Goal: Task Accomplishment & Management: Use online tool/utility

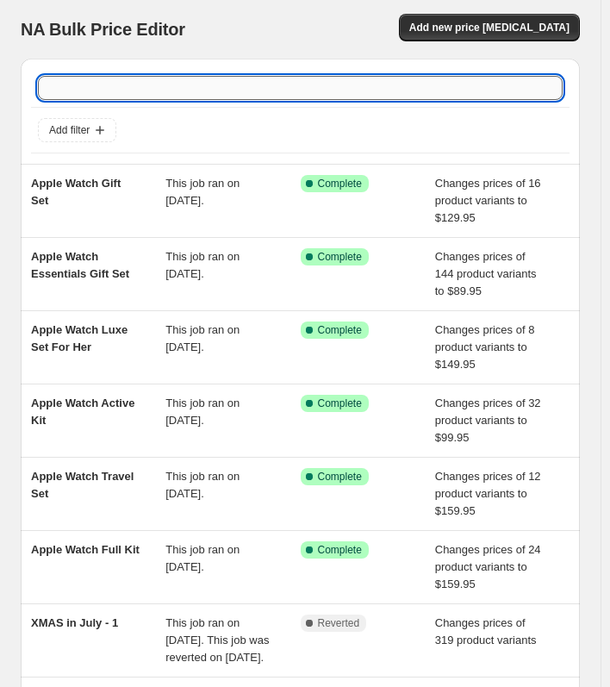
click at [335, 85] on input "text" at bounding box center [300, 88] width 525 height 24
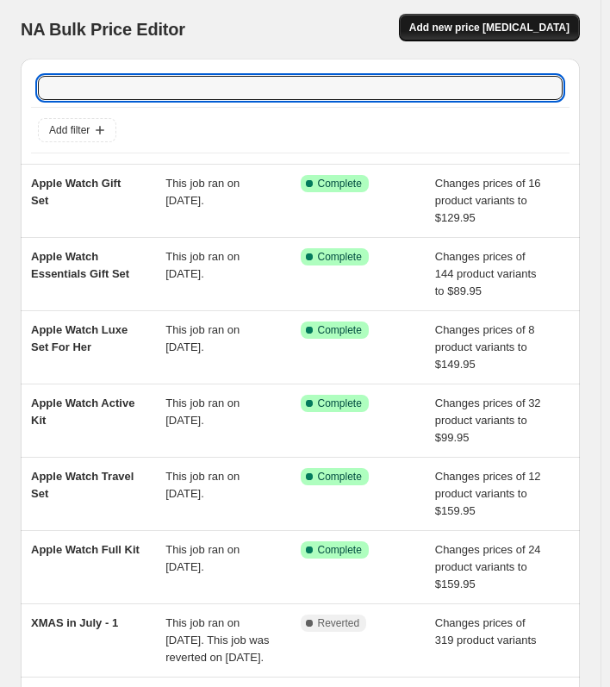
click at [502, 24] on span "Add new price [MEDICAL_DATA]" at bounding box center [490, 28] width 160 height 14
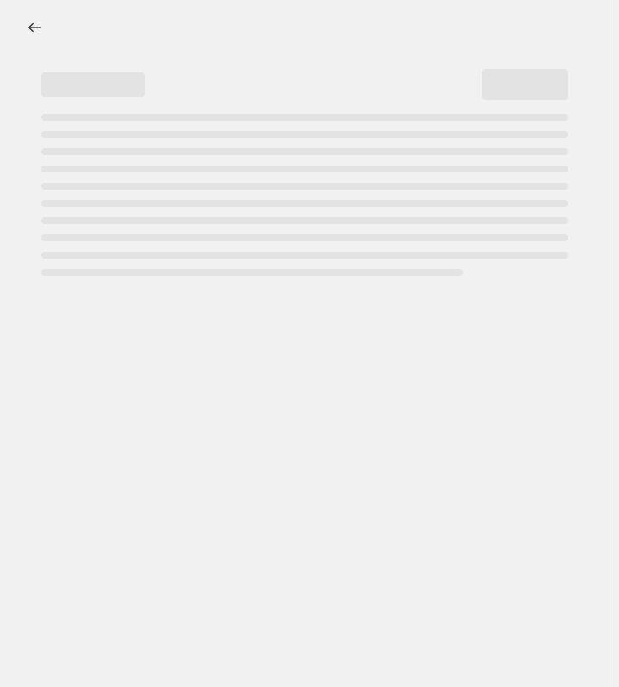
select select "percentage"
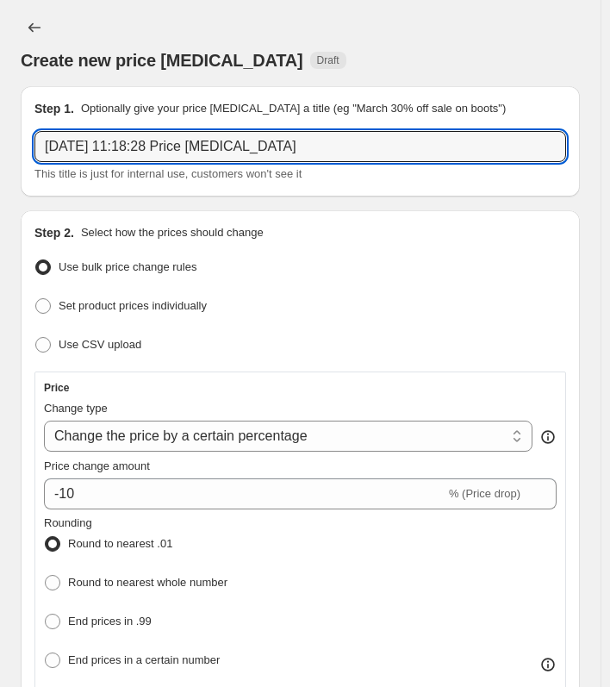
drag, startPoint x: 325, startPoint y: 146, endPoint x: -164, endPoint y: 141, distance: 488.9
click at [0, 141] on html "Home Settings Plans Skip to content Create new price [MEDICAL_DATA]. This page …" at bounding box center [305, 343] width 610 height 687
type input "Apple Watch Full Kit"
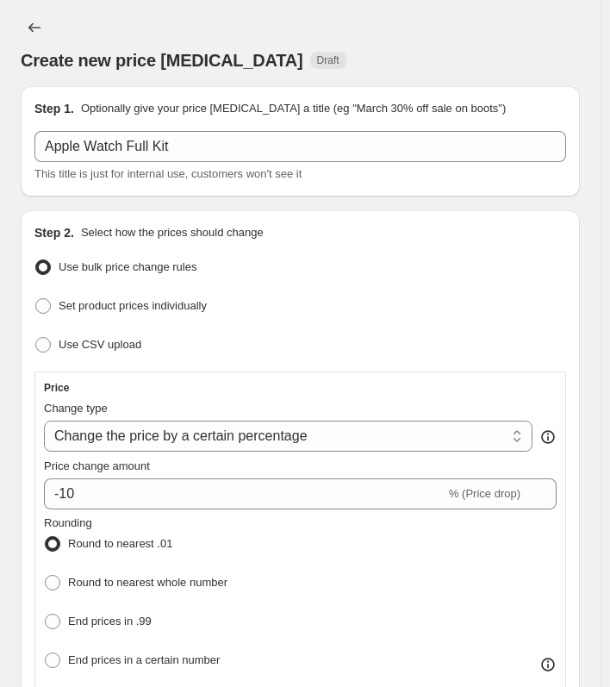
click at [314, 287] on ul "Use bulk price change rules Set product prices individually Use CSV upload" at bounding box center [300, 306] width 532 height 103
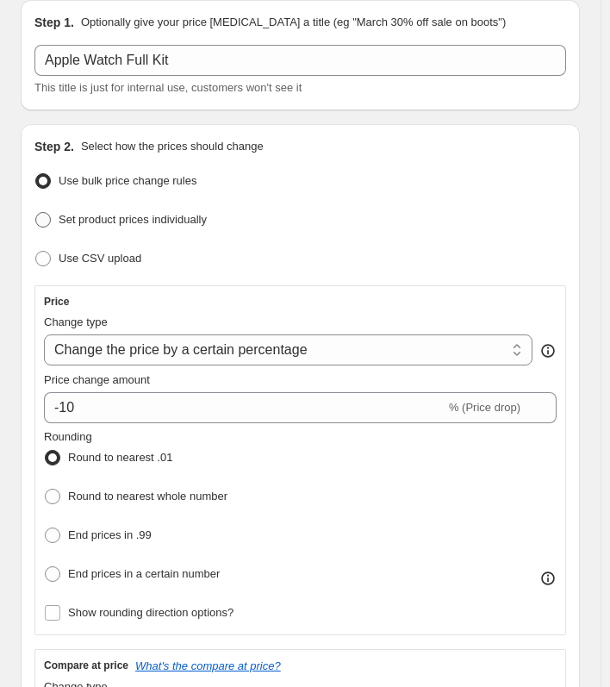
click at [39, 216] on span at bounding box center [43, 220] width 16 height 16
click at [36, 213] on input "Set product prices individually" at bounding box center [35, 212] width 1 height 1
radio input "true"
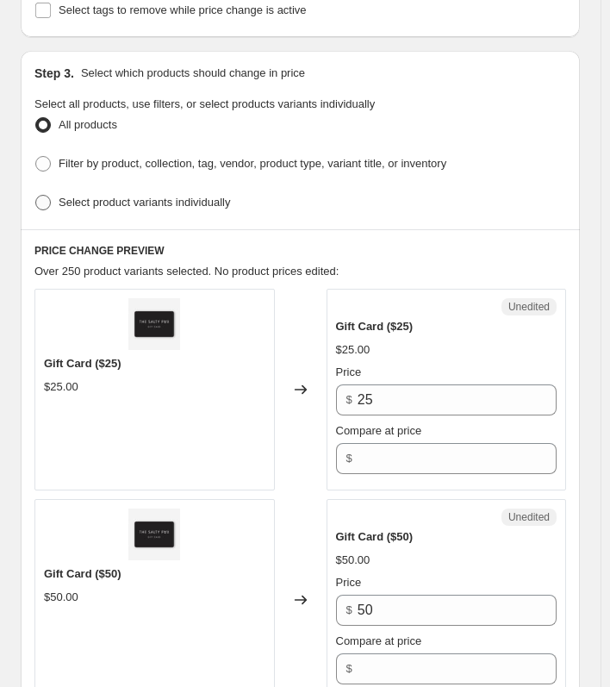
scroll to position [431, 0]
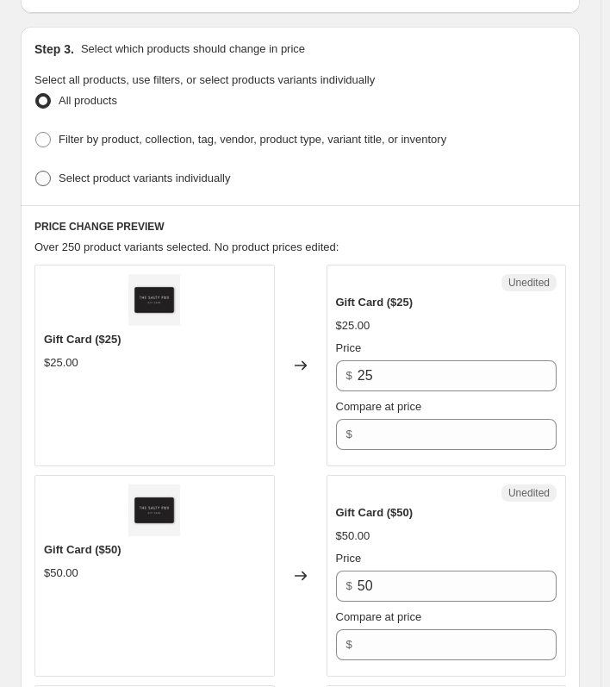
click at [52, 170] on label "Select product variants individually" at bounding box center [132, 178] width 196 height 24
click at [36, 171] on input "Select product variants individually" at bounding box center [35, 171] width 1 height 1
radio input "true"
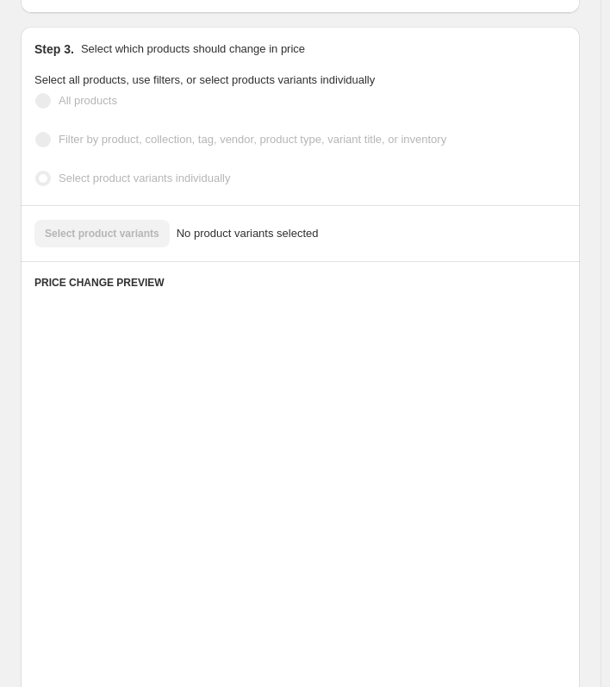
scroll to position [382, 0]
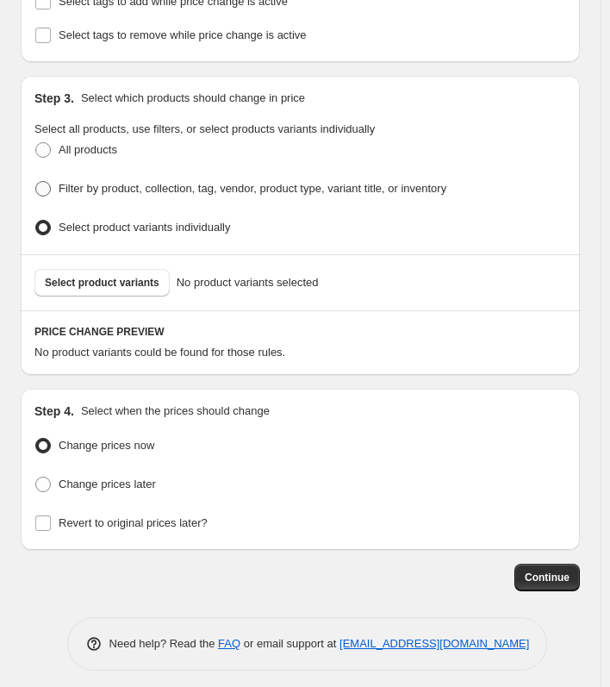
click at [44, 181] on span at bounding box center [43, 189] width 16 height 16
click at [36, 181] on input "Filter by product, collection, tag, vendor, product type, variant title, or inv…" at bounding box center [35, 181] width 1 height 1
radio input "true"
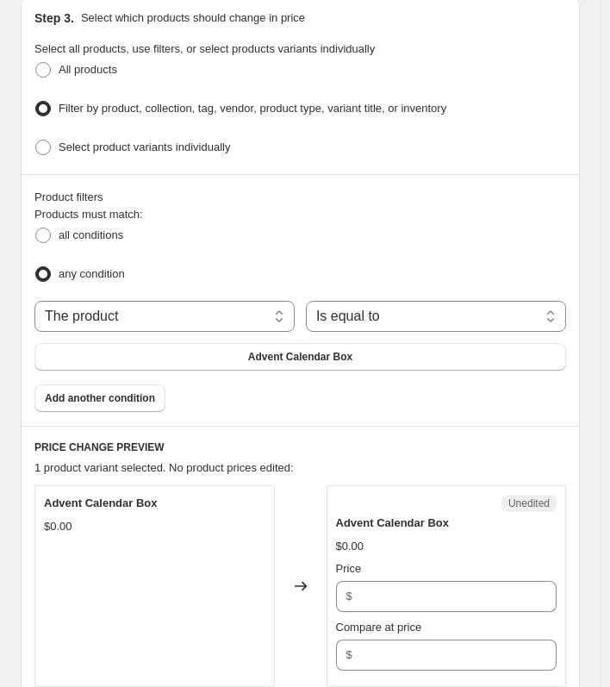
scroll to position [554, 0]
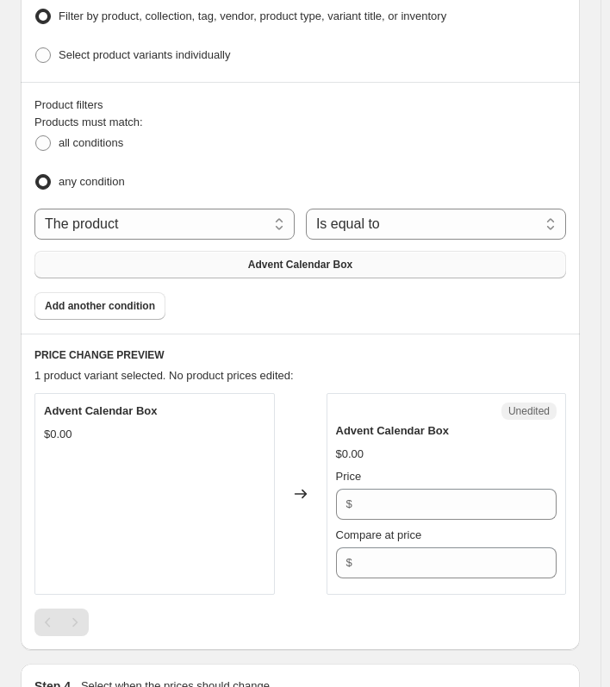
click at [284, 251] on button "Advent Calendar Box" at bounding box center [300, 265] width 532 height 28
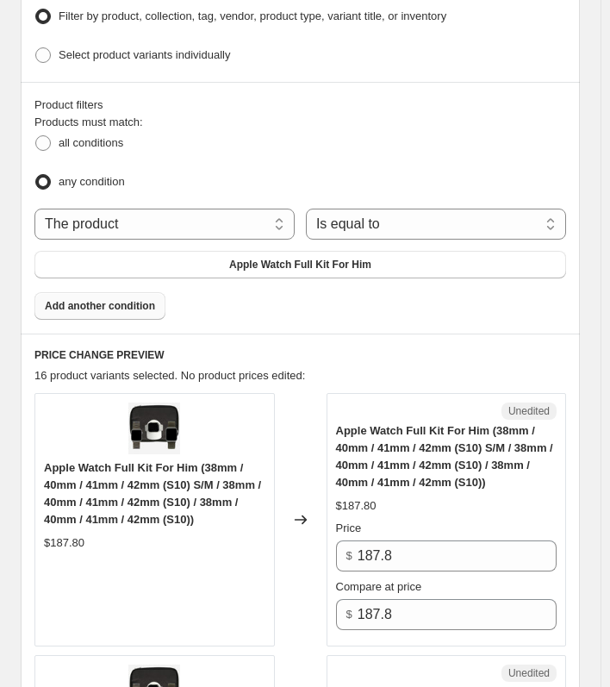
click at [93, 305] on button "Add another condition" at bounding box center [99, 306] width 131 height 28
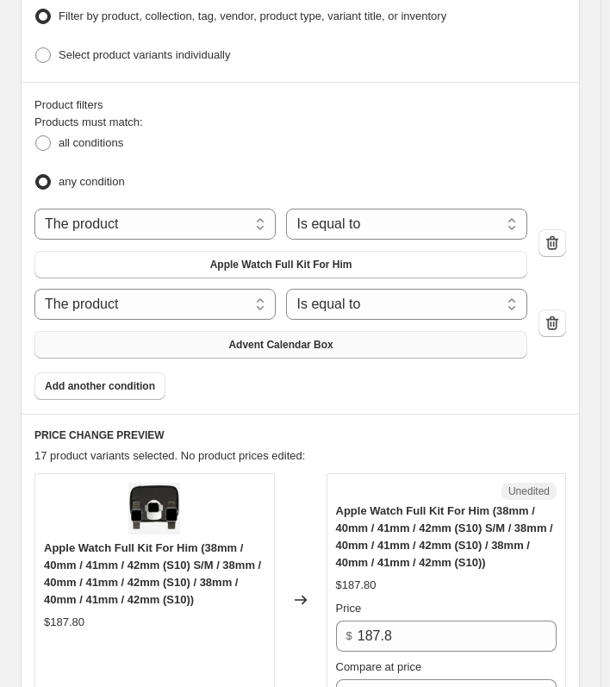
click at [311, 339] on span "Advent Calendar Box" at bounding box center [280, 345] width 104 height 14
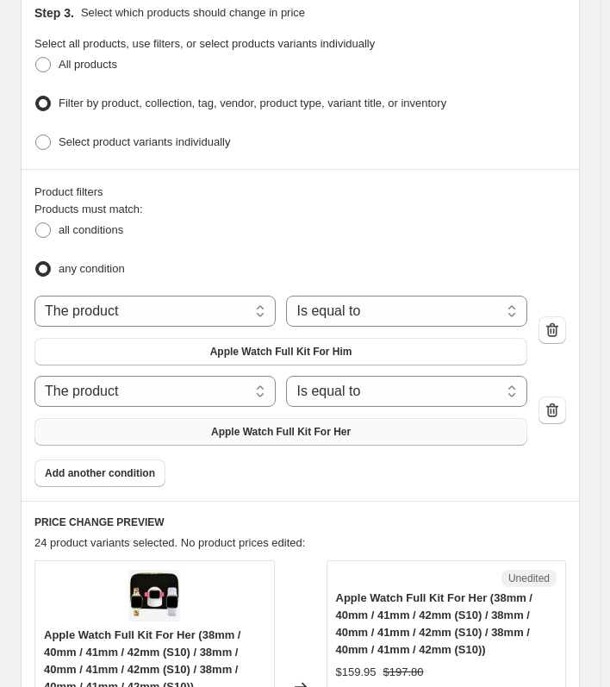
scroll to position [468, 0]
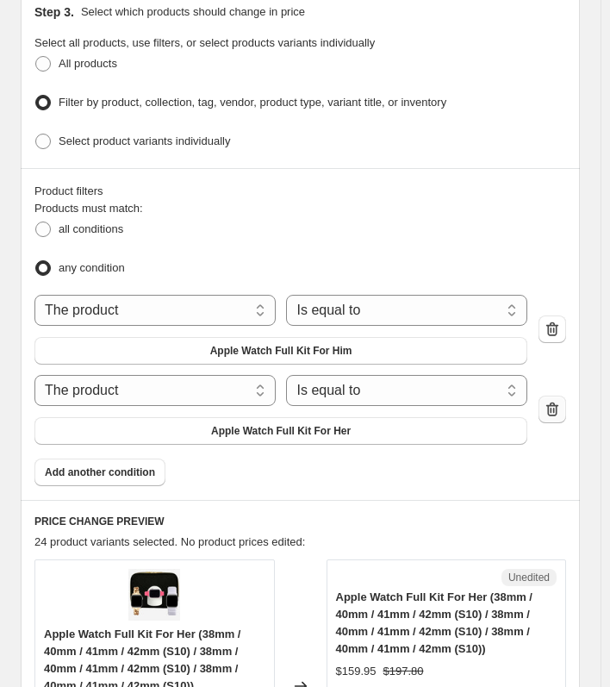
click at [559, 403] on icon "button" at bounding box center [553, 410] width 12 height 14
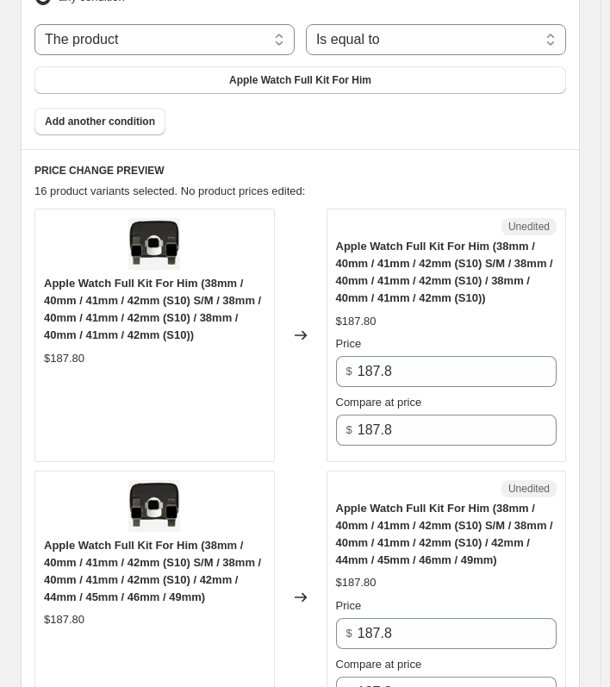
scroll to position [899, 0]
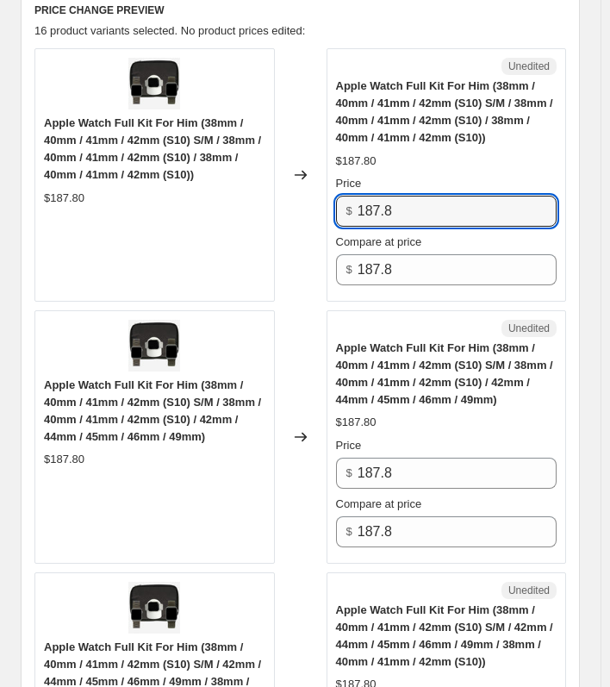
drag, startPoint x: 471, startPoint y: 202, endPoint x: 229, endPoint y: 198, distance: 241.5
click at [229, 198] on div "Apple Watch Full Kit For Him (38mm / 40mm / 41mm / 42mm (S10) S/M / 38mm / 40mm…" at bounding box center [300, 175] width 532 height 254
type input "159.95"
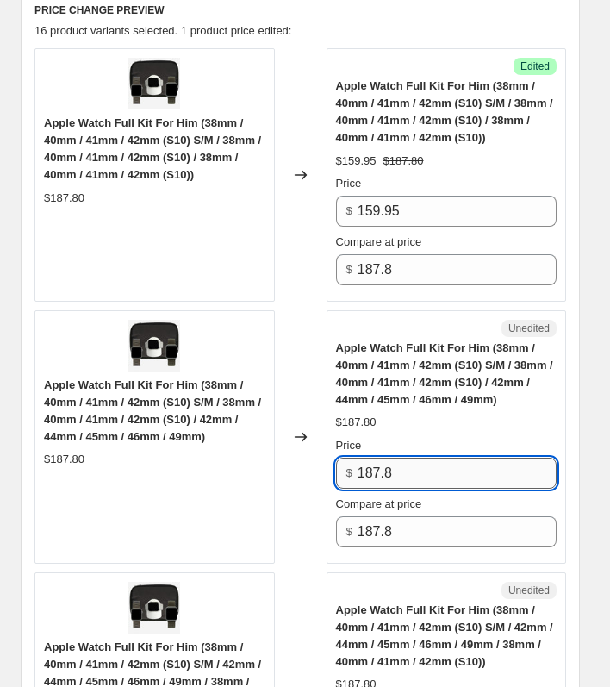
click at [399, 473] on input "187.8" at bounding box center [457, 473] width 199 height 31
paste input "59.95"
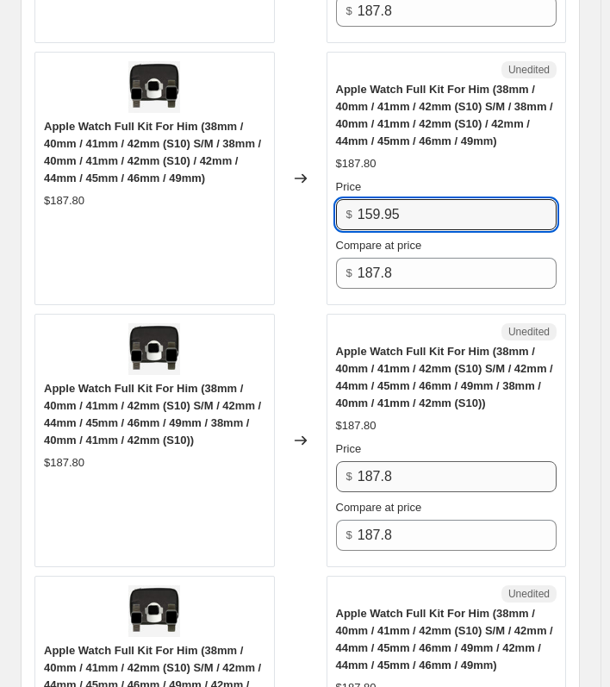
type input "159.95"
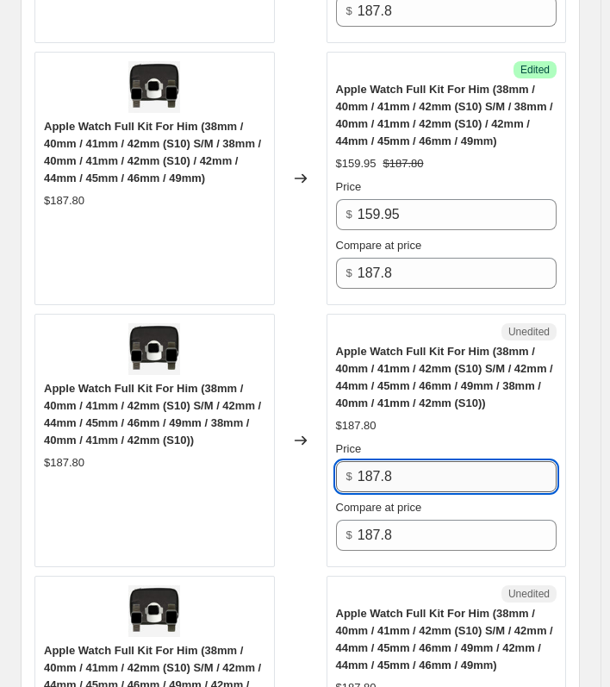
click at [419, 469] on input "187.8" at bounding box center [457, 476] width 199 height 31
paste input "59.95"
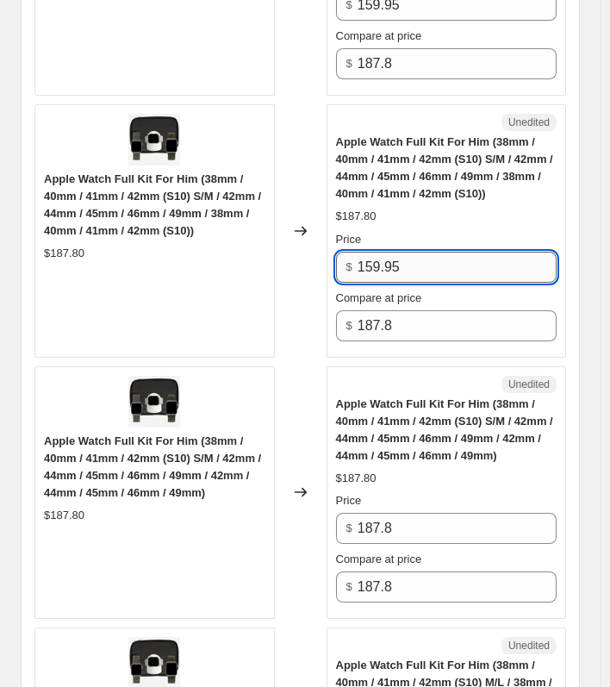
scroll to position [1503, 0]
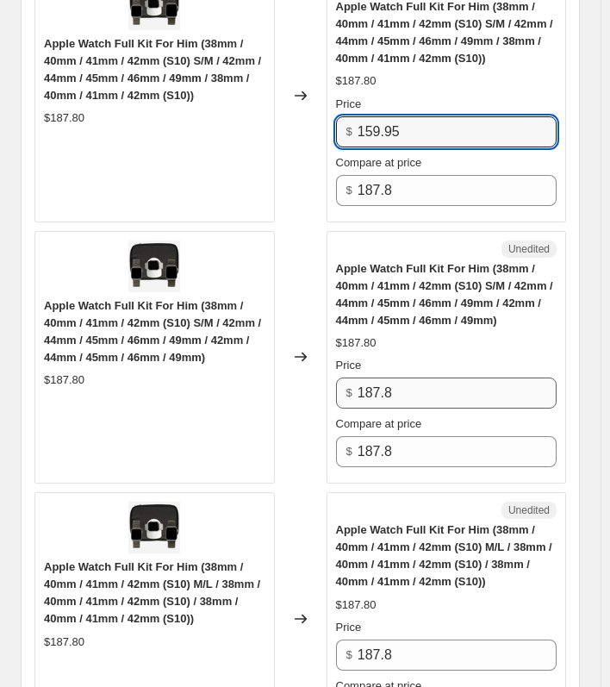
type input "159.95"
click at [425, 379] on input "187.8" at bounding box center [457, 393] width 199 height 31
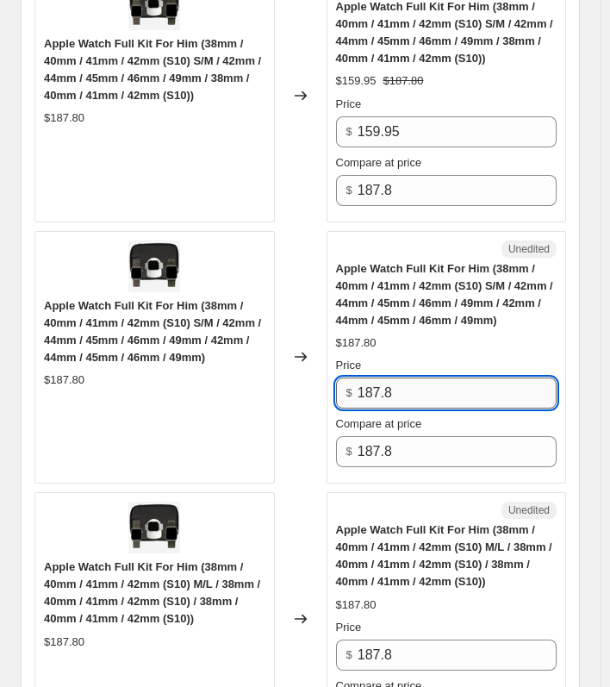
paste input "59.95"
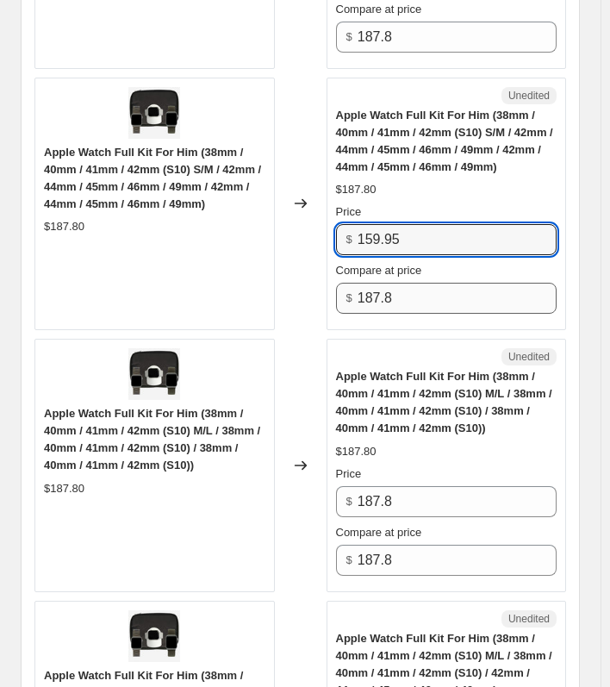
scroll to position [1762, 0]
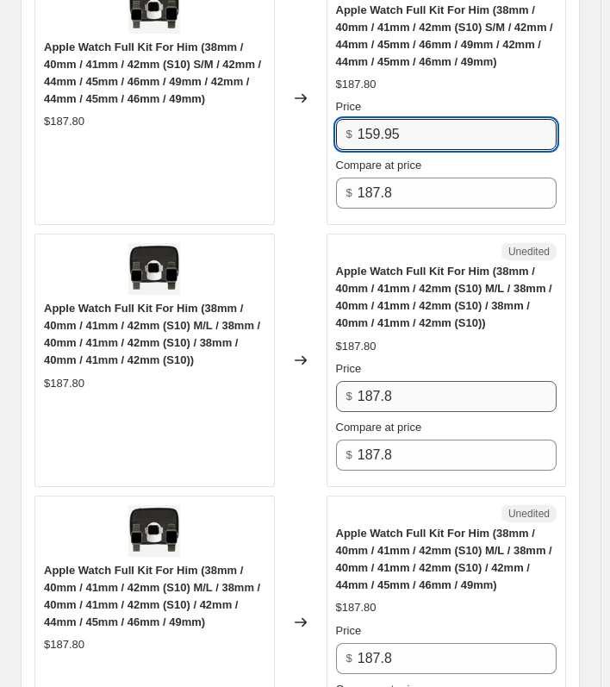
type input "159.95"
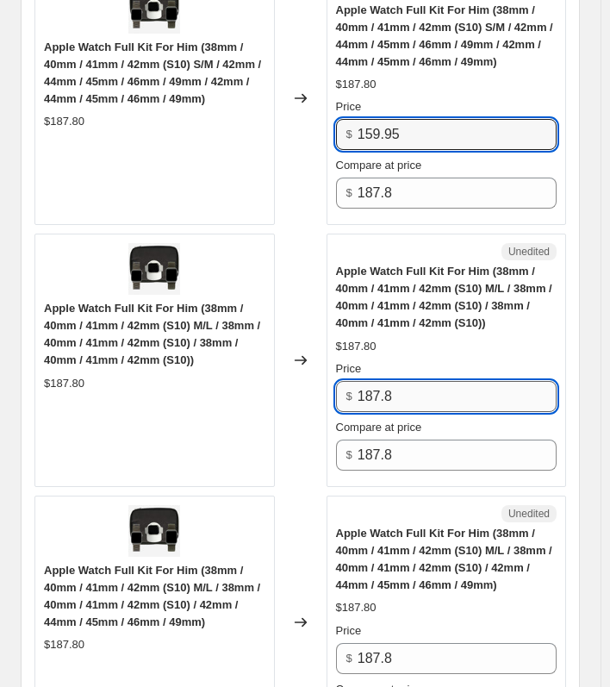
click at [411, 389] on input "187.8" at bounding box center [457, 396] width 199 height 31
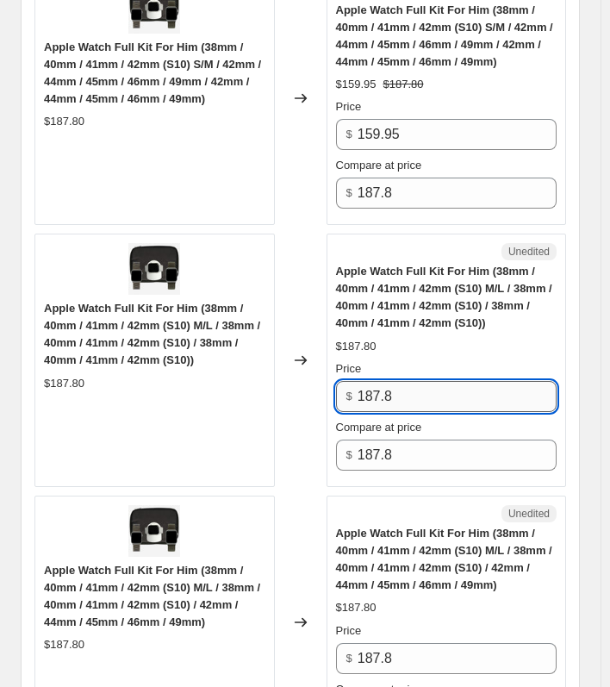
click at [411, 389] on input "187.8" at bounding box center [457, 396] width 199 height 31
paste input "59.95"
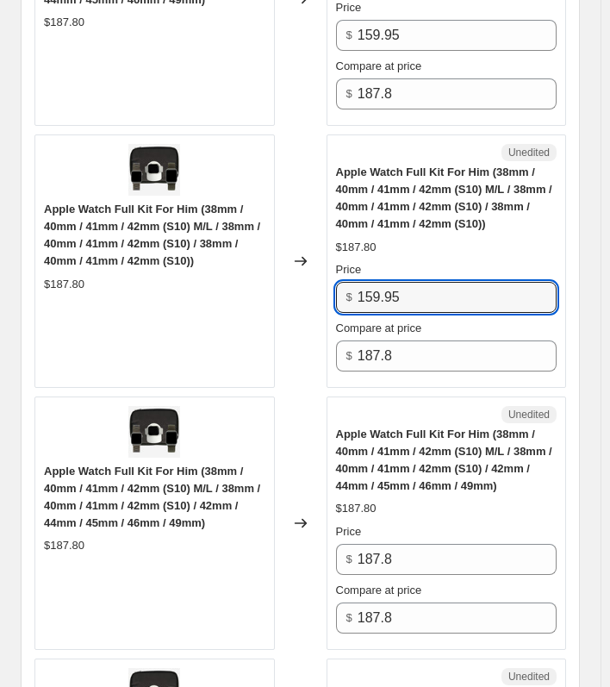
scroll to position [2020, 0]
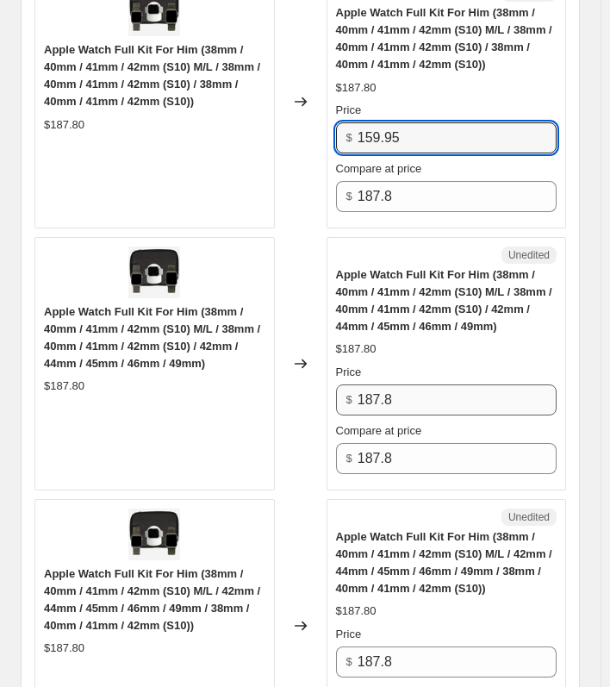
type input "159.95"
click at [421, 387] on input "187.8" at bounding box center [457, 400] width 199 height 31
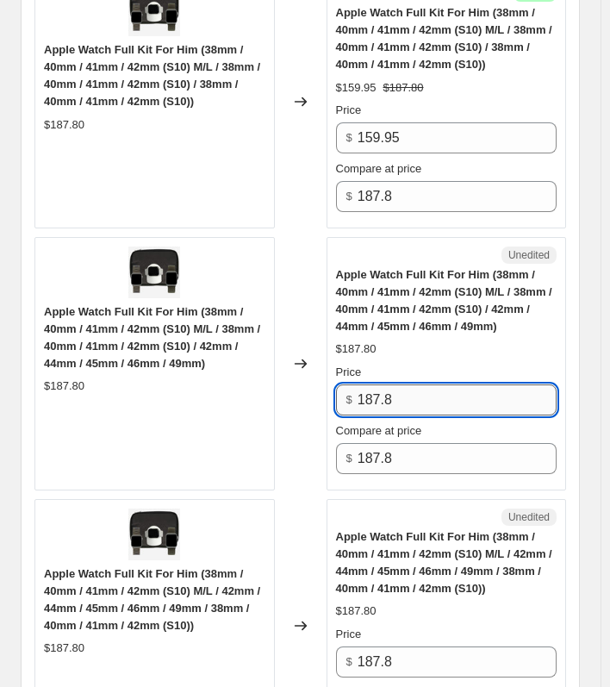
click at [421, 387] on input "187.8" at bounding box center [457, 400] width 199 height 31
paste input "59.95"
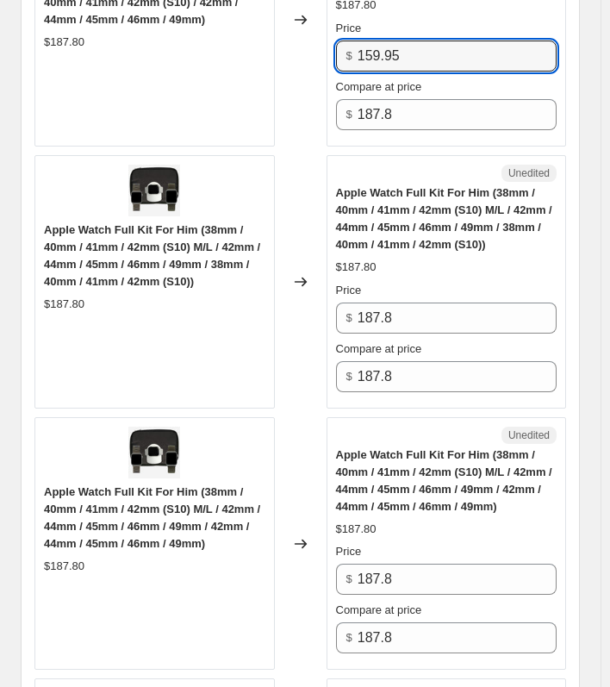
scroll to position [2365, 0]
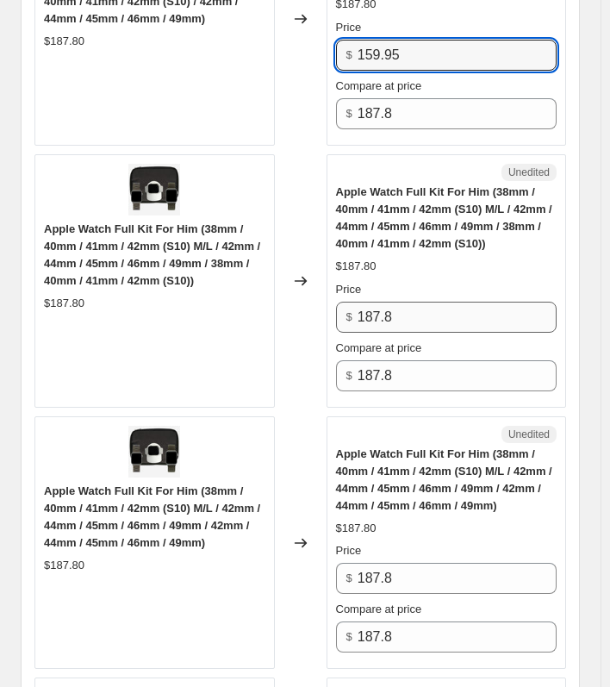
type input "159.95"
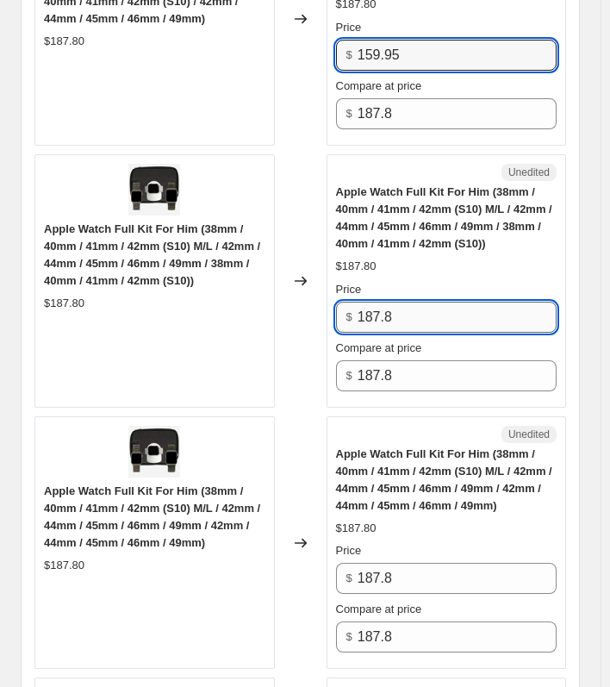
click at [426, 314] on input "187.8" at bounding box center [457, 317] width 199 height 31
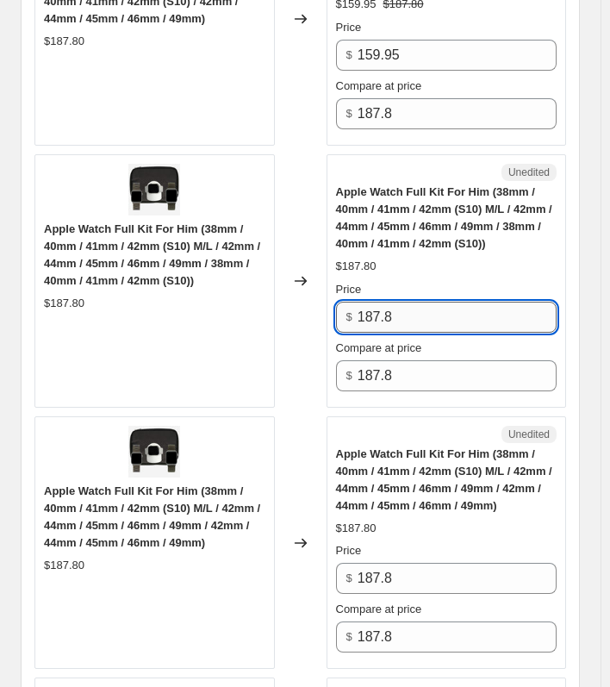
click at [426, 314] on input "187.8" at bounding box center [457, 317] width 199 height 31
paste input "59.95"
type input "159.95"
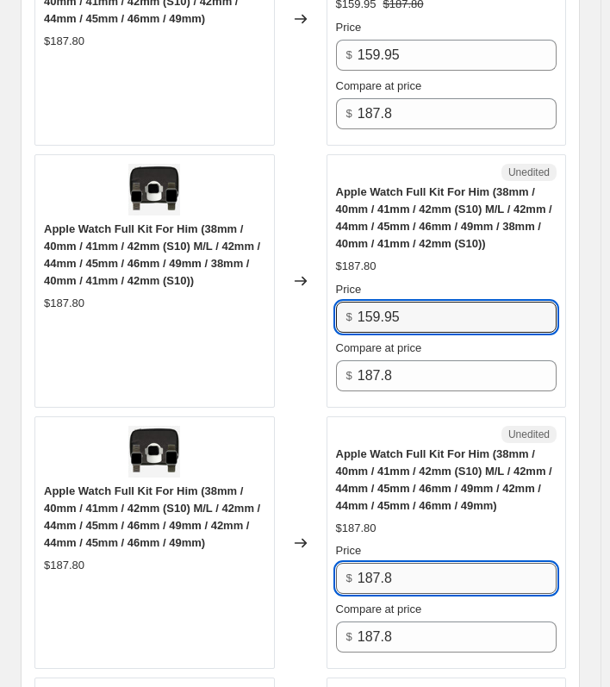
click at [386, 574] on input "187.8" at bounding box center [457, 578] width 199 height 31
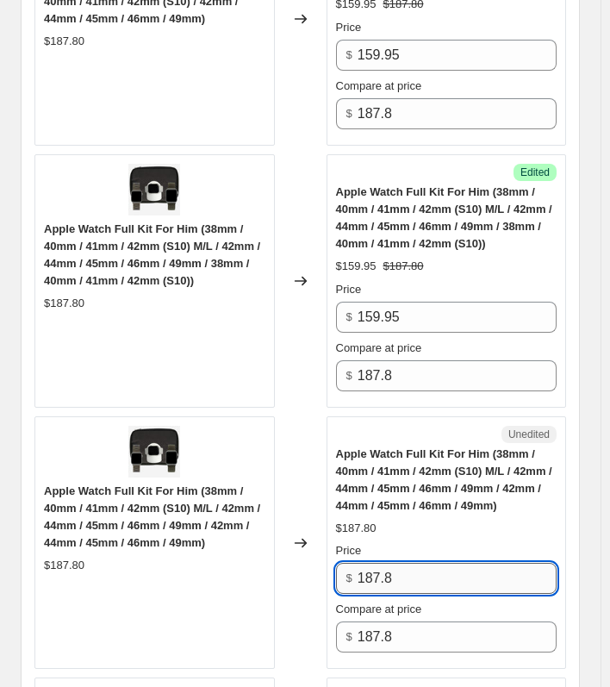
click at [386, 574] on input "187.8" at bounding box center [457, 578] width 199 height 31
paste input "59.95"
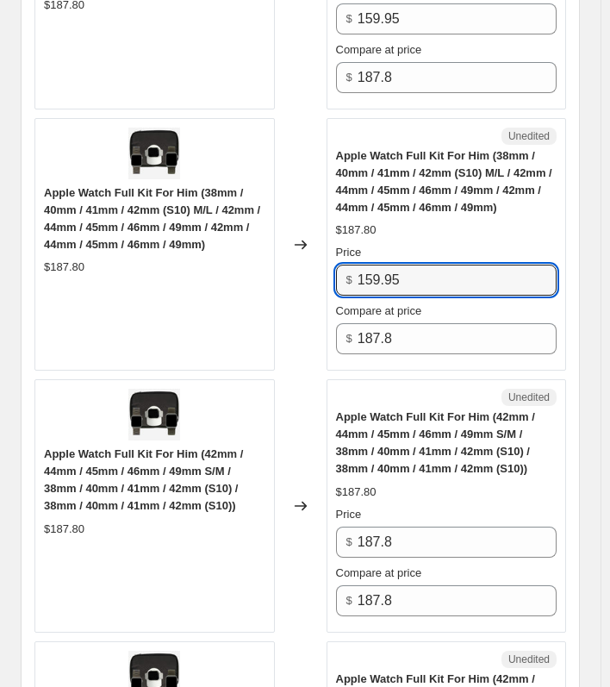
scroll to position [2710, 0]
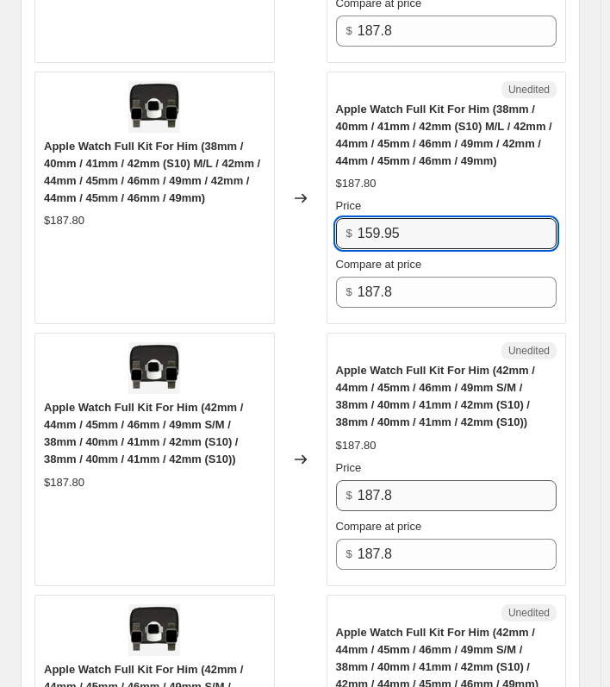
type input "159.95"
click at [421, 487] on input "187.8" at bounding box center [457, 495] width 199 height 31
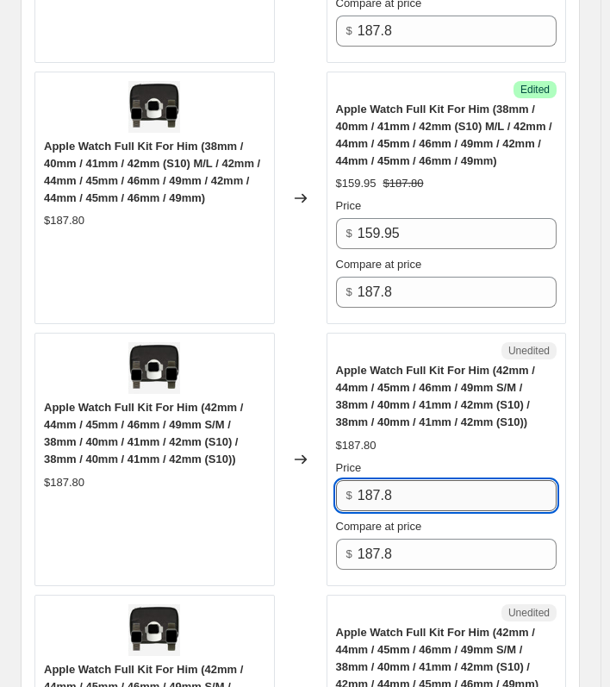
click at [421, 487] on input "187.8" at bounding box center [457, 495] width 199 height 31
paste input "59.95"
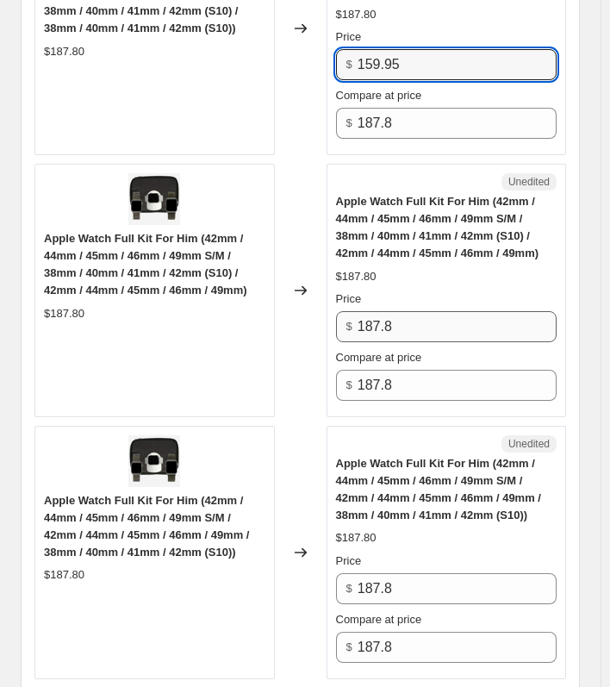
type input "159.95"
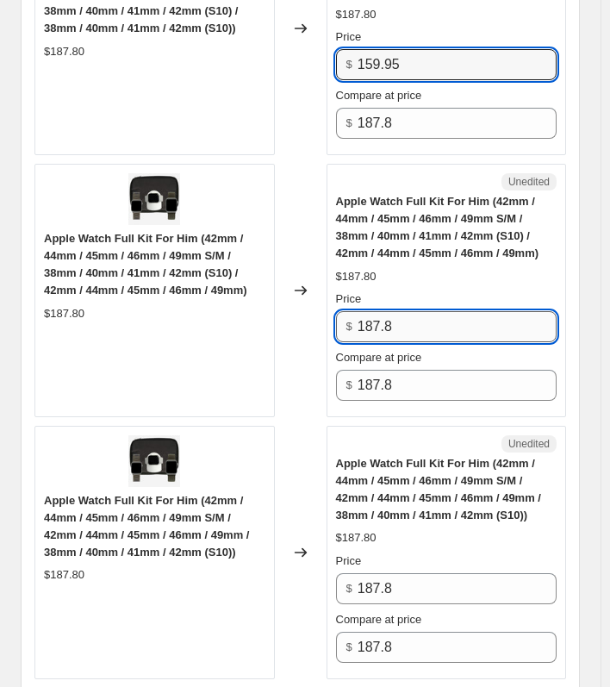
click at [410, 312] on input "187.8" at bounding box center [457, 326] width 199 height 31
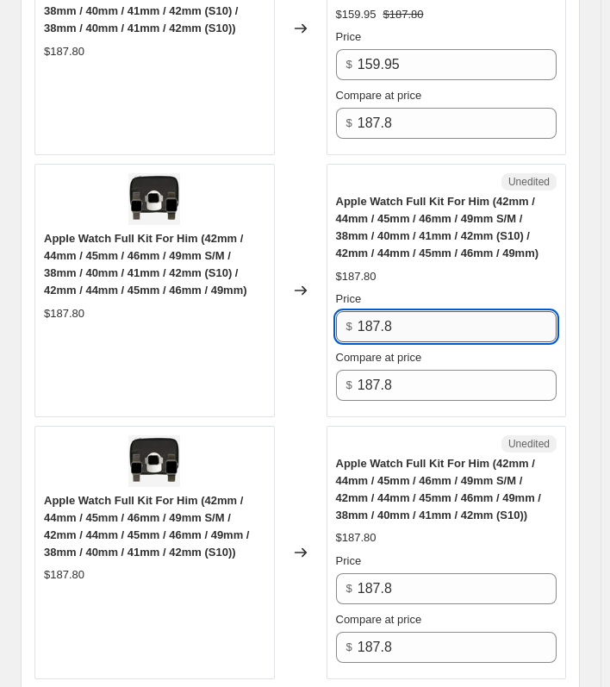
click at [410, 312] on input "187.8" at bounding box center [457, 326] width 199 height 31
paste input "59.95"
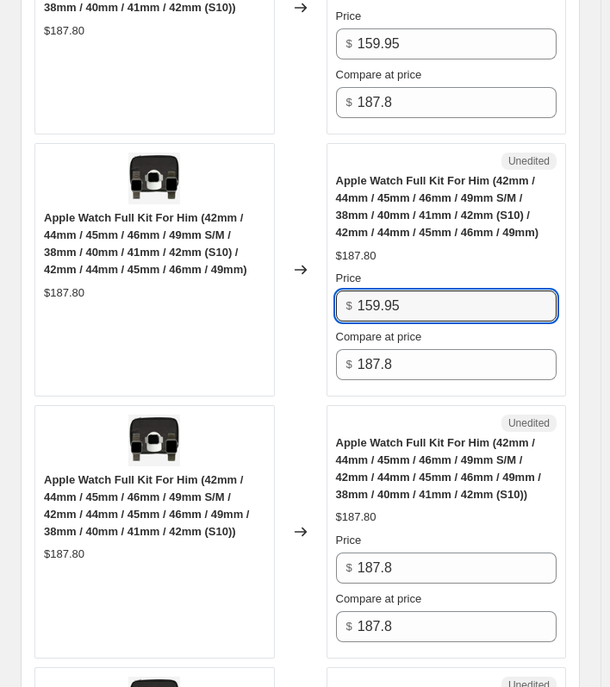
scroll to position [3227, 0]
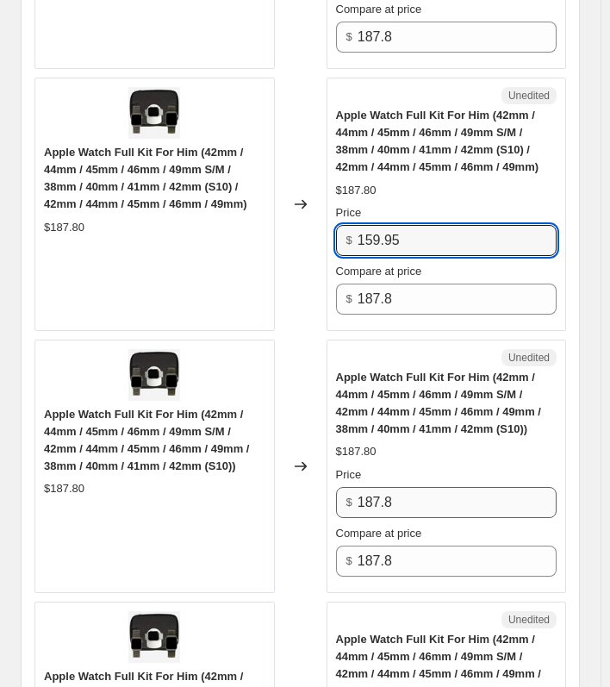
type input "159.95"
click at [408, 487] on input "187.8" at bounding box center [457, 502] width 199 height 31
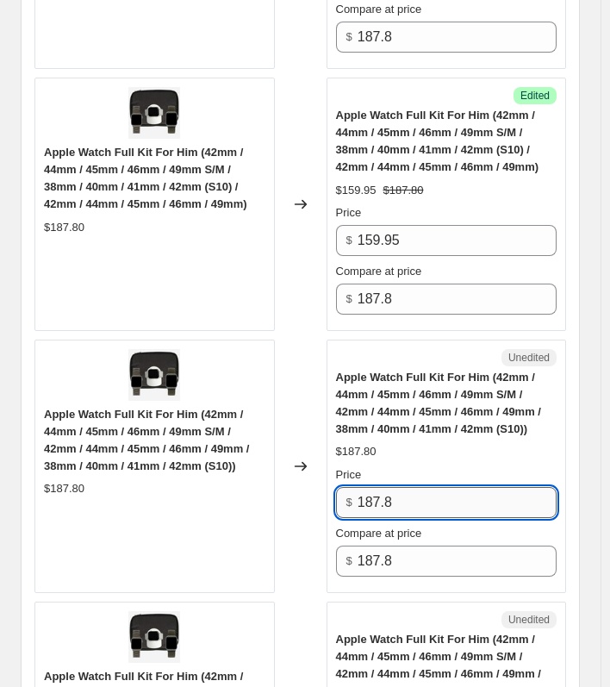
click at [408, 487] on input "187.8" at bounding box center [457, 502] width 199 height 31
paste input "59.95"
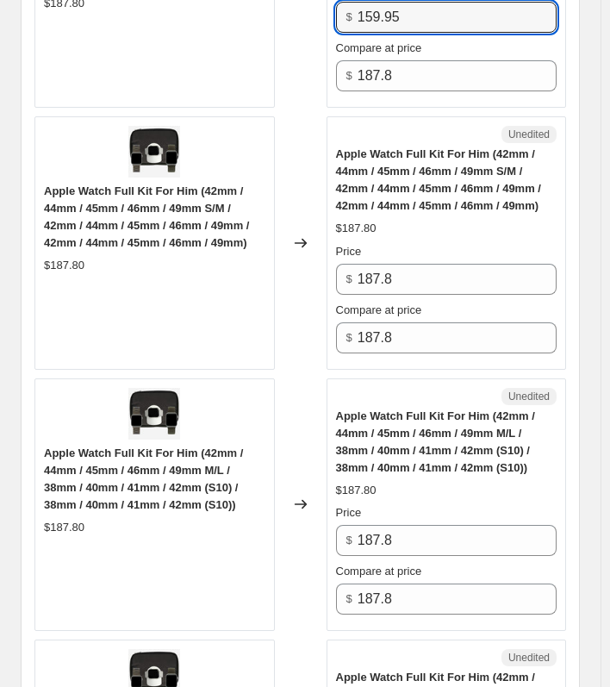
scroll to position [3745, 0]
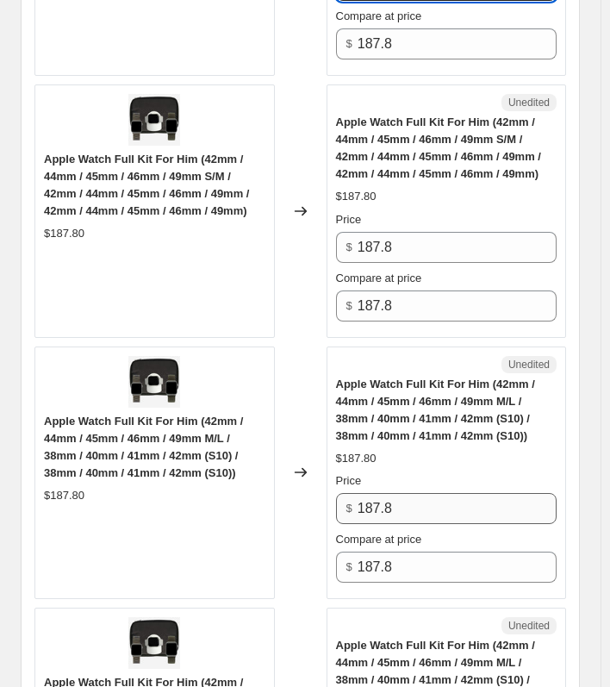
type input "159.95"
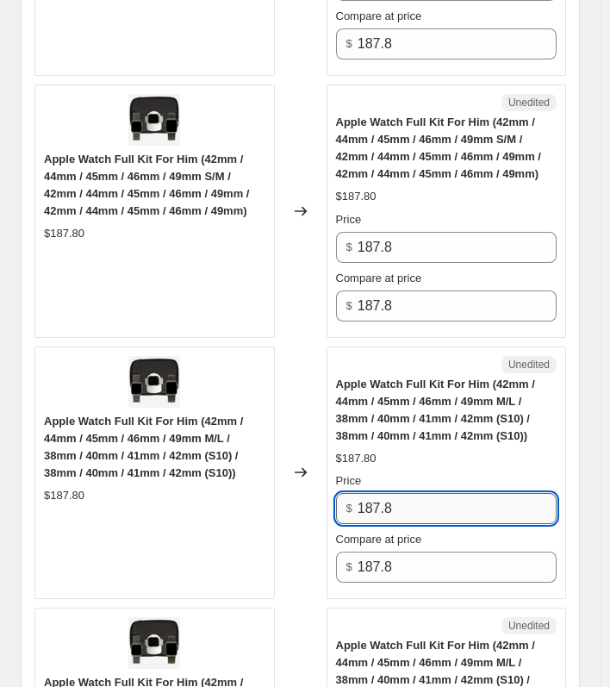
click at [399, 501] on input "187.8" at bounding box center [457, 508] width 199 height 31
paste input "59.95"
type input "159.95"
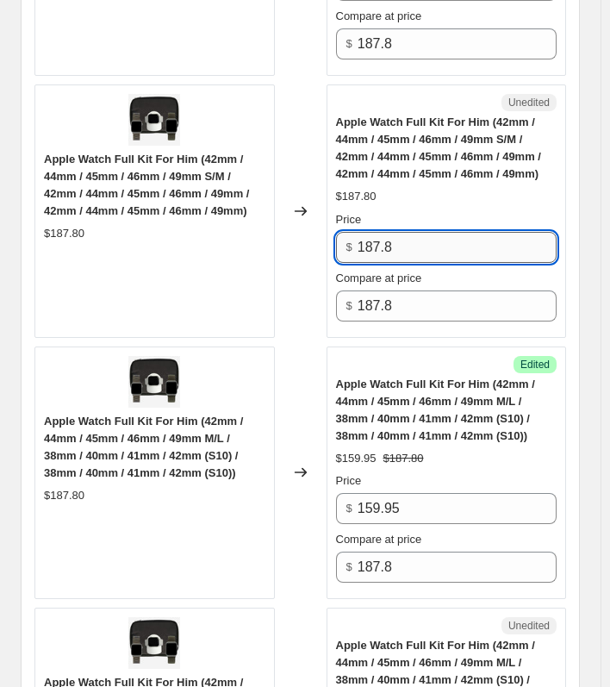
click at [396, 240] on input "187.8" at bounding box center [457, 247] width 199 height 31
paste input "59.95"
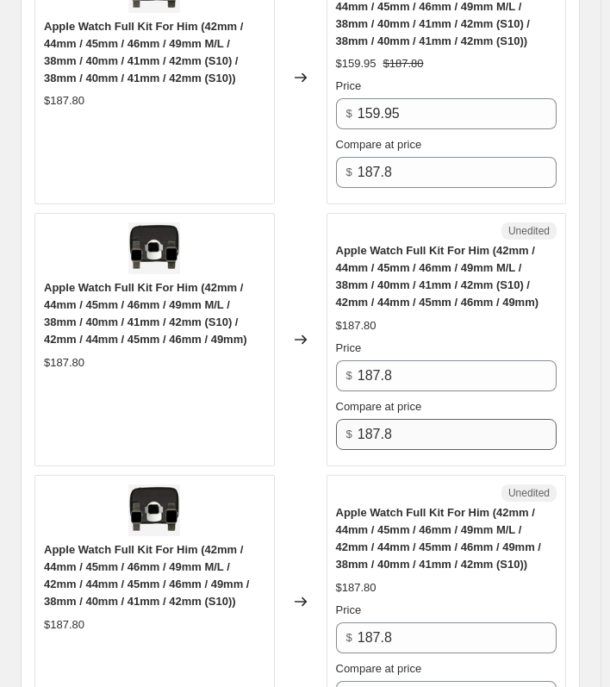
scroll to position [4176, 0]
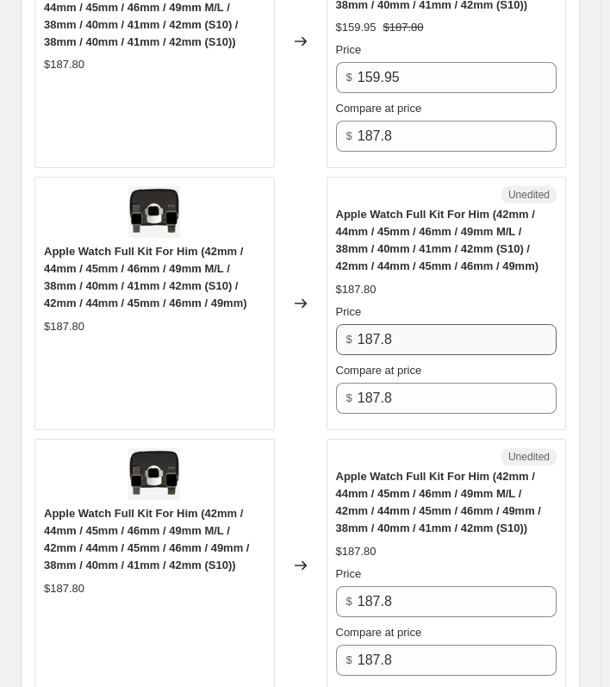
type input "159.95"
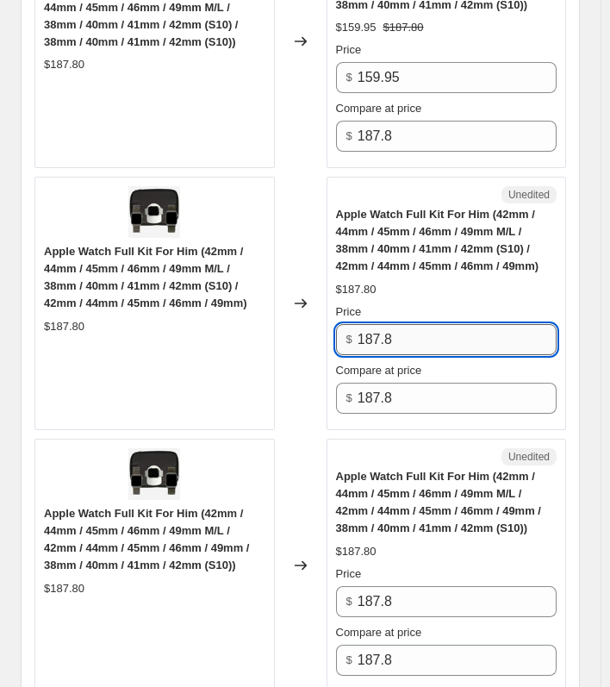
click at [402, 336] on input "187.8" at bounding box center [457, 339] width 199 height 31
paste input "59.95"
type input "159.95"
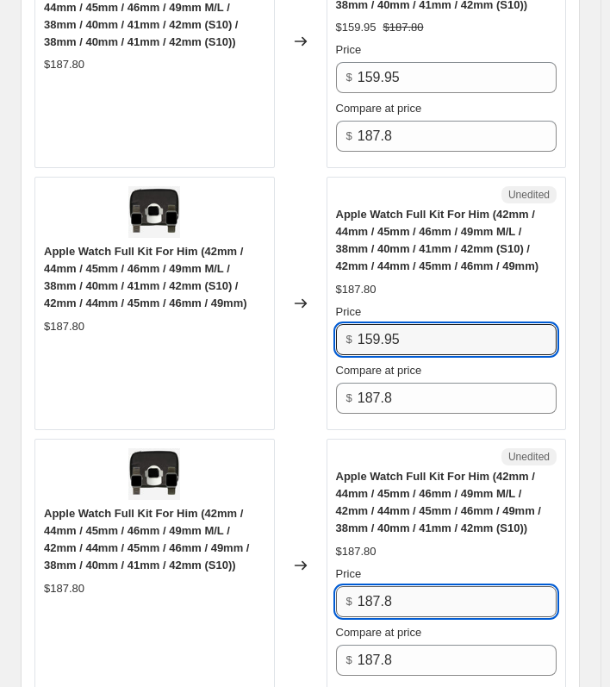
click at [402, 587] on input "187.8" at bounding box center [457, 601] width 199 height 31
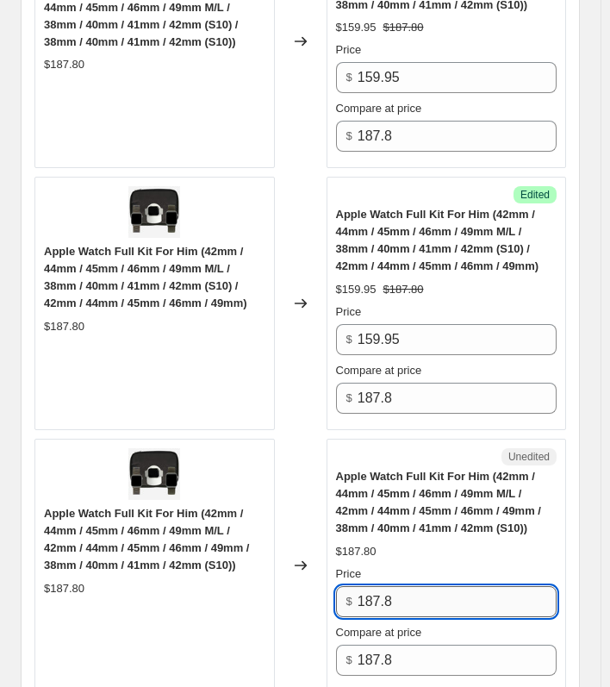
click at [402, 587] on input "187.8" at bounding box center [457, 601] width 199 height 31
paste input "59.95"
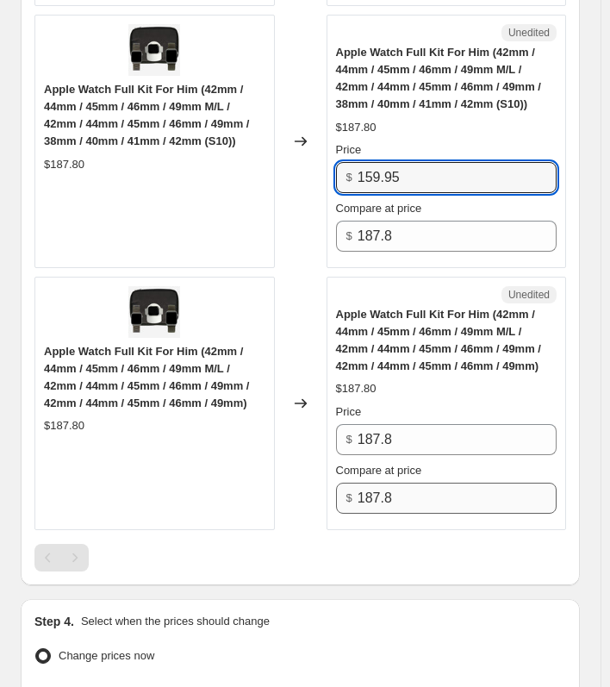
scroll to position [4607, 0]
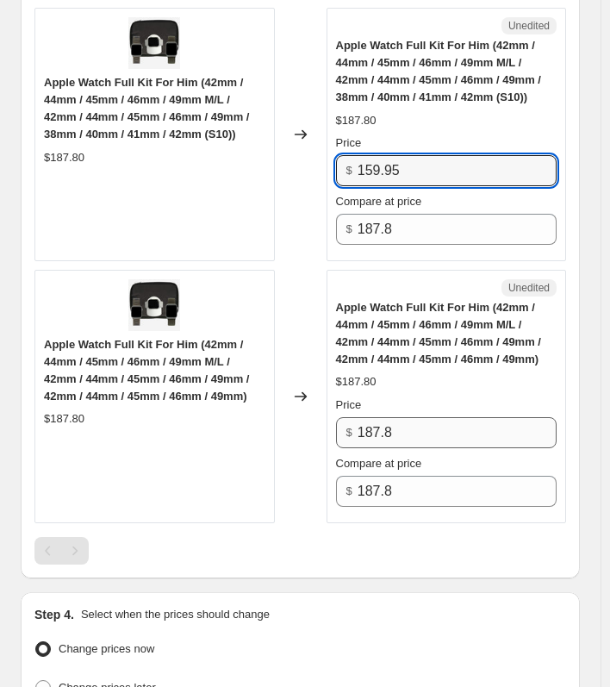
type input "159.95"
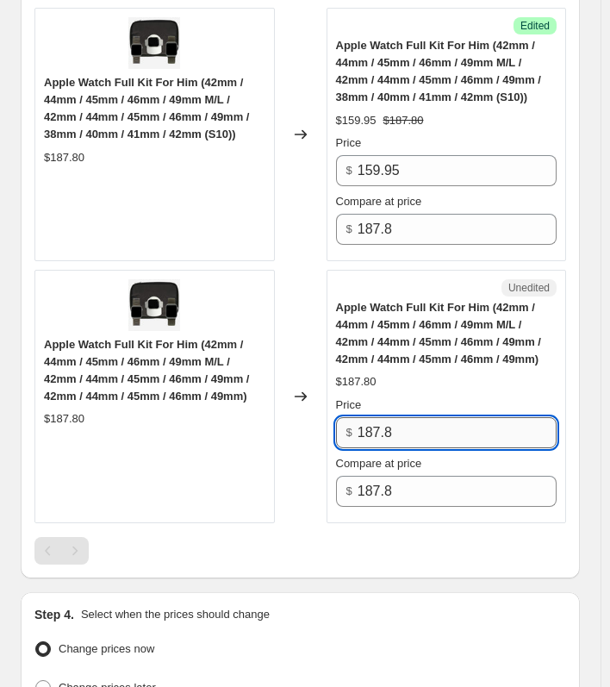
click at [400, 433] on input "187.8" at bounding box center [457, 432] width 199 height 31
paste input "59.95"
type input "159.95"
click at [364, 542] on div at bounding box center [300, 551] width 532 height 28
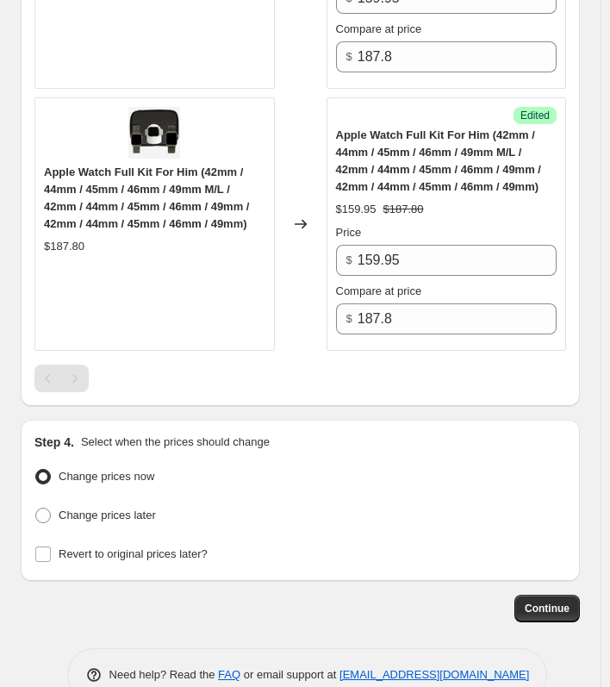
scroll to position [4809, 0]
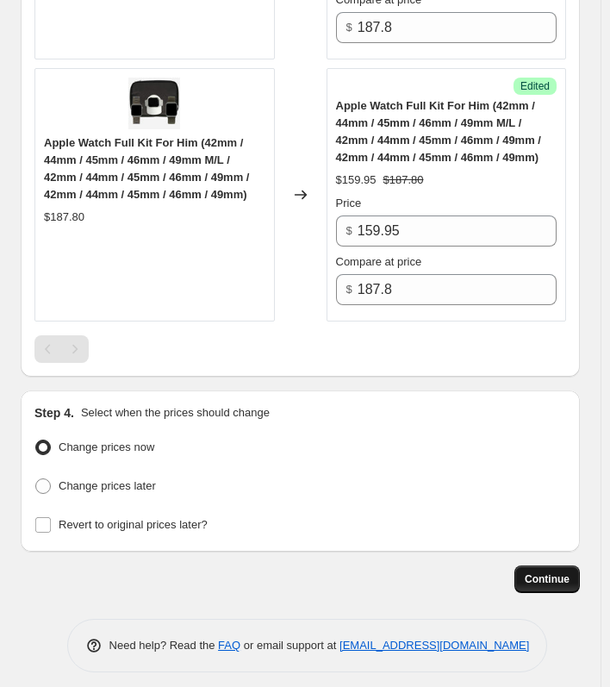
click at [551, 573] on span "Continue" at bounding box center [547, 580] width 45 height 14
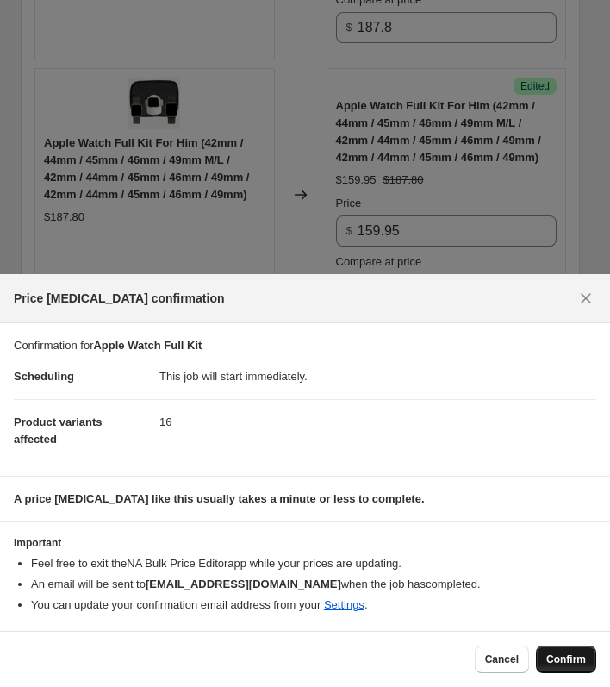
click at [560, 659] on span "Confirm" at bounding box center [567, 660] width 40 height 14
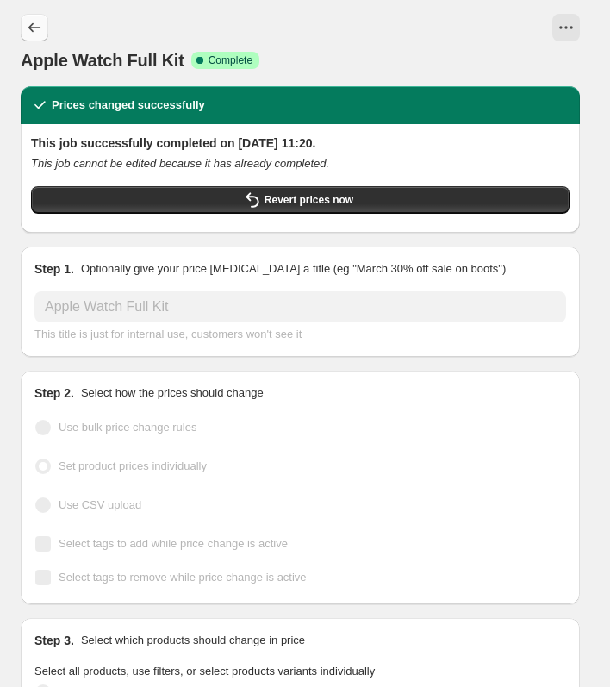
click at [40, 18] on button "Price change jobs" at bounding box center [35, 28] width 28 height 28
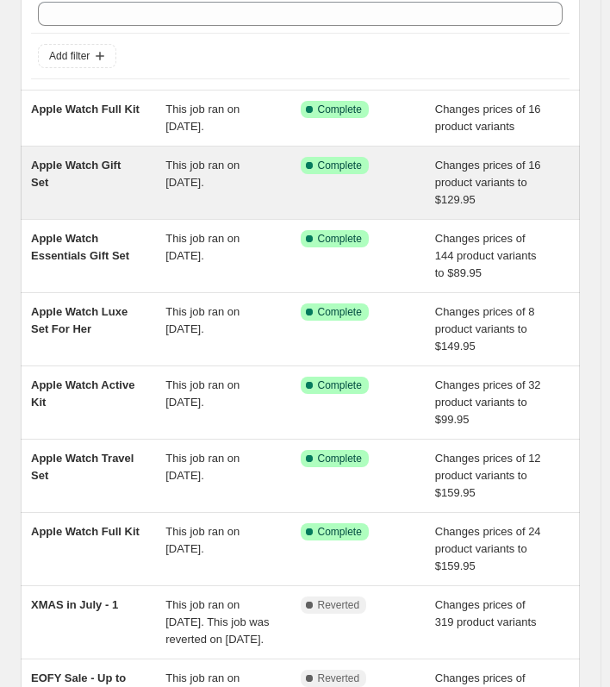
scroll to position [73, 0]
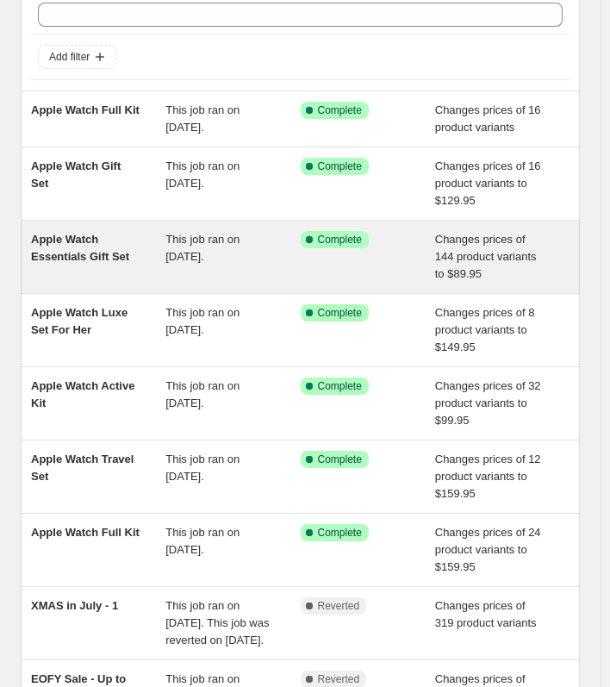
click at [108, 245] on div "Apple Watch Essentials Gift Set" at bounding box center [98, 257] width 135 height 52
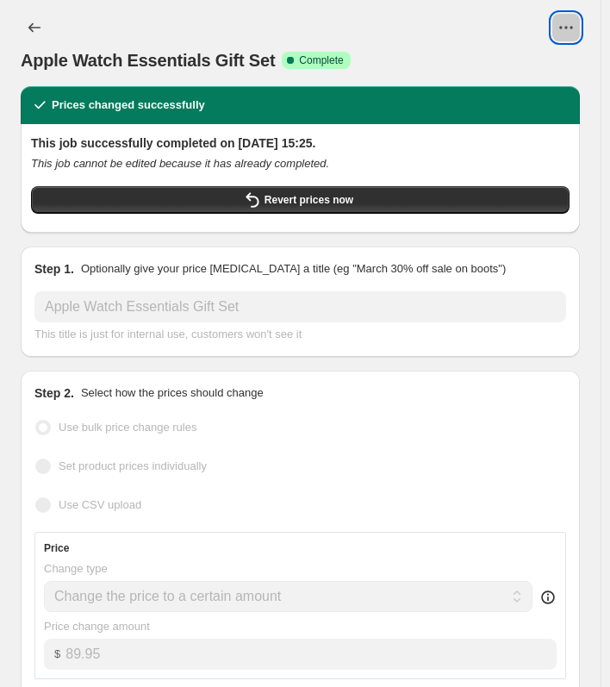
click at [574, 20] on icon "View actions for Apple Watch Essentials Gift Set" at bounding box center [566, 27] width 17 height 17
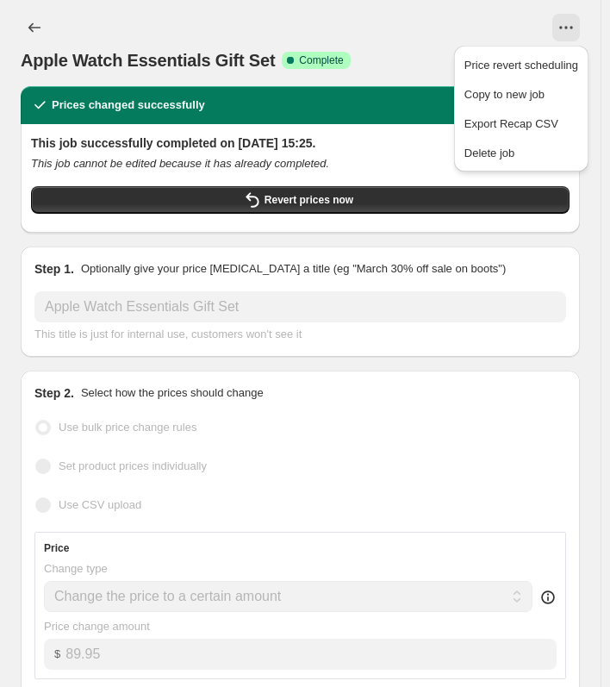
click at [469, 29] on div at bounding box center [329, 28] width 501 height 28
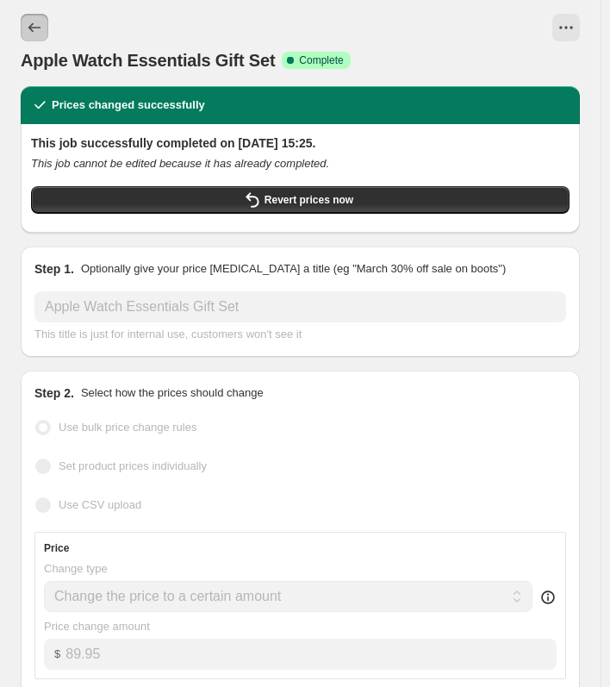
click at [45, 30] on button "Price change jobs" at bounding box center [35, 28] width 28 height 28
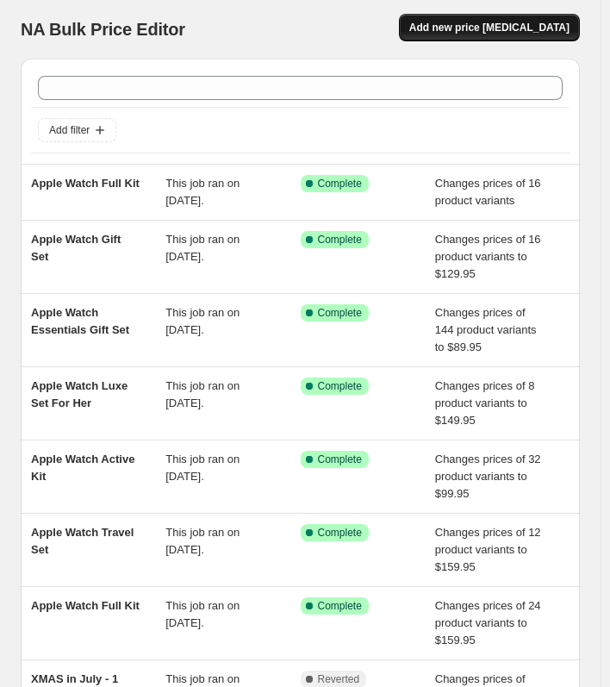
click at [532, 36] on button "Add new price [MEDICAL_DATA]" at bounding box center [489, 28] width 181 height 28
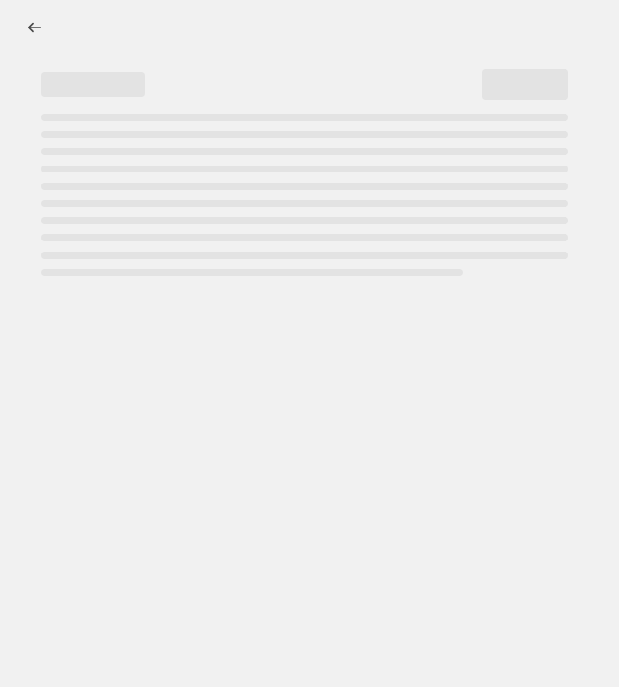
select select "percentage"
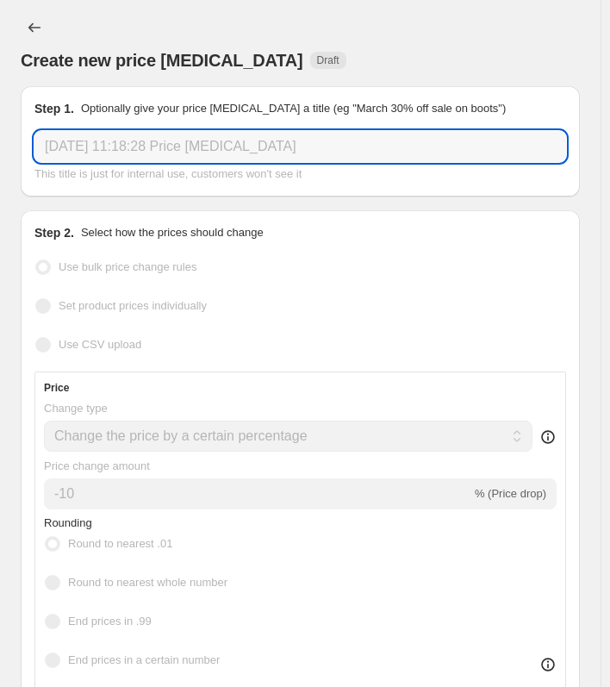
click at [282, 147] on input "[DATE] 11:18:28 Price [MEDICAL_DATA]" at bounding box center [300, 146] width 532 height 31
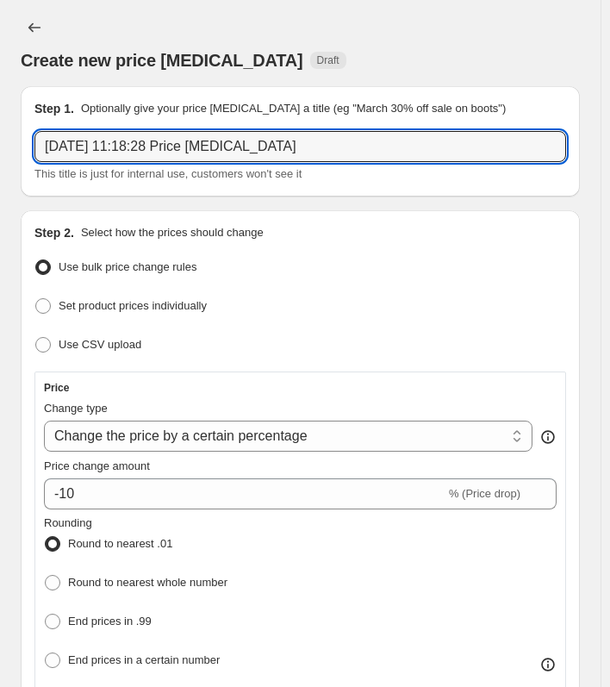
drag, startPoint x: 355, startPoint y: 149, endPoint x: -208, endPoint y: 97, distance: 565.5
click at [0, 97] on html "Home Settings Plans Skip to content Create new price [MEDICAL_DATA]. This page …" at bounding box center [305, 343] width 610 height 687
type input "Essentials bundles"
click at [315, 219] on div "Step 2. Select how the prices should change Use bulk price change rules Set pro…" at bounding box center [301, 660] width 560 height 900
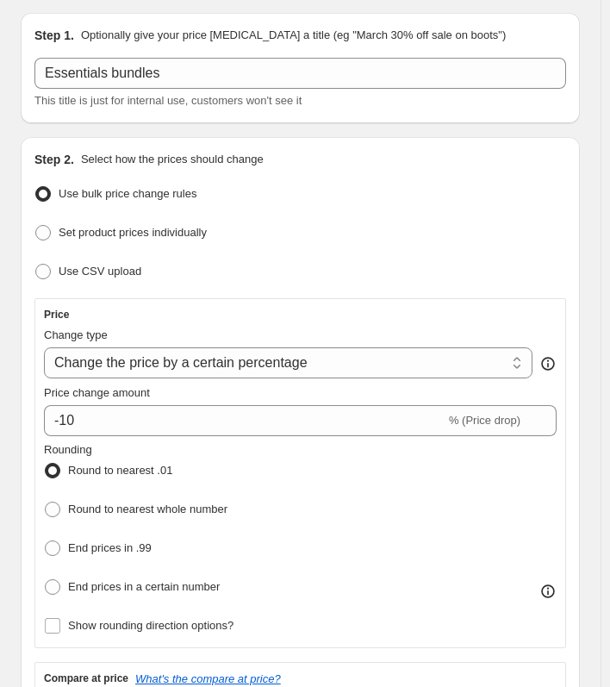
scroll to position [172, 0]
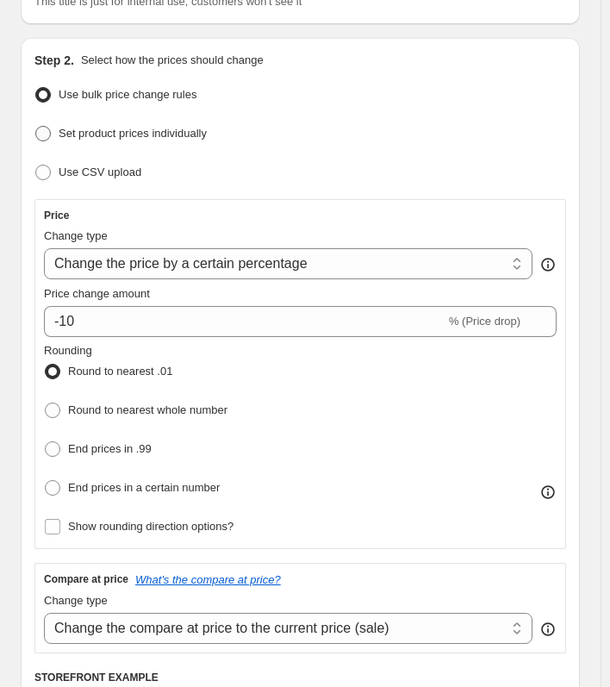
click at [47, 142] on label "Set product prices individually" at bounding box center [120, 134] width 172 height 24
click at [36, 127] on input "Set product prices individually" at bounding box center [35, 126] width 1 height 1
radio input "true"
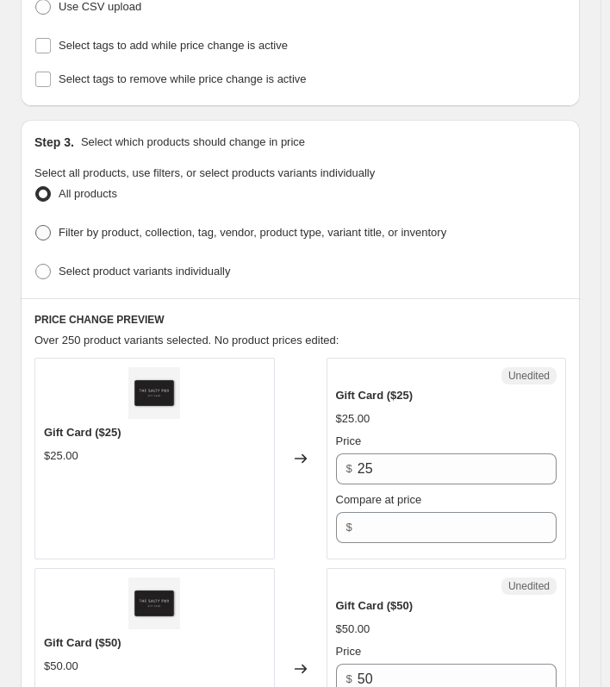
scroll to position [345, 0]
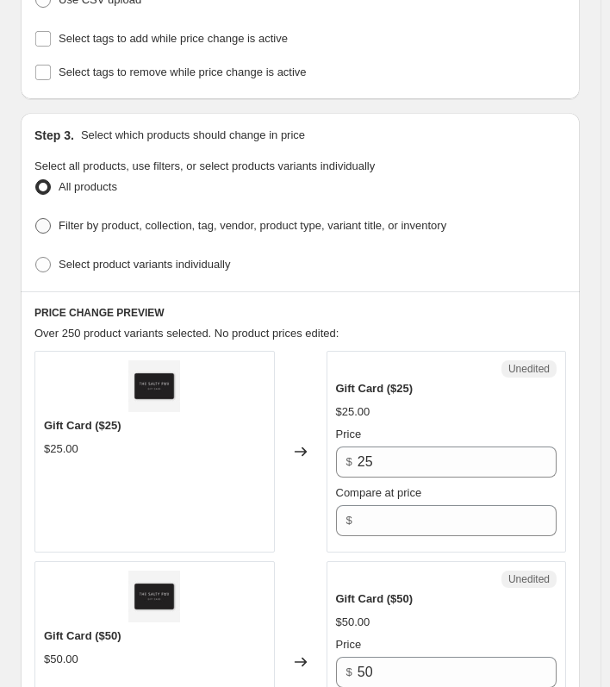
drag, startPoint x: 126, startPoint y: 226, endPoint x: 137, endPoint y: 228, distance: 11.3
click at [126, 226] on span "Filter by product, collection, tag, vendor, product type, variant title, or inv…" at bounding box center [253, 225] width 388 height 13
click at [36, 219] on input "Filter by product, collection, tag, vendor, product type, variant title, or inv…" at bounding box center [35, 218] width 1 height 1
radio input "true"
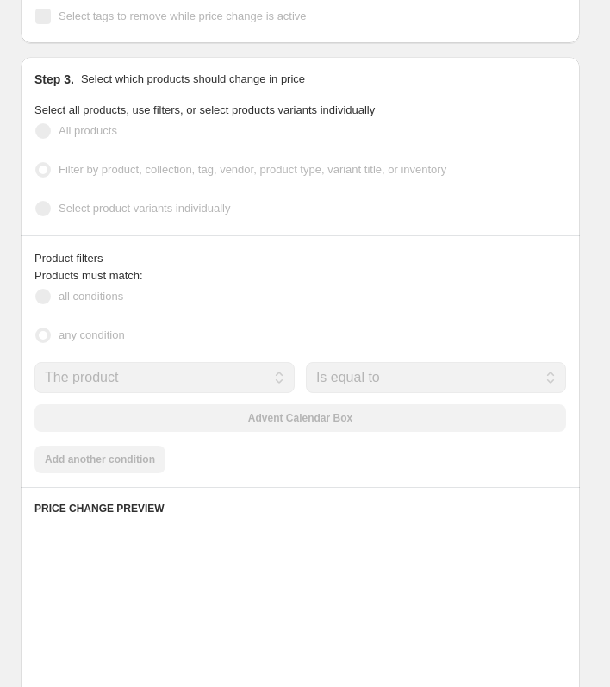
scroll to position [431, 0]
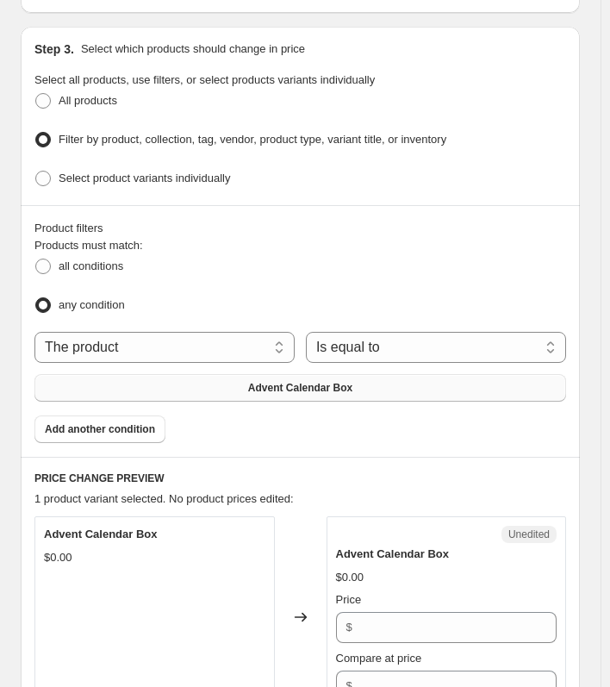
click at [352, 381] on span "Advent Calendar Box" at bounding box center [300, 388] width 104 height 14
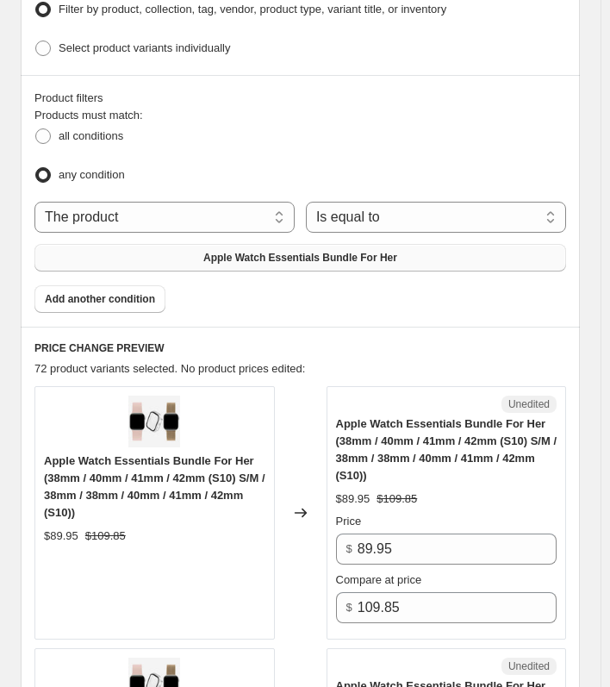
scroll to position [604, 0]
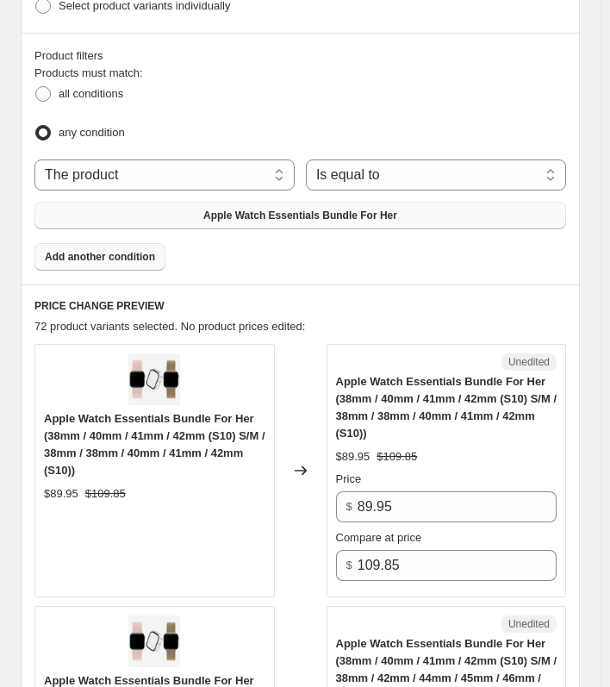
click at [124, 250] on span "Add another condition" at bounding box center [100, 257] width 110 height 14
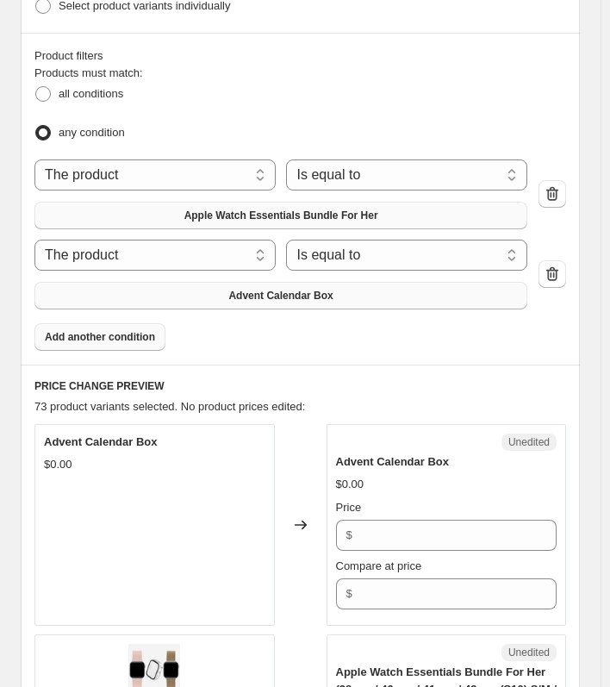
click at [338, 287] on button "Advent Calendar Box" at bounding box center [280, 296] width 493 height 28
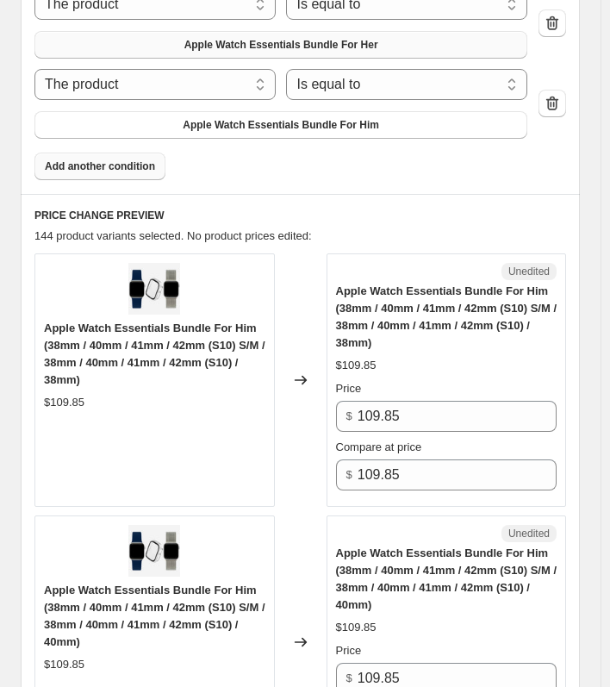
scroll to position [776, 0]
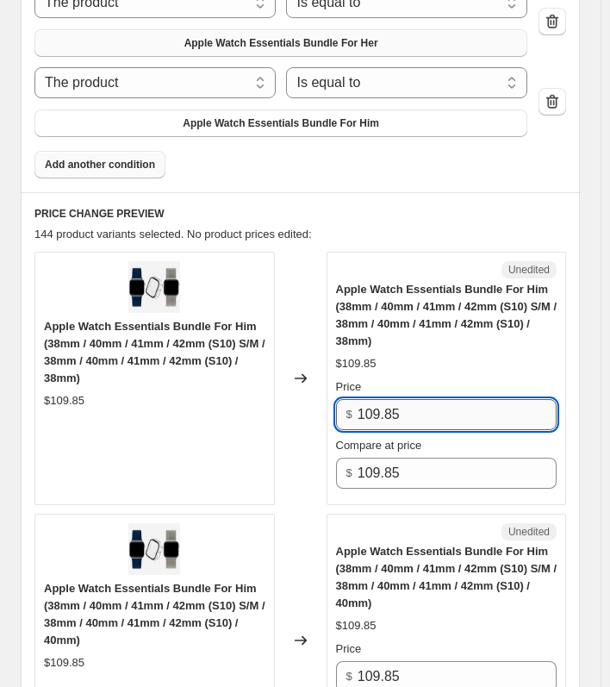
click at [471, 404] on input "109.85" at bounding box center [457, 414] width 199 height 31
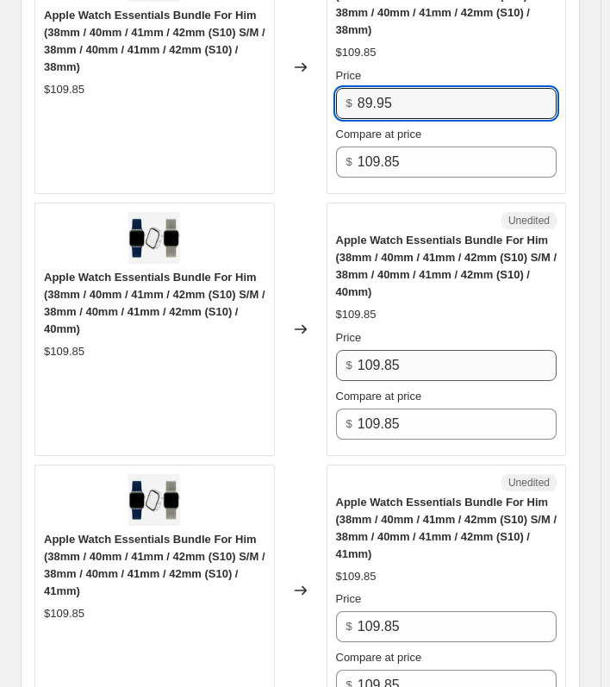
scroll to position [1121, 0]
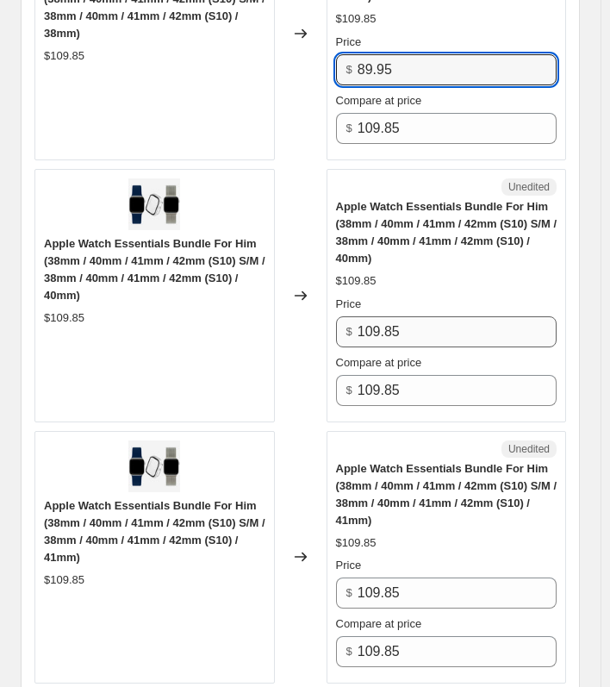
type input "89.95"
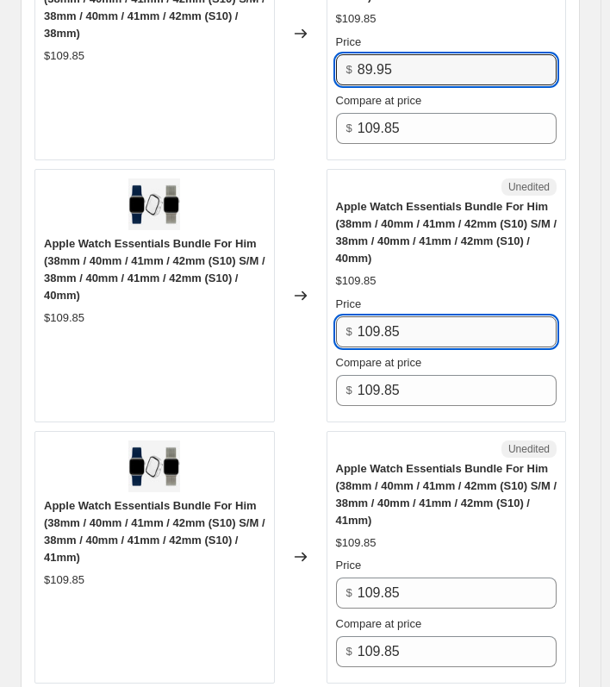
click at [434, 336] on input "109.85" at bounding box center [457, 331] width 199 height 31
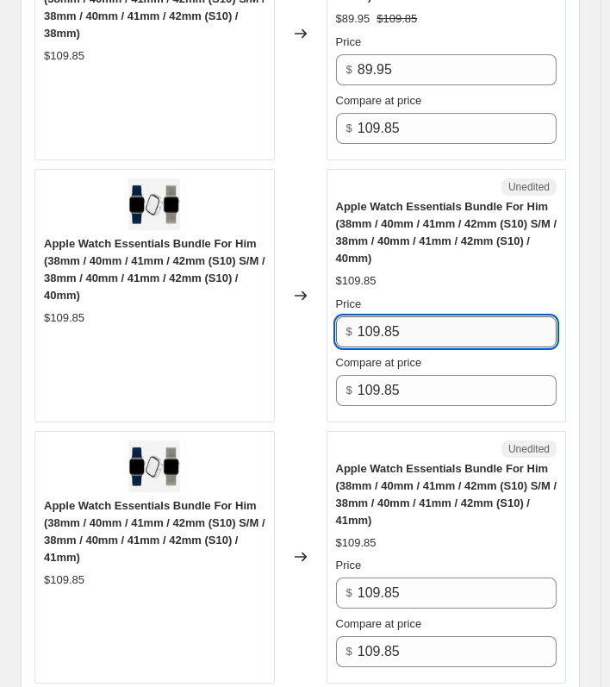
paste input "89.9"
type input "89.95"
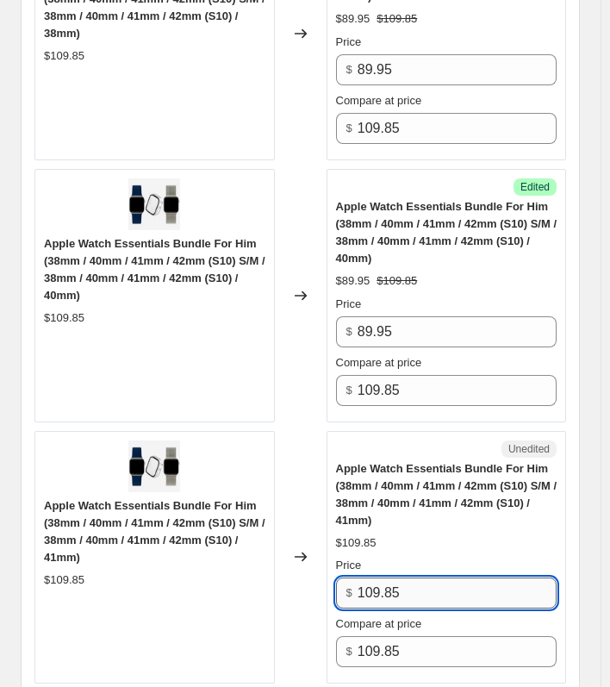
click at [423, 591] on input "109.85" at bounding box center [457, 593] width 199 height 31
paste input "89.9"
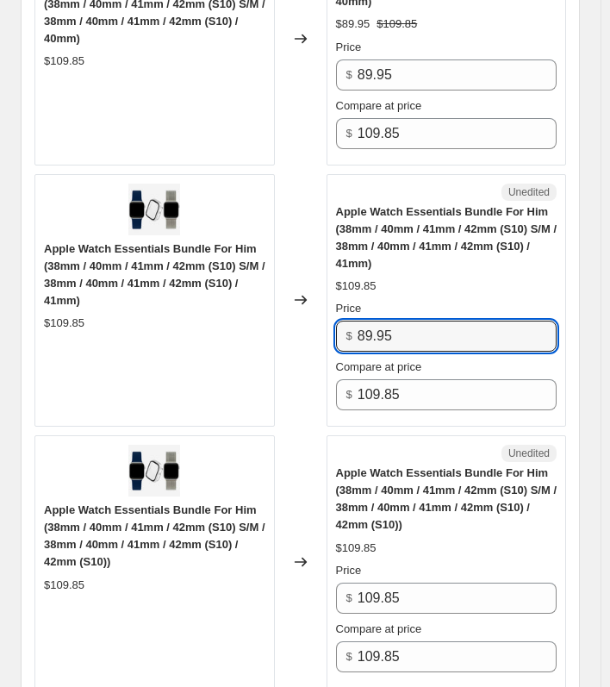
scroll to position [1380, 0]
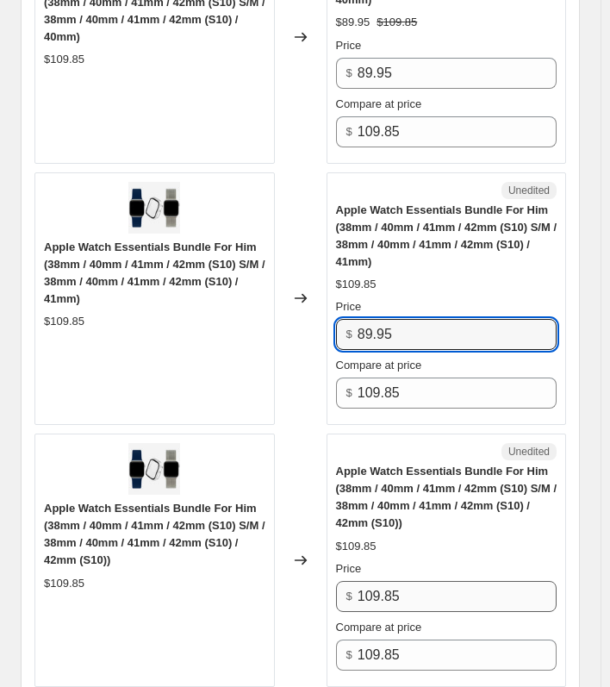
type input "89.95"
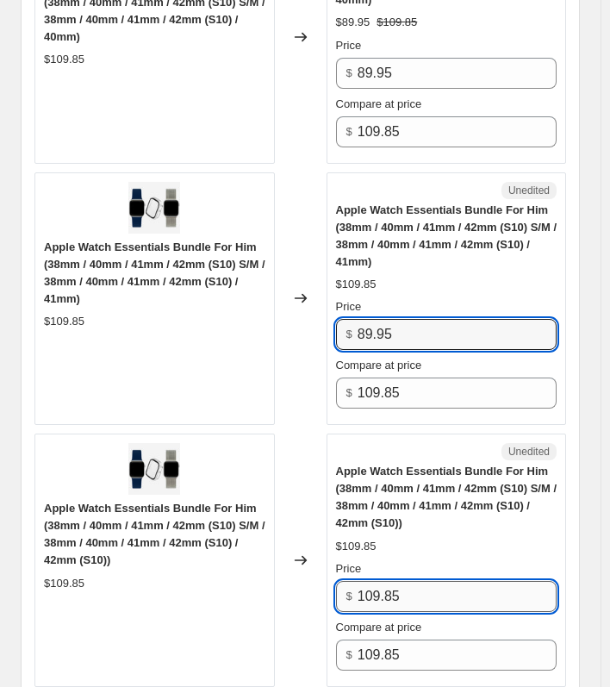
click at [475, 588] on input "109.85" at bounding box center [457, 596] width 199 height 31
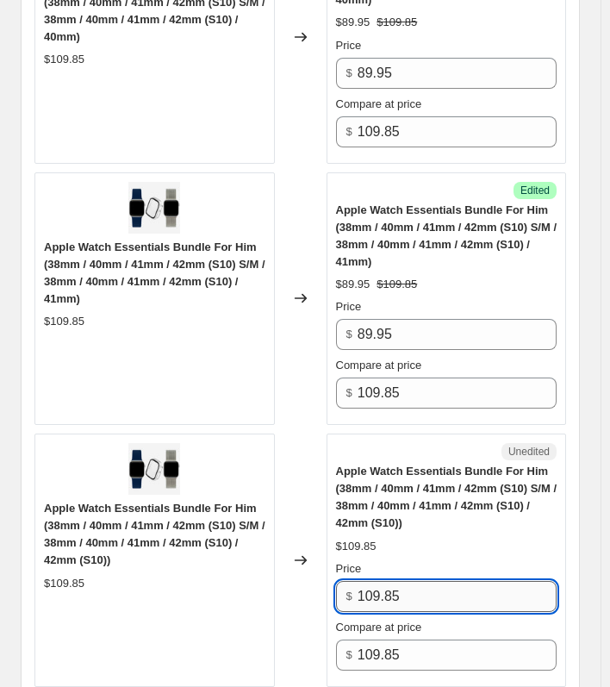
click at [475, 588] on input "109.85" at bounding box center [457, 596] width 199 height 31
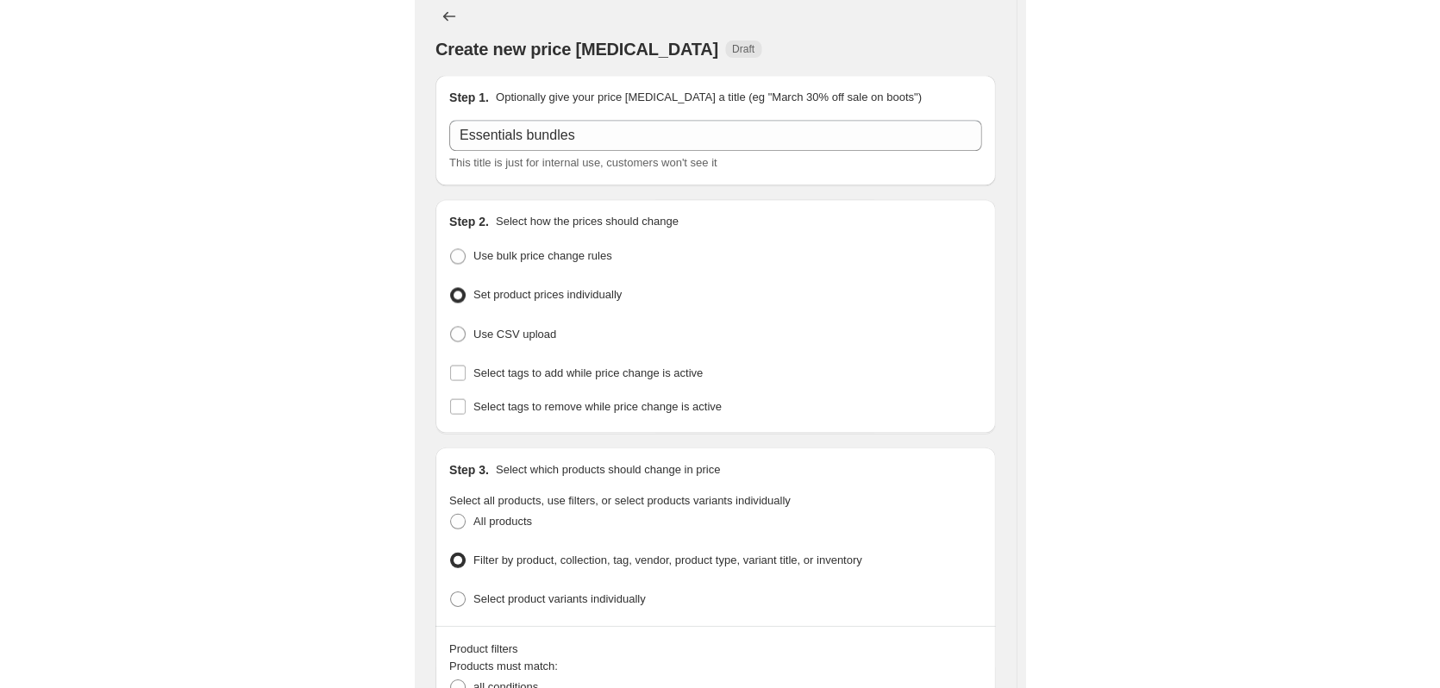
scroll to position [0, 0]
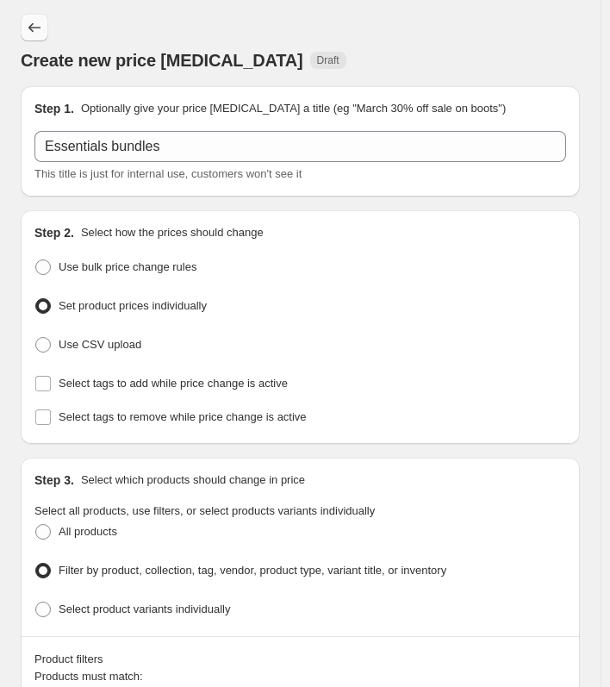
click at [33, 29] on icon "Price change jobs" at bounding box center [34, 27] width 17 height 17
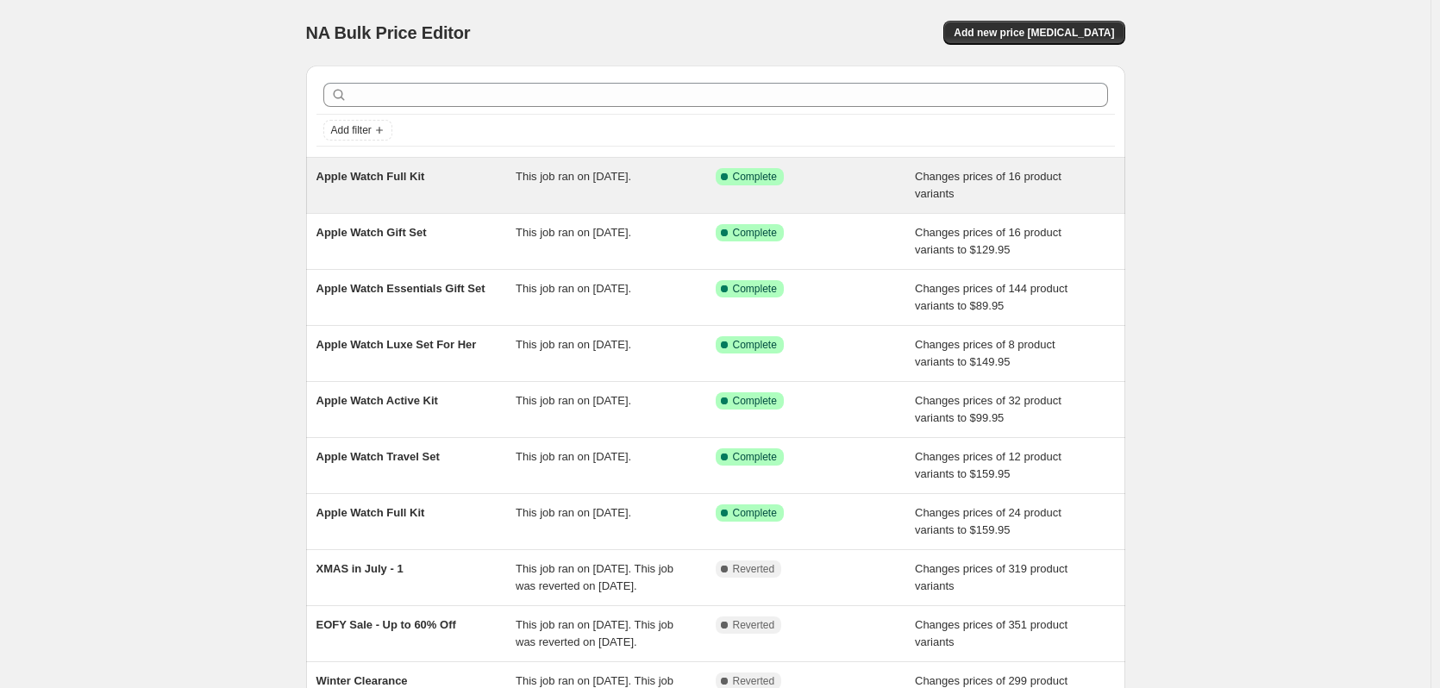
drag, startPoint x: 359, startPoint y: 174, endPoint x: 343, endPoint y: 185, distance: 19.1
click at [343, 185] on div "Apple Watch Full Kit" at bounding box center [416, 185] width 200 height 34
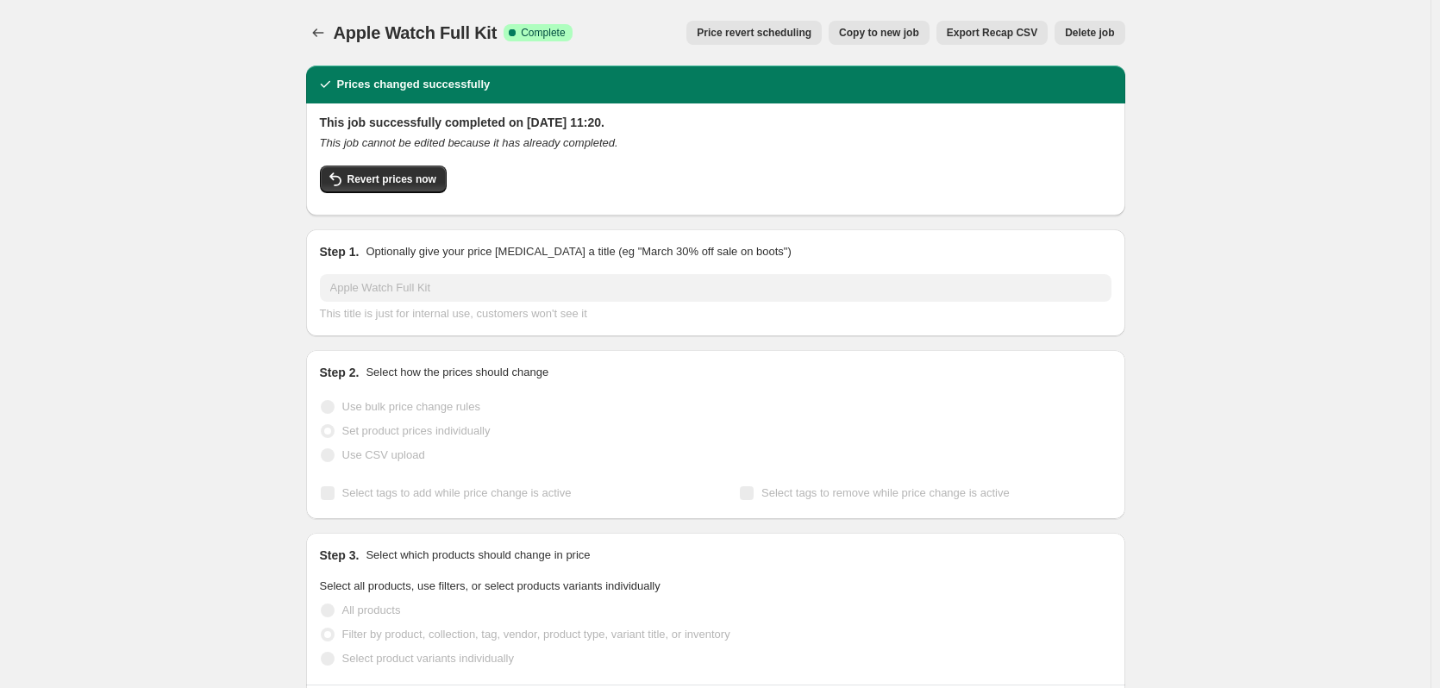
click at [618, 37] on span "Delete job" at bounding box center [1089, 33] width 49 height 14
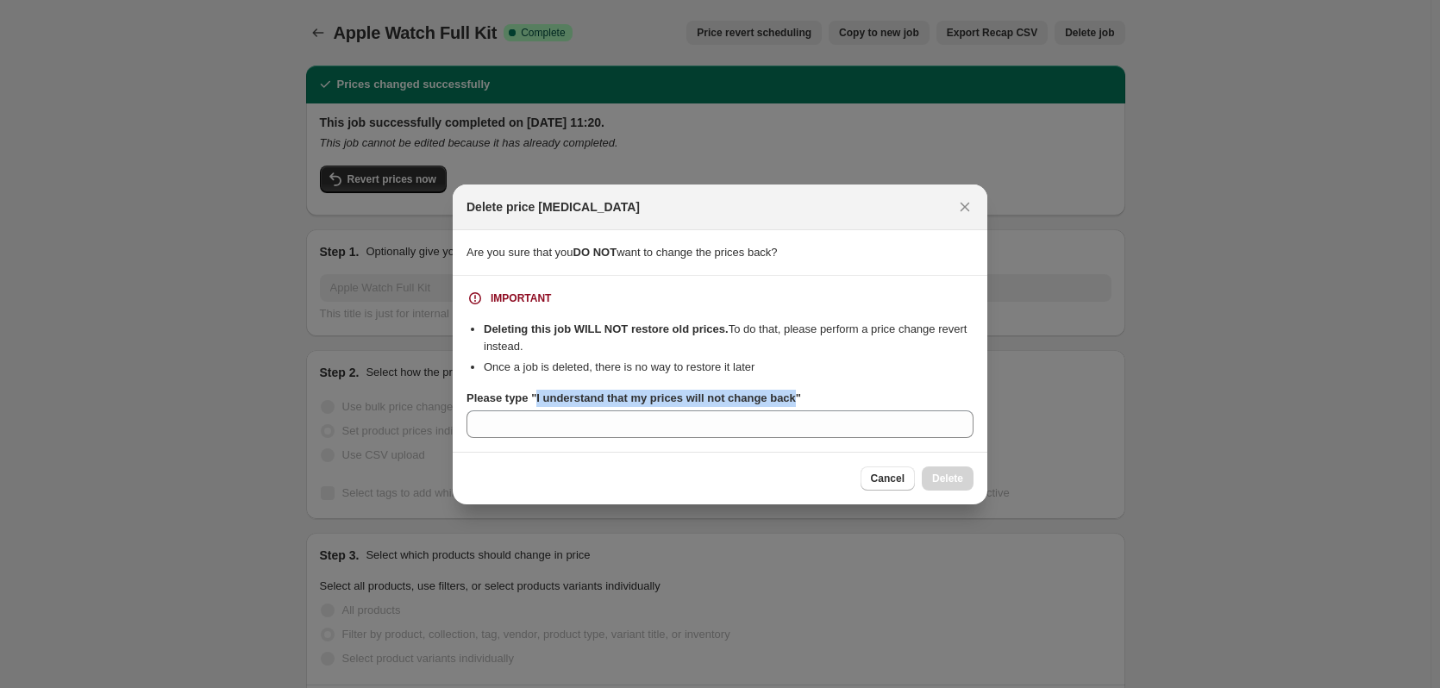
drag, startPoint x: 791, startPoint y: 397, endPoint x: 535, endPoint y: 400, distance: 256.1
click at [535, 400] on b "Please type "I understand that my prices will not change back"" at bounding box center [633, 397] width 335 height 13
copy b "I understand that my prices will not change back"
click at [527, 449] on section "IMPORTANT Deleting this job WILL NOT restore old prices. To do that, please per…" at bounding box center [720, 364] width 535 height 176
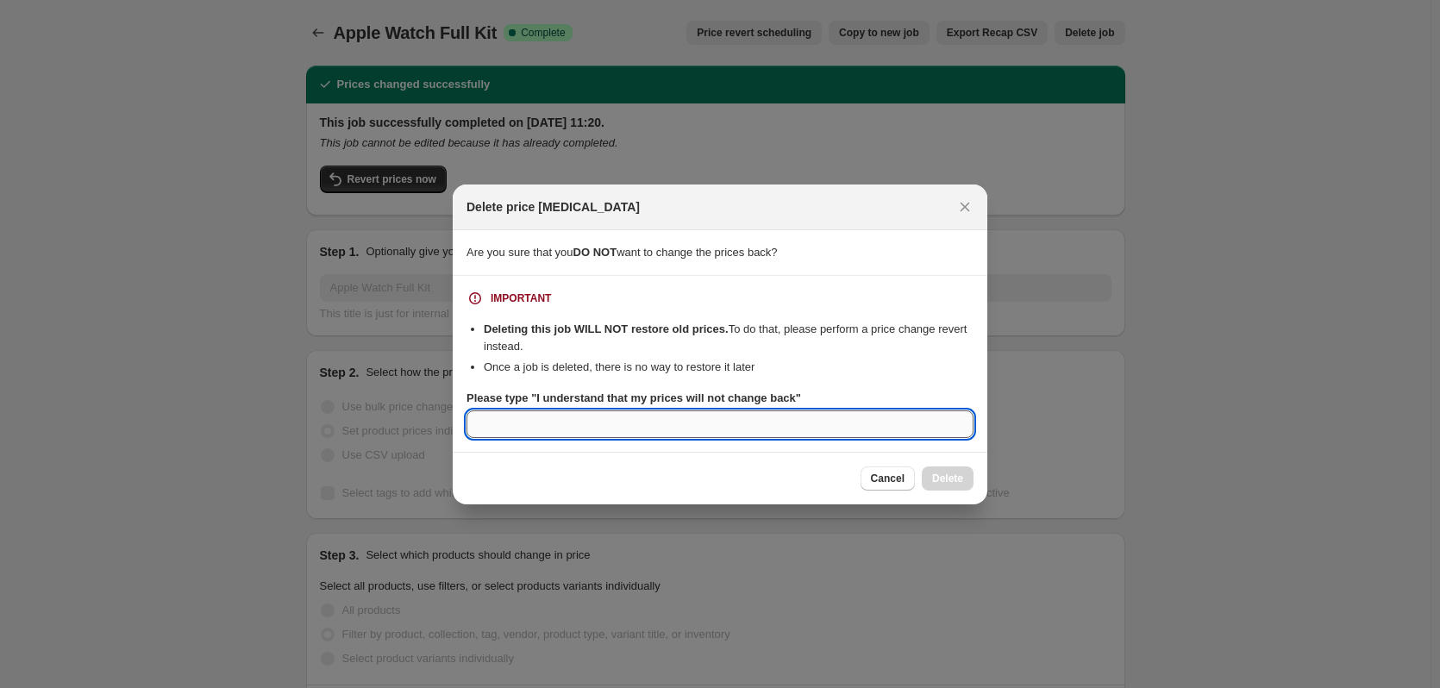
click at [545, 429] on input "Please type "I understand that my prices will not change back"" at bounding box center [719, 424] width 507 height 28
paste input "I understand that my prices will not change back"
type input "I understand that my prices will not change back"
click at [618, 484] on span "Delete" at bounding box center [947, 479] width 31 height 14
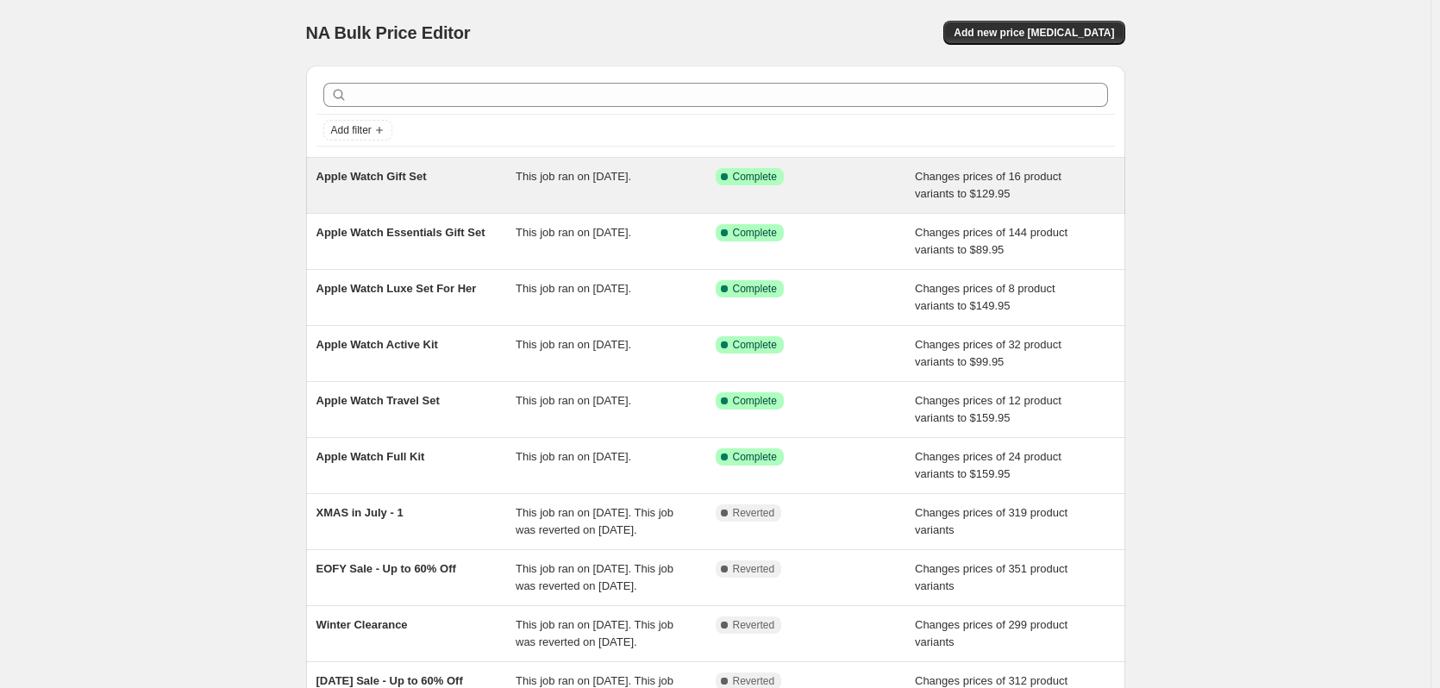
click at [423, 183] on span "Apple Watch Gift Set" at bounding box center [371, 176] width 110 height 13
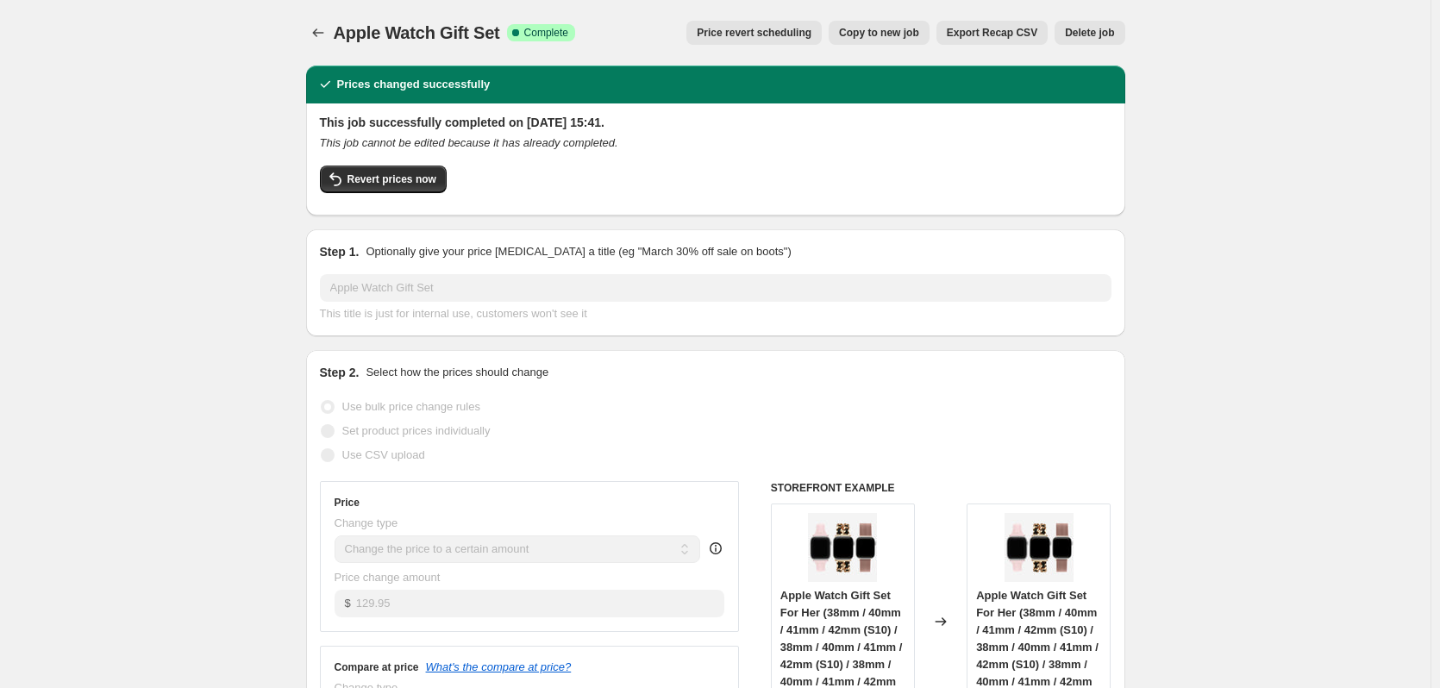
click at [618, 35] on button "Delete job" at bounding box center [1090, 33] width 70 height 24
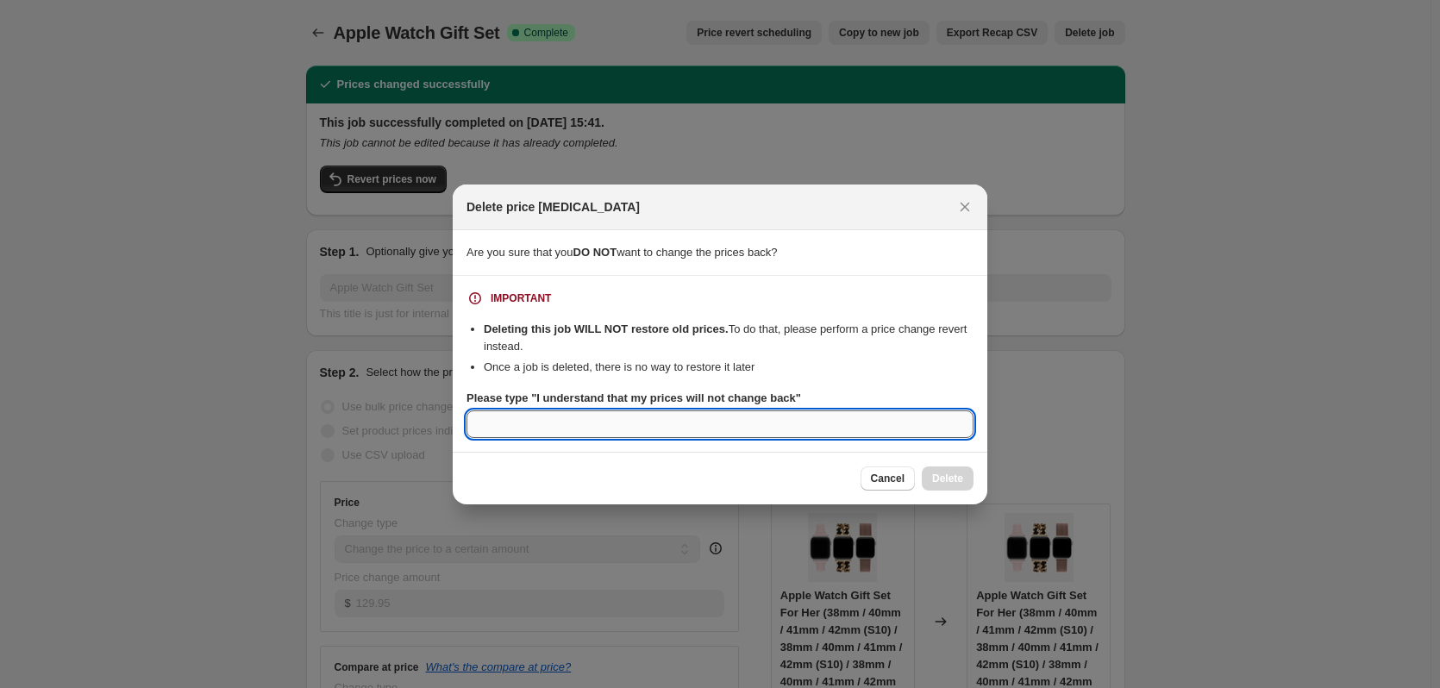
click at [618, 422] on input "Please type "I understand that my prices will not change back"" at bounding box center [719, 424] width 507 height 28
paste input "I understand that my prices will not change back"
type input "I understand that my prices will not change back"
click at [618, 485] on div "Cancel Delete" at bounding box center [720, 478] width 535 height 53
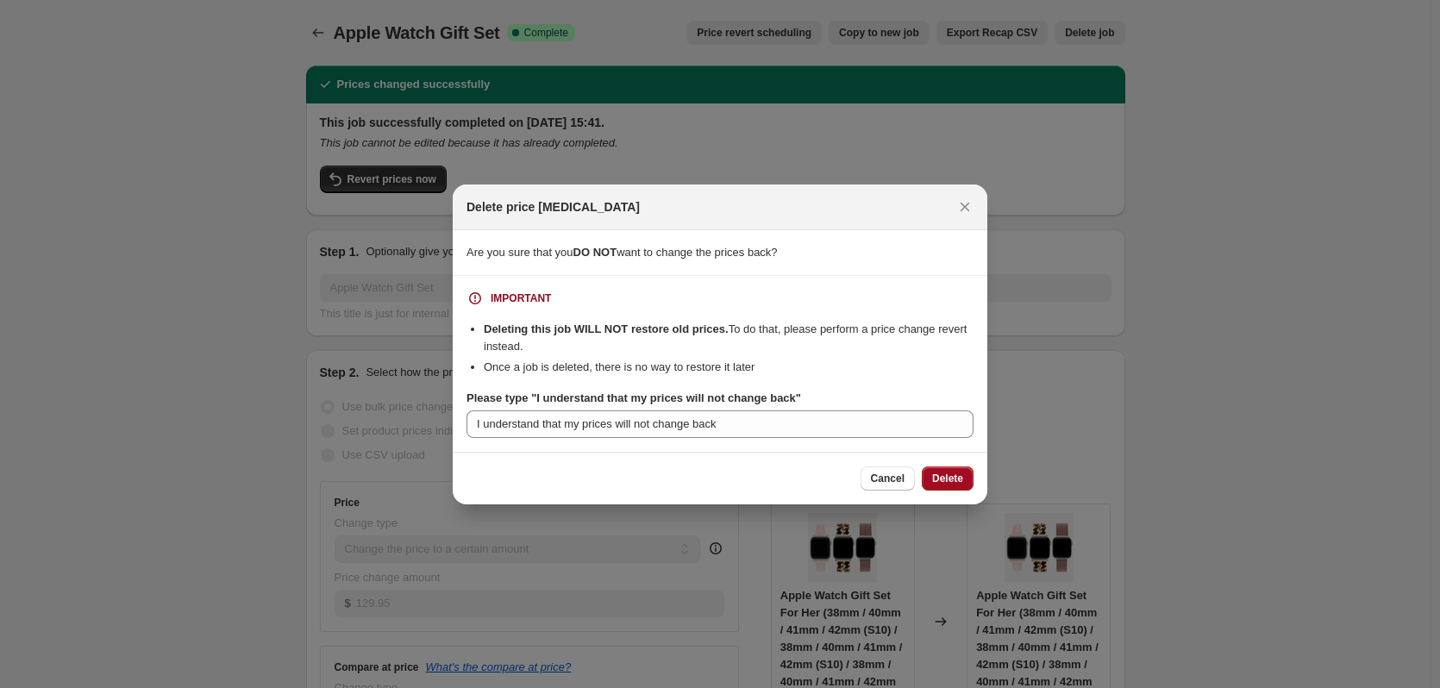
click at [618, 480] on span "Delete" at bounding box center [947, 479] width 31 height 14
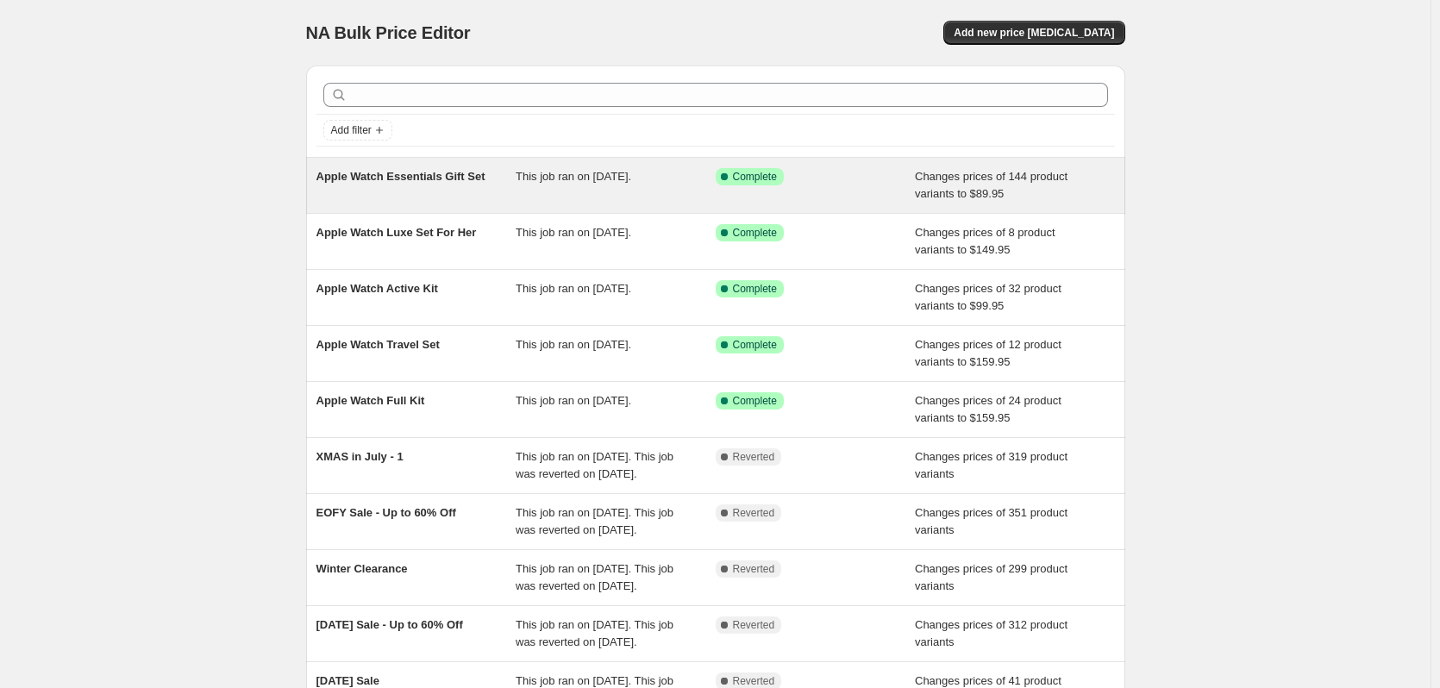
click at [433, 180] on span "Apple Watch Essentials Gift Set" at bounding box center [400, 176] width 169 height 13
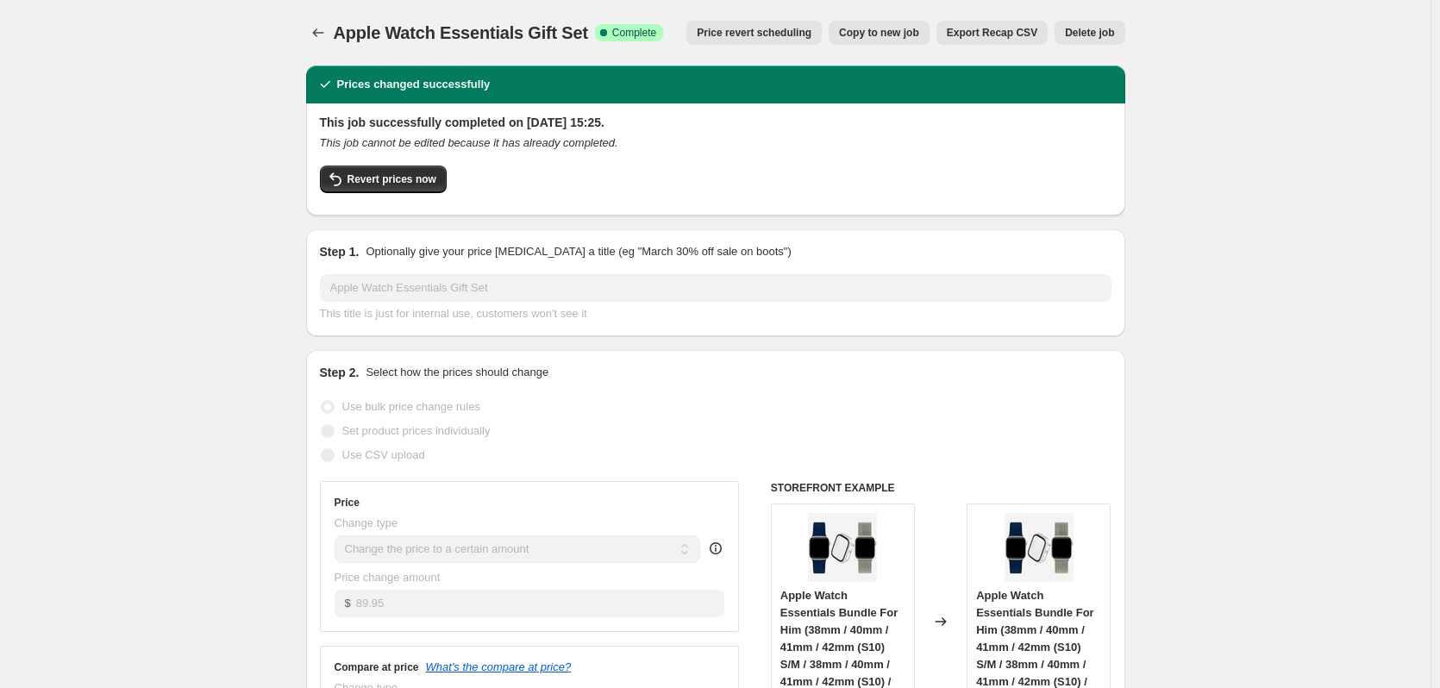
click at [618, 31] on span "Delete job" at bounding box center [1089, 33] width 49 height 14
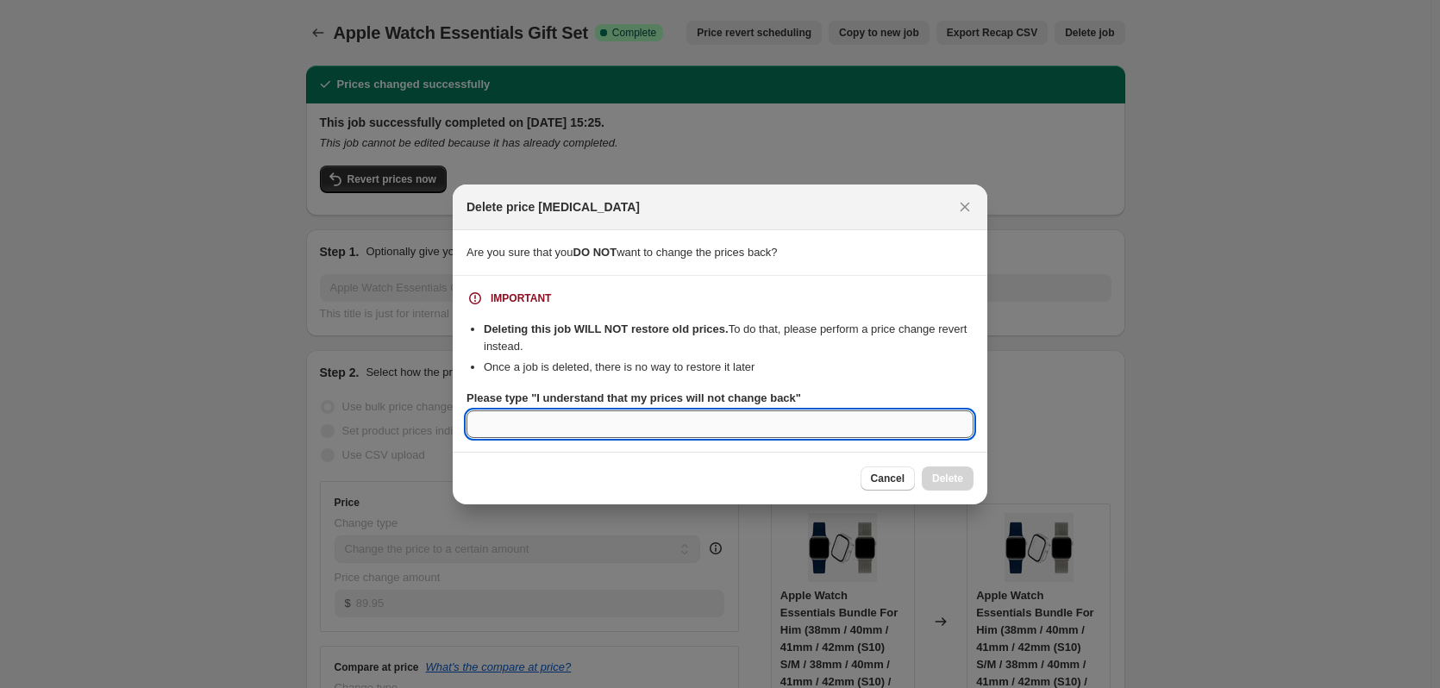
click at [618, 410] on input "Please type "I understand that my prices will not change back"" at bounding box center [719, 424] width 507 height 28
paste input "I understand that my prices will not change back"
type input "I understand that my prices will not change back"
click at [618, 479] on button "Delete" at bounding box center [948, 478] width 52 height 24
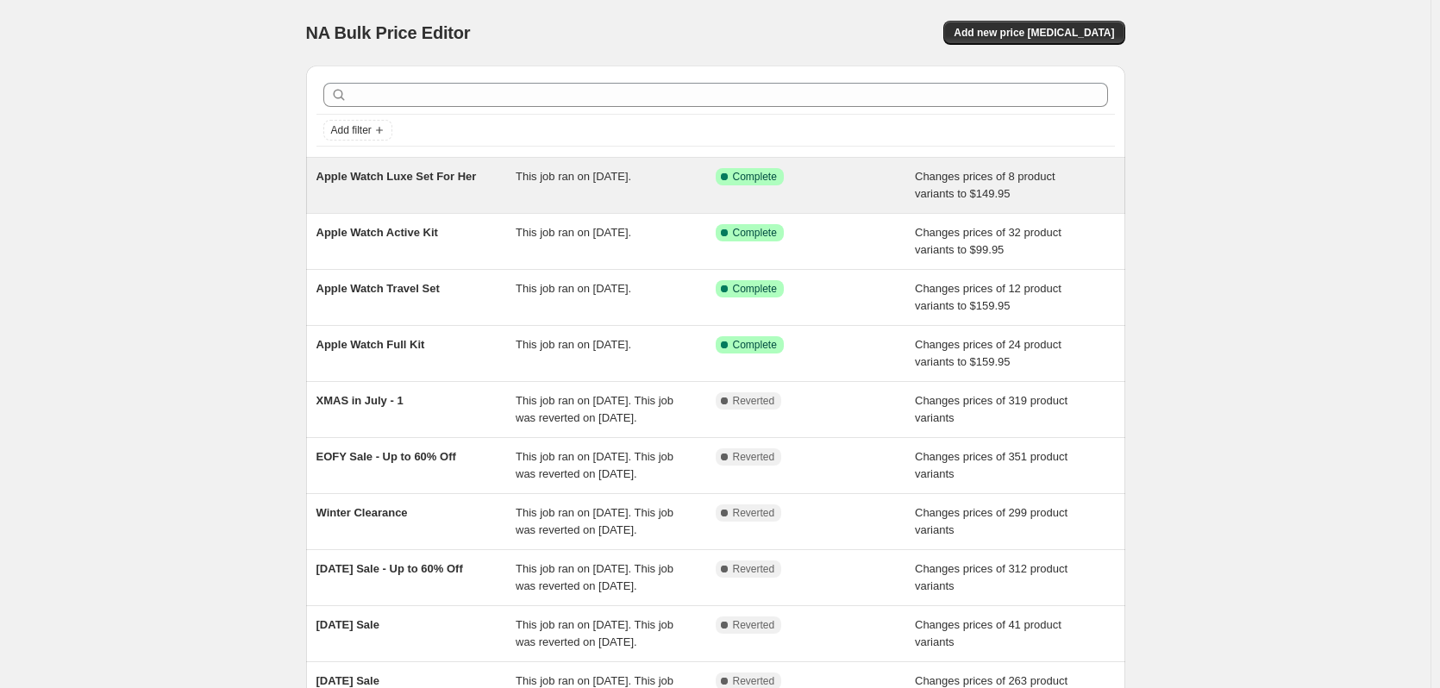
click at [395, 184] on div "Apple Watch Luxe Set For Her" at bounding box center [416, 185] width 200 height 34
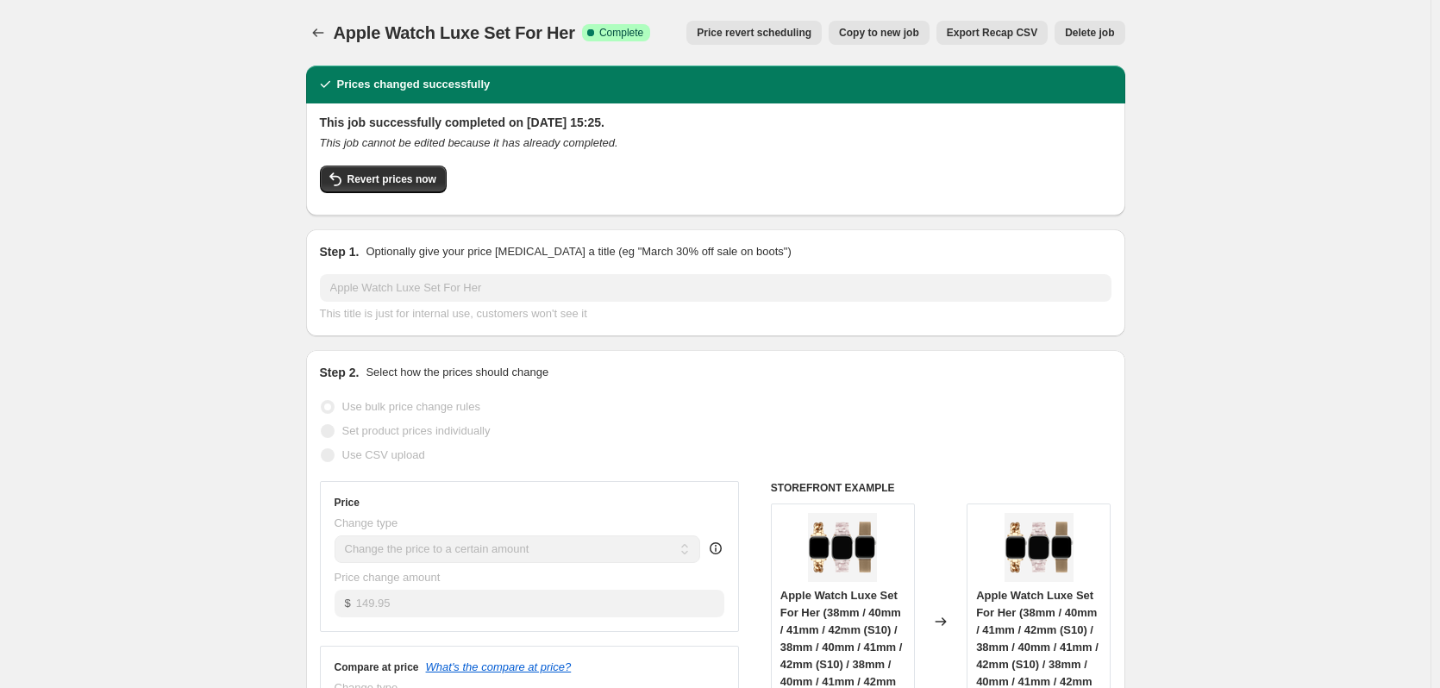
click at [618, 41] on button "Delete job" at bounding box center [1090, 33] width 70 height 24
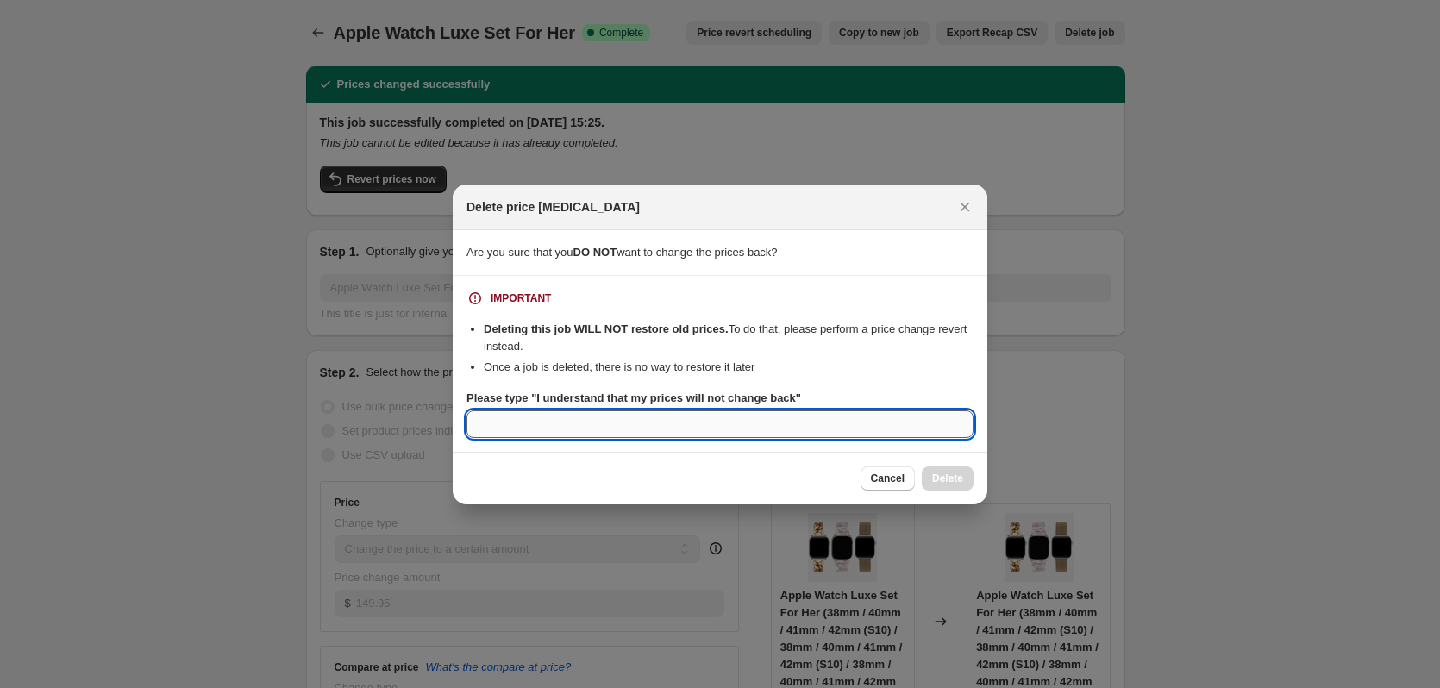
click at [618, 423] on input "Please type "I understand that my prices will not change back"" at bounding box center [719, 424] width 507 height 28
paste input "I understand that my prices will not change back"
type input "I understand that my prices will not change back"
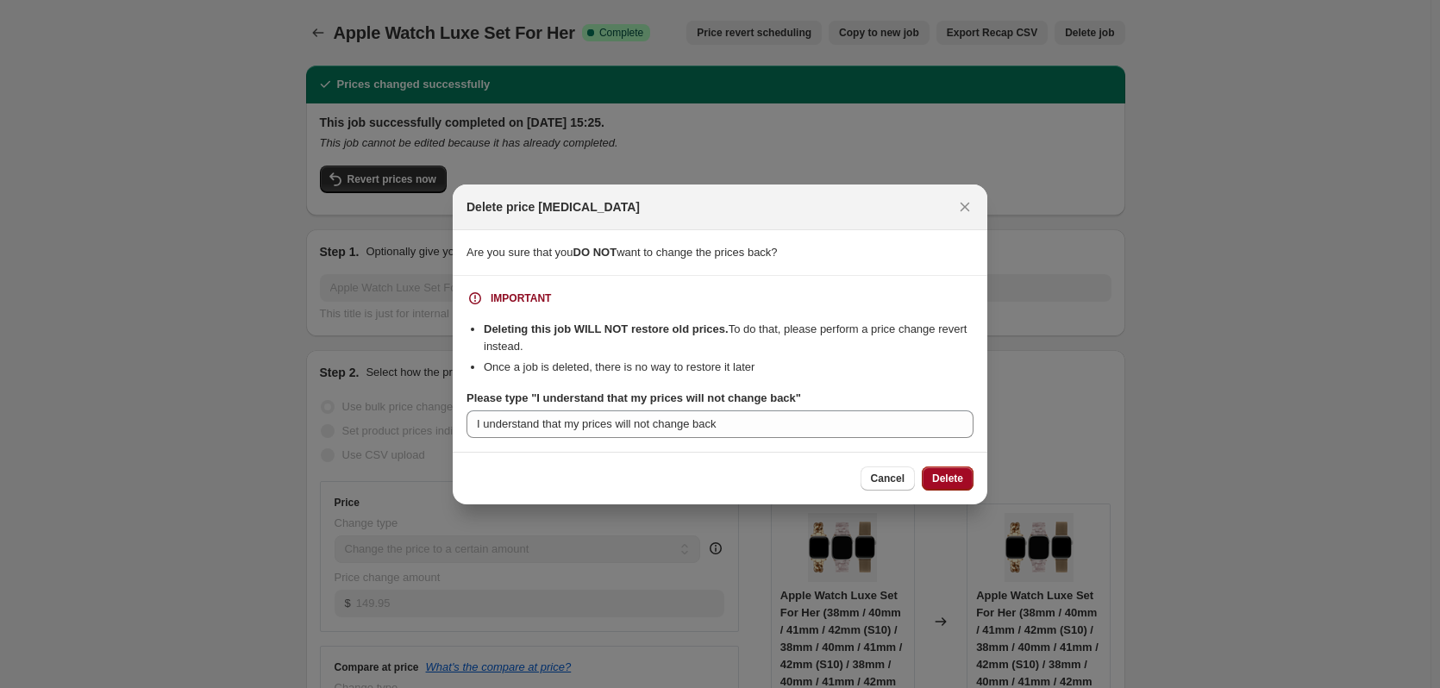
click at [618, 481] on span "Delete" at bounding box center [947, 479] width 31 height 14
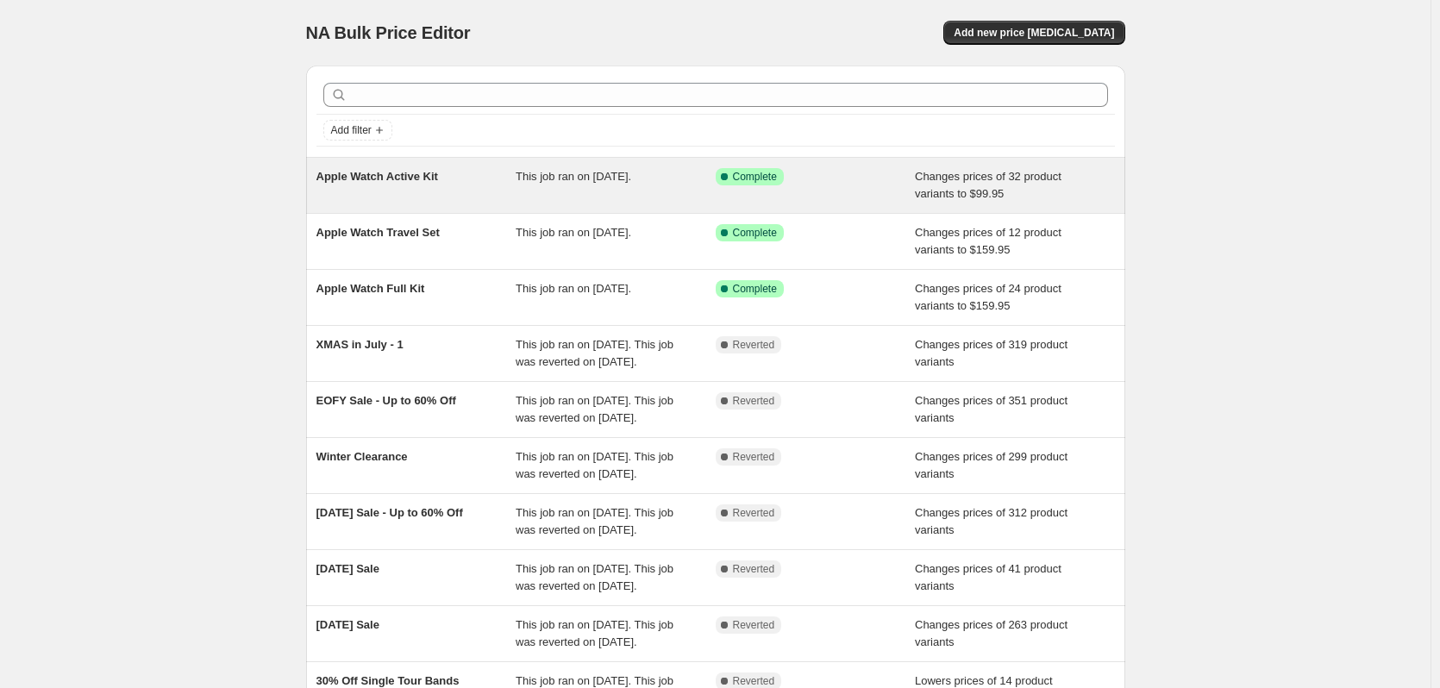
click at [411, 171] on span "Apple Watch Active Kit" at bounding box center [377, 176] width 122 height 13
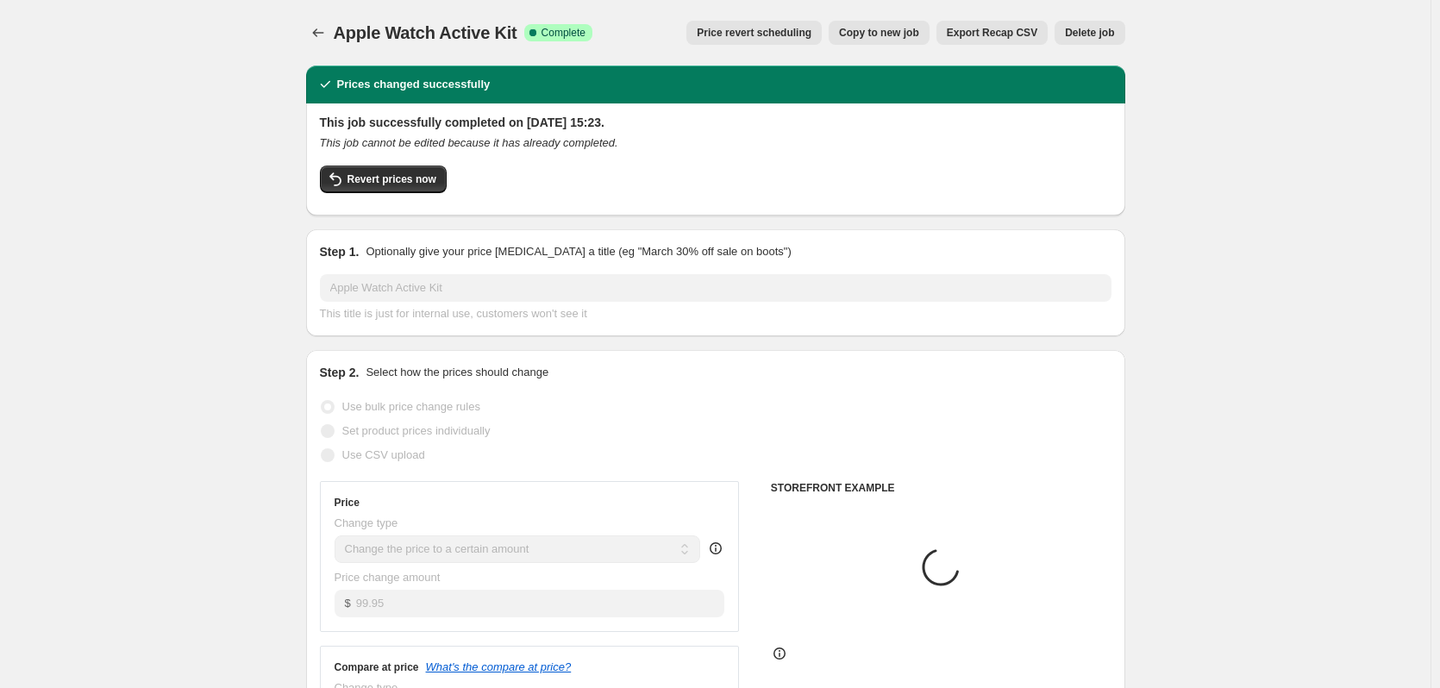
click at [618, 37] on span "Delete job" at bounding box center [1089, 33] width 49 height 14
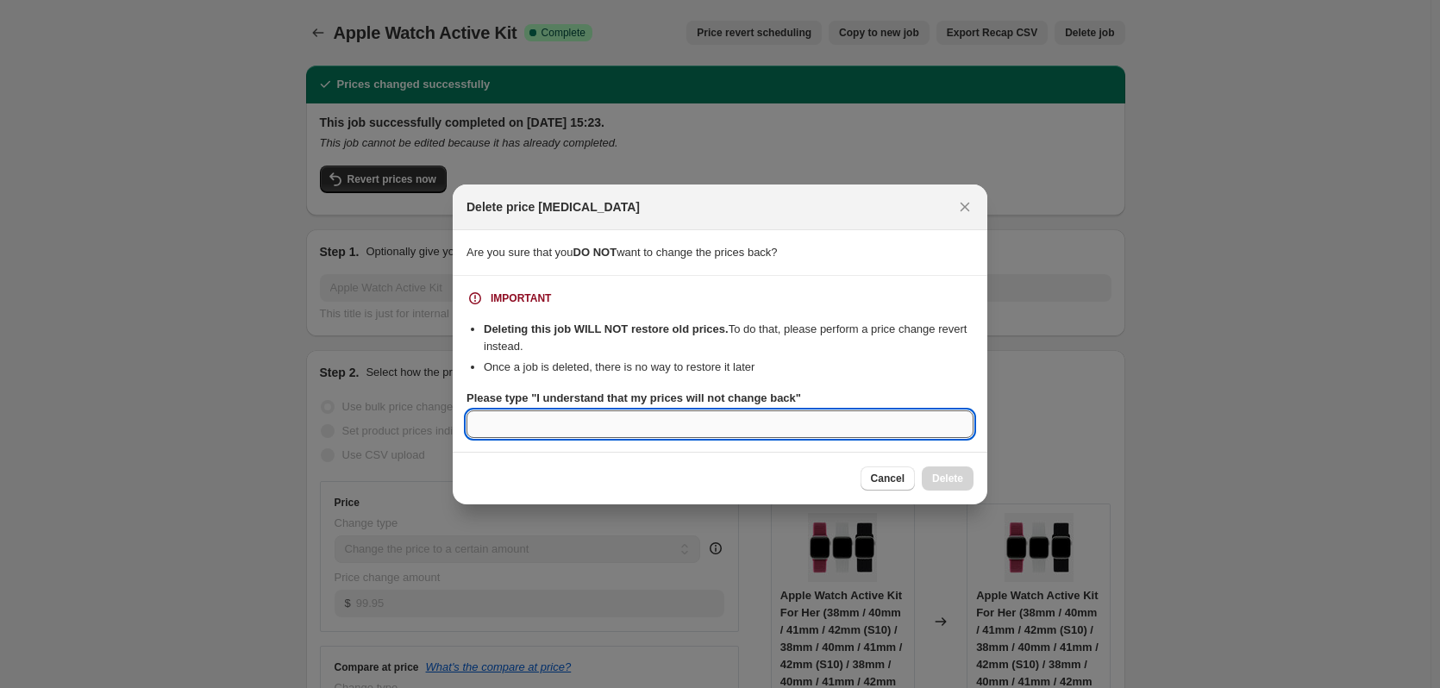
click at [618, 416] on input "Please type "I understand that my prices will not change back"" at bounding box center [719, 424] width 507 height 28
paste input "I understand that my prices will not change back"
type input "I understand that my prices will not change back"
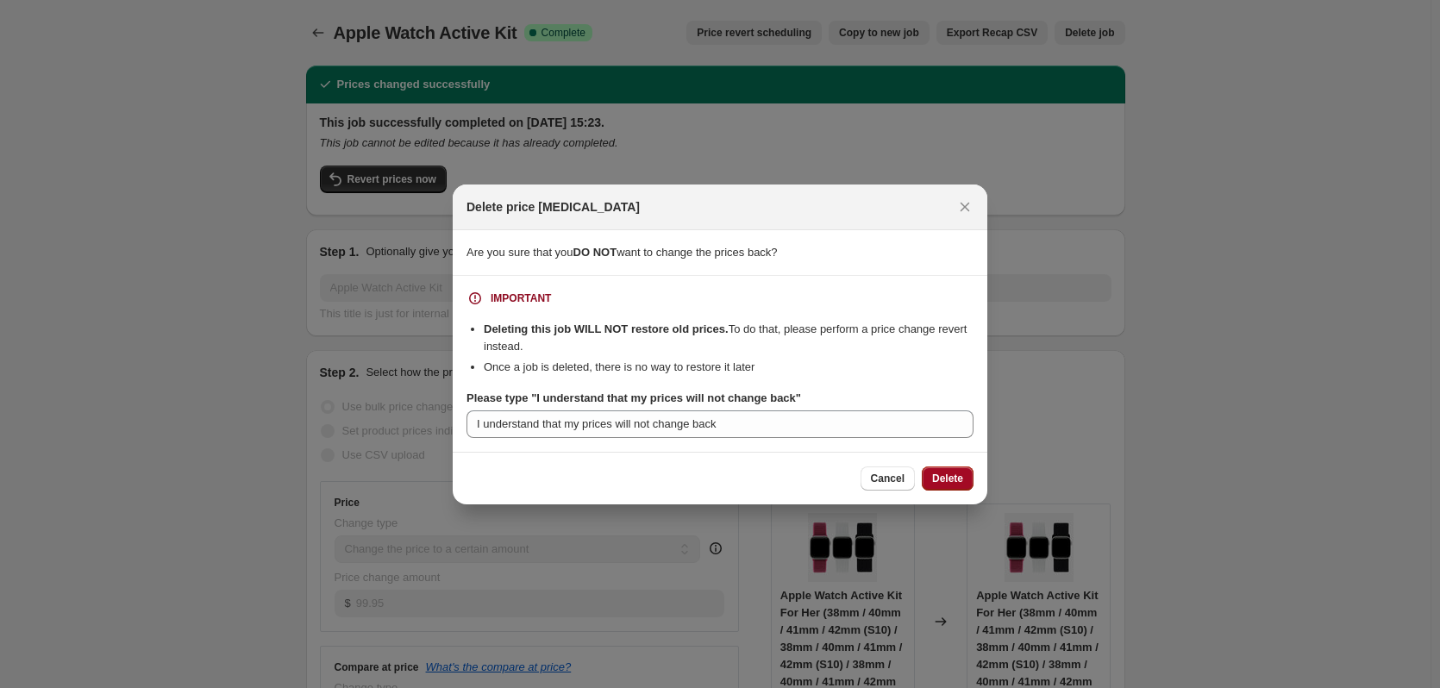
click at [618, 477] on span "Delete" at bounding box center [947, 479] width 31 height 14
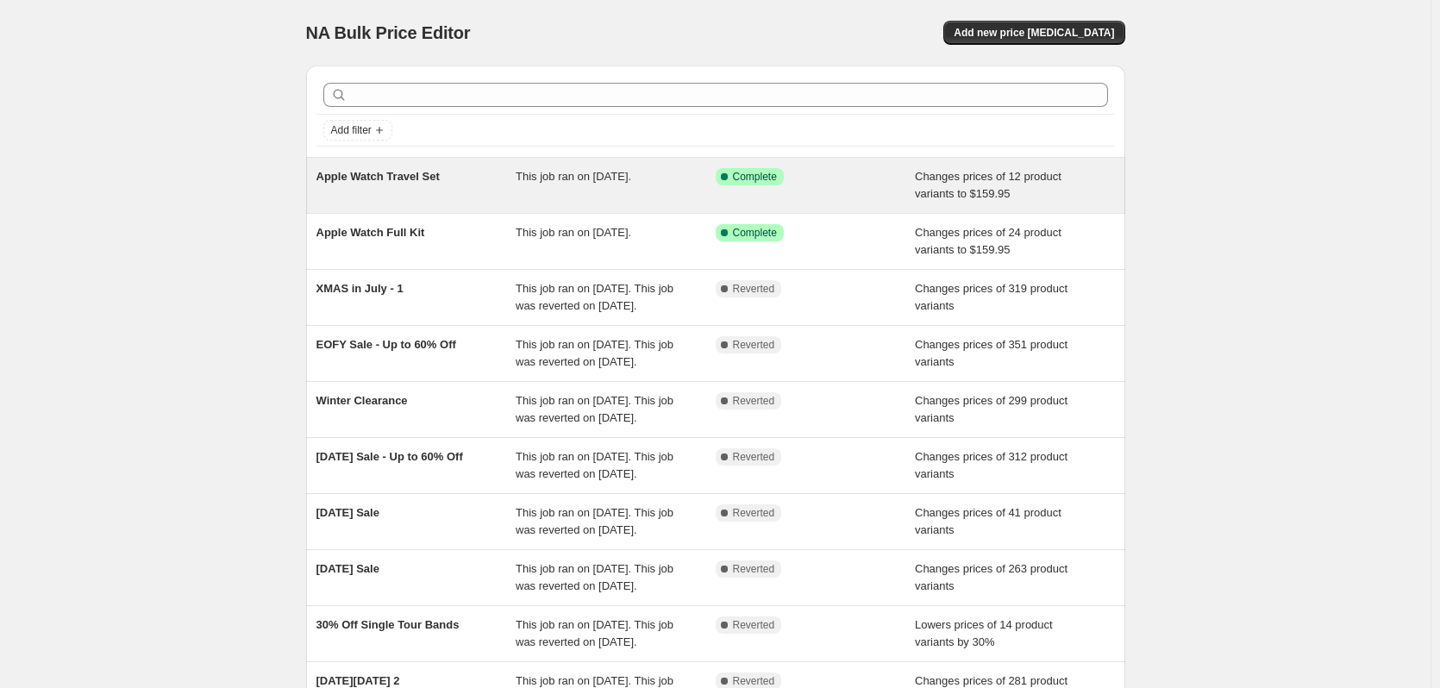
click at [395, 173] on span "Apple Watch Travel Set" at bounding box center [377, 176] width 123 height 13
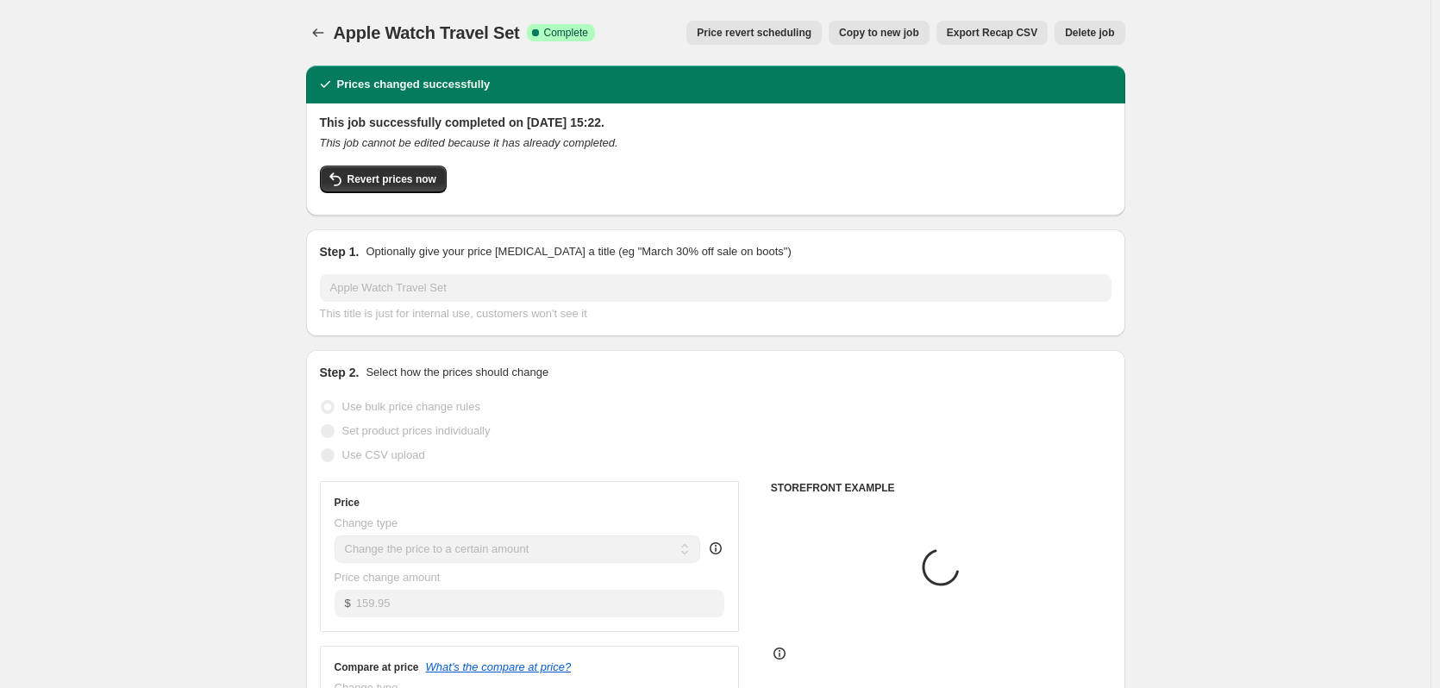
click at [618, 29] on span "Delete job" at bounding box center [1089, 33] width 49 height 14
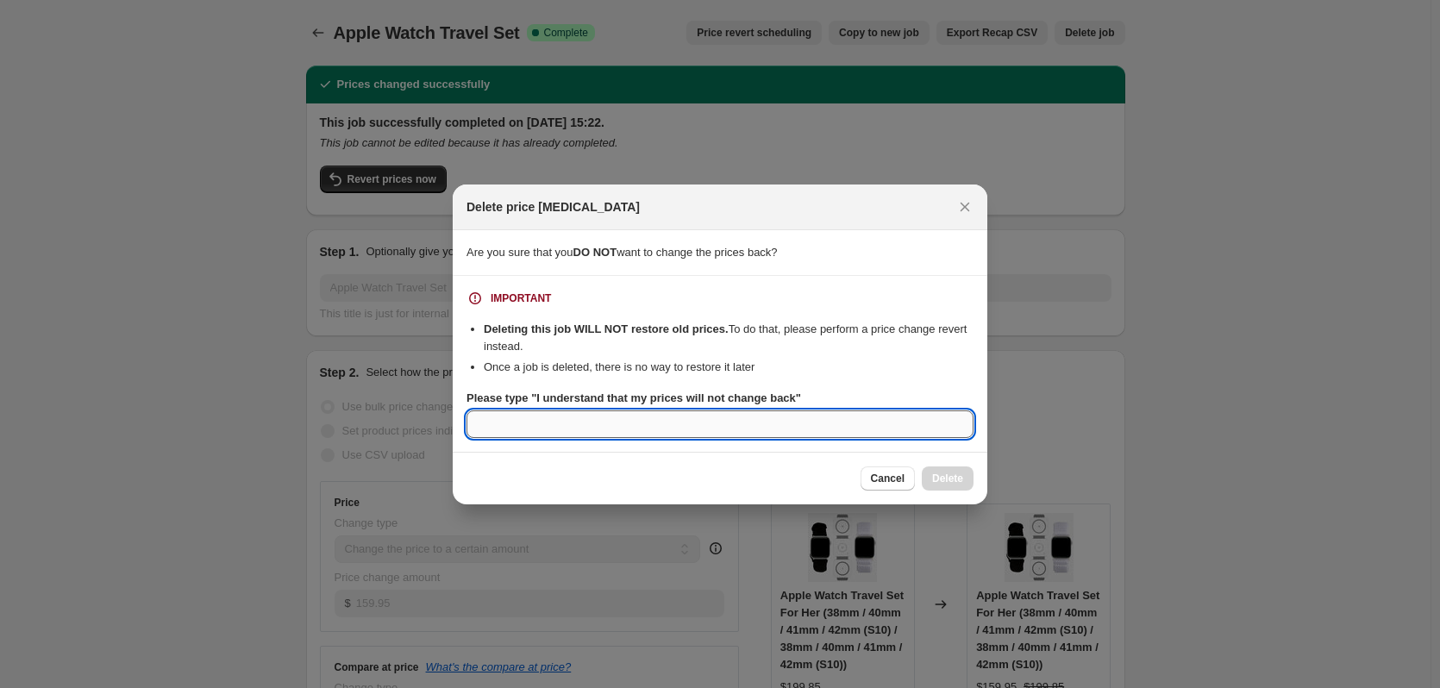
click at [618, 422] on input "Please type "I understand that my prices will not change back"" at bounding box center [719, 424] width 507 height 28
paste input "I understand that my prices will not change back"
type input "I understand that my prices will not change back"
click at [618, 479] on span "Delete" at bounding box center [947, 479] width 31 height 14
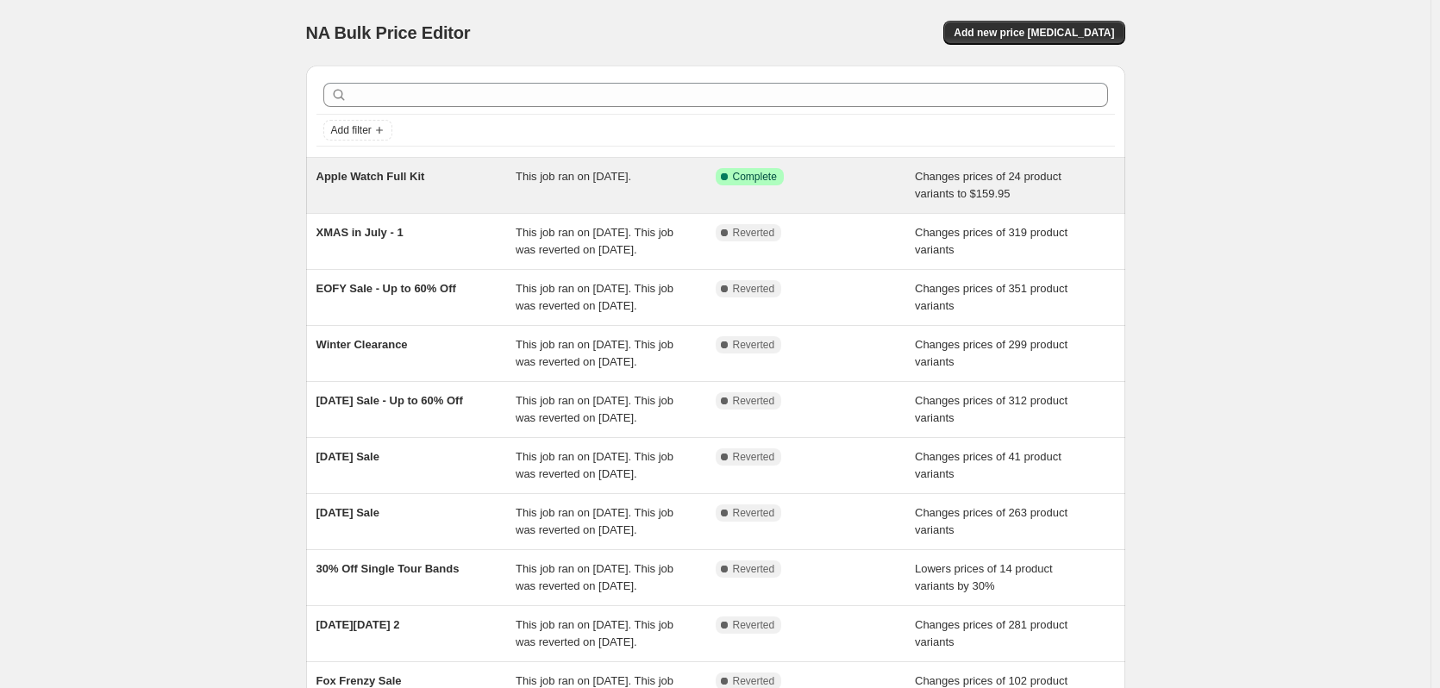
click at [366, 167] on div "Apple Watch Full Kit This job ran on [DATE]. Success Complete Complete Changes …" at bounding box center [715, 185] width 819 height 55
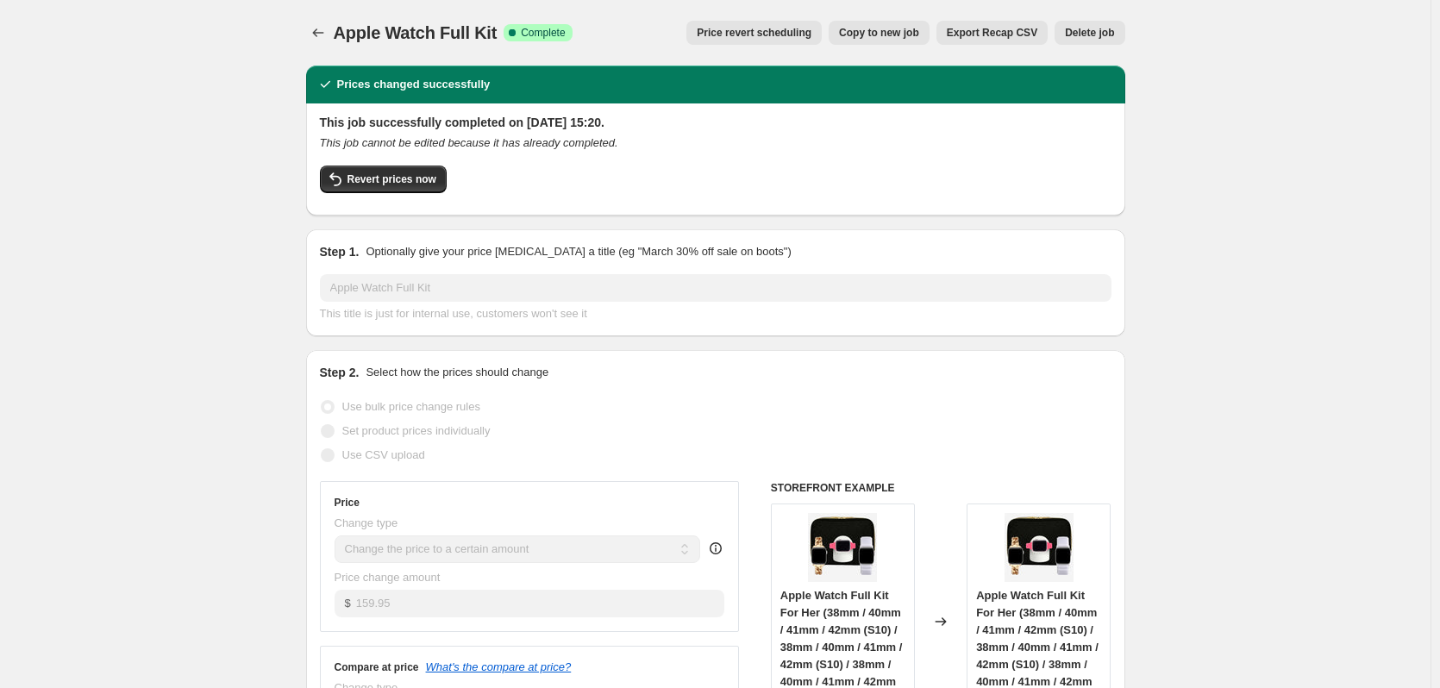
click at [618, 34] on span "Delete job" at bounding box center [1089, 33] width 49 height 14
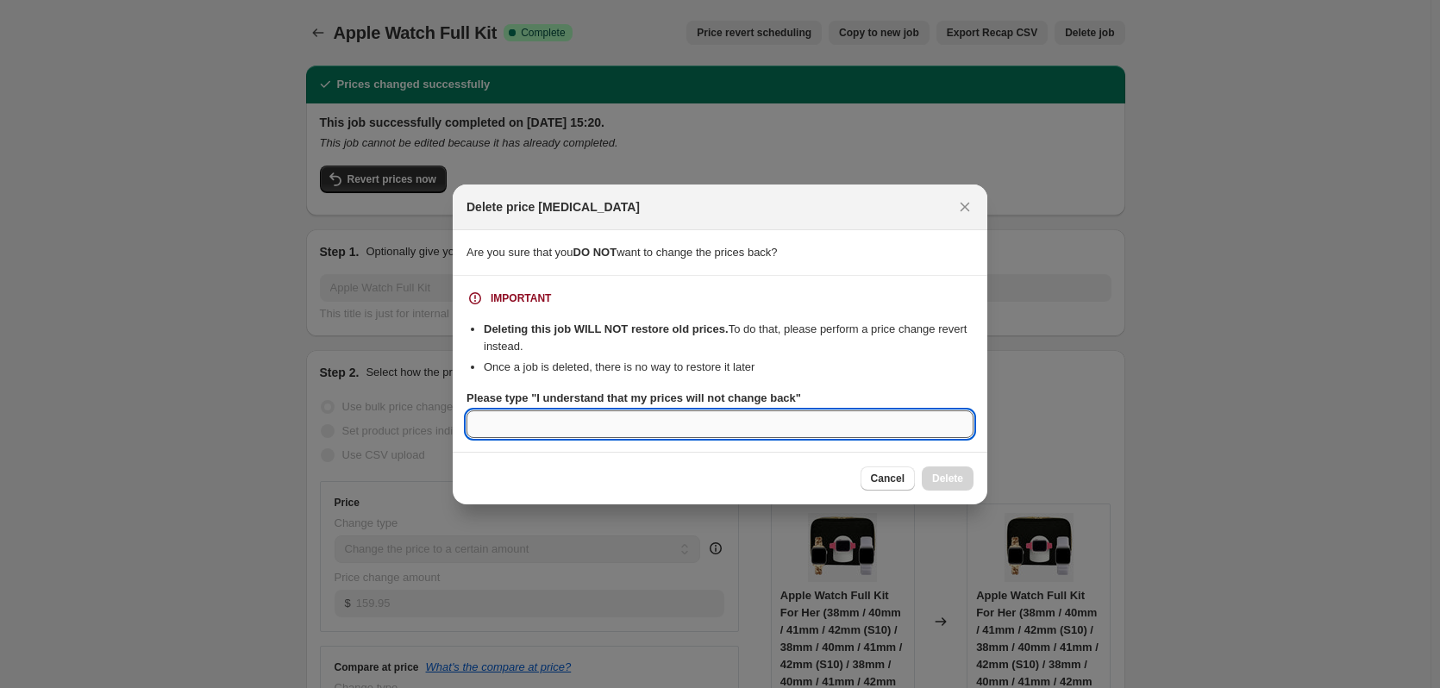
click at [618, 426] on input "Please type "I understand that my prices will not change back"" at bounding box center [719, 424] width 507 height 28
paste input "I understand that my prices will not change back"
type input "I understand that my prices will not change back"
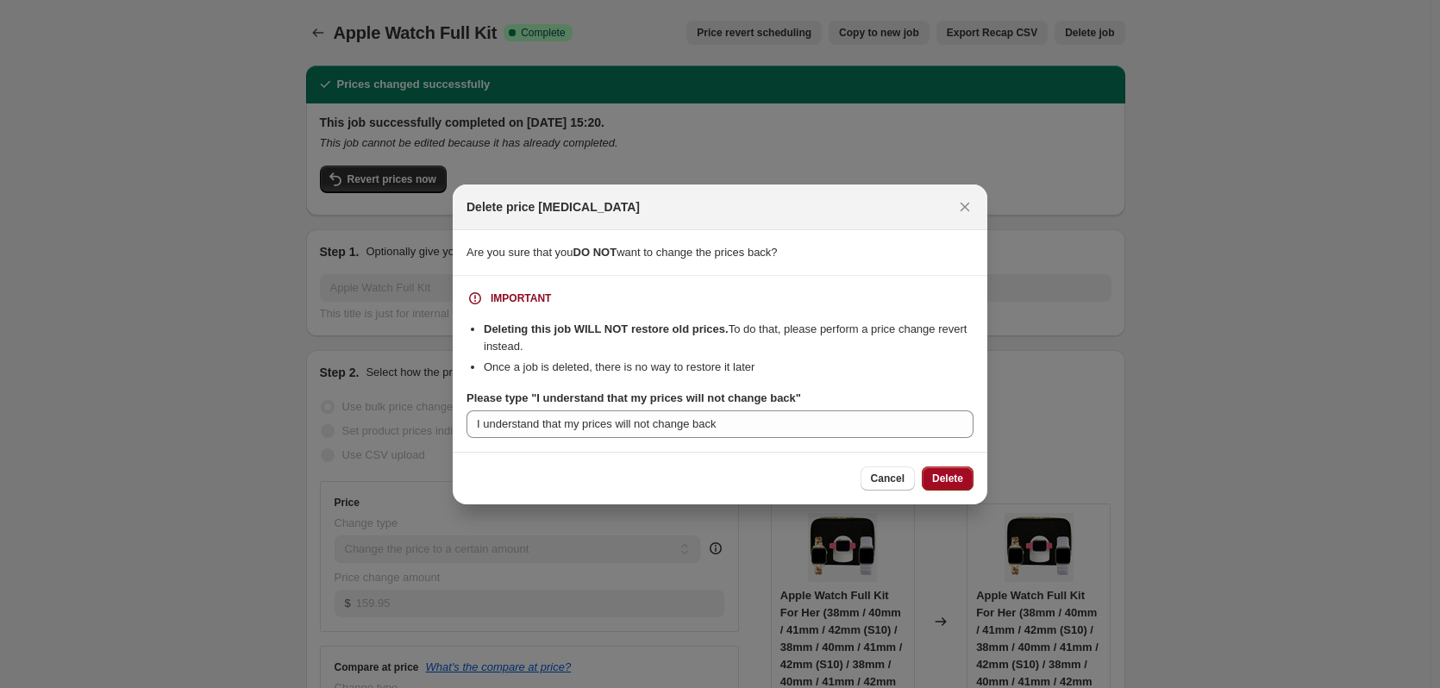
click at [618, 476] on span "Delete" at bounding box center [947, 479] width 31 height 14
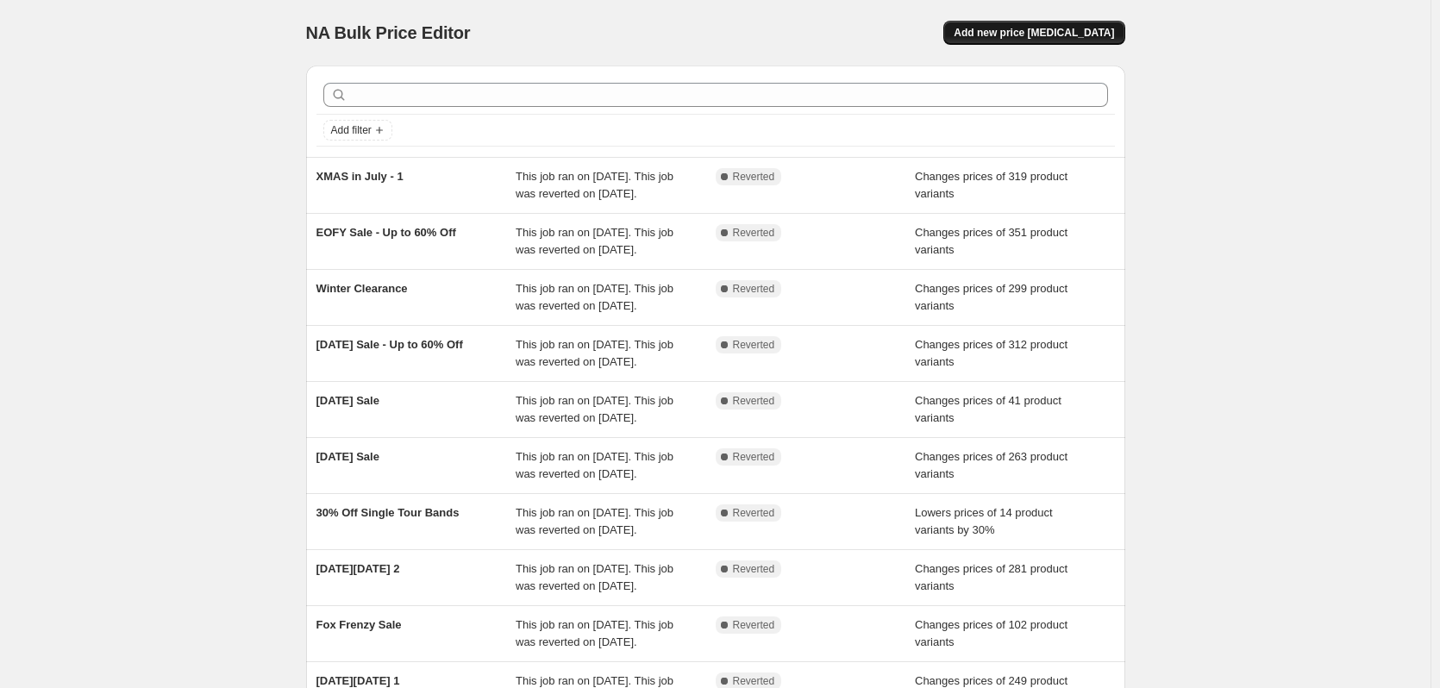
click at [618, 21] on button "Add new price [MEDICAL_DATA]" at bounding box center [1033, 33] width 181 height 24
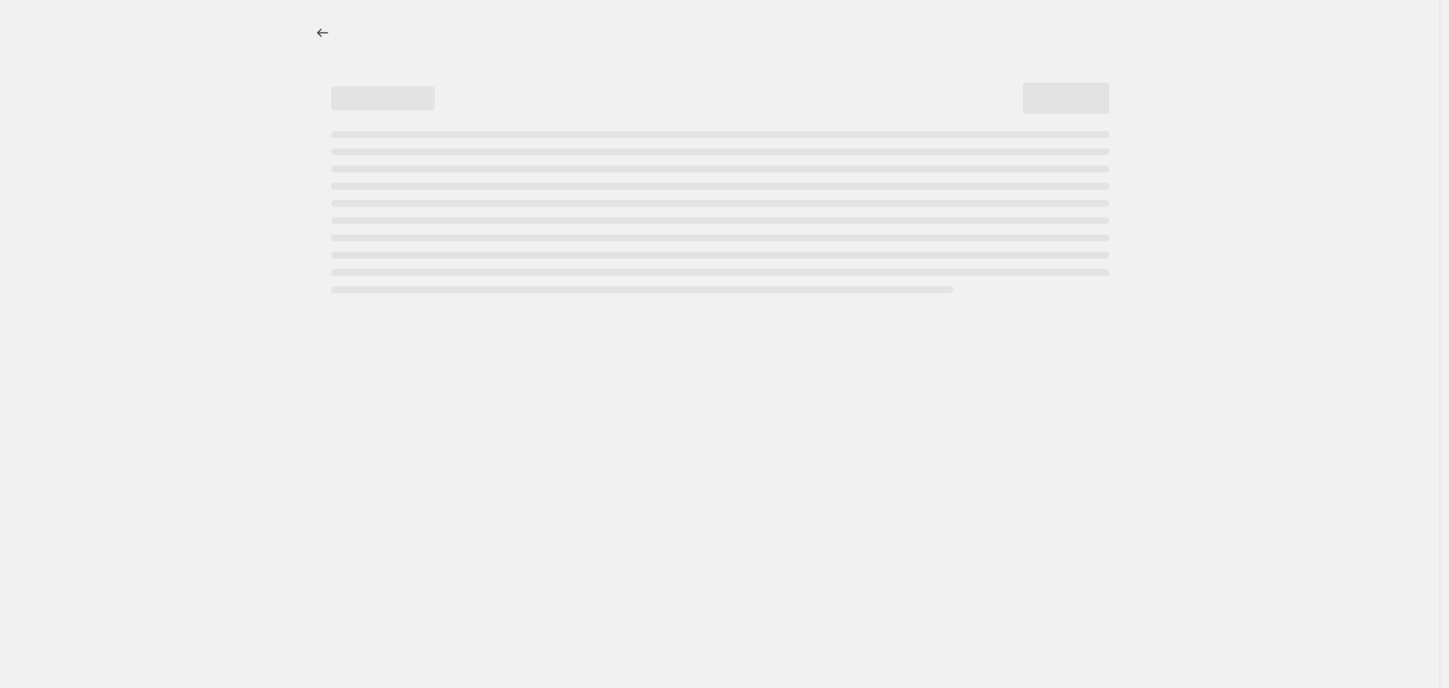
select select "percentage"
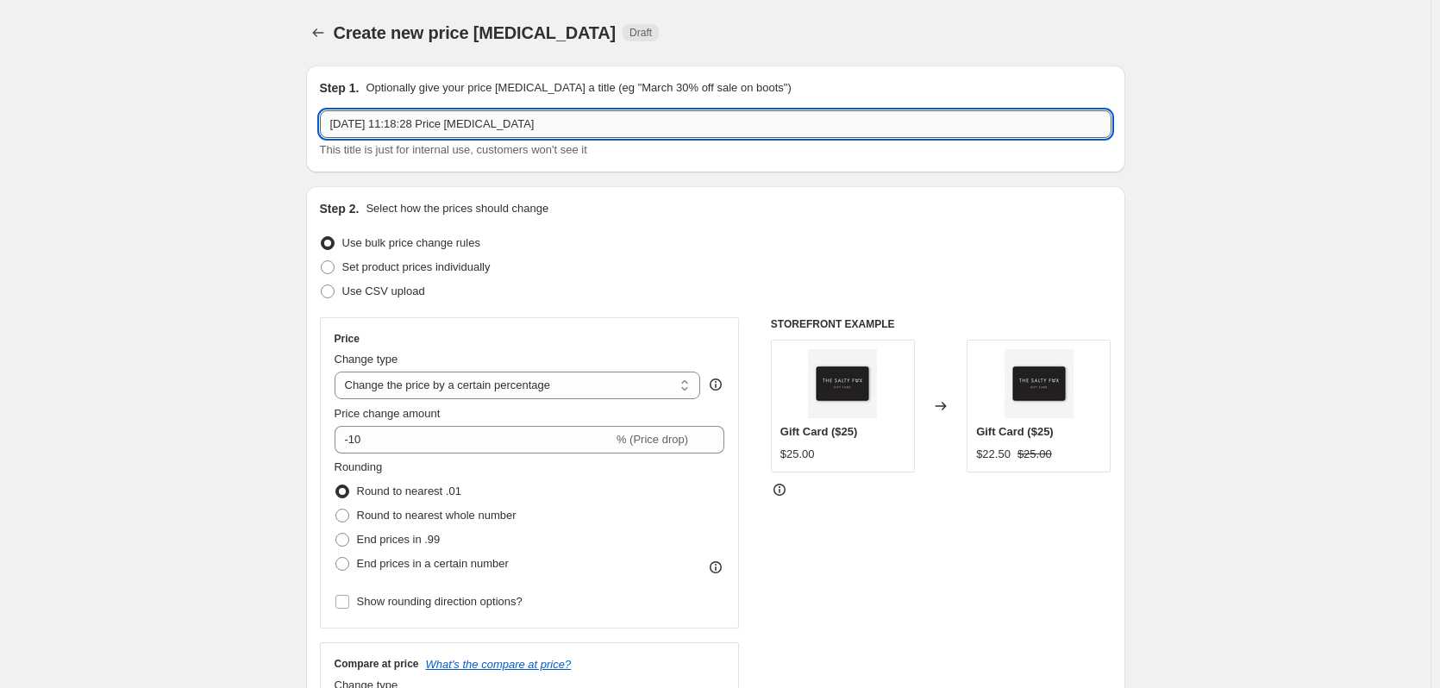
click at [580, 121] on input "[DATE] 11:18:28 Price [MEDICAL_DATA]" at bounding box center [716, 124] width 792 height 28
drag, startPoint x: 627, startPoint y: 122, endPoint x: 22, endPoint y: 91, distance: 606.0
type input "Bundles & Gift Sets"
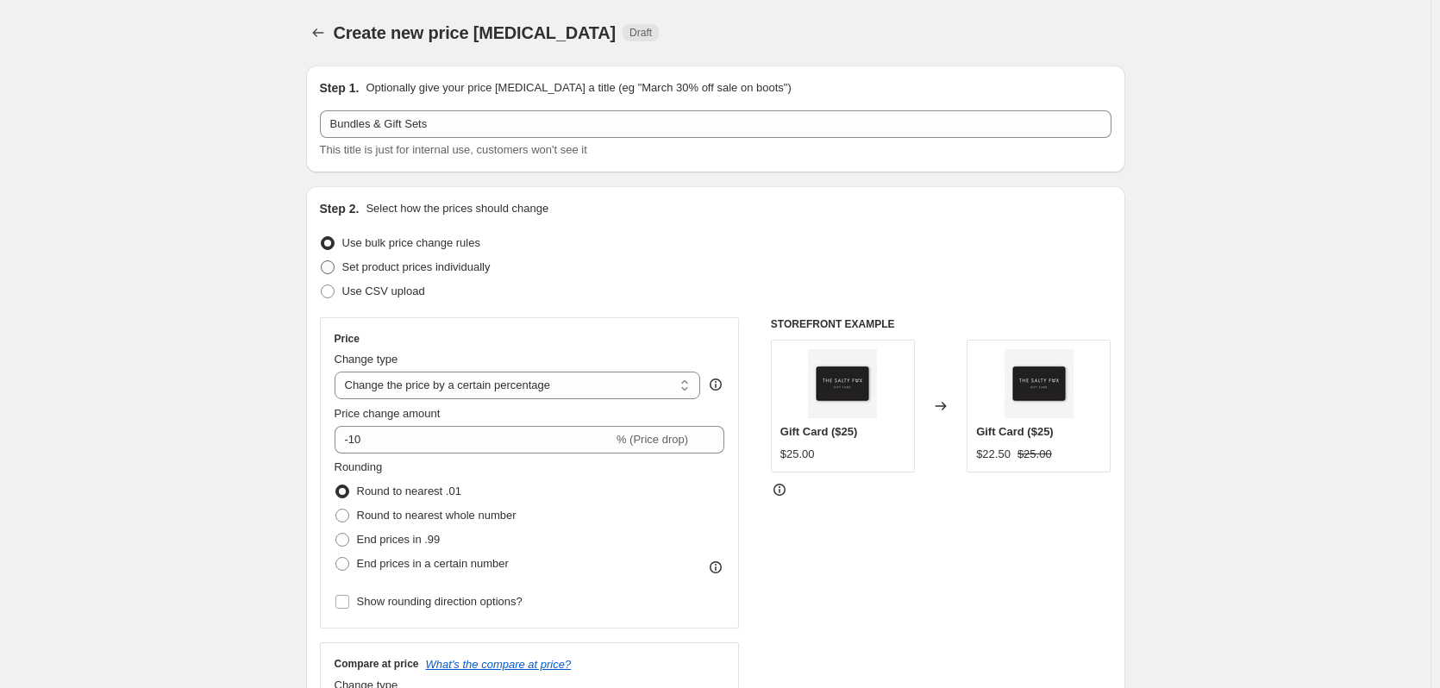
click at [435, 262] on span "Set product prices individually" at bounding box center [416, 266] width 148 height 13
click at [322, 261] on input "Set product prices individually" at bounding box center [321, 260] width 1 height 1
radio input "true"
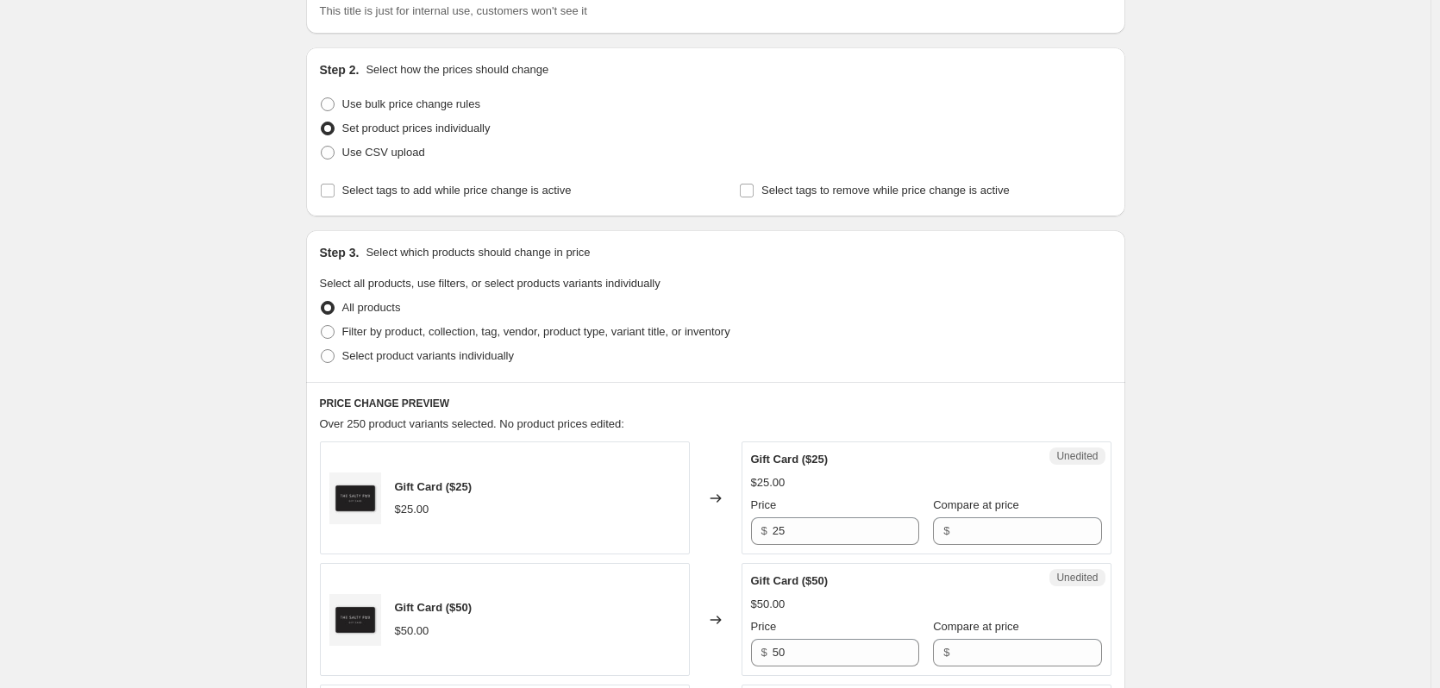
scroll to position [172, 0]
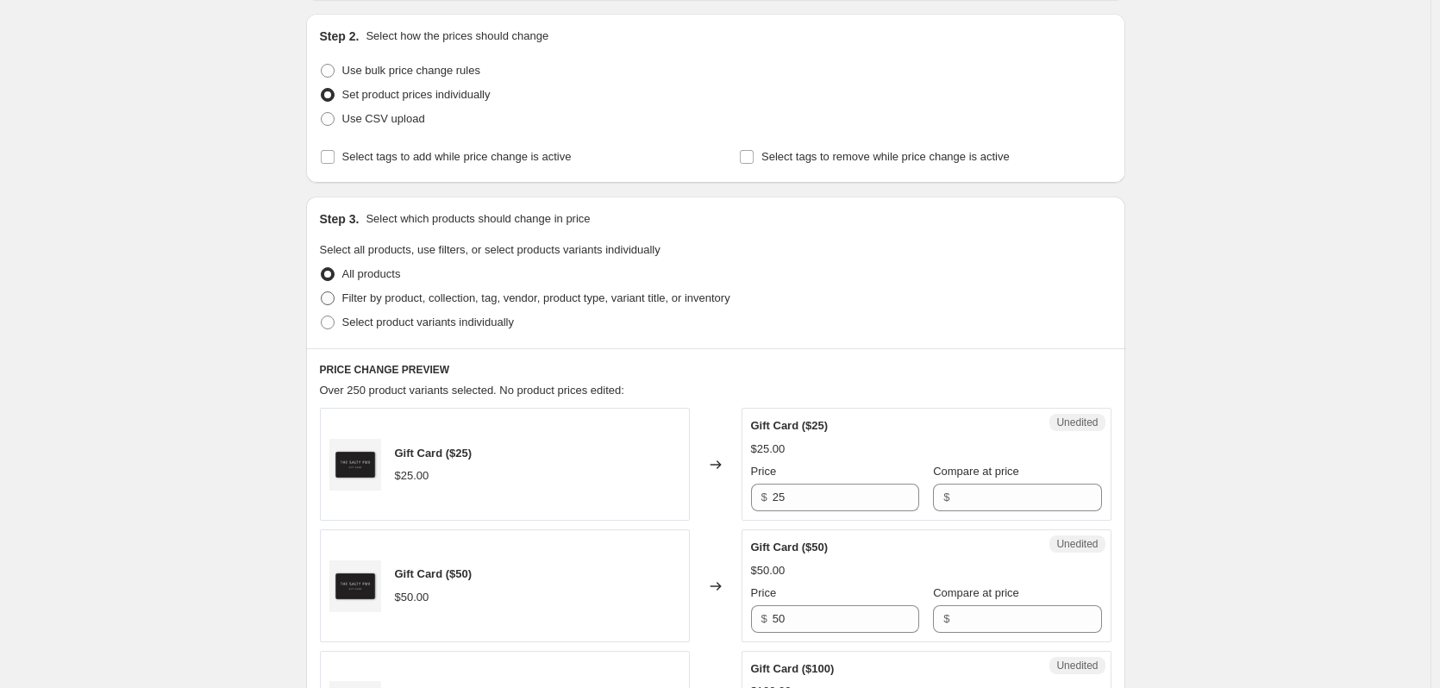
click at [364, 298] on span "Filter by product, collection, tag, vendor, product type, variant title, or inv…" at bounding box center [536, 297] width 388 height 13
click at [322, 292] on input "Filter by product, collection, tag, vendor, product type, variant title, or inv…" at bounding box center [321, 291] width 1 height 1
radio input "true"
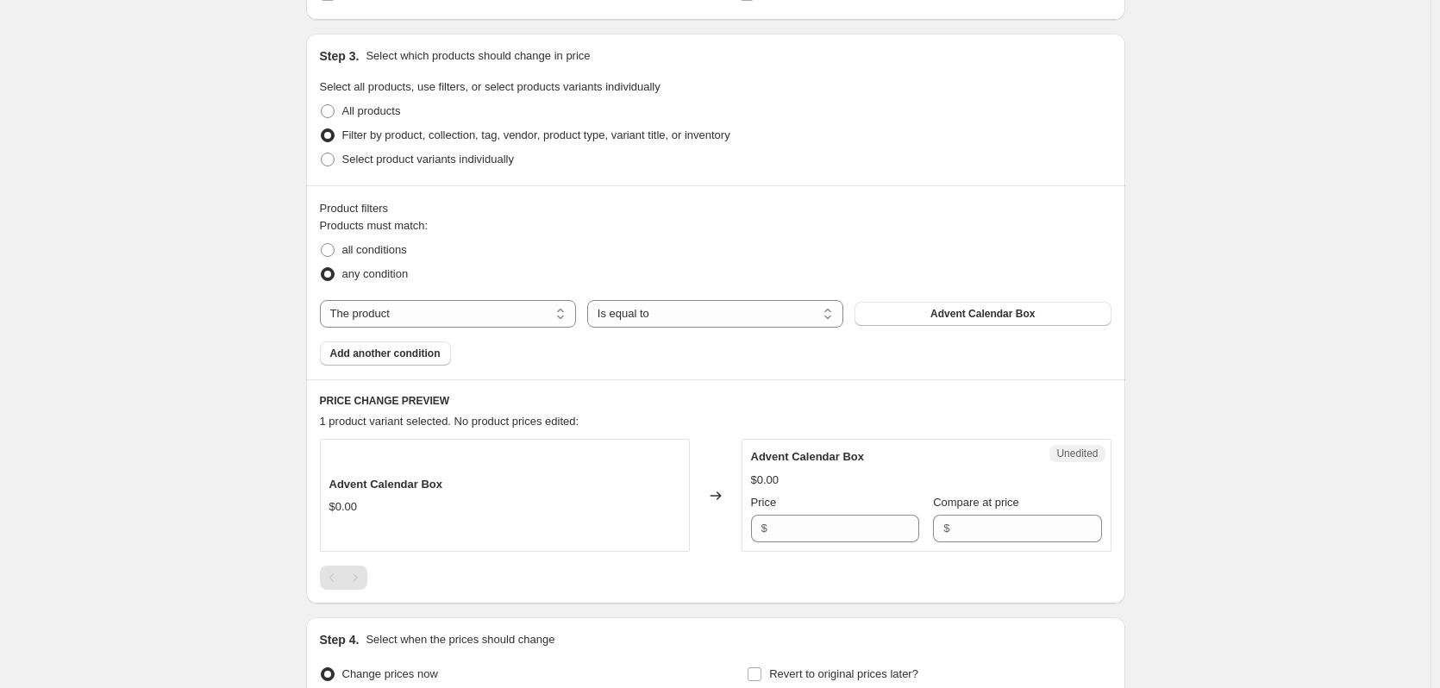
scroll to position [345, 0]
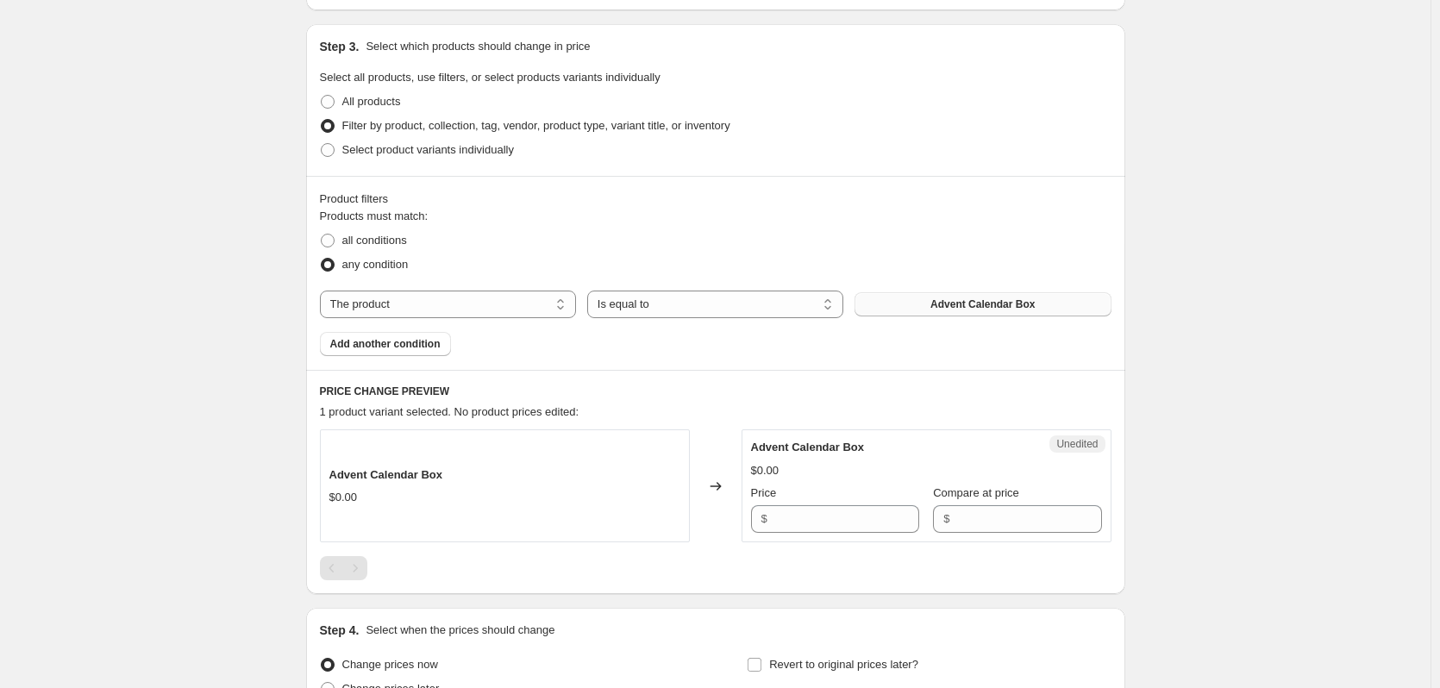
click at [618, 310] on span "Advent Calendar Box" at bounding box center [982, 304] width 104 height 14
click at [527, 312] on select "The product The product's collection The product's tag The product's vendor The…" at bounding box center [448, 305] width 256 height 28
select select "collection"
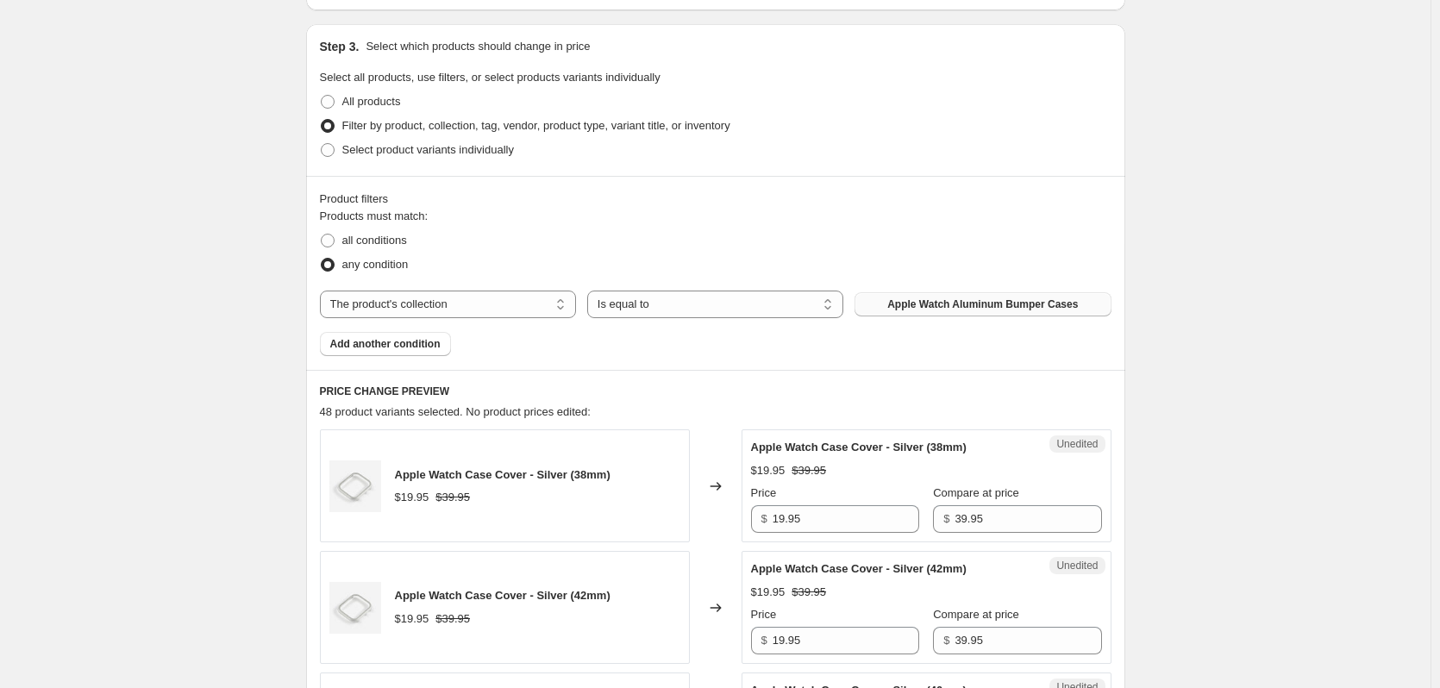
click at [618, 298] on span "Apple Watch Aluminum Bumper Cases" at bounding box center [982, 304] width 191 height 14
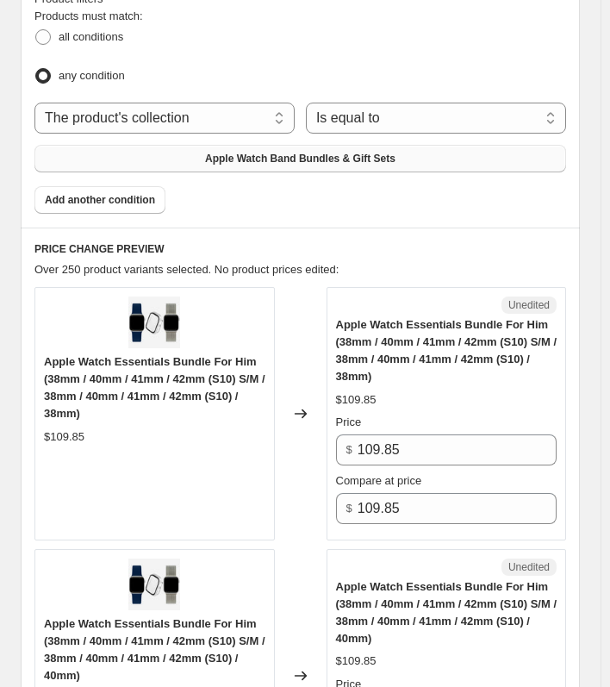
scroll to position [690, 0]
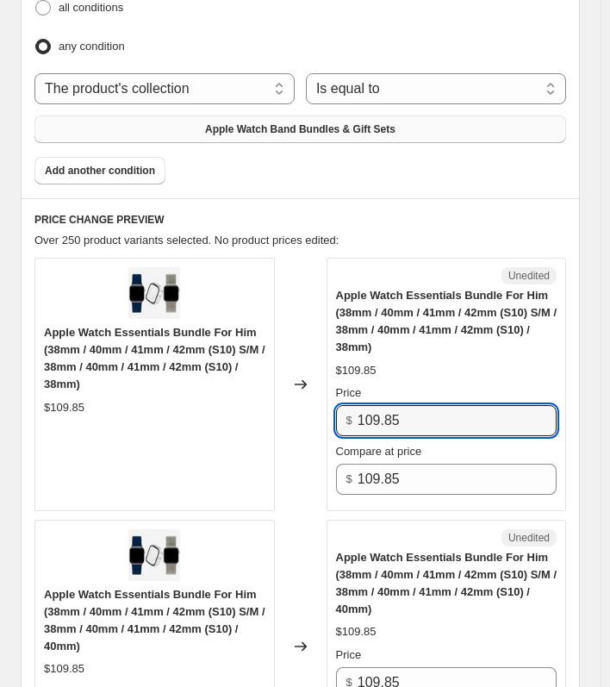
drag, startPoint x: 438, startPoint y: 417, endPoint x: 291, endPoint y: 400, distance: 147.6
click at [291, 400] on div "Apple Watch Essentials Bundle For Him (38mm / 40mm / 41mm / 42mm (S10) S/M / 38…" at bounding box center [300, 385] width 532 height 254
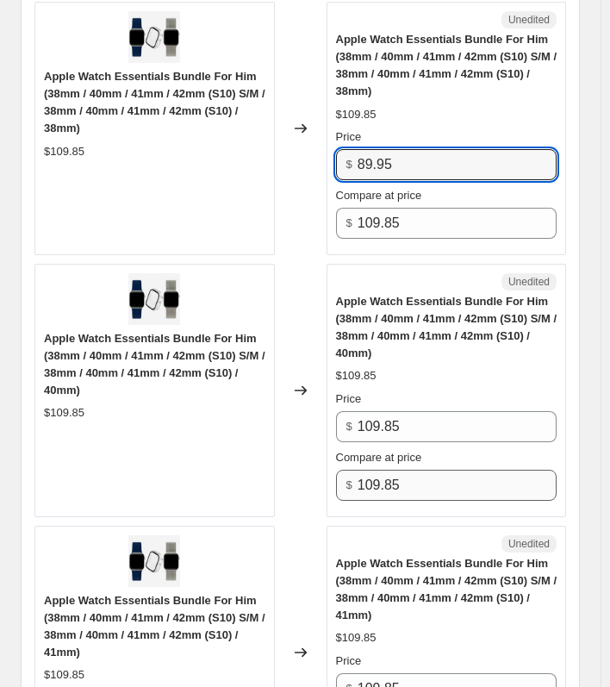
scroll to position [948, 0]
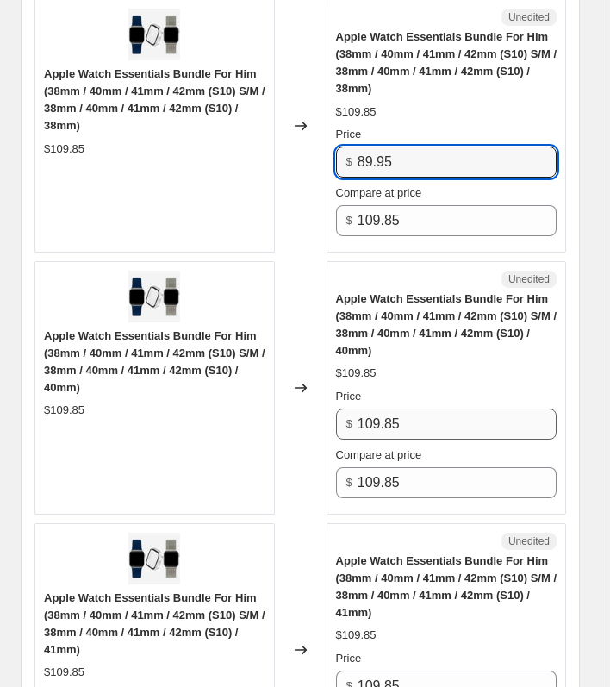
type input "89.95"
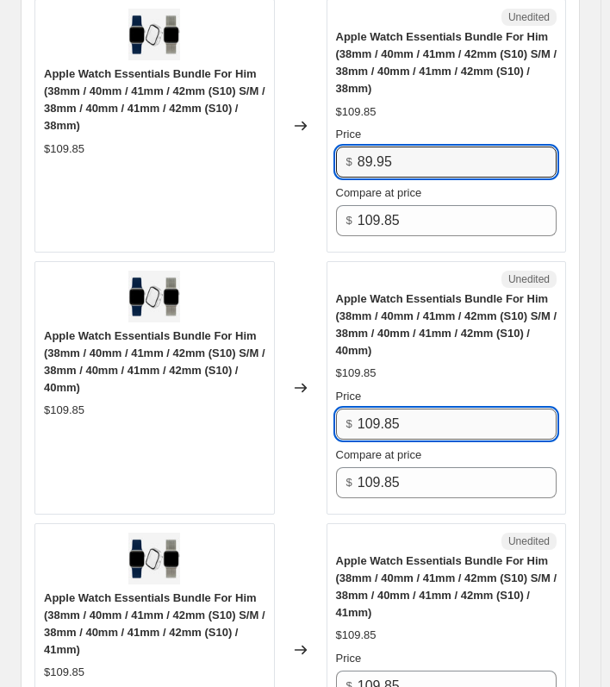
click at [446, 416] on input "109.85" at bounding box center [457, 424] width 199 height 31
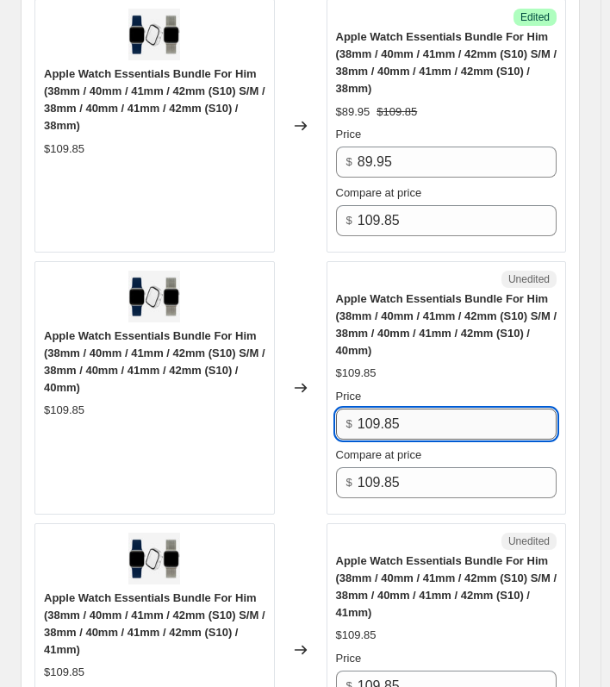
click at [446, 416] on input "109.85" at bounding box center [457, 424] width 199 height 31
paste input "89.9"
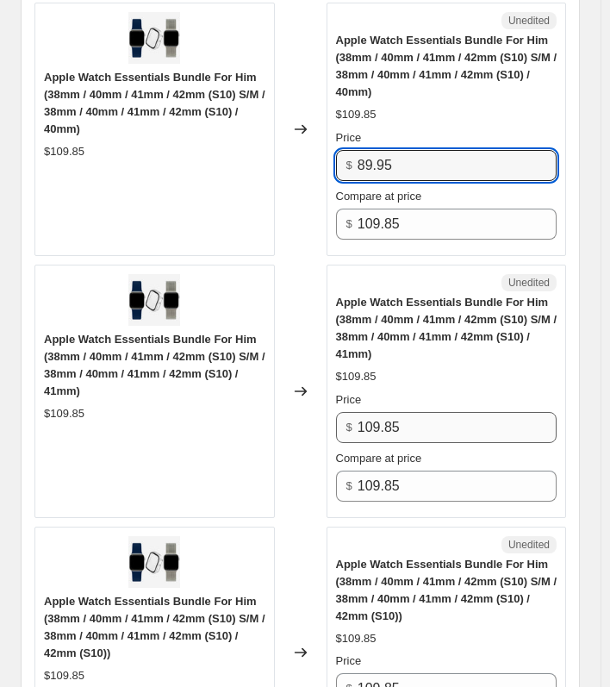
type input "89.95"
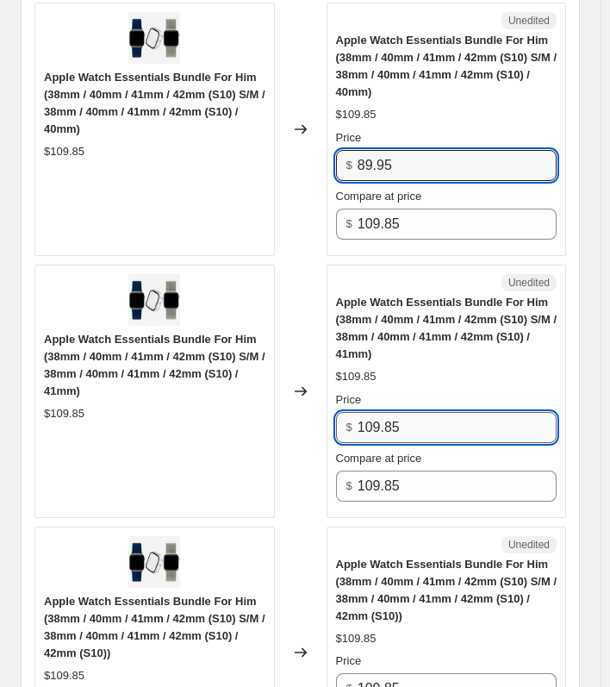
click at [412, 414] on input "109.85" at bounding box center [457, 427] width 199 height 31
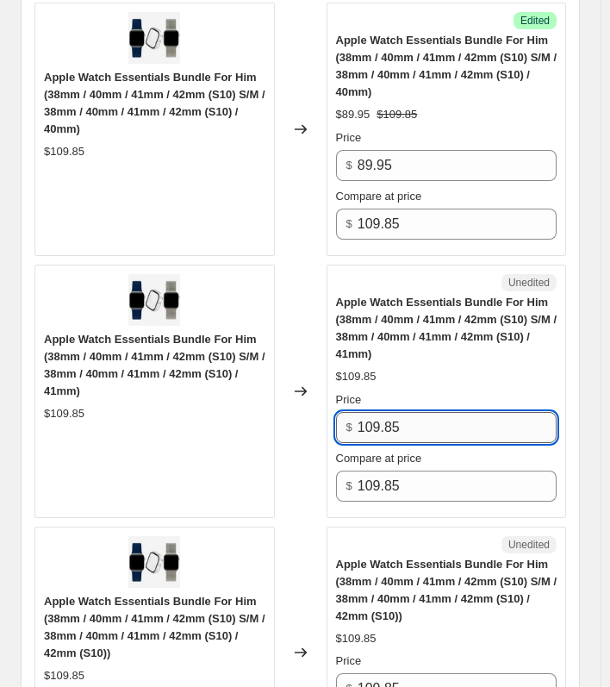
click at [412, 414] on input "109.85" at bounding box center [457, 427] width 199 height 31
paste input "89.9"
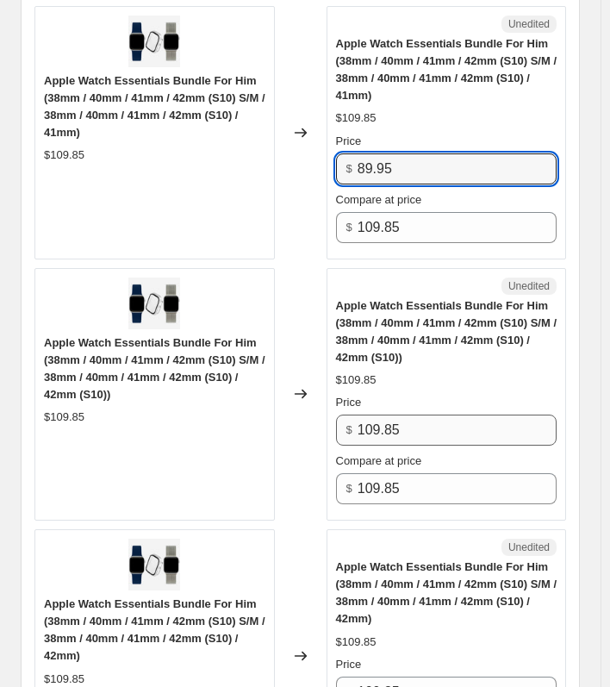
type input "89.95"
click at [412, 423] on input "109.85" at bounding box center [457, 430] width 199 height 31
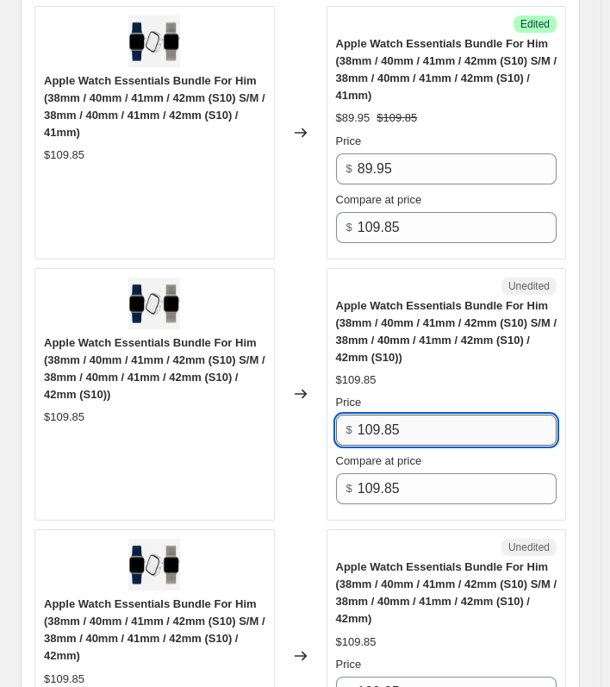
click at [412, 423] on input "109.85" at bounding box center [457, 430] width 199 height 31
paste input "89.9"
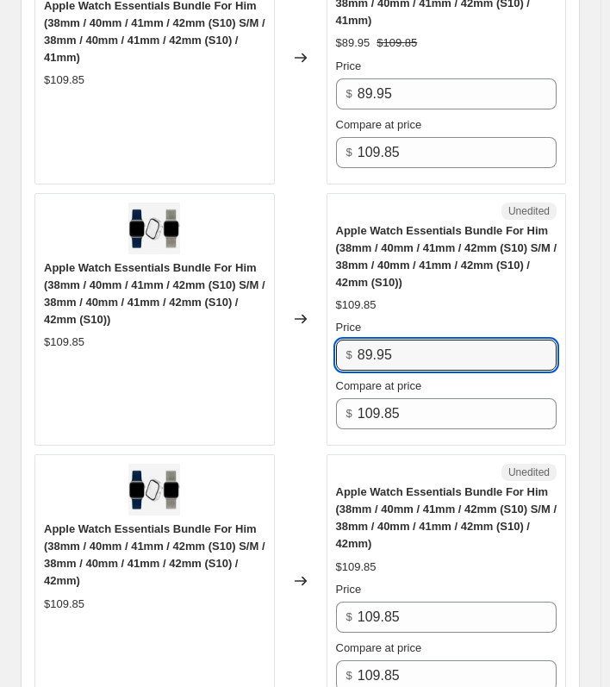
scroll to position [1724, 0]
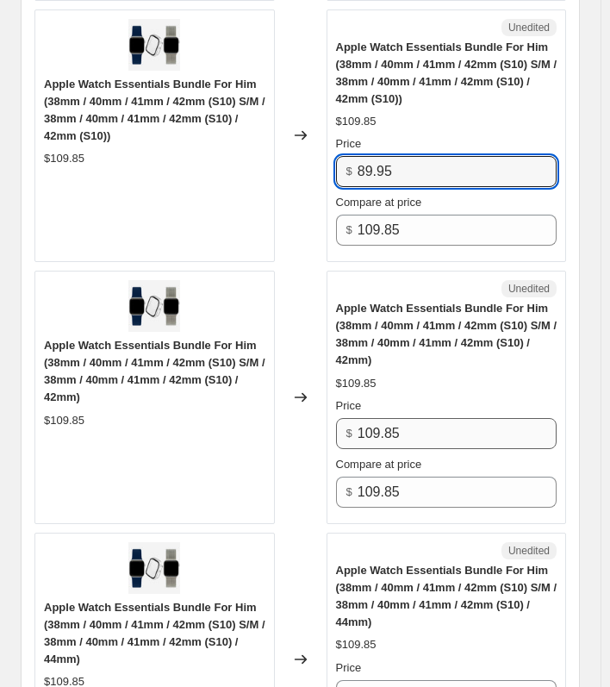
type input "89.95"
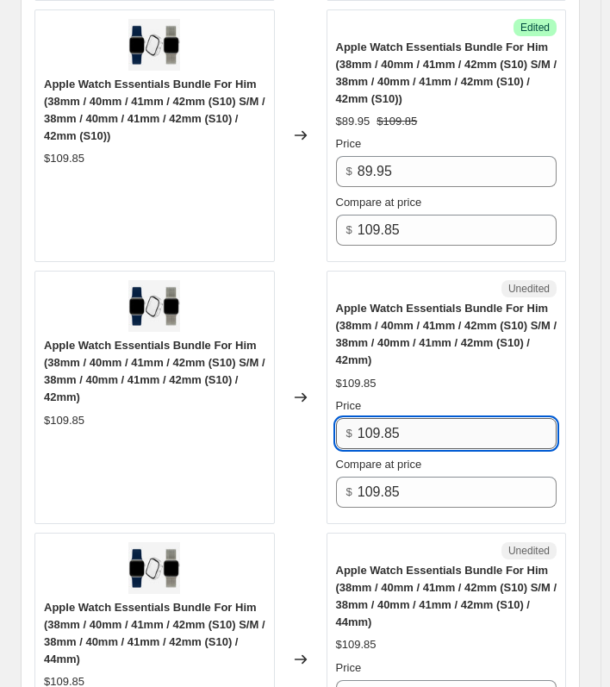
click at [405, 418] on input "109.85" at bounding box center [457, 433] width 199 height 31
paste input "89.9"
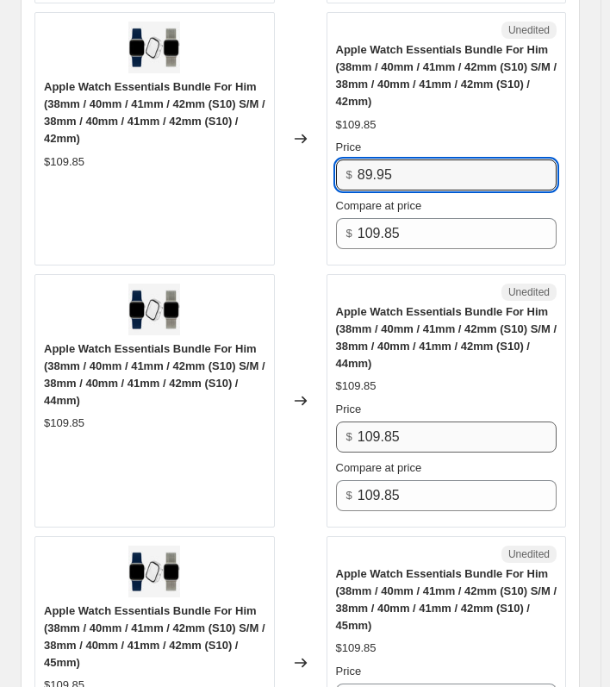
type input "89.95"
click at [404, 430] on input "109.85" at bounding box center [457, 437] width 199 height 31
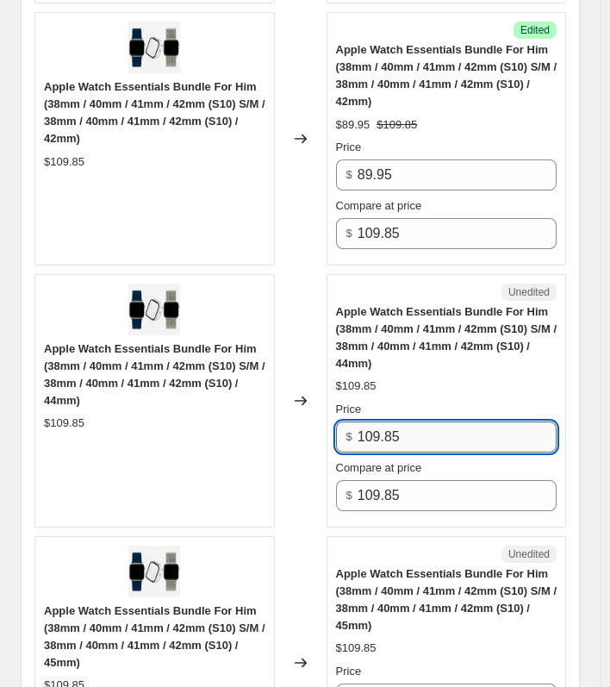
click at [404, 430] on input "109.85" at bounding box center [457, 437] width 199 height 31
paste input "89.9"
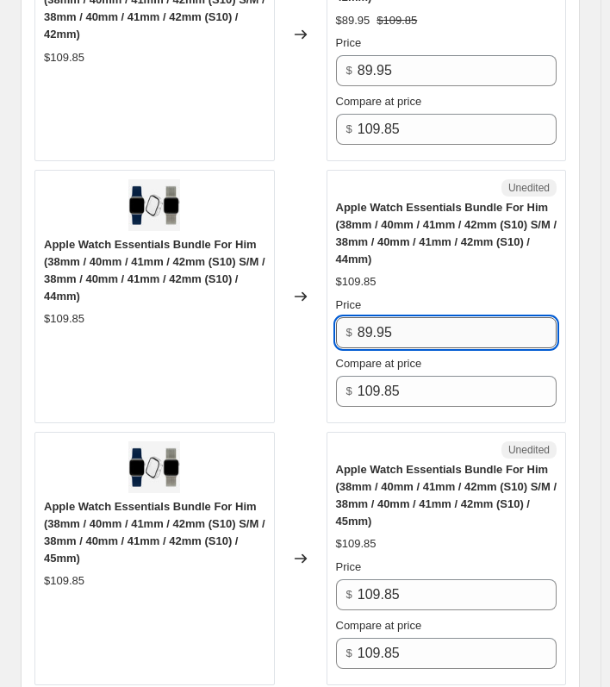
scroll to position [2328, 0]
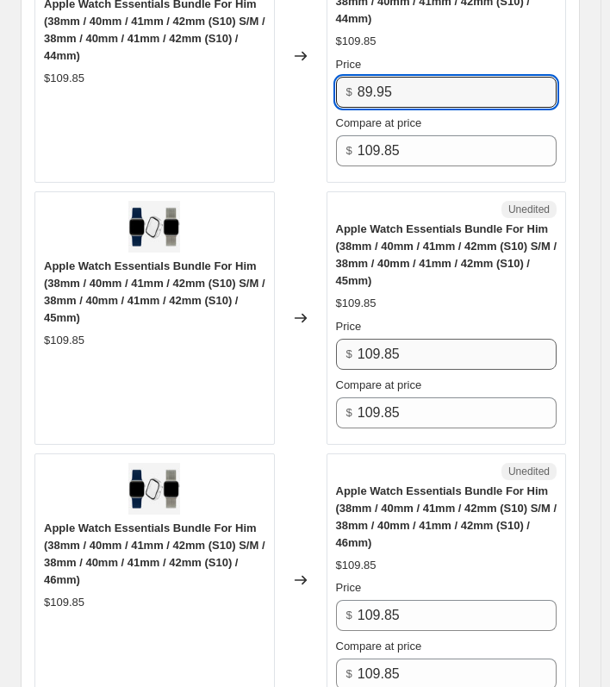
type input "89.95"
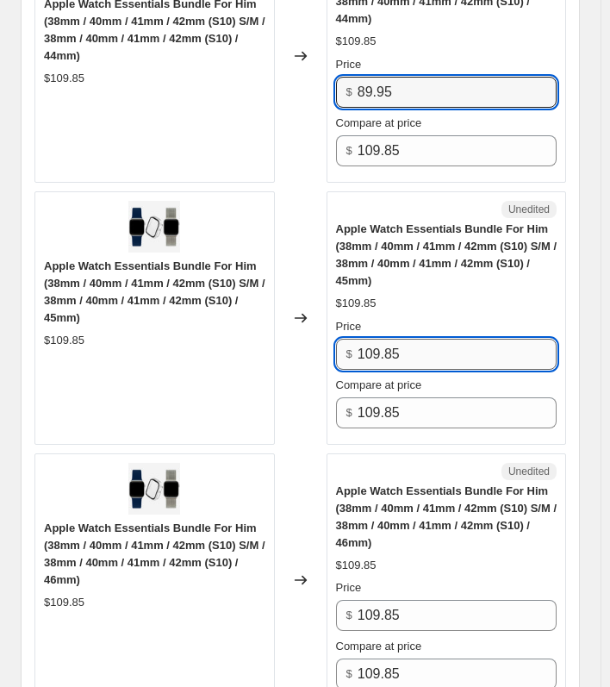
click at [421, 346] on input "109.85" at bounding box center [457, 354] width 199 height 31
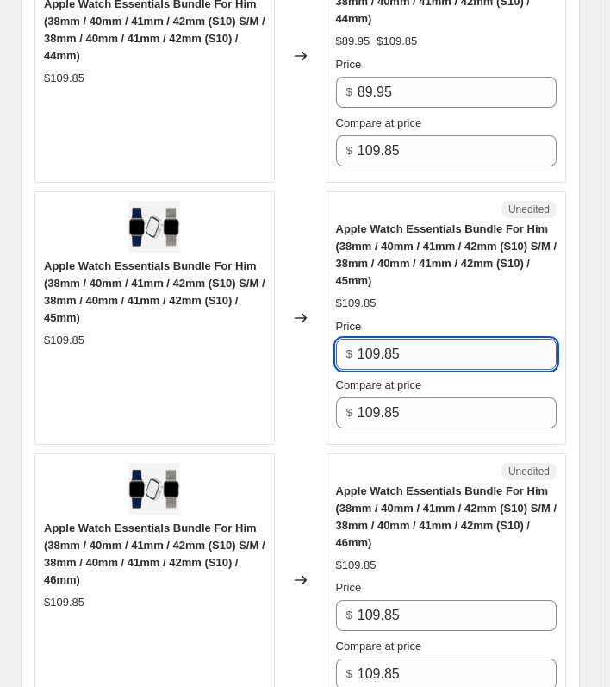
click at [421, 346] on input "109.85" at bounding box center [457, 354] width 199 height 31
paste input "89.9"
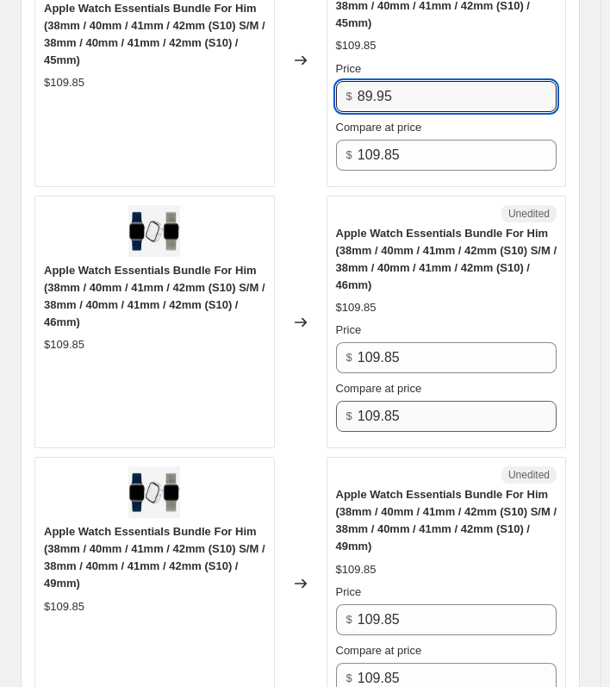
scroll to position [2587, 0]
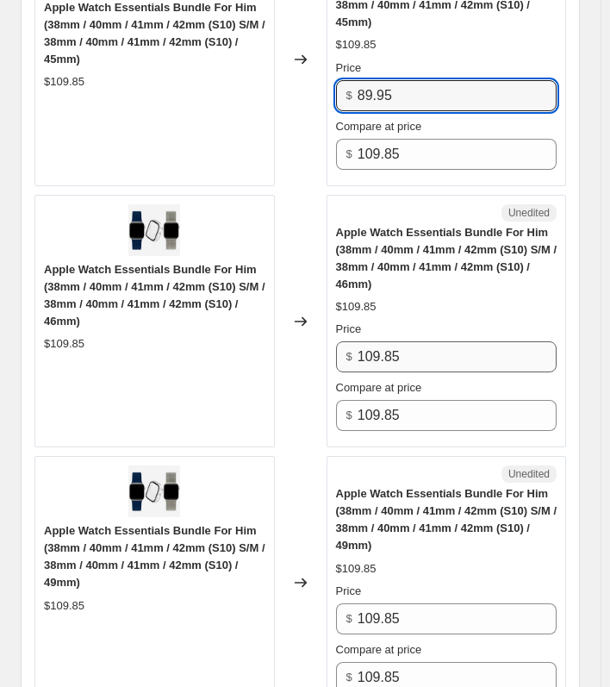
type input "89.95"
click at [399, 341] on input "109.85" at bounding box center [457, 356] width 199 height 31
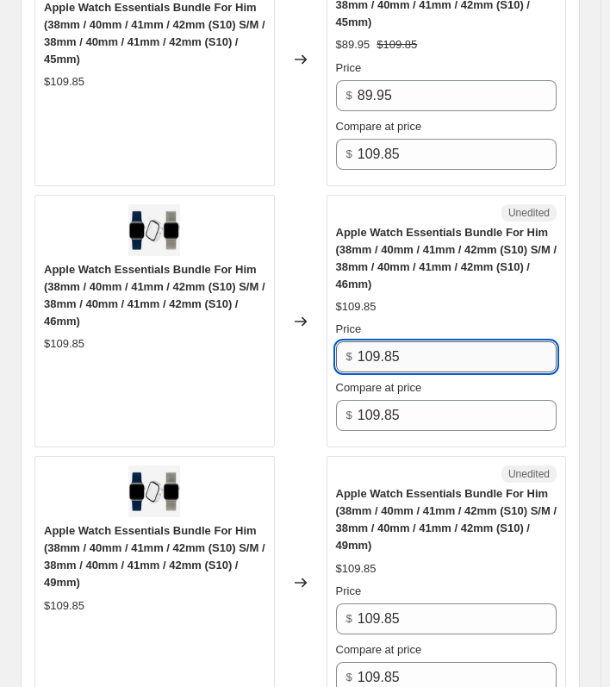
click at [399, 341] on input "109.85" at bounding box center [457, 356] width 199 height 31
paste input "89.9"
type input "89.95"
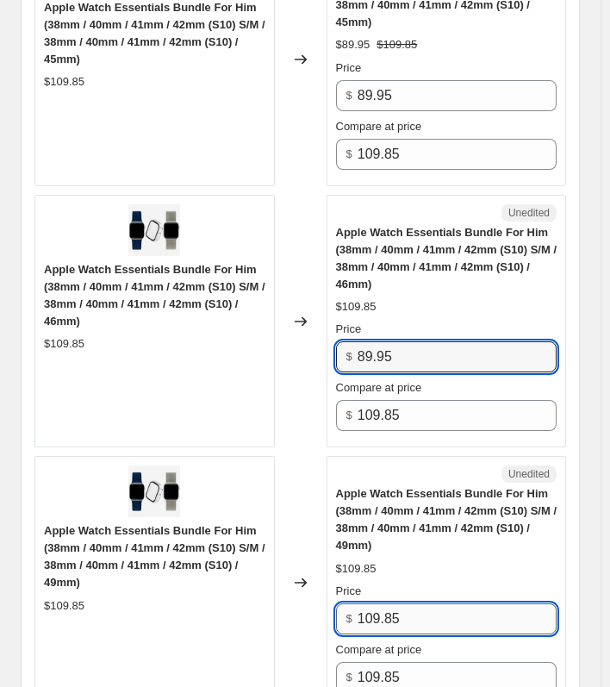
click at [392, 604] on input "109.85" at bounding box center [457, 619] width 199 height 31
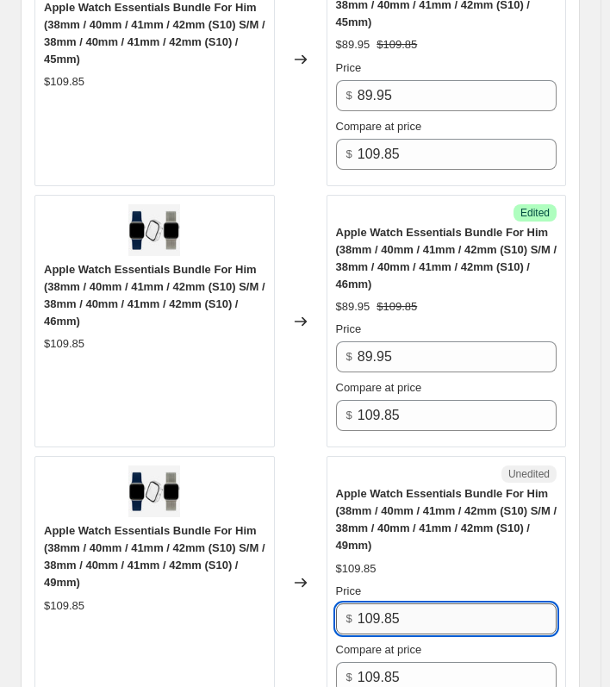
click at [392, 604] on input "109.85" at bounding box center [457, 619] width 199 height 31
paste input "89.9"
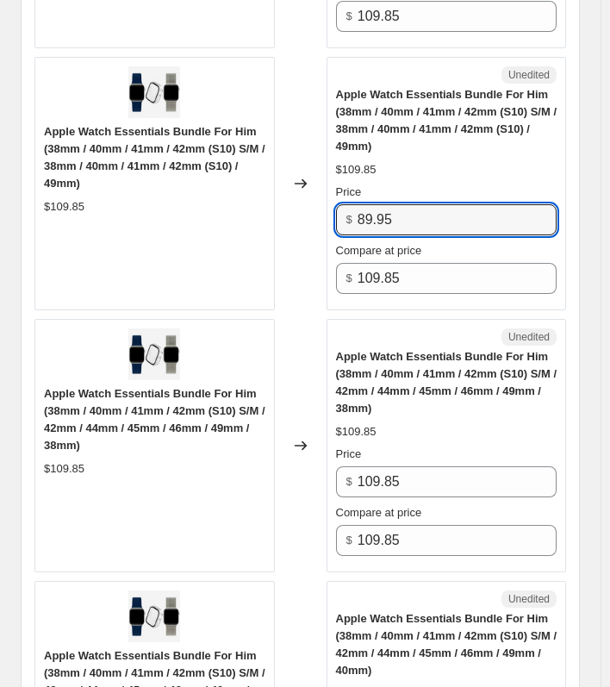
scroll to position [3018, 0]
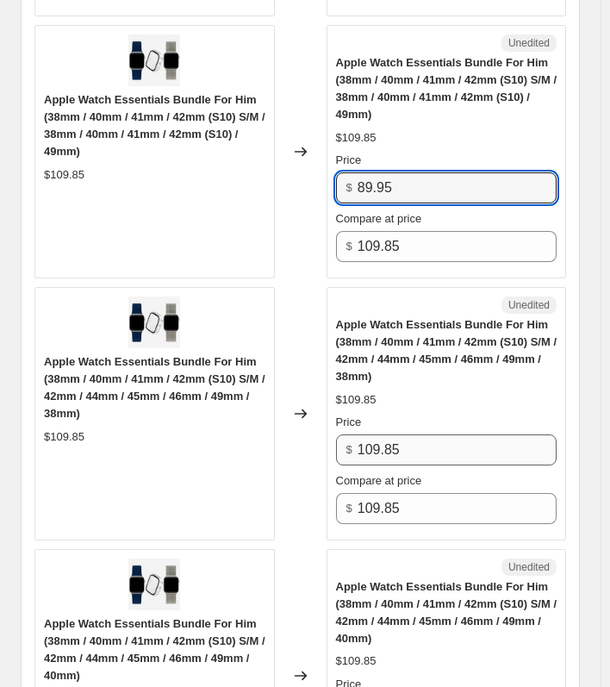
type input "89.95"
click at [435, 442] on input "109.85" at bounding box center [457, 450] width 199 height 31
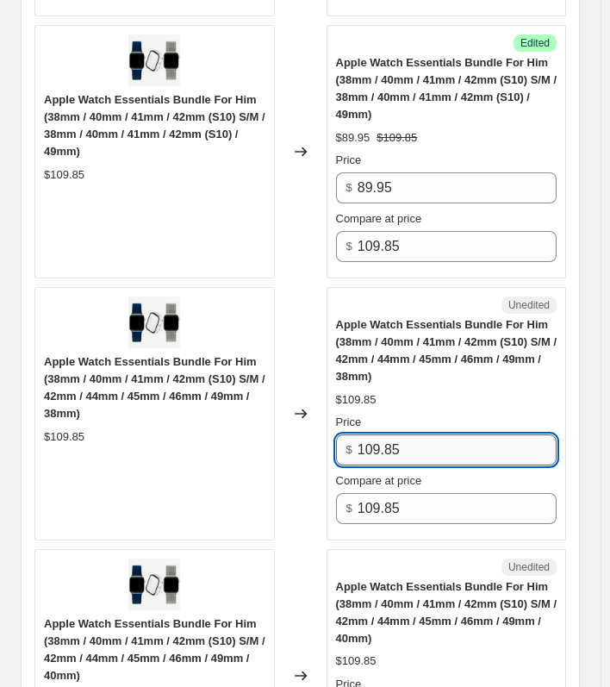
paste input "89.9"
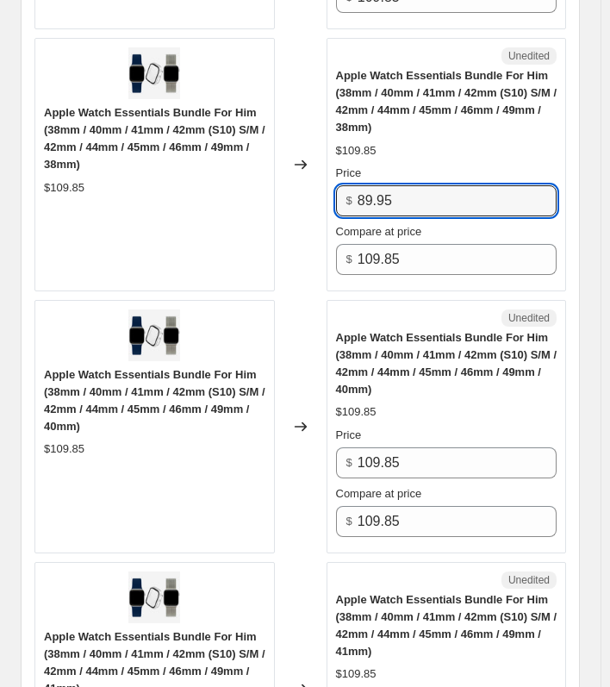
scroll to position [3277, 0]
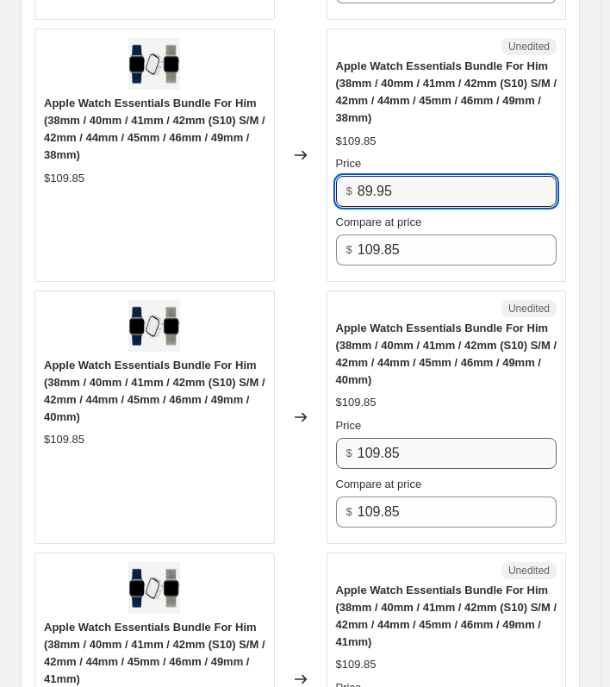
type input "89.95"
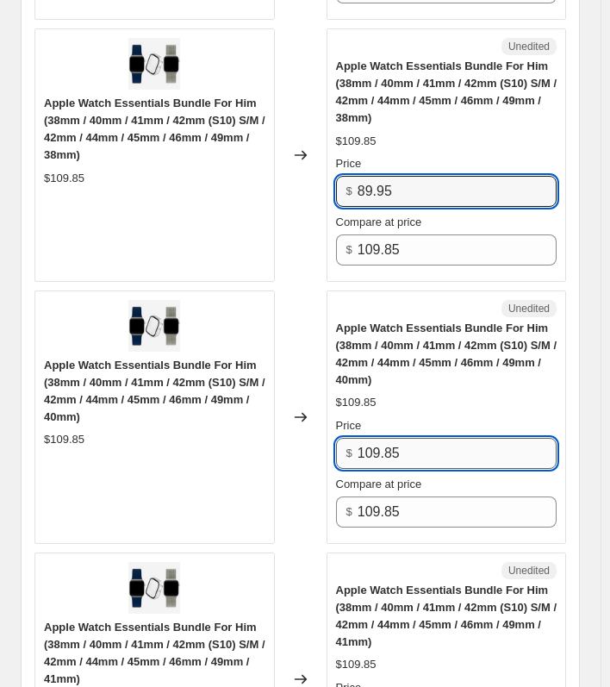
click at [414, 441] on input "109.85" at bounding box center [457, 453] width 199 height 31
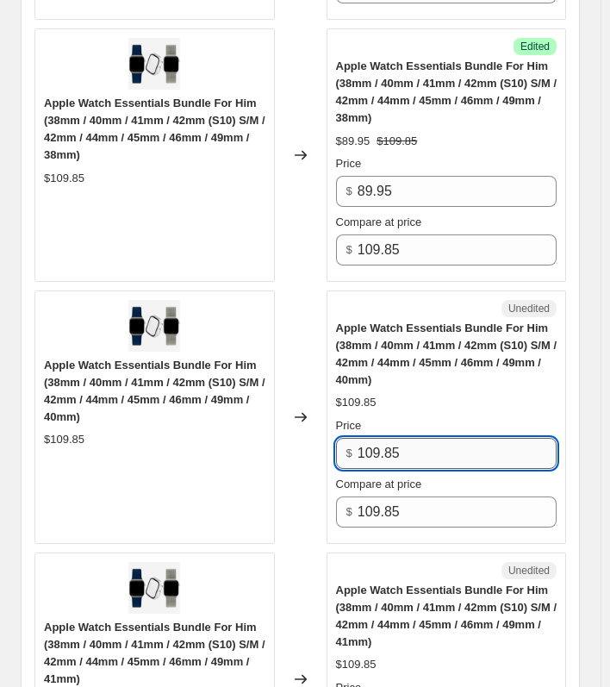
paste input "89.9"
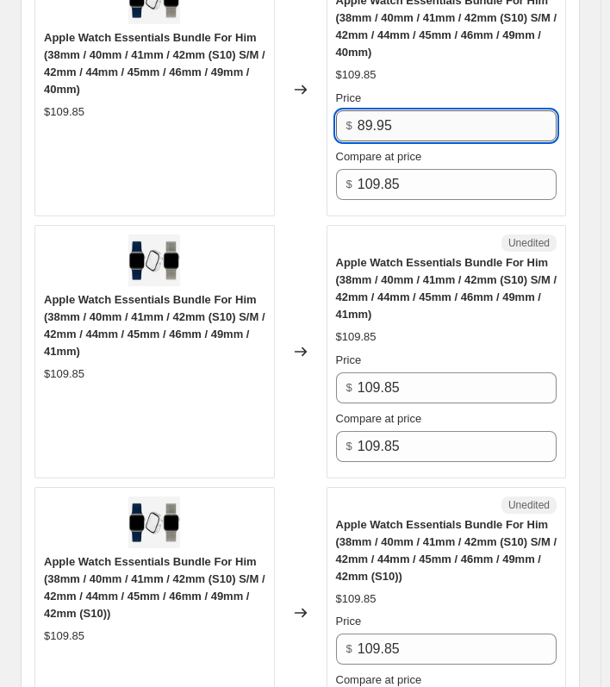
scroll to position [3621, 0]
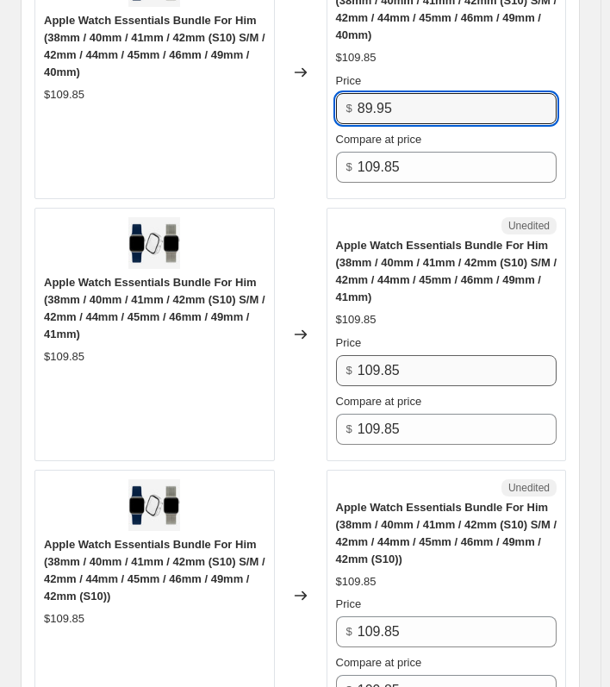
type input "89.95"
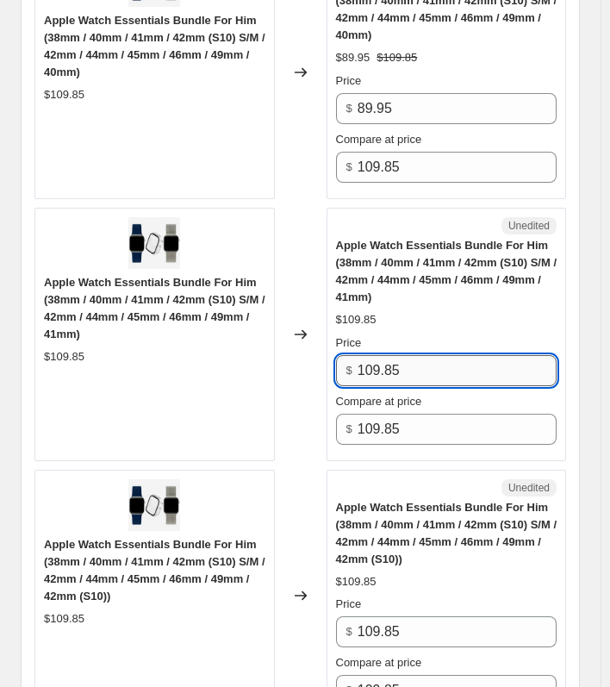
click at [418, 356] on input "109.85" at bounding box center [457, 370] width 199 height 31
paste input "89.9"
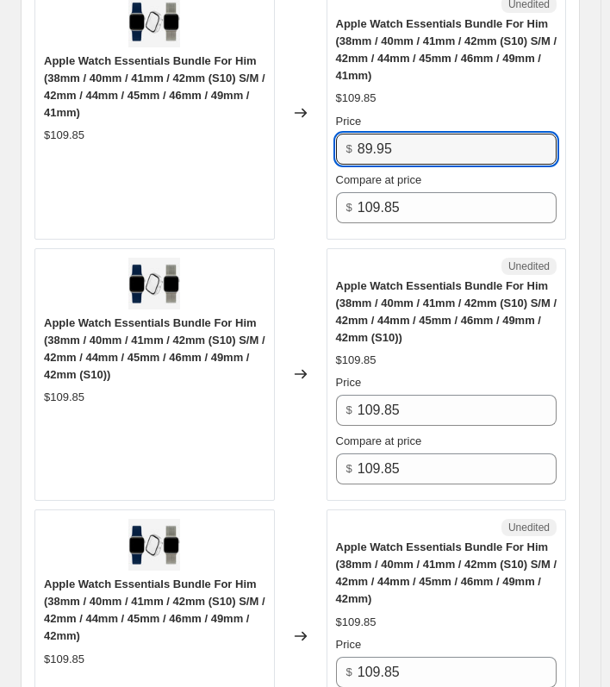
scroll to position [3880, 0]
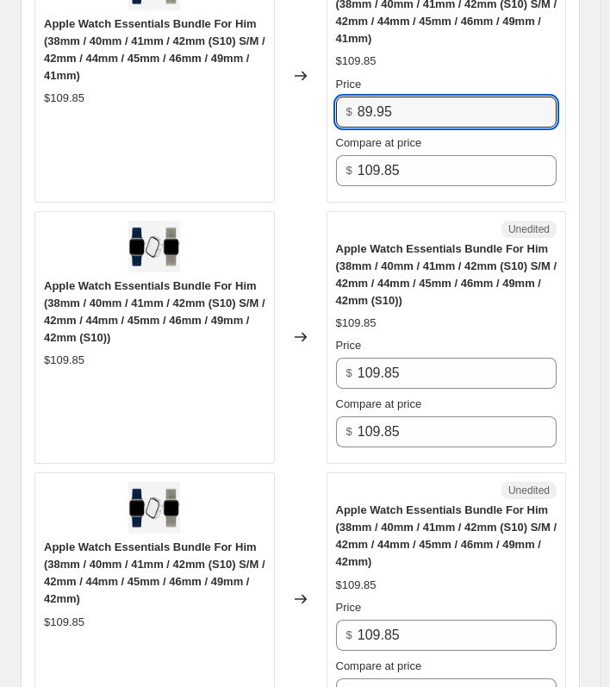
type input "89.95"
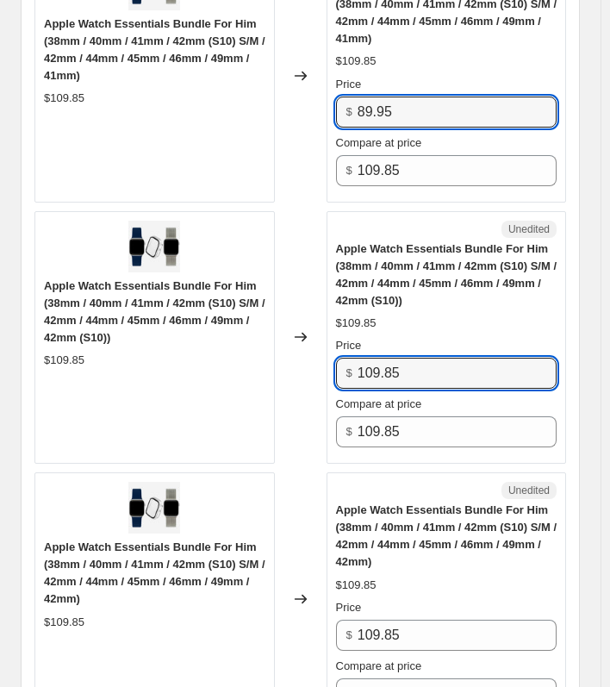
click at [418, 358] on input "109.85" at bounding box center [457, 373] width 199 height 31
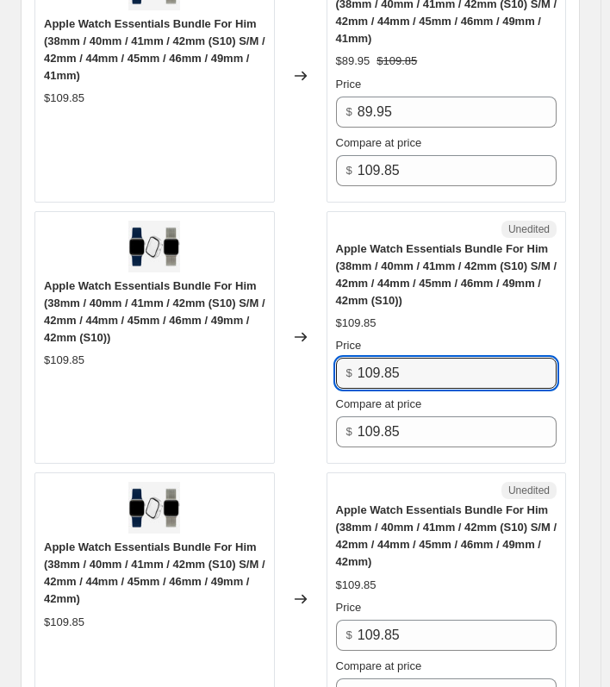
click at [418, 358] on input "109.85" at bounding box center [457, 373] width 199 height 31
paste input "89.9"
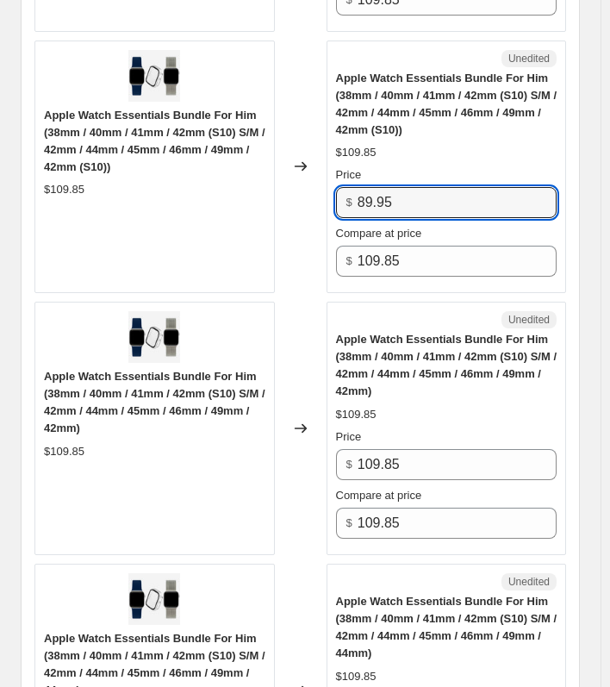
scroll to position [4053, 0]
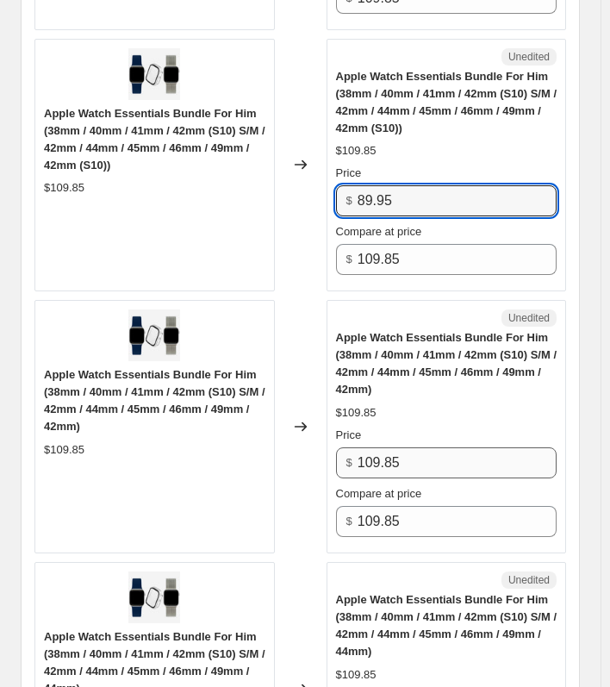
type input "89.95"
click at [419, 450] on input "109.85" at bounding box center [457, 463] width 199 height 31
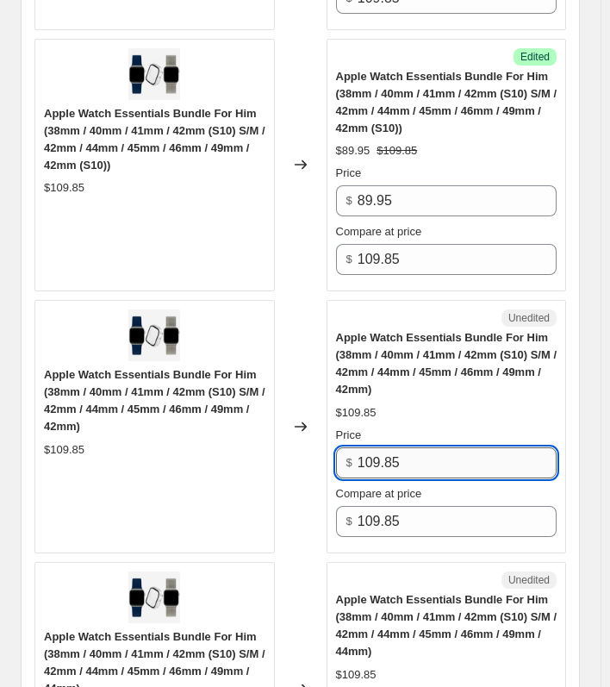
click at [419, 450] on input "109.85" at bounding box center [457, 463] width 199 height 31
paste input "89.9"
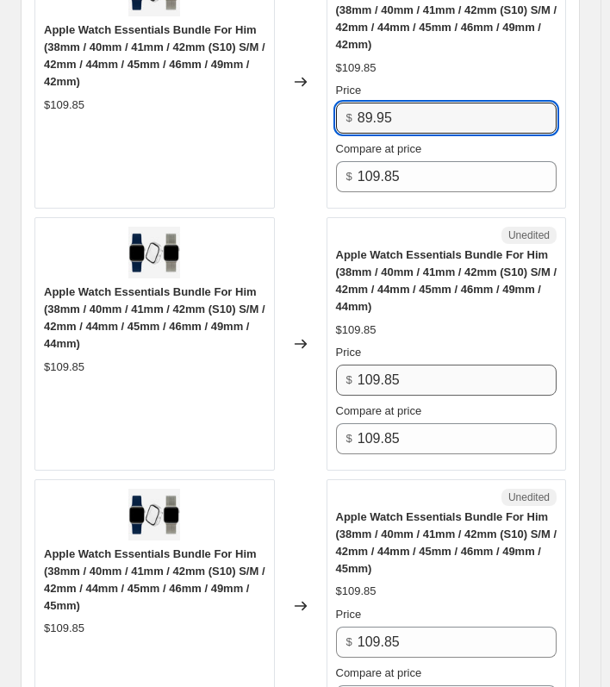
type input "89.95"
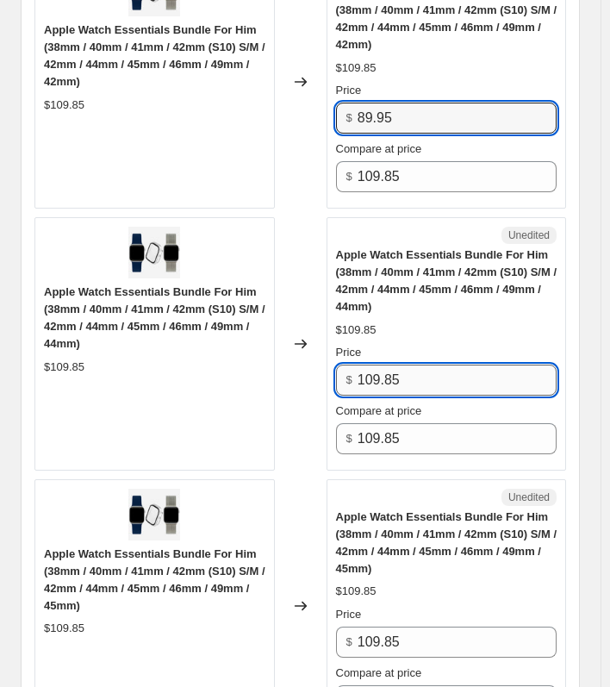
click at [416, 371] on input "109.85" at bounding box center [457, 380] width 199 height 31
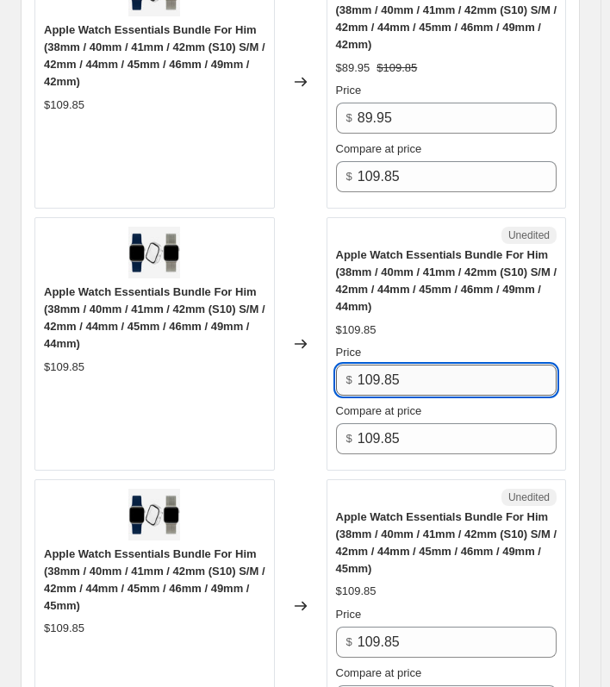
click at [416, 371] on input "109.85" at bounding box center [457, 380] width 199 height 31
paste input "89.9"
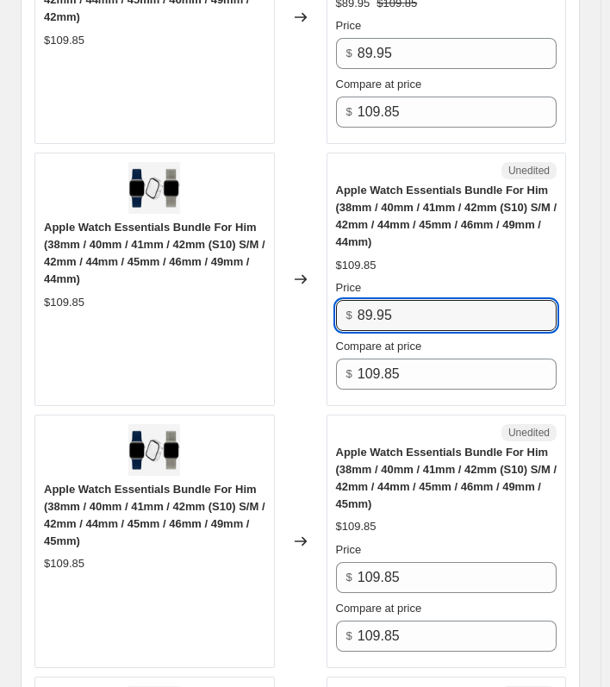
scroll to position [4656, 0]
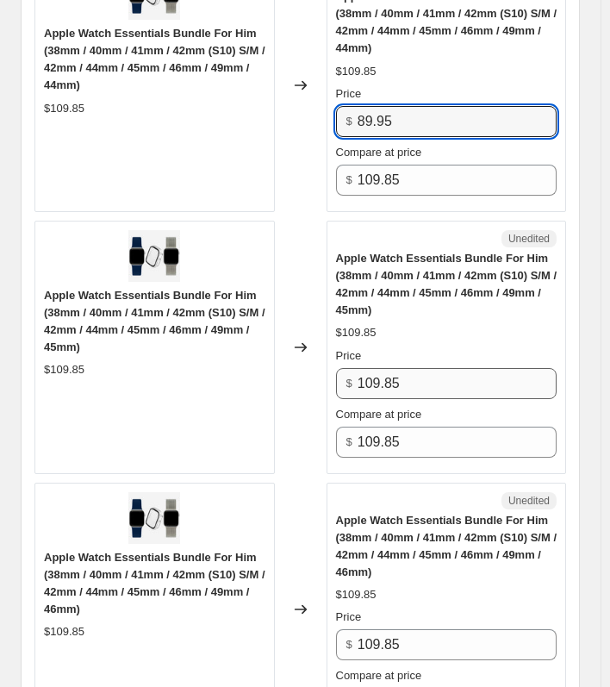
type input "89.95"
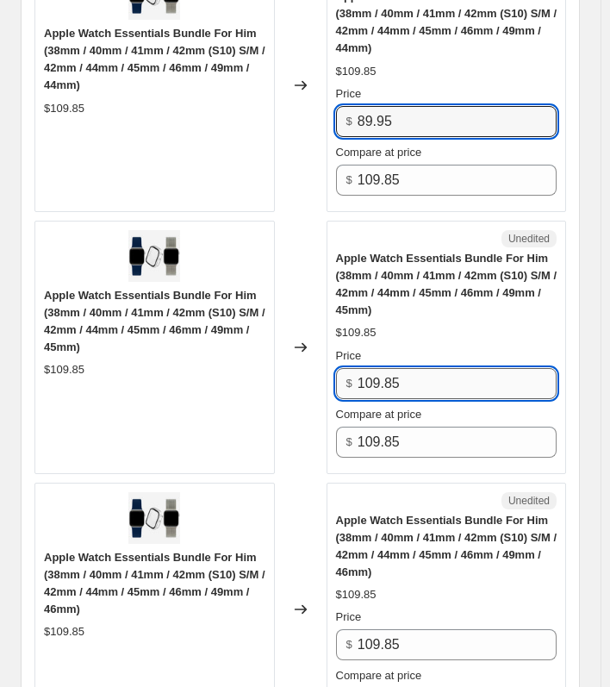
click at [404, 380] on input "109.85" at bounding box center [457, 383] width 199 height 31
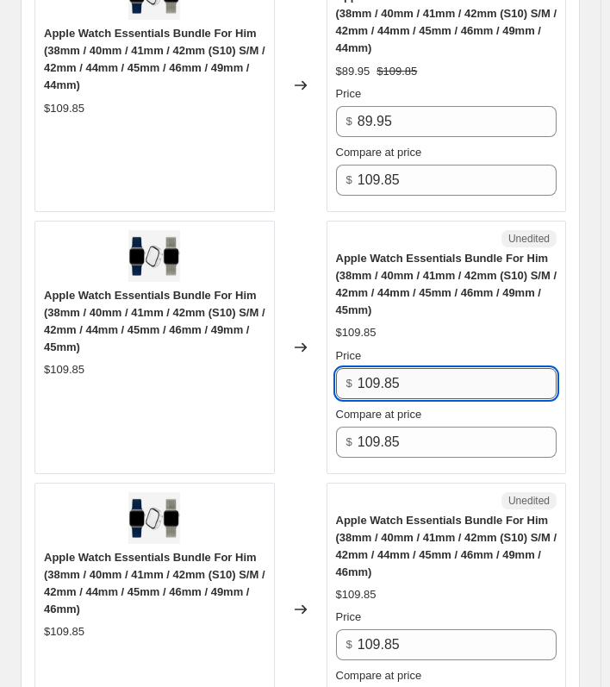
click at [404, 380] on input "109.85" at bounding box center [457, 383] width 199 height 31
paste input "89.9"
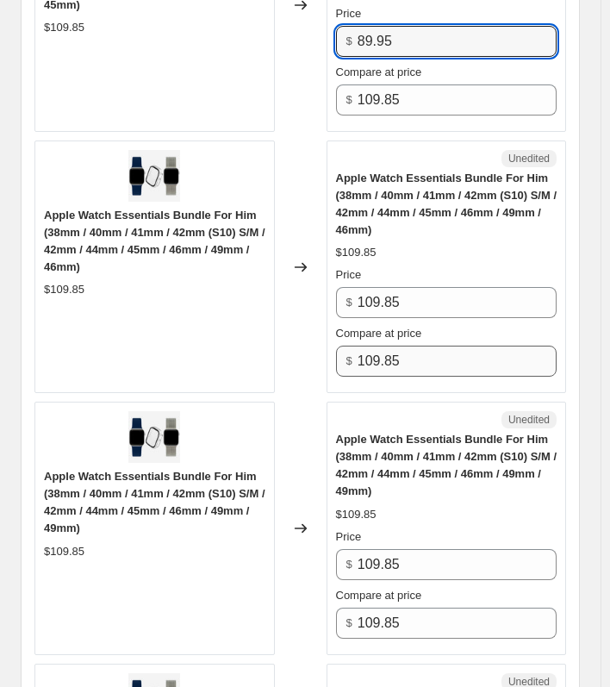
scroll to position [5001, 0]
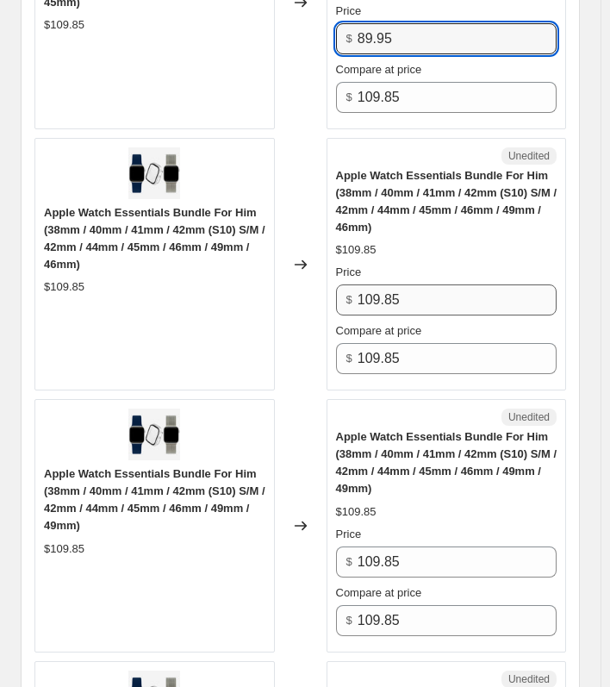
type input "89.95"
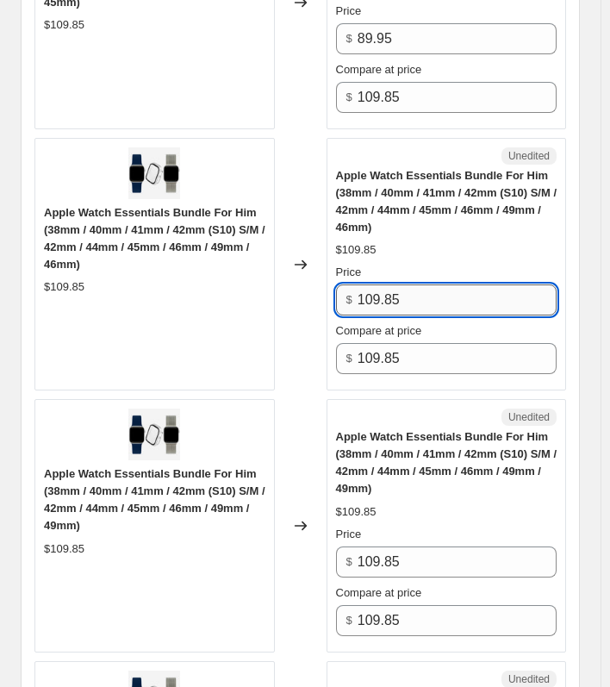
click at [408, 293] on input "109.85" at bounding box center [457, 300] width 199 height 31
paste input "89.9"
type input "89.95"
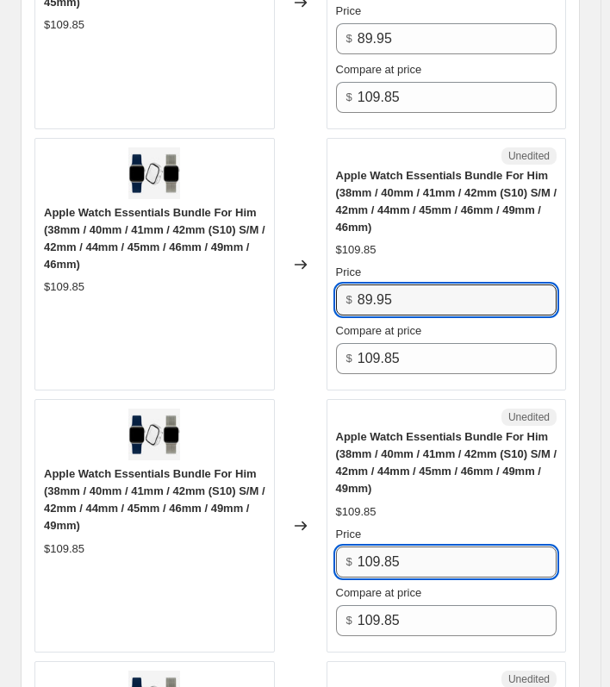
click at [397, 547] on input "109.85" at bounding box center [457, 562] width 199 height 31
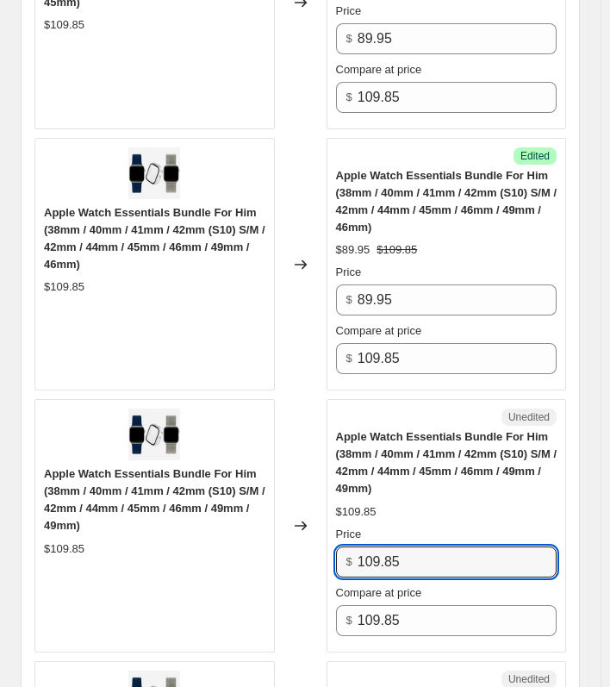
paste input "89.9"
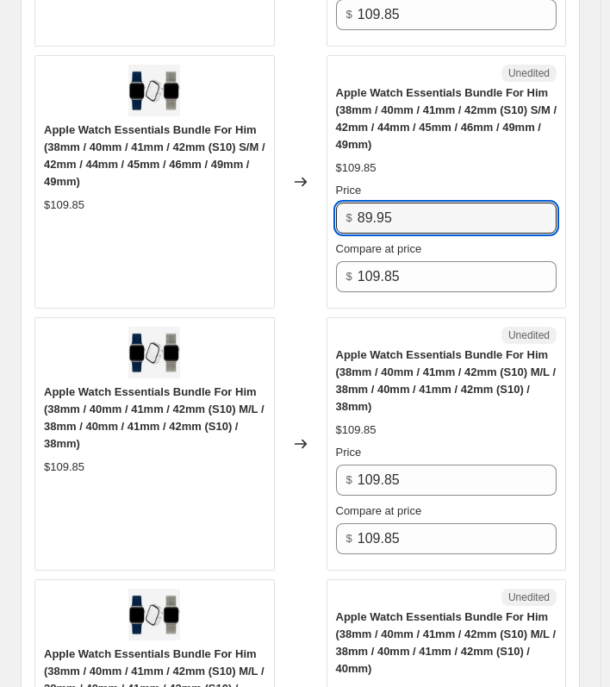
scroll to position [5346, 0]
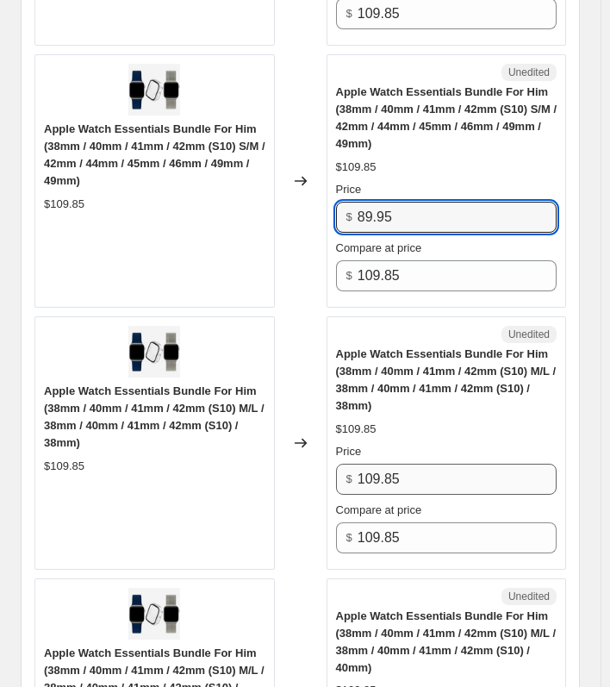
type input "89.95"
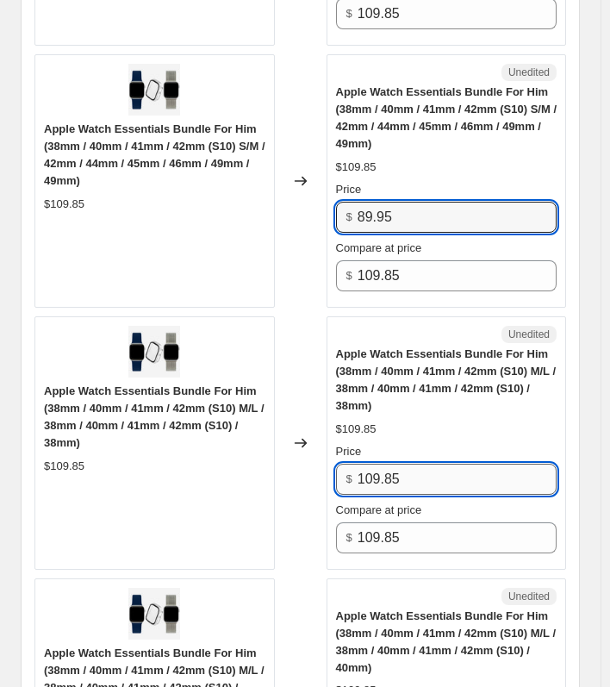
click at [410, 475] on input "109.85" at bounding box center [457, 479] width 199 height 31
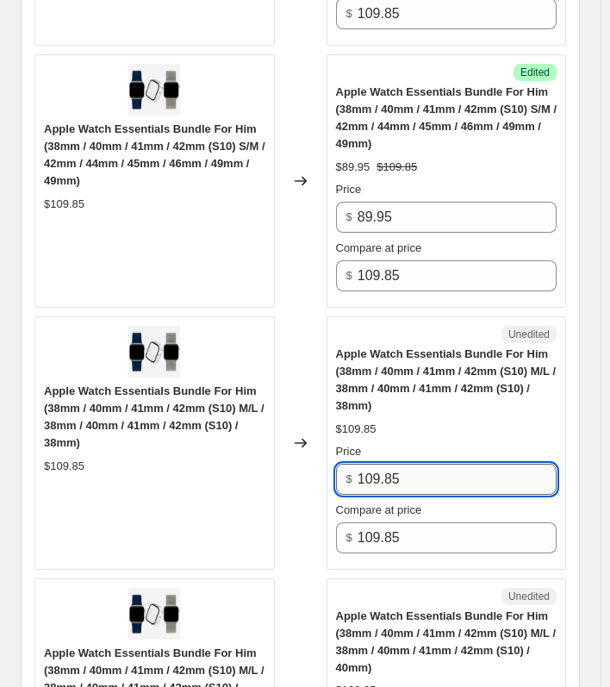
click at [410, 475] on input "109.85" at bounding box center [457, 479] width 199 height 31
paste input "89.9"
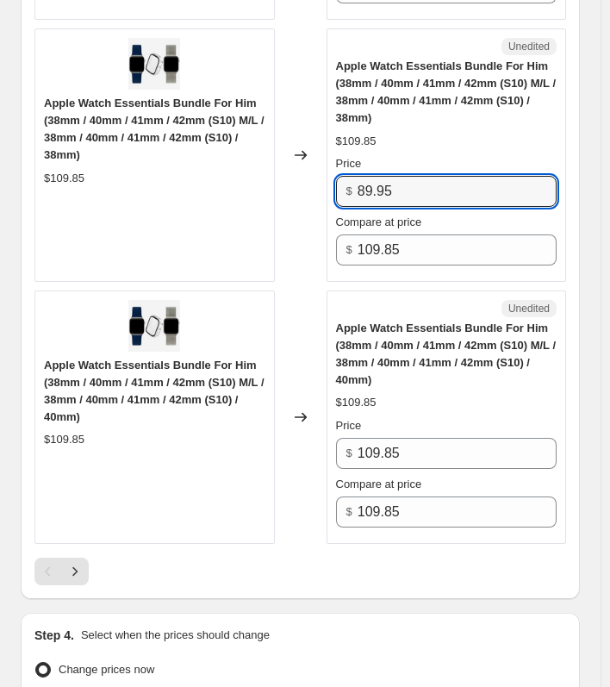
scroll to position [5691, 0]
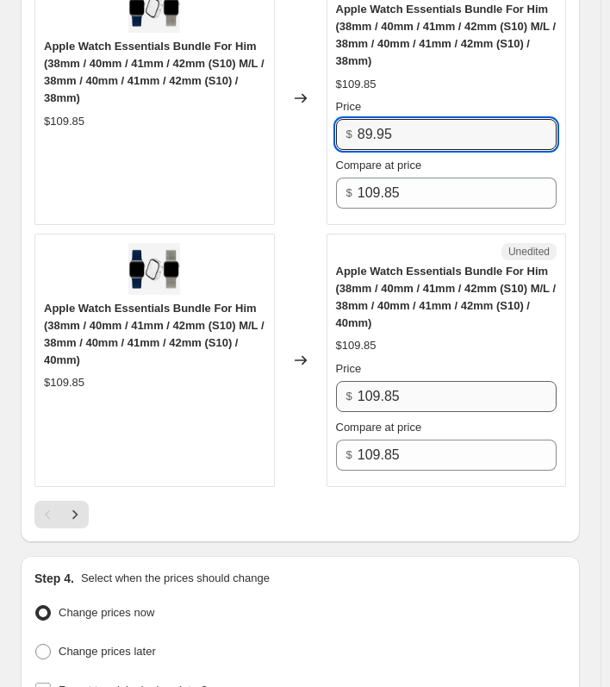
type input "89.95"
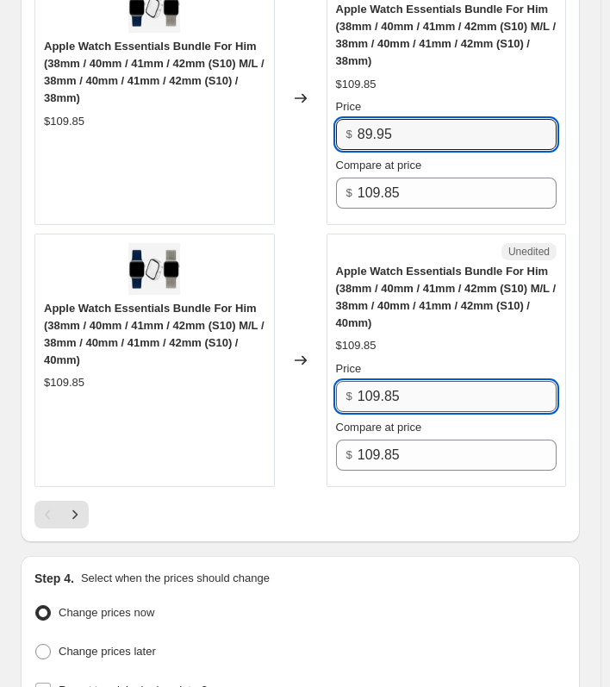
click at [416, 391] on input "109.85" at bounding box center [457, 396] width 199 height 31
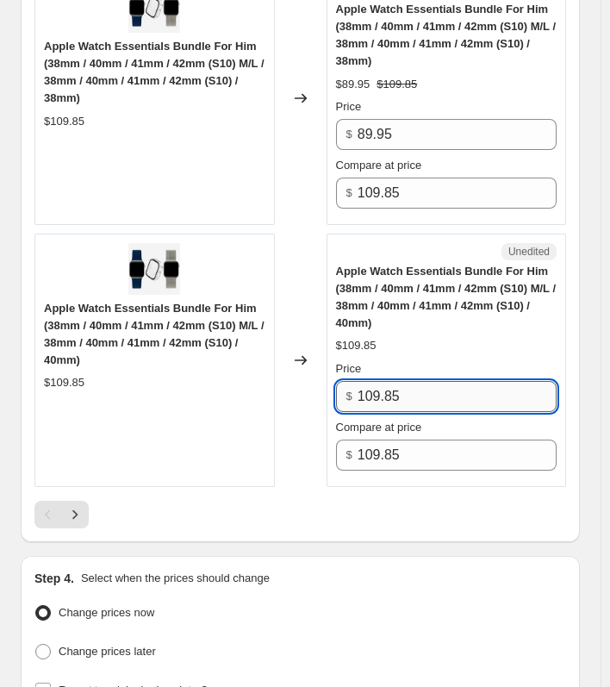
click at [416, 391] on input "109.85" at bounding box center [457, 396] width 199 height 31
paste input "89.9"
type input "89.95"
click at [363, 512] on div at bounding box center [300, 515] width 532 height 28
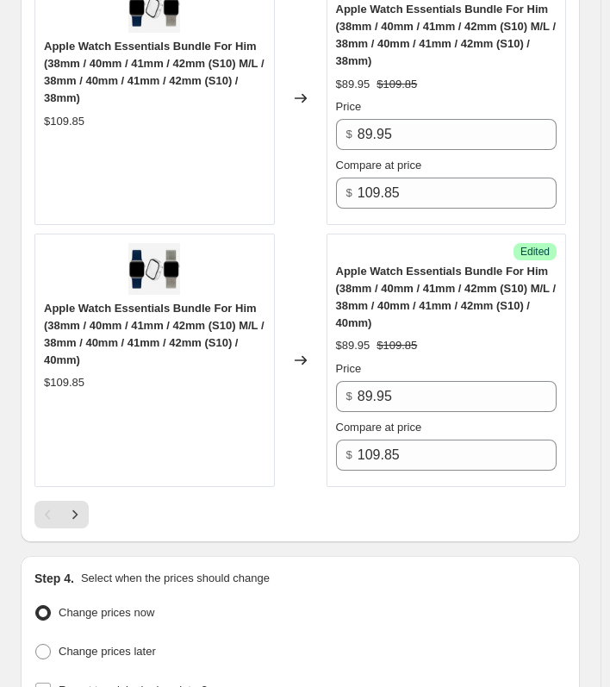
click at [98, 504] on div at bounding box center [300, 515] width 532 height 28
click at [80, 506] on icon "Next" at bounding box center [74, 514] width 17 height 17
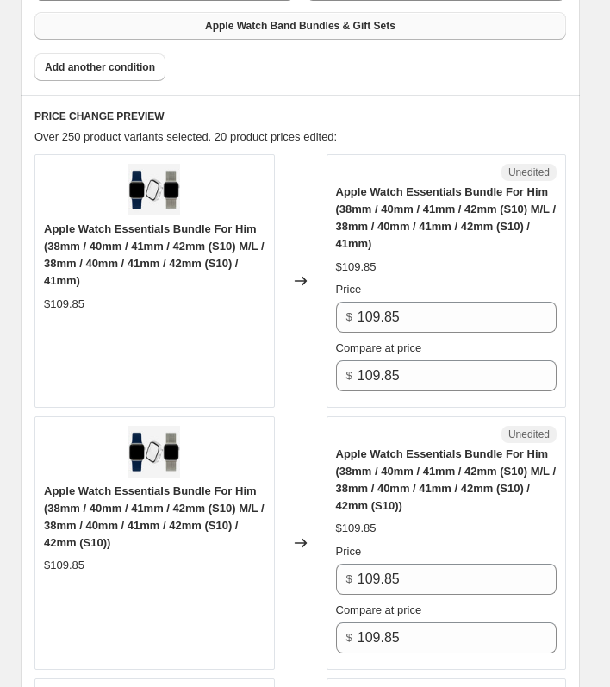
scroll to position [776, 0]
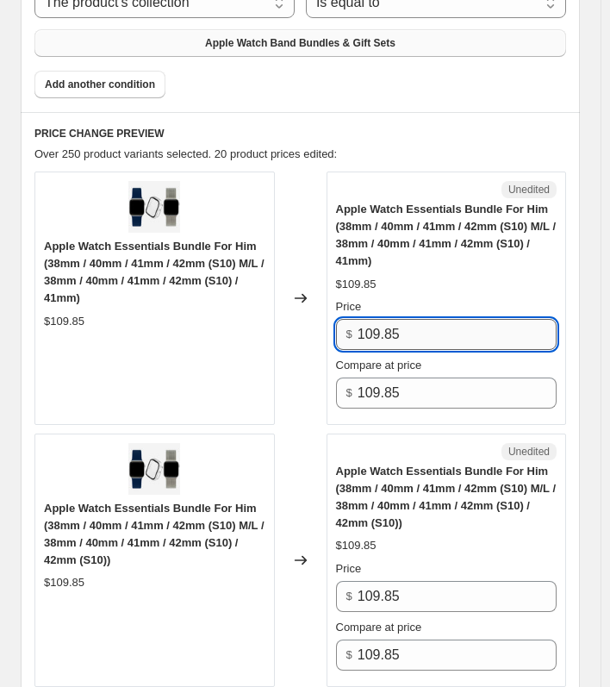
click at [429, 330] on input "109.85" at bounding box center [457, 334] width 199 height 31
paste input "89.9"
type input "89.95"
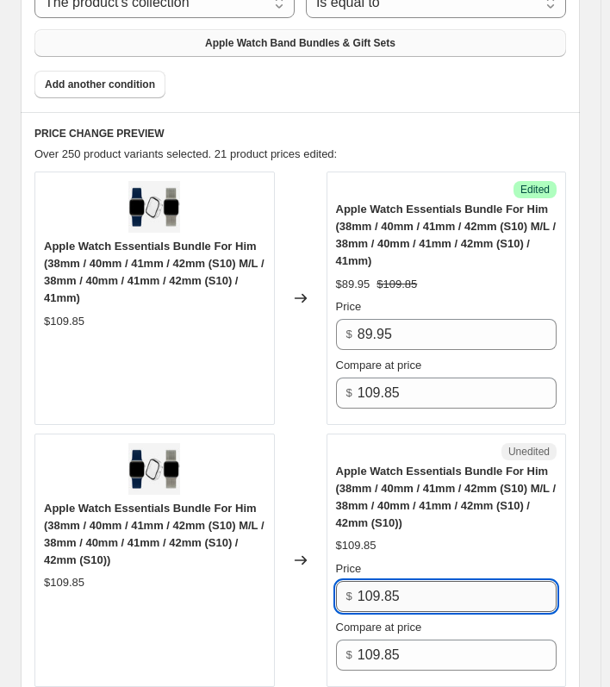
click at [413, 581] on input "109.85" at bounding box center [457, 596] width 199 height 31
paste input "89.9"
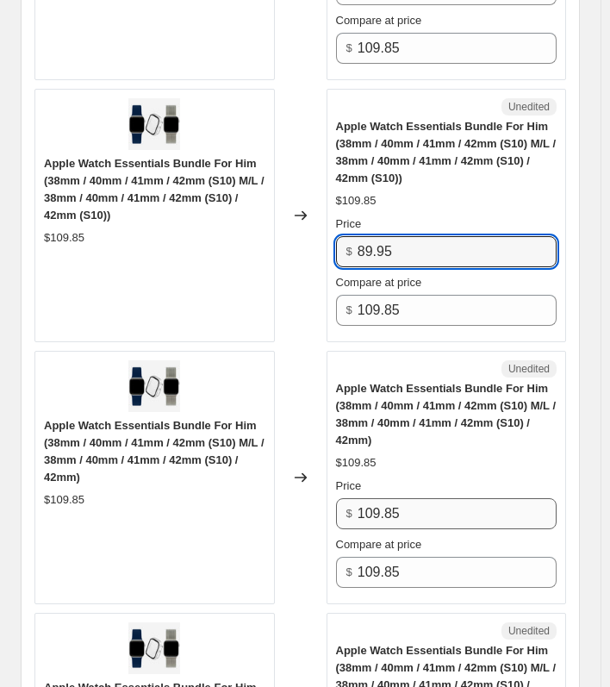
type input "89.95"
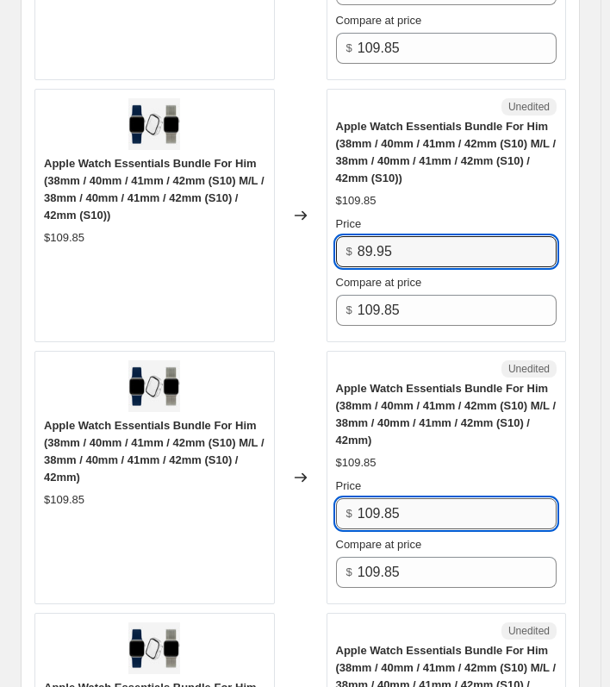
click at [435, 516] on input "109.85" at bounding box center [457, 513] width 199 height 31
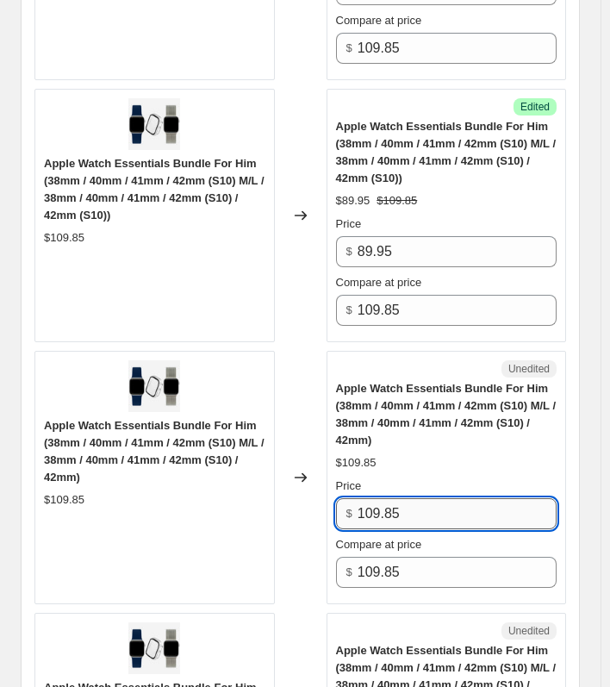
click at [435, 516] on input "109.85" at bounding box center [457, 513] width 199 height 31
paste input "89.9"
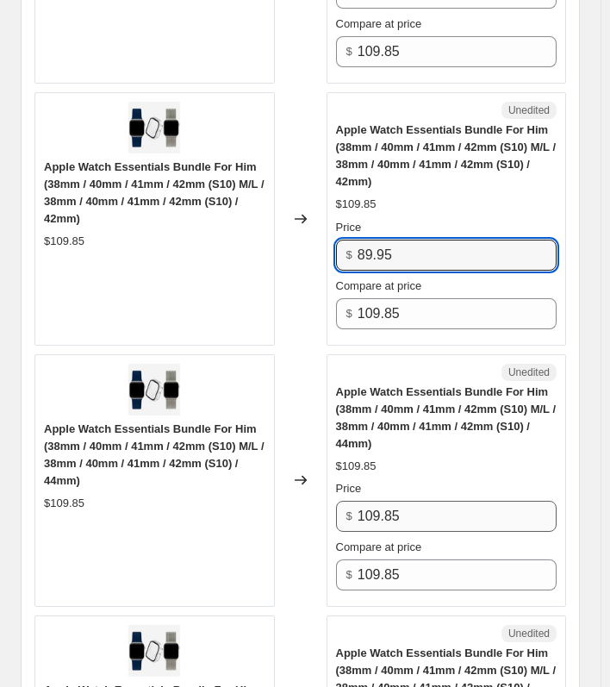
type input "89.95"
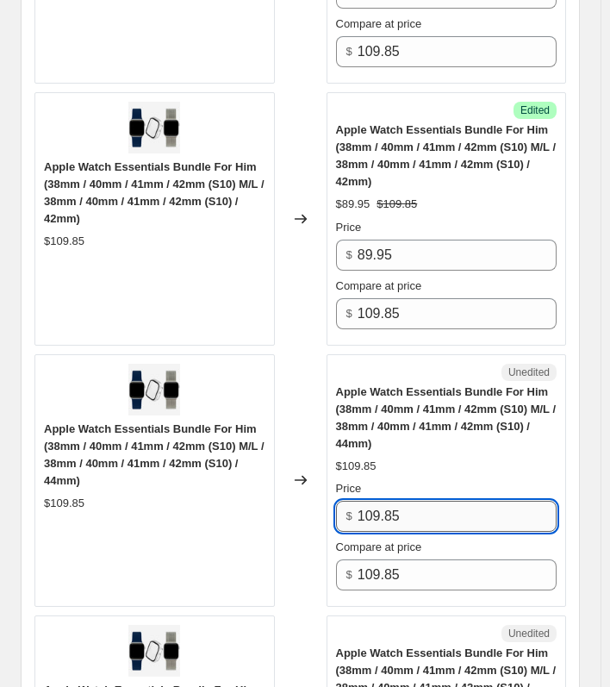
click at [435, 513] on input "109.85" at bounding box center [457, 516] width 199 height 31
paste input "89.9"
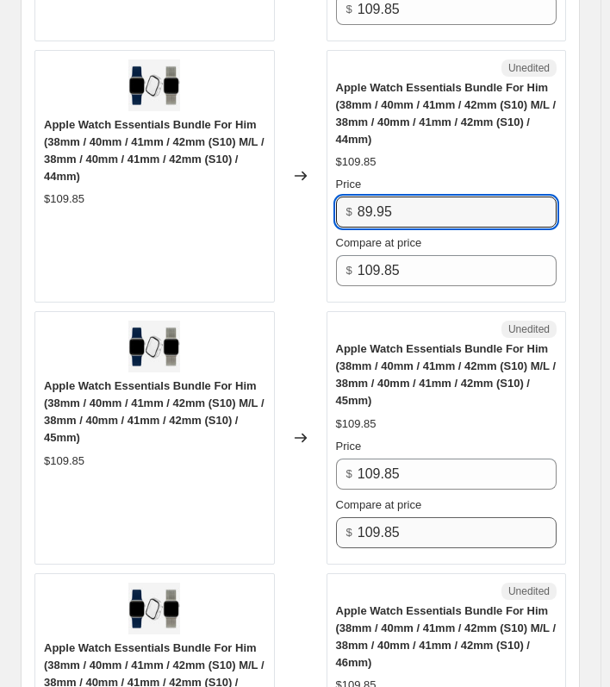
scroll to position [1724, 0]
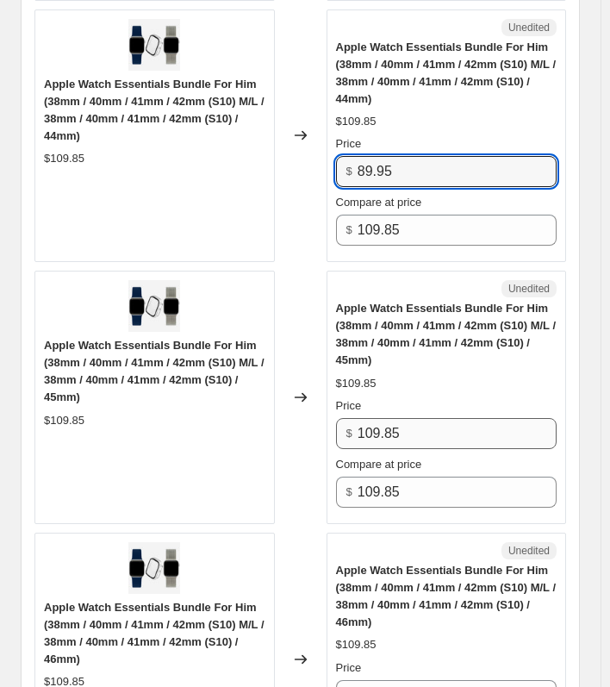
type input "89.95"
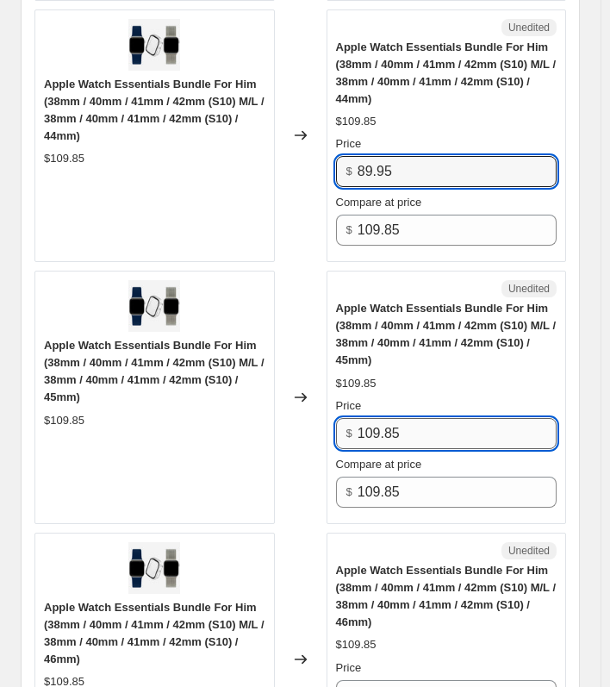
click at [427, 427] on input "109.85" at bounding box center [457, 433] width 199 height 31
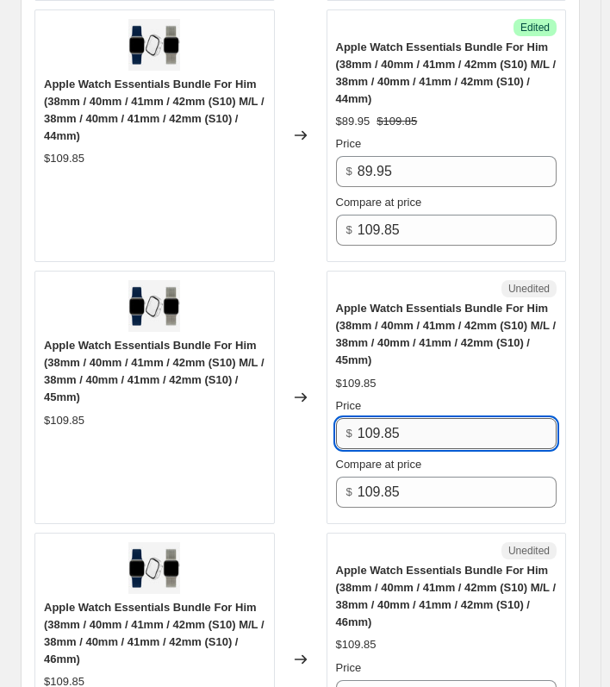
click at [427, 427] on input "109.85" at bounding box center [457, 433] width 199 height 31
paste input "89.9"
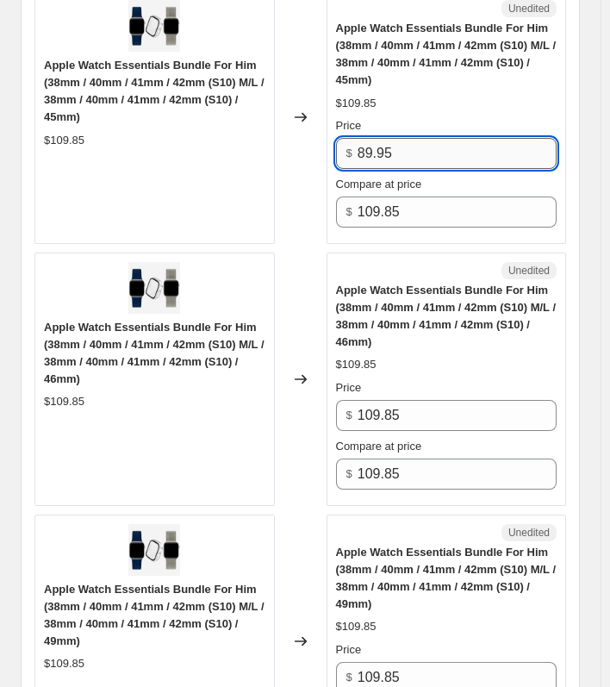
scroll to position [2069, 0]
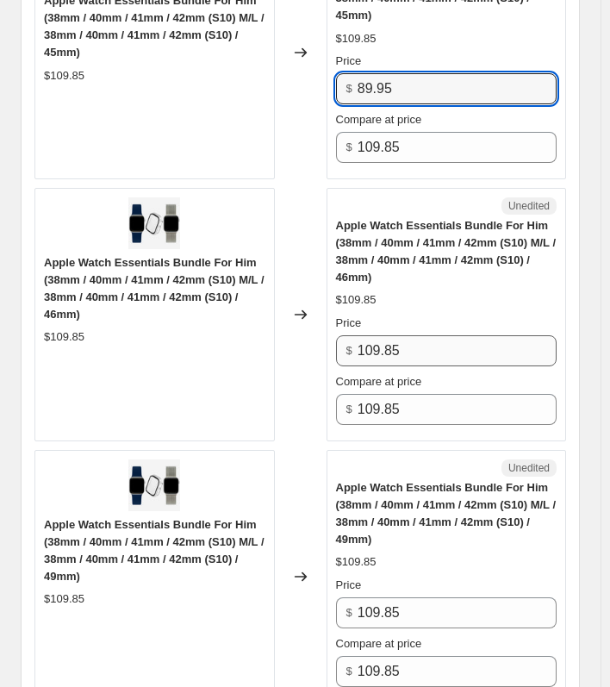
type input "89.95"
click at [450, 338] on input "109.85" at bounding box center [457, 350] width 199 height 31
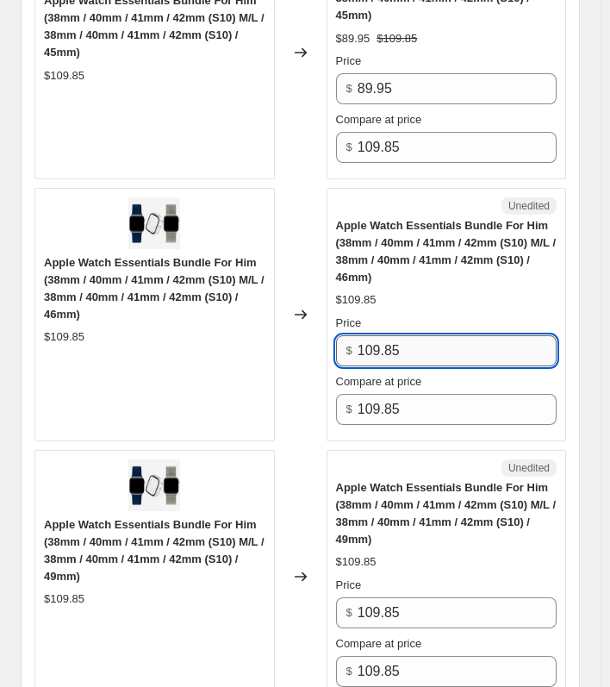
click at [450, 338] on input "109.85" at bounding box center [457, 350] width 199 height 31
paste input "89.9"
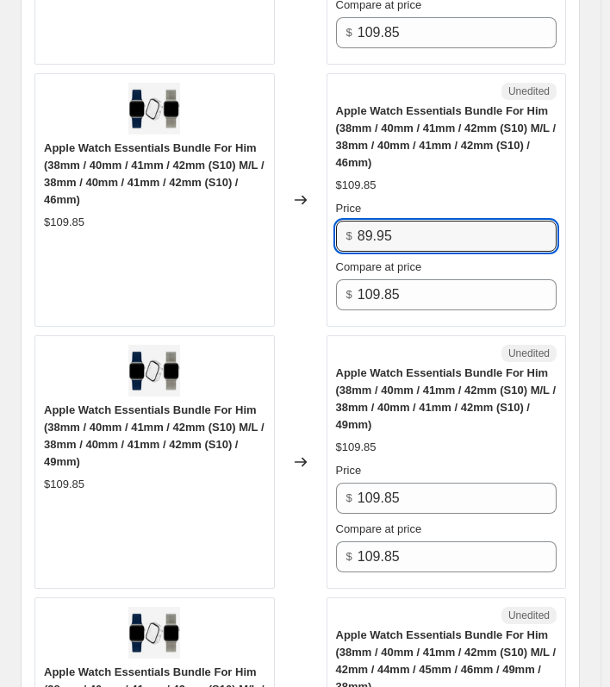
scroll to position [2328, 0]
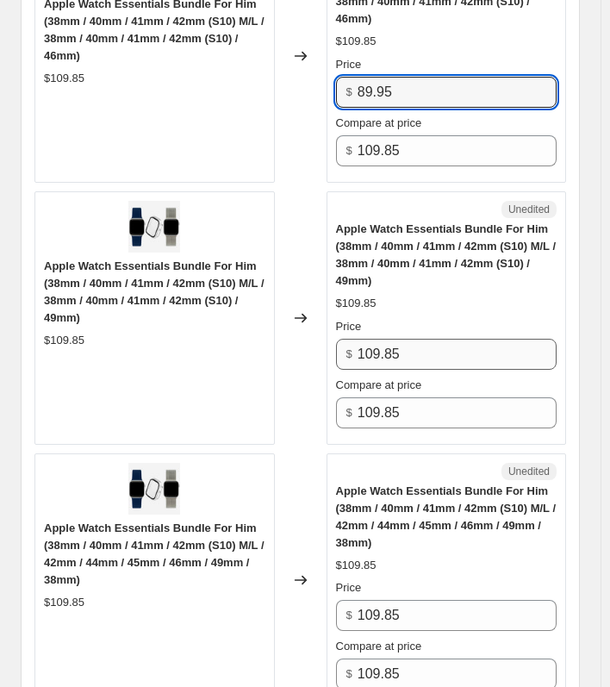
type input "89.95"
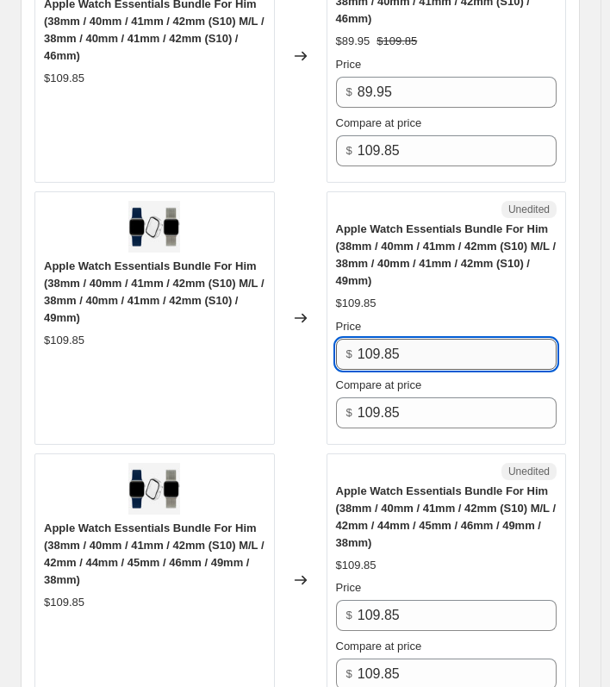
click at [431, 339] on input "109.85" at bounding box center [457, 354] width 199 height 31
paste input "89.9"
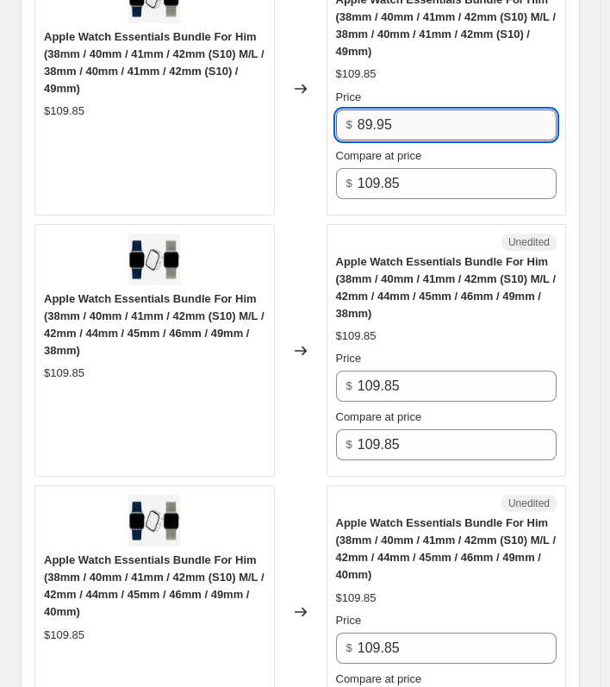
scroll to position [2587, 0]
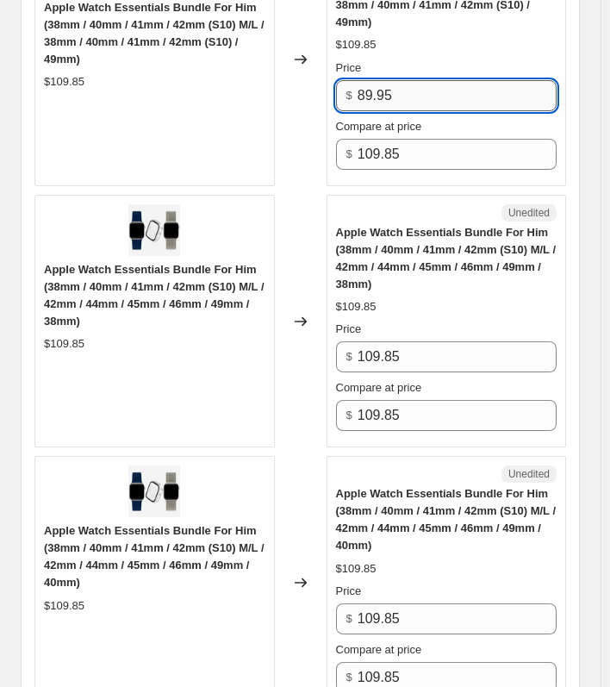
type input "89.95"
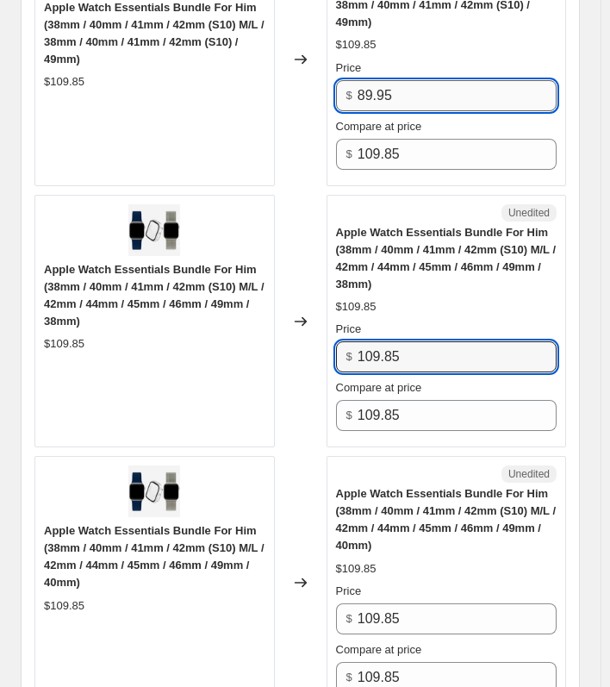
click at [435, 356] on input "109.85" at bounding box center [457, 356] width 199 height 31
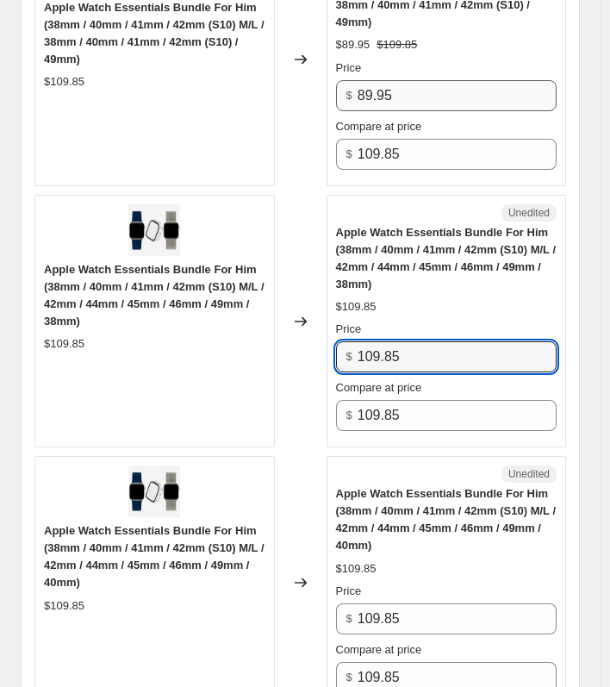
click at [435, 356] on input "109.85" at bounding box center [457, 356] width 199 height 31
paste input "89.9"
type input "89.95"
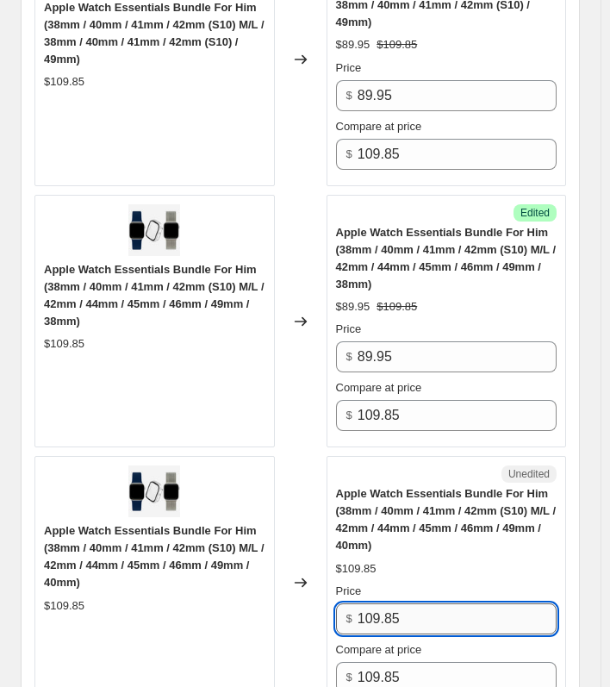
click at [421, 604] on input "109.85" at bounding box center [457, 619] width 199 height 31
paste input "89.9"
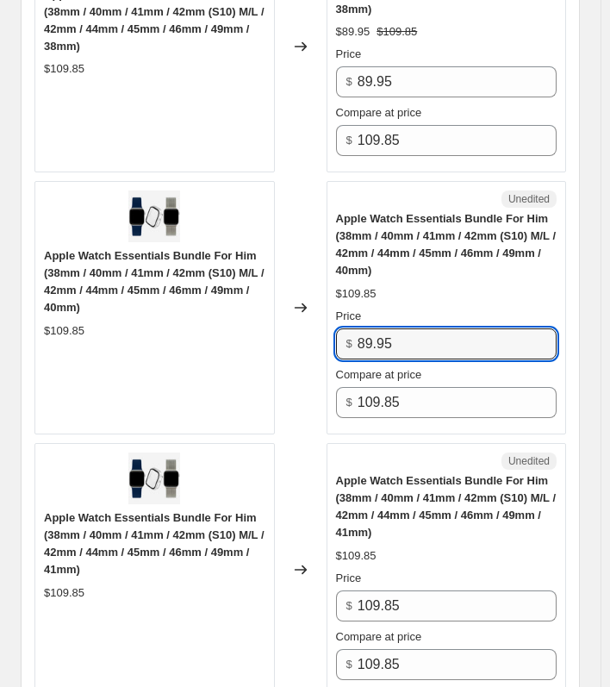
scroll to position [3018, 0]
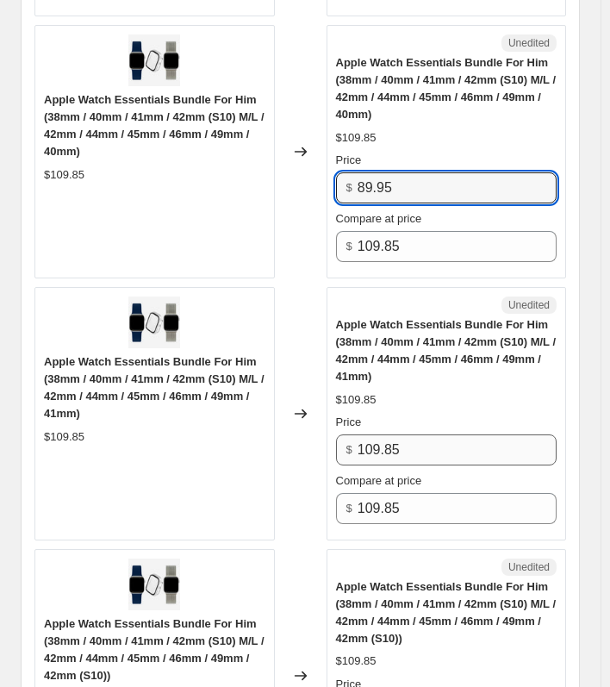
type input "89.95"
click at [445, 448] on input "109.85" at bounding box center [457, 450] width 199 height 31
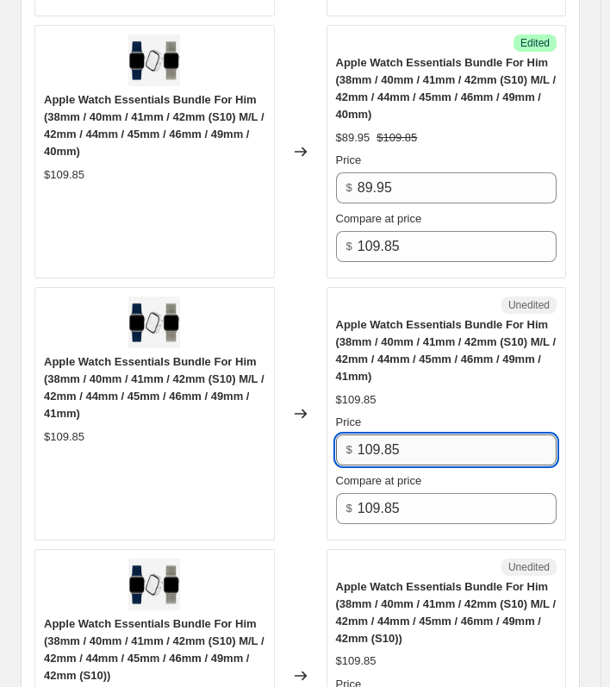
click at [445, 448] on input "109.85" at bounding box center [457, 450] width 199 height 31
paste input "89.9"
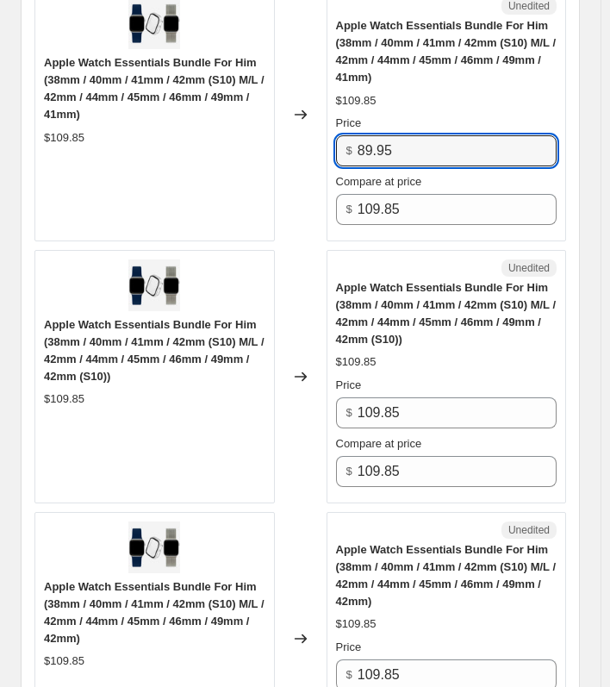
scroll to position [3363, 0]
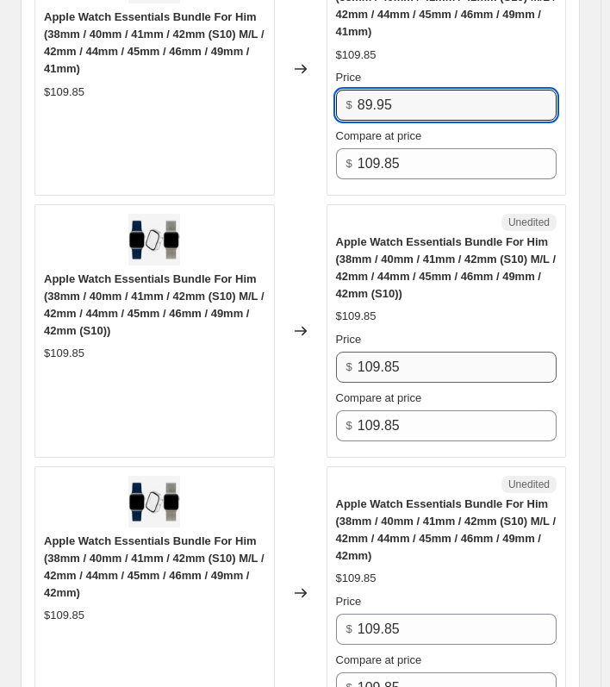
type input "89.95"
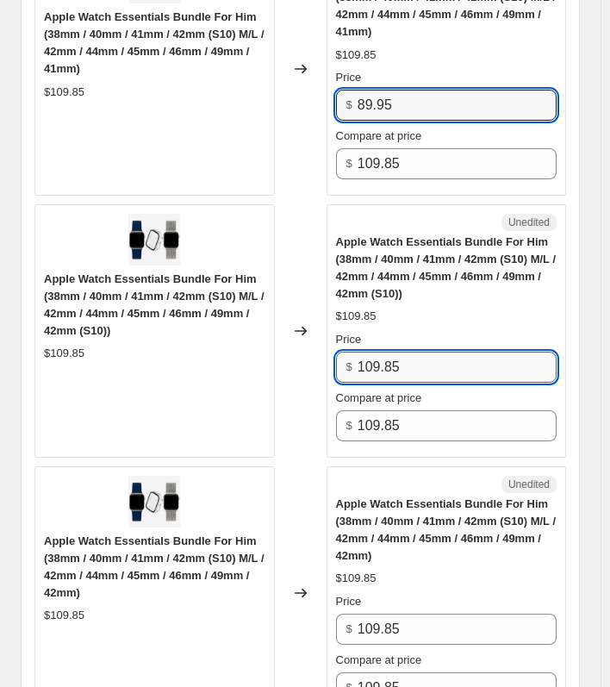
click at [439, 363] on input "109.85" at bounding box center [457, 367] width 199 height 31
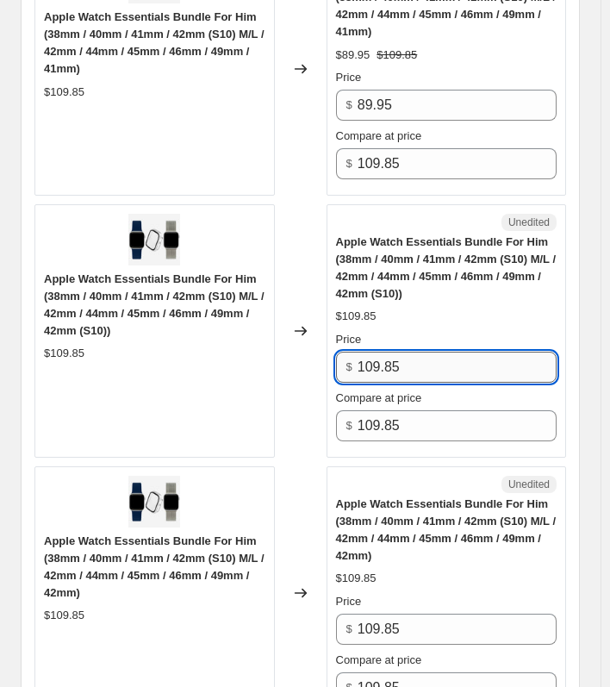
click at [439, 363] on input "109.85" at bounding box center [457, 367] width 199 height 31
paste input "89.9"
type input "89.95"
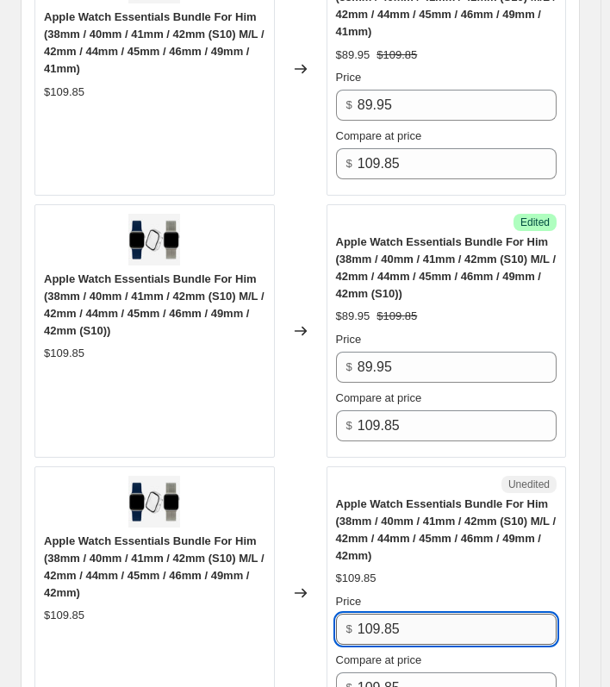
click at [410, 615] on input "109.85" at bounding box center [457, 629] width 199 height 31
paste
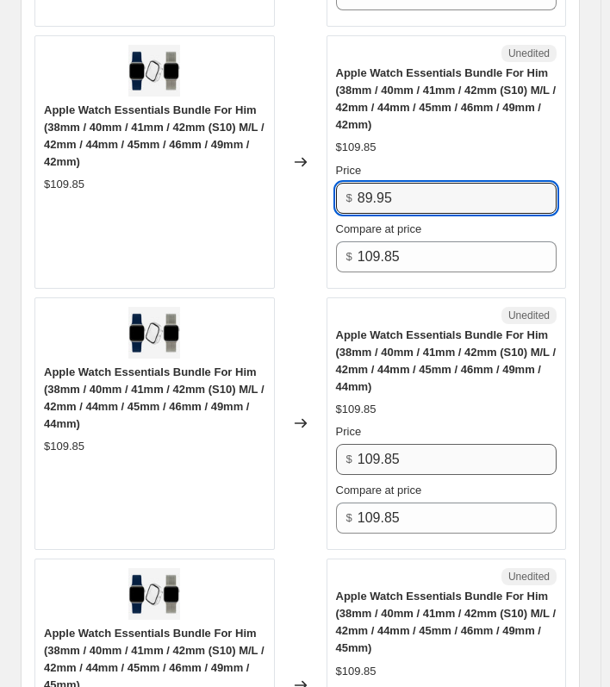
type input "89.95"
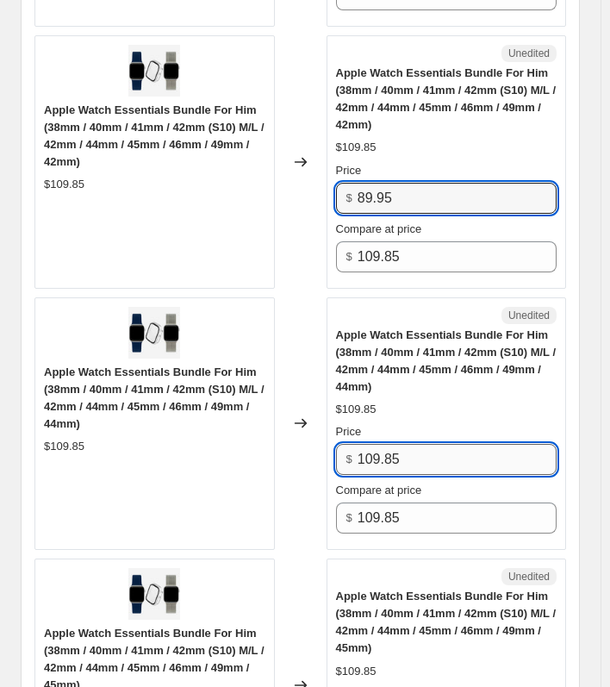
click at [398, 452] on input "109.85" at bounding box center [457, 459] width 199 height 31
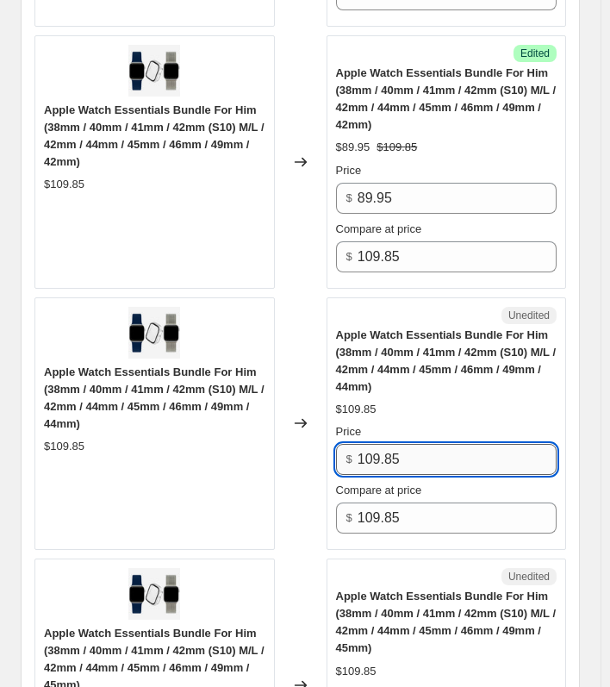
click at [398, 452] on input "109.85" at bounding box center [457, 459] width 199 height 31
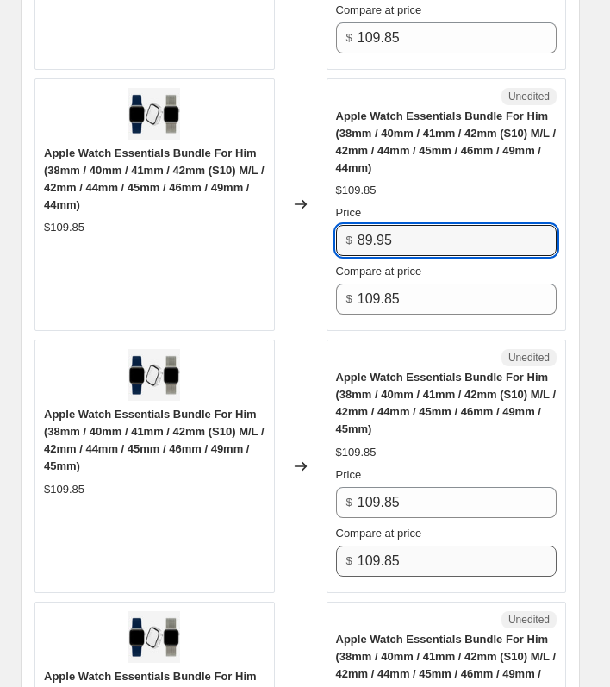
scroll to position [4053, 0]
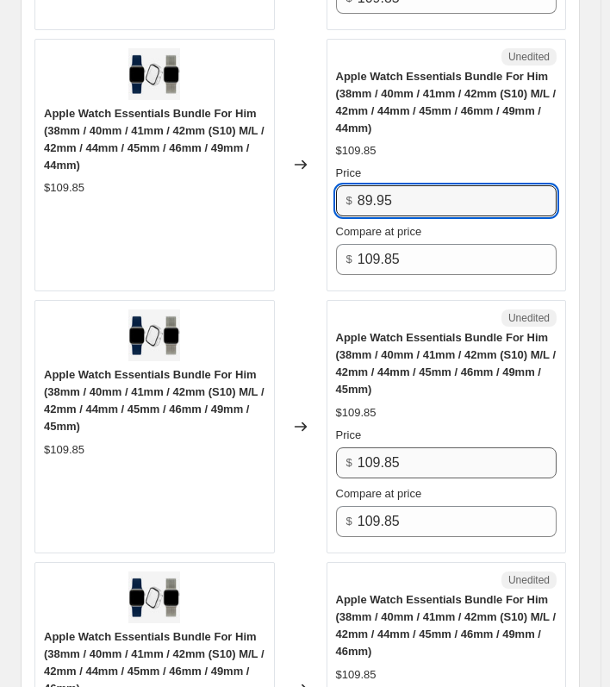
type input "89.95"
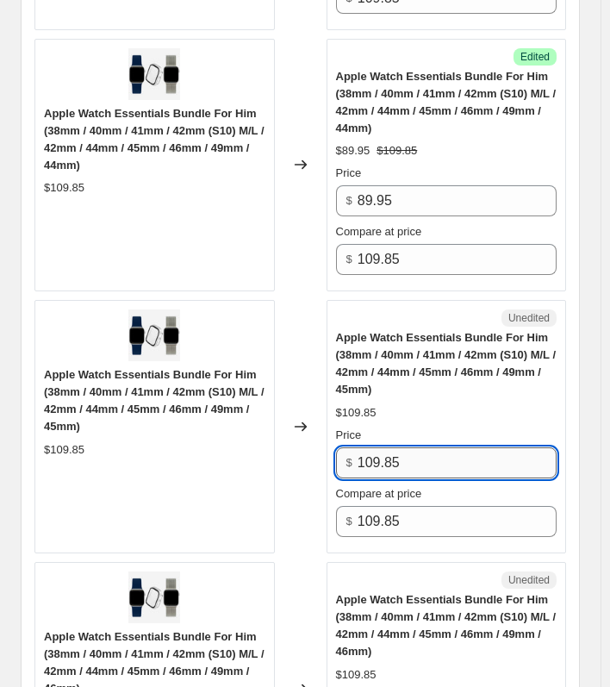
click at [403, 451] on input "109.85" at bounding box center [457, 463] width 199 height 31
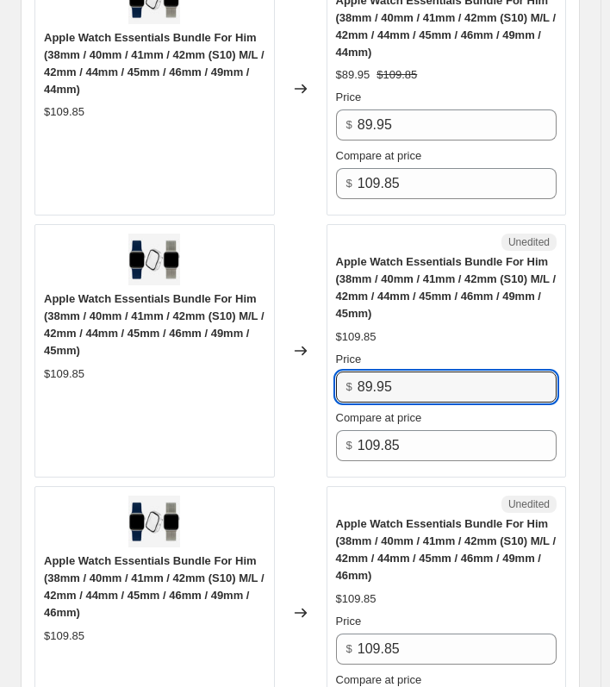
scroll to position [4397, 0]
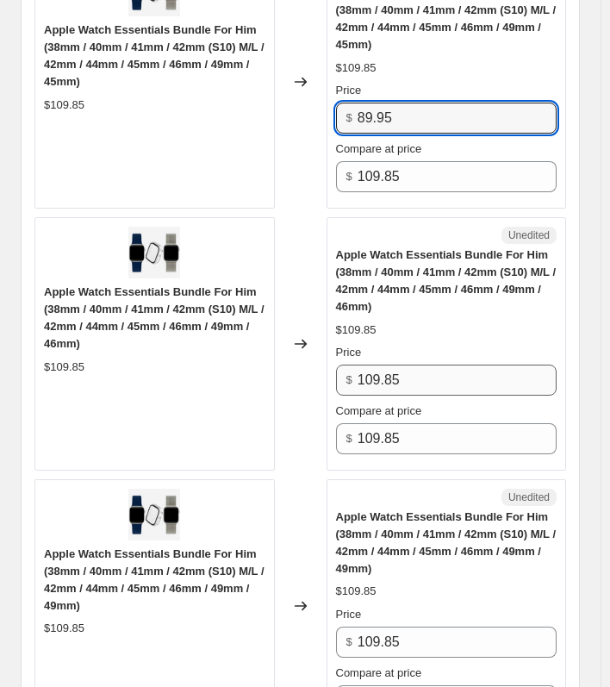
type input "89.95"
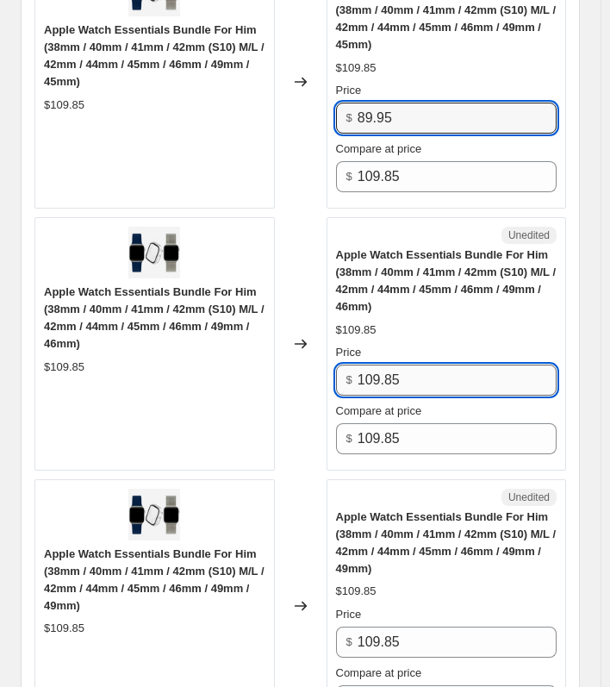
click at [439, 375] on input "109.85" at bounding box center [457, 380] width 199 height 31
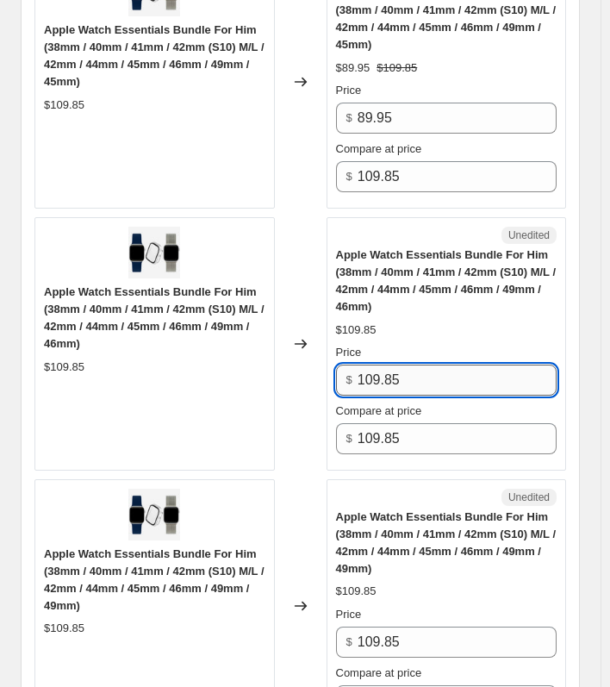
click at [439, 375] on input "109.85" at bounding box center [457, 380] width 199 height 31
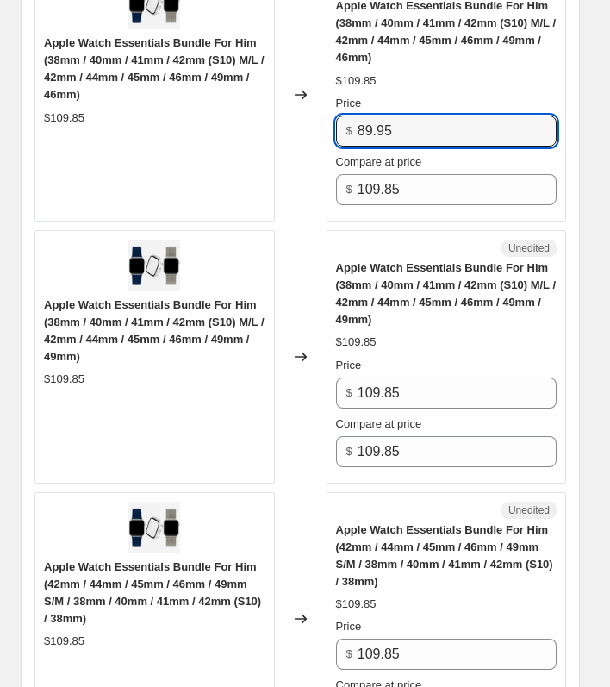
scroll to position [4656, 0]
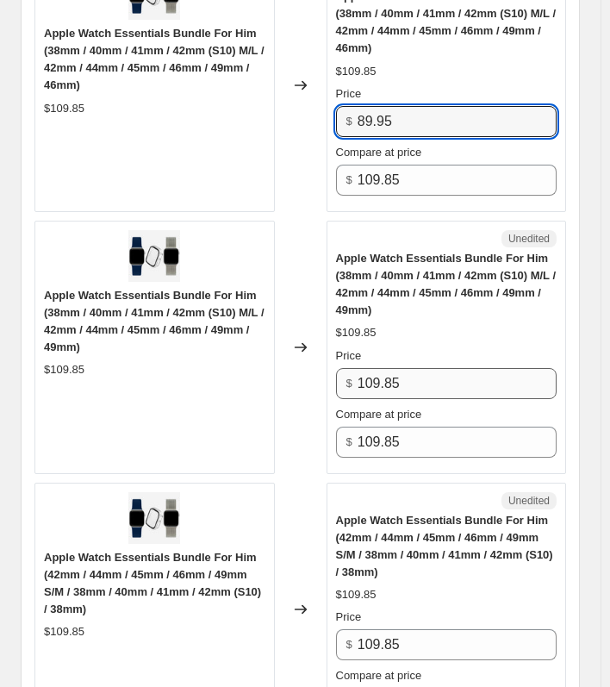
type input "89.95"
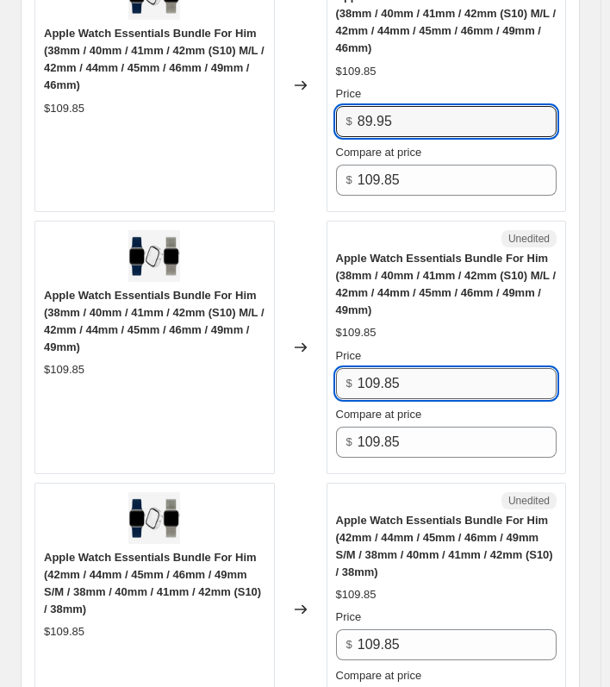
click at [421, 379] on input "109.85" at bounding box center [457, 383] width 199 height 31
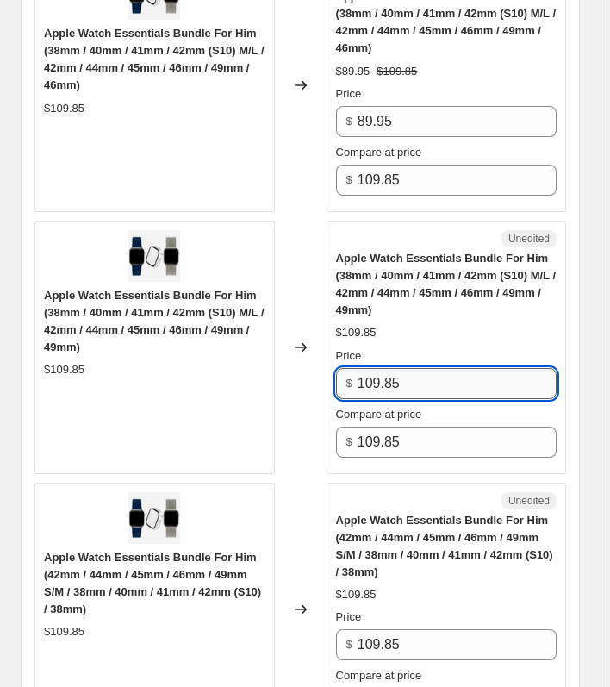
click at [421, 379] on input "109.85" at bounding box center [457, 383] width 199 height 31
type input "89.95"
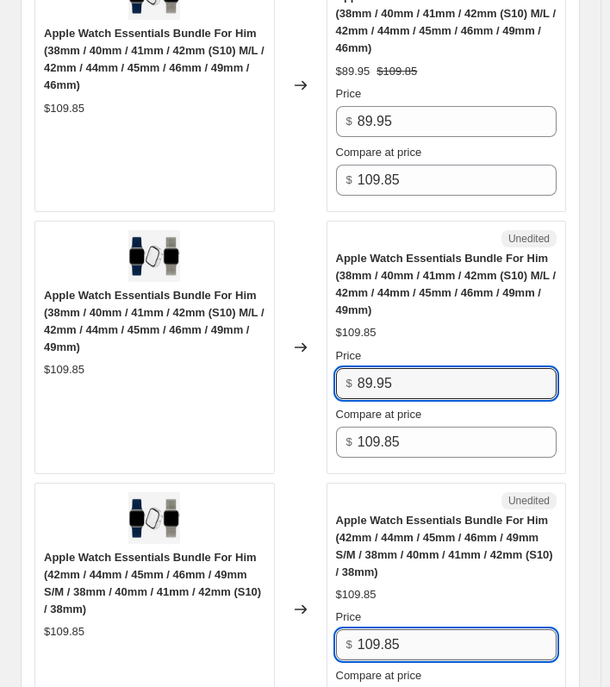
click at [404, 629] on input "109.85" at bounding box center [457, 644] width 199 height 31
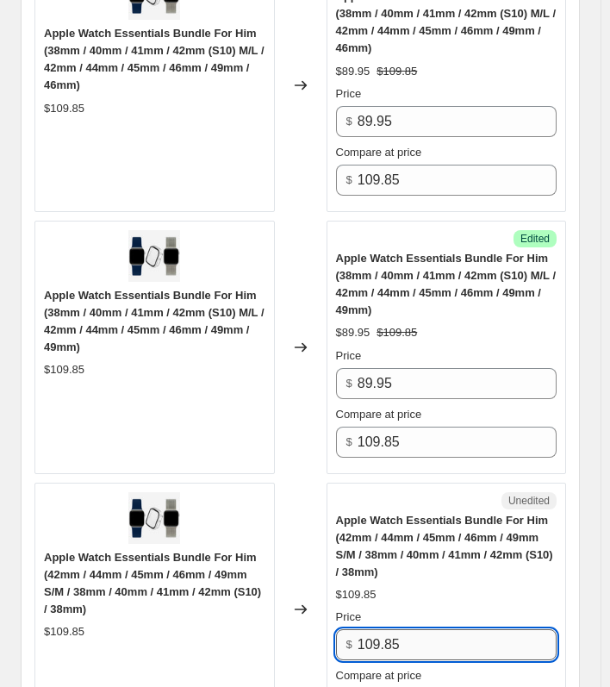
click at [404, 629] on input "109.85" at bounding box center [457, 644] width 199 height 31
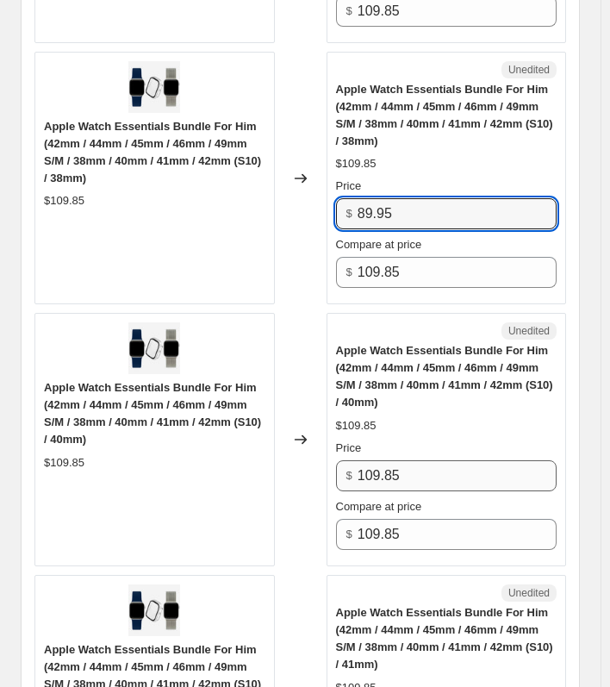
type input "89.95"
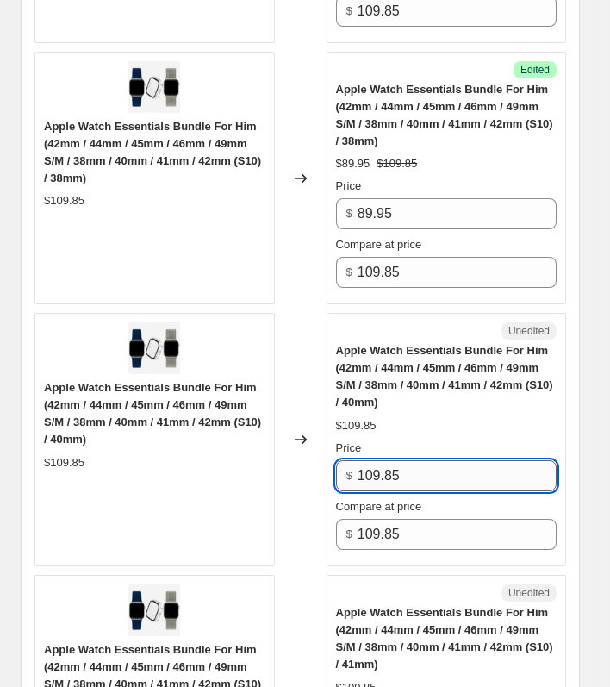
click at [396, 464] on input "109.85" at bounding box center [457, 475] width 199 height 31
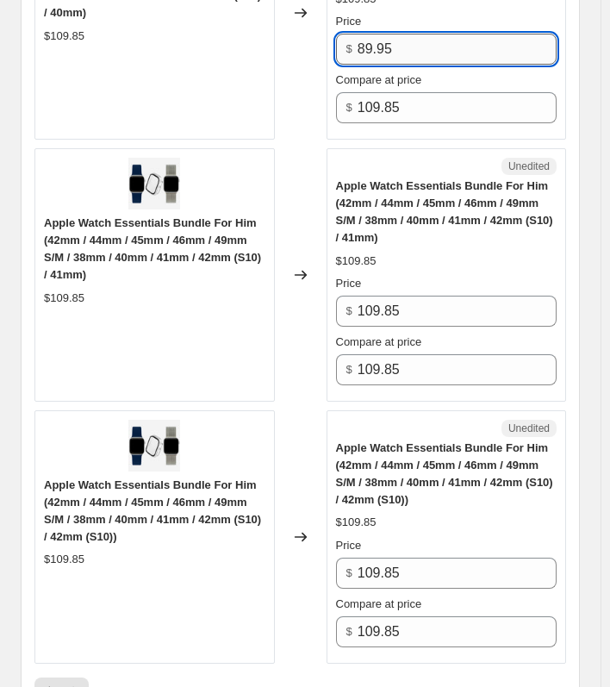
scroll to position [5518, 0]
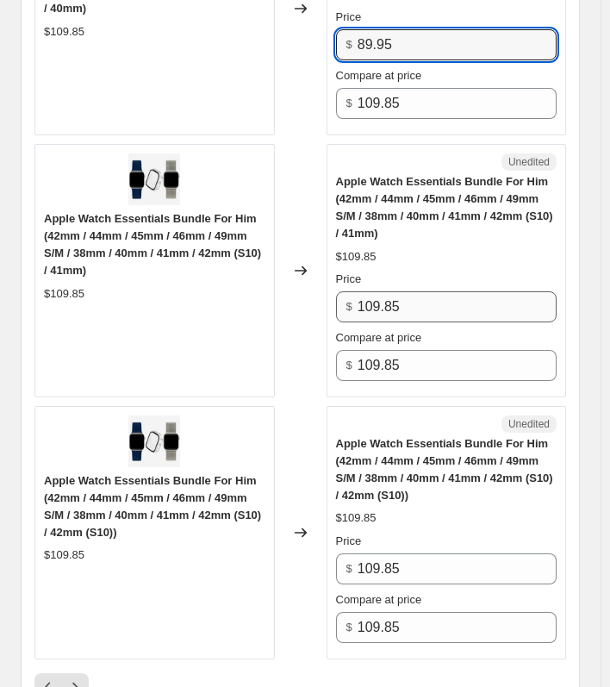
type input "89.95"
click at [421, 302] on input "109.85" at bounding box center [457, 306] width 199 height 31
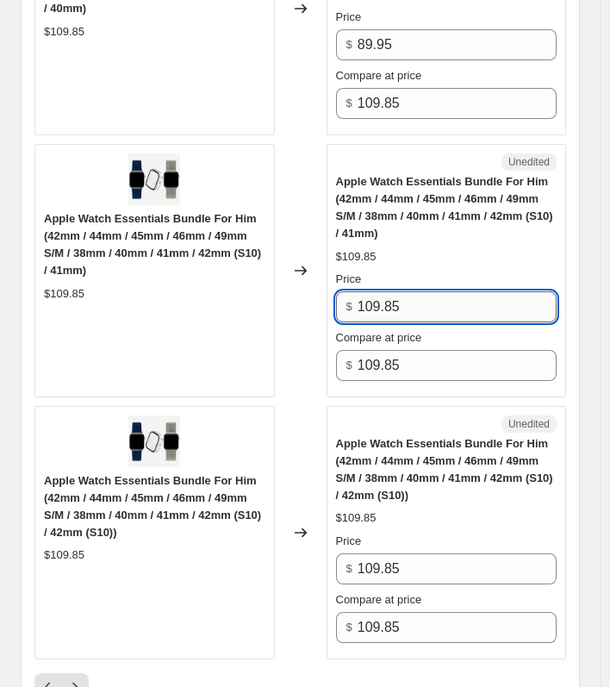
click at [421, 302] on input "109.85" at bounding box center [457, 306] width 199 height 31
type input "89.95"
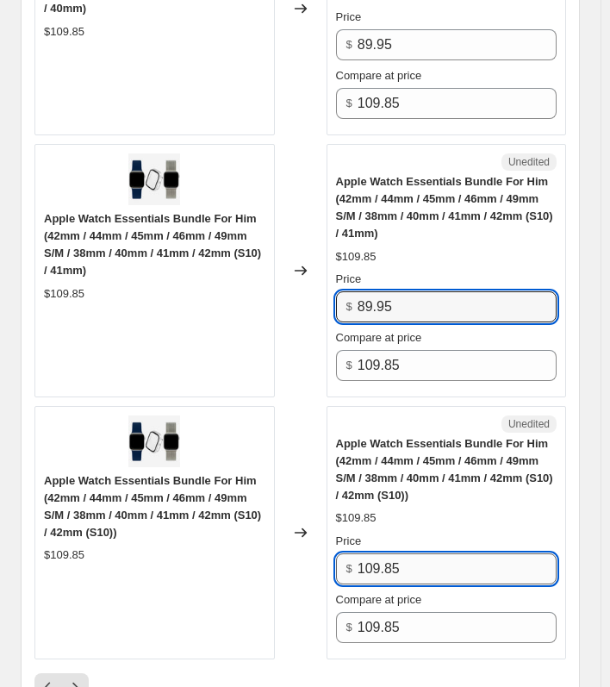
click at [414, 566] on input "109.85" at bounding box center [457, 569] width 199 height 31
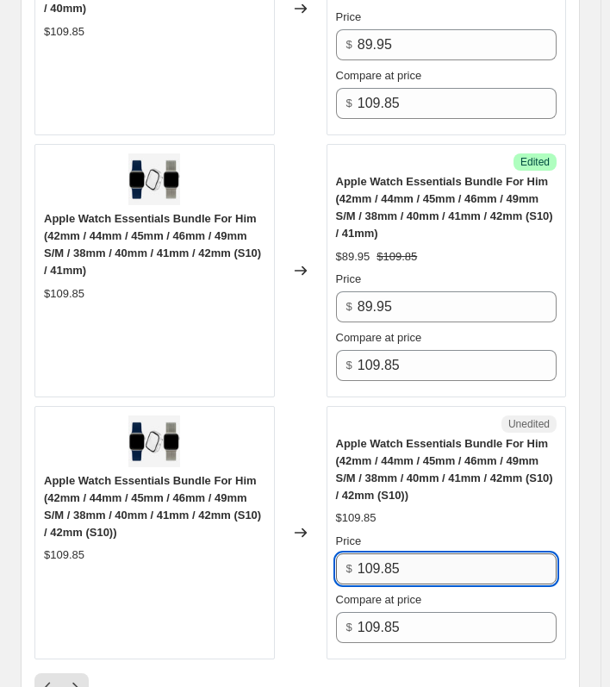
click at [414, 566] on input "109.85" at bounding box center [457, 569] width 199 height 31
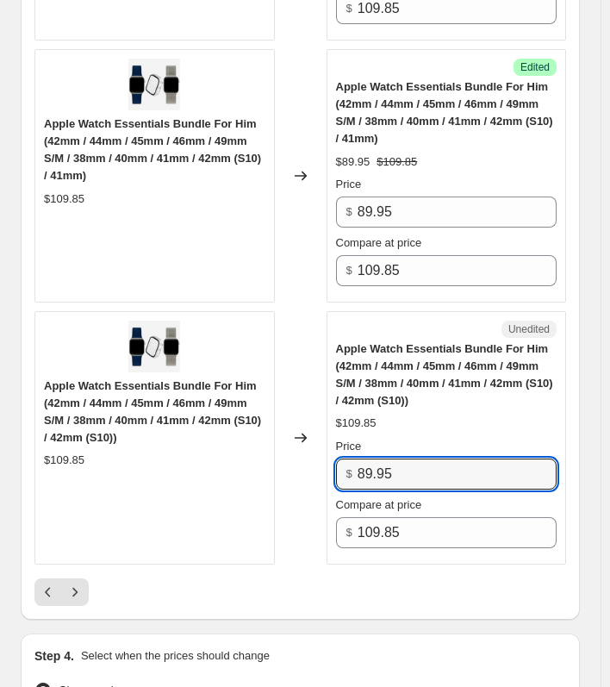
scroll to position [5691, 0]
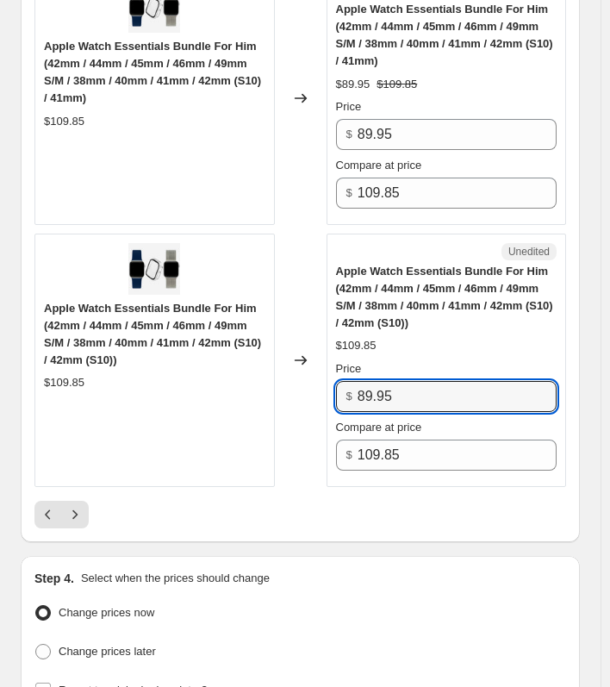
type input "89.95"
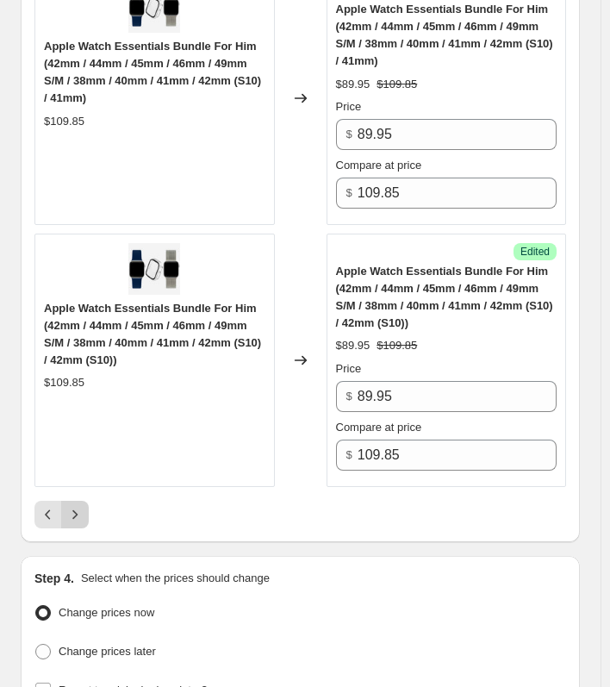
click at [65, 501] on button "Next" at bounding box center [75, 515] width 28 height 28
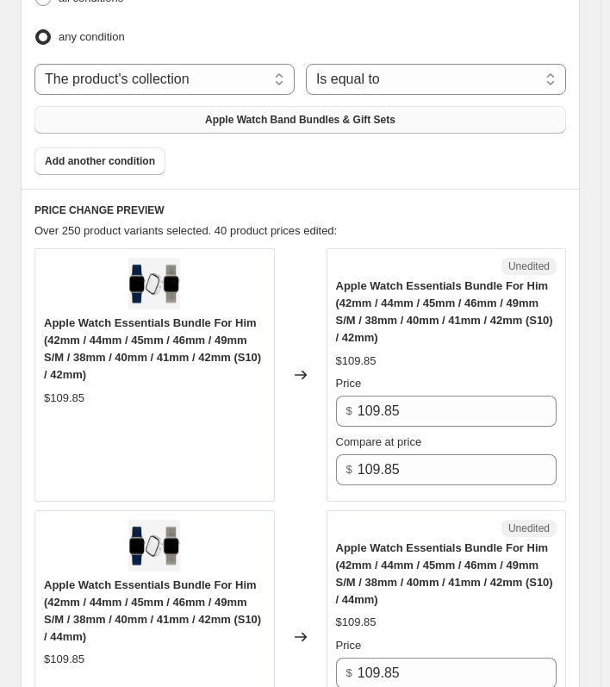
scroll to position [604, 0]
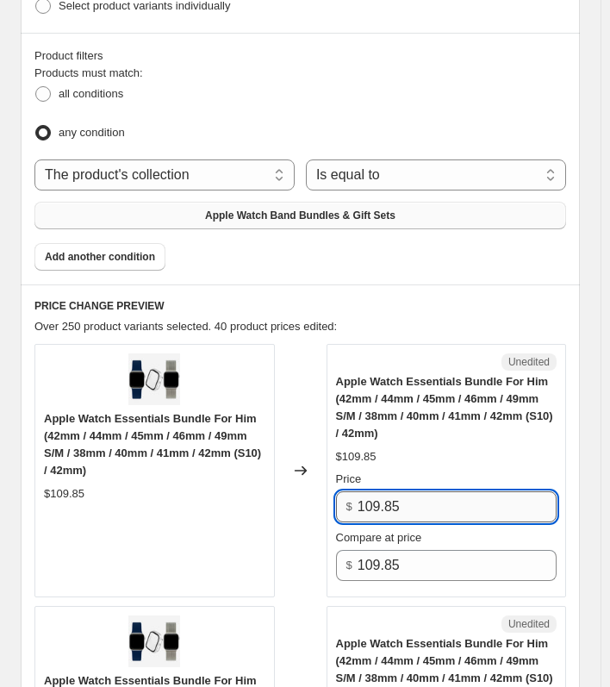
click at [471, 498] on input "109.85" at bounding box center [457, 506] width 199 height 31
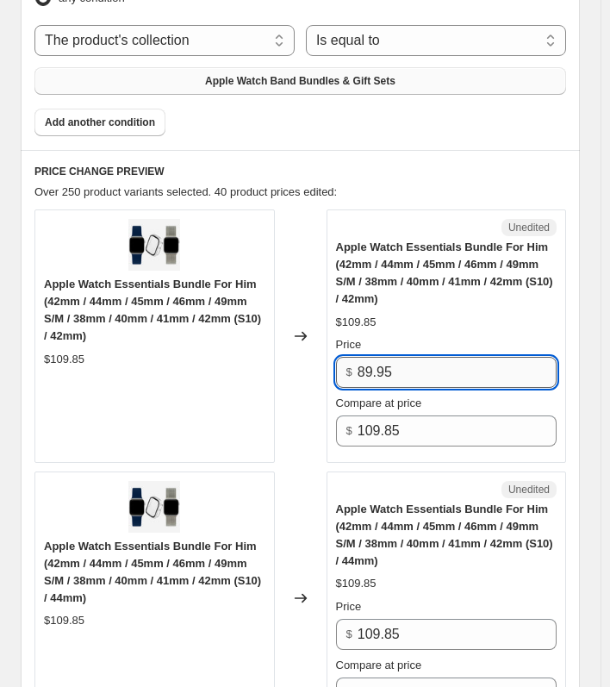
scroll to position [862, 0]
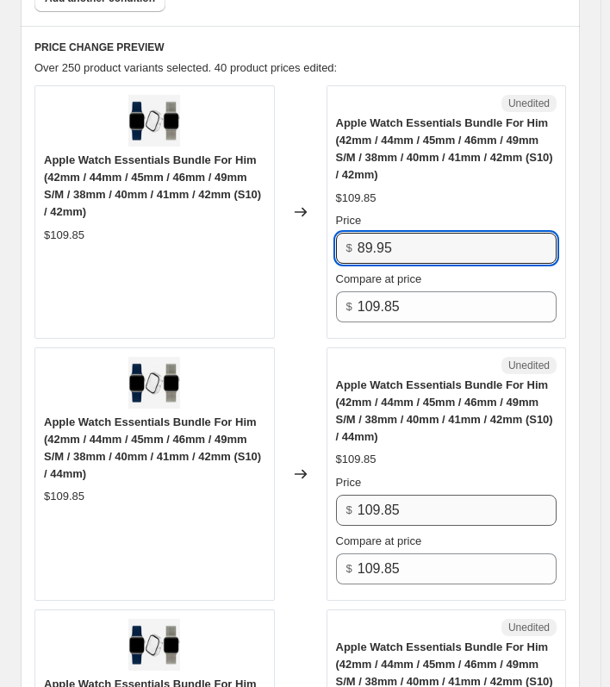
type input "89.95"
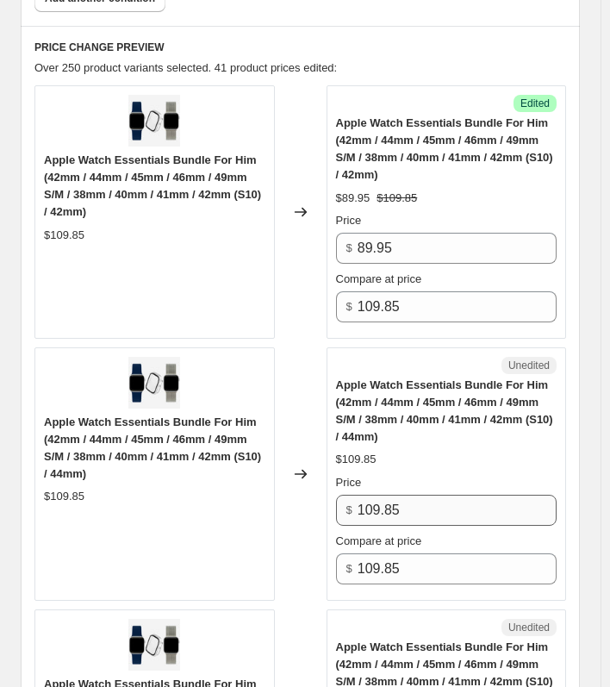
click at [416, 486] on div "Price $ 109.85" at bounding box center [447, 500] width 222 height 52
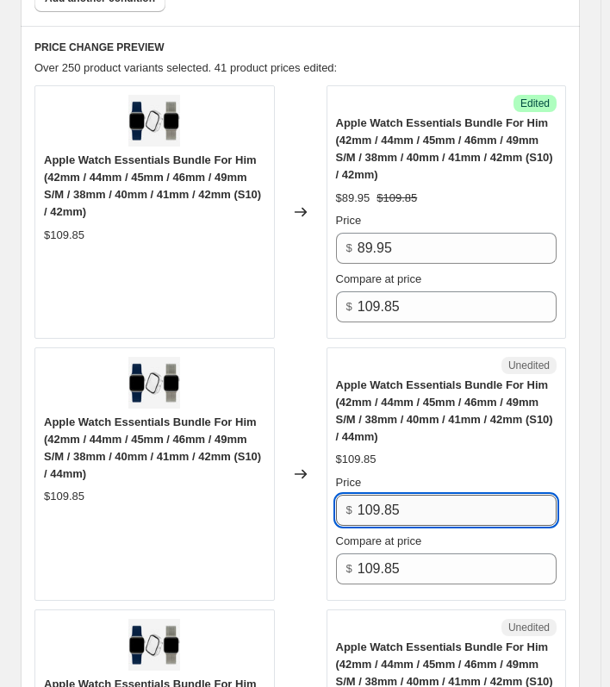
click at [416, 495] on input "109.85" at bounding box center [457, 510] width 199 height 31
click at [419, 495] on input "109.85" at bounding box center [457, 510] width 199 height 31
click at [420, 502] on input "109.8589.95" at bounding box center [457, 510] width 199 height 31
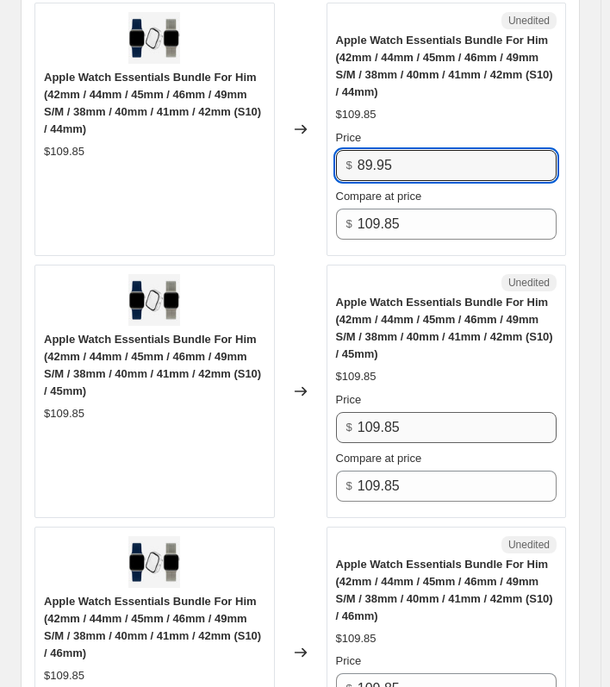
type input "89.95"
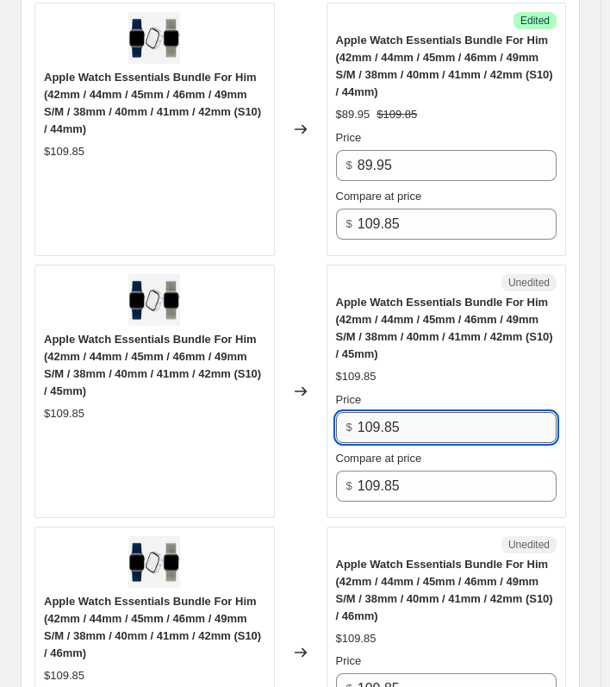
click at [432, 415] on input "109.85" at bounding box center [457, 427] width 199 height 31
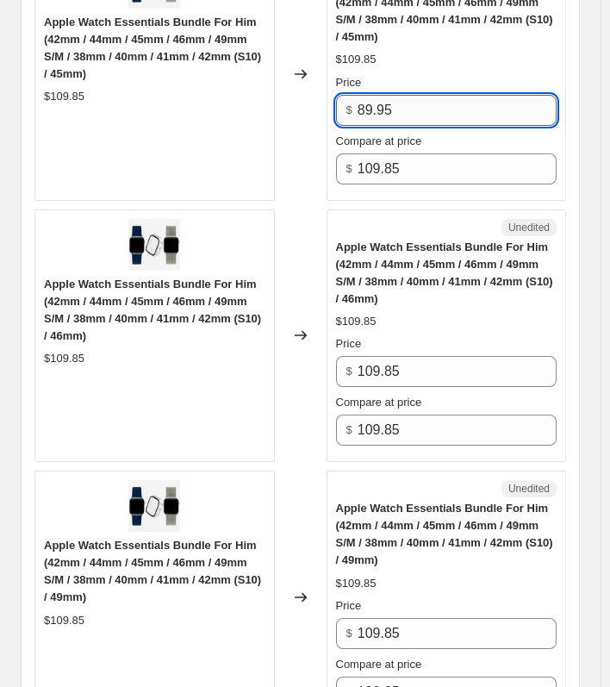
scroll to position [1638, 0]
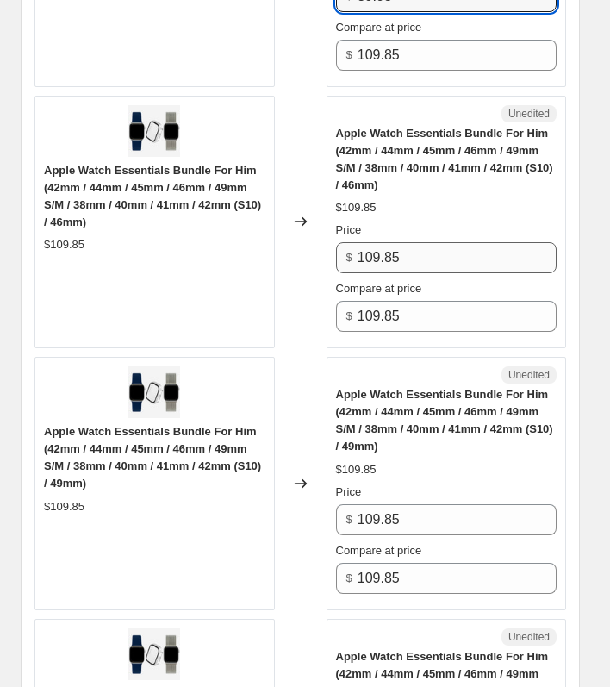
type input "89.95"
click at [441, 251] on input "109.85" at bounding box center [457, 257] width 199 height 31
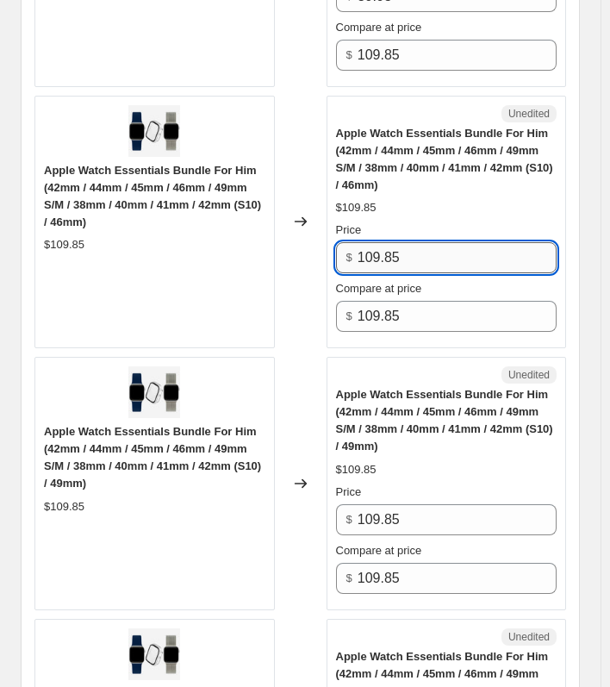
click at [441, 251] on input "109.85" at bounding box center [457, 257] width 199 height 31
type input "89.95"
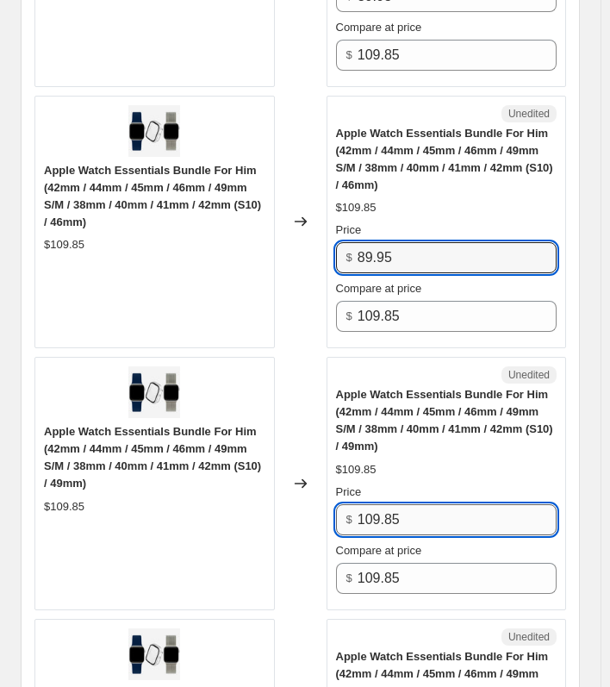
click at [457, 510] on input "109.85" at bounding box center [457, 519] width 199 height 31
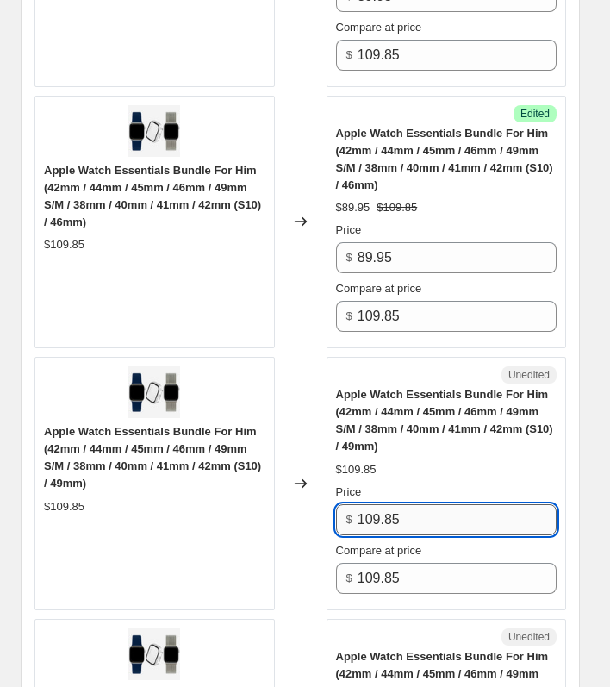
click at [457, 510] on input "109.85" at bounding box center [457, 519] width 199 height 31
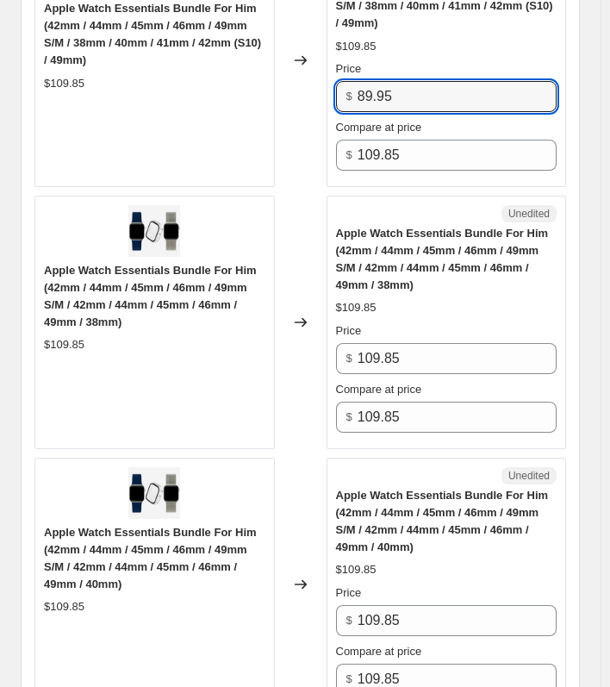
scroll to position [2069, 0]
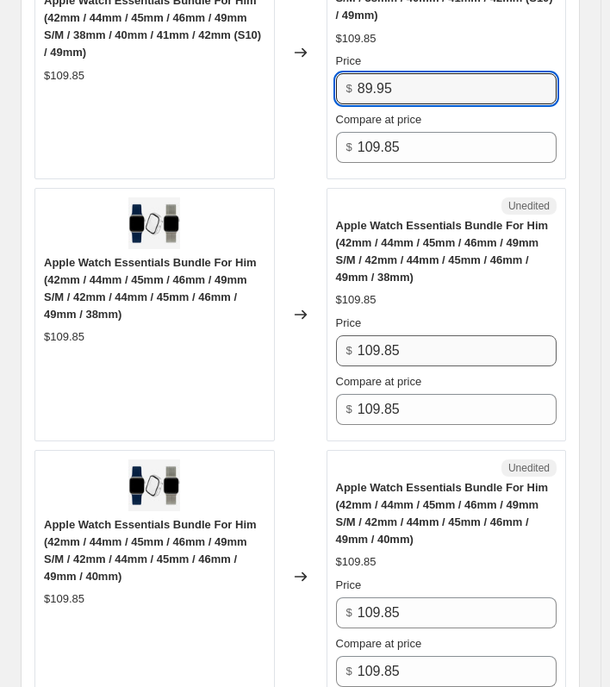
type input "89.95"
click at [443, 335] on input "109.85" at bounding box center [457, 350] width 199 height 31
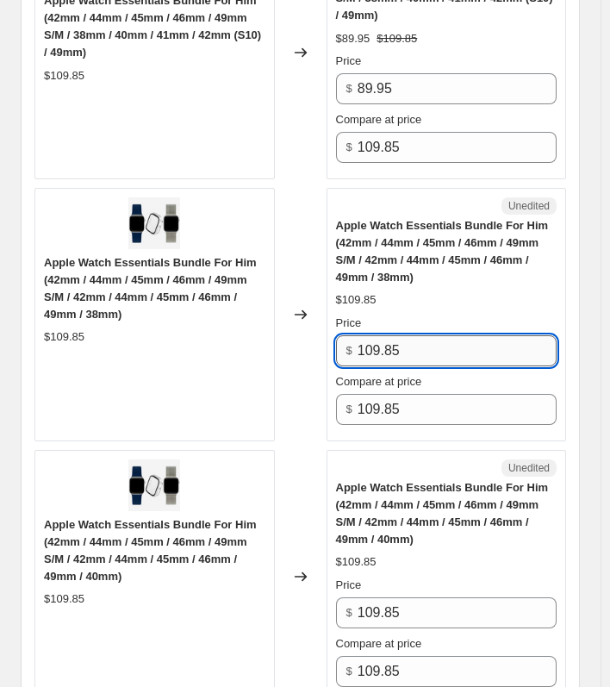
click at [443, 335] on input "109.85" at bounding box center [457, 350] width 199 height 31
type input "89.95"
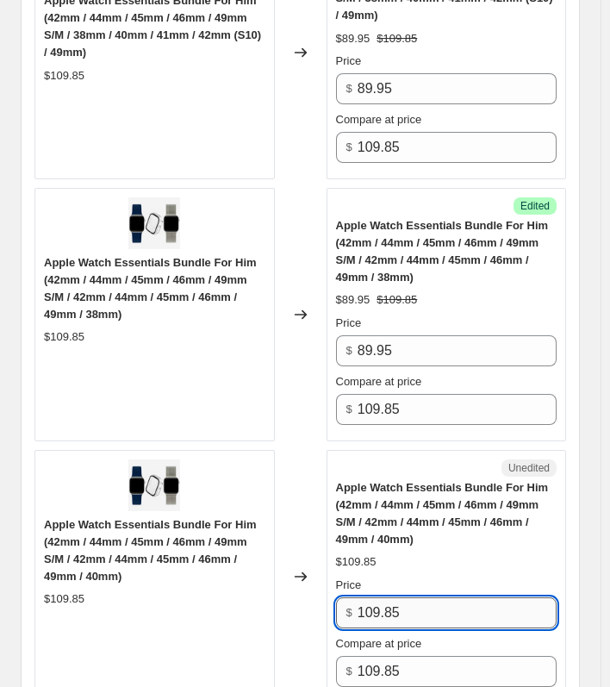
click at [415, 601] on input "109.85" at bounding box center [457, 613] width 199 height 31
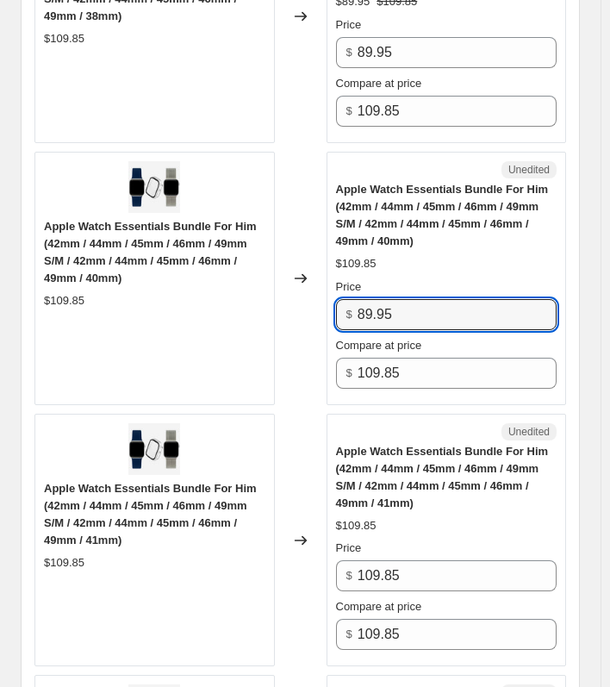
scroll to position [2414, 0]
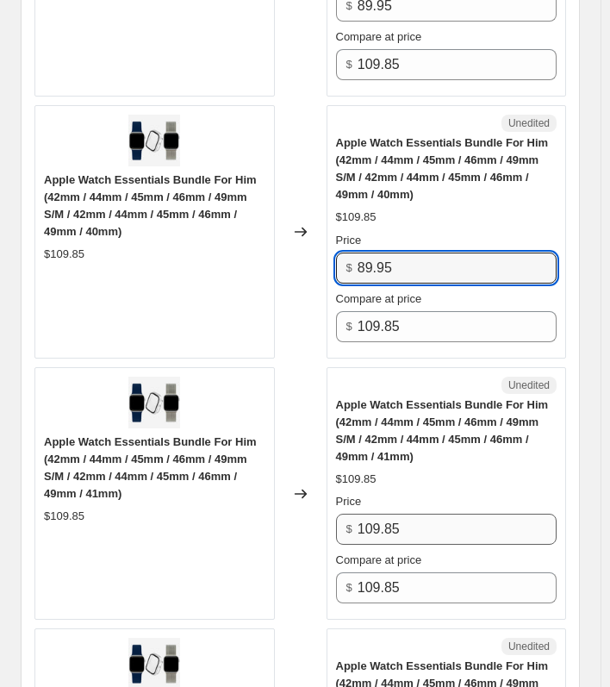
type input "89.95"
click at [429, 523] on input "109.85" at bounding box center [457, 529] width 199 height 31
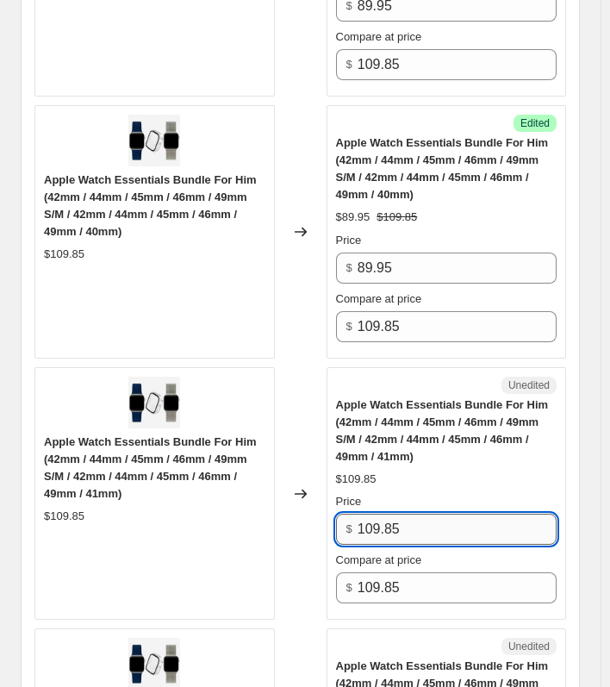
click at [429, 523] on input "109.85" at bounding box center [457, 529] width 199 height 31
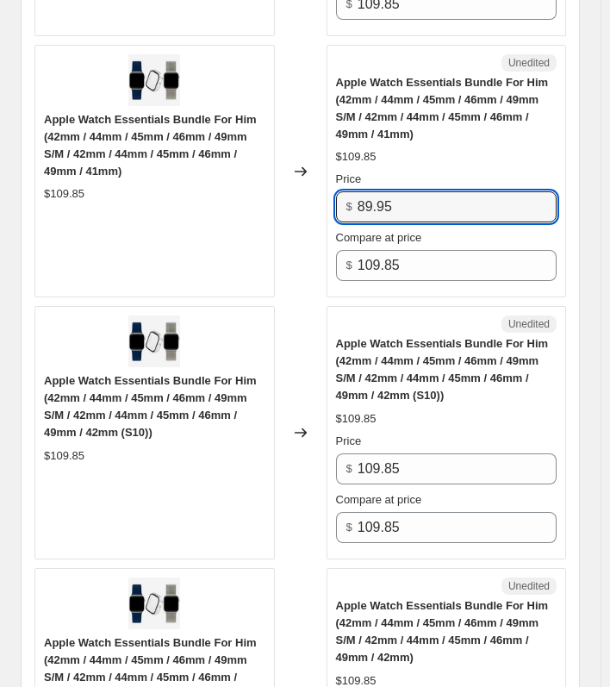
scroll to position [2759, 0]
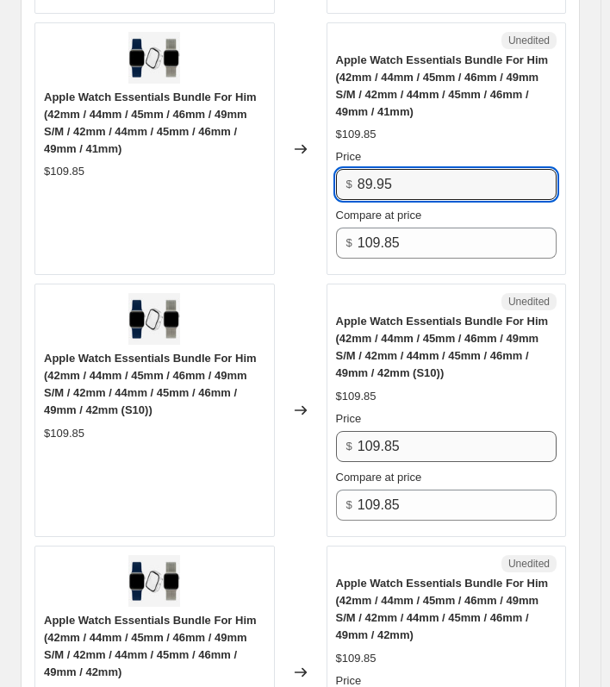
type input "89.95"
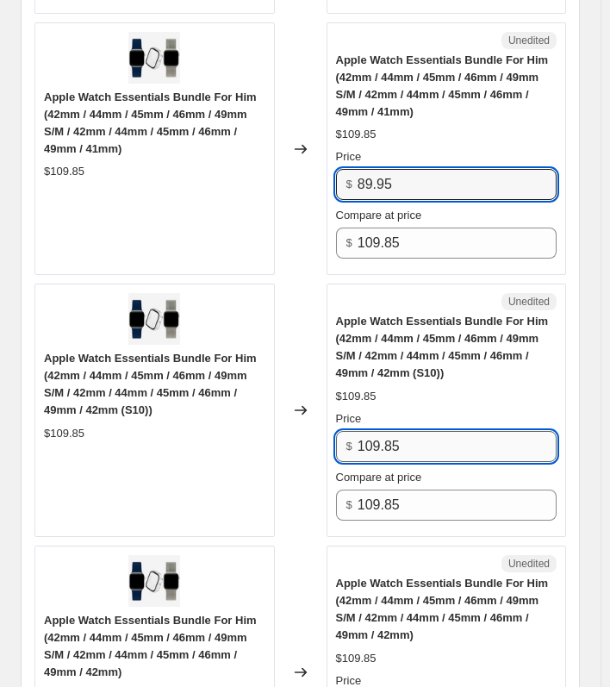
click at [432, 431] on input "109.85" at bounding box center [457, 446] width 199 height 31
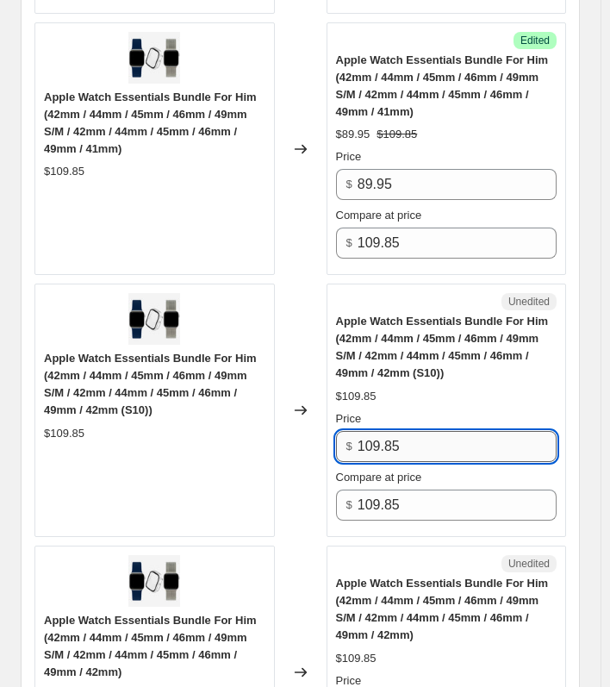
click at [432, 431] on input "109.85" at bounding box center [457, 446] width 199 height 31
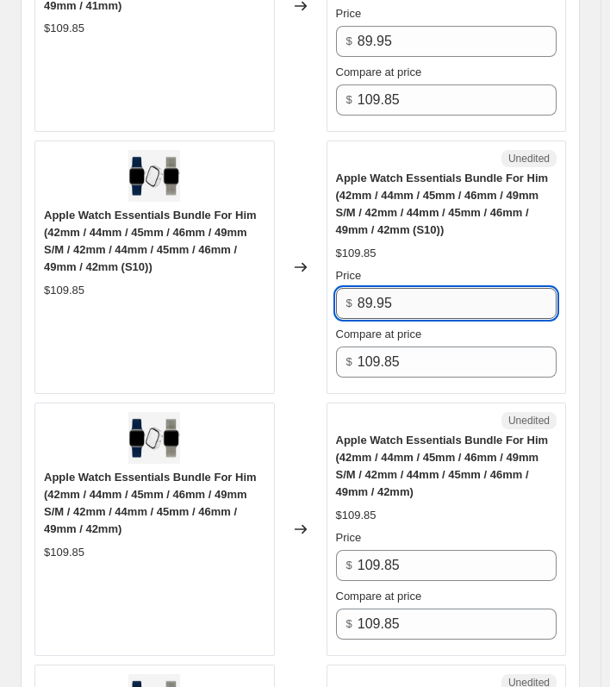
scroll to position [3190, 0]
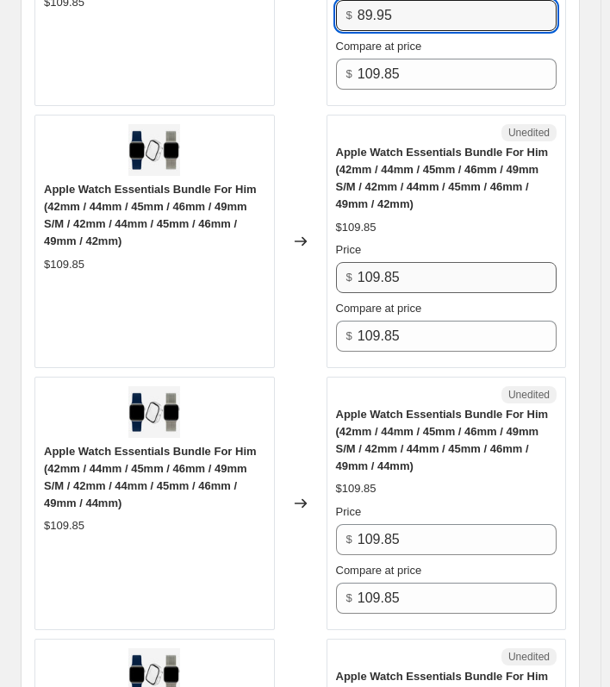
type input "89.95"
click at [417, 264] on input "109.85" at bounding box center [457, 277] width 199 height 31
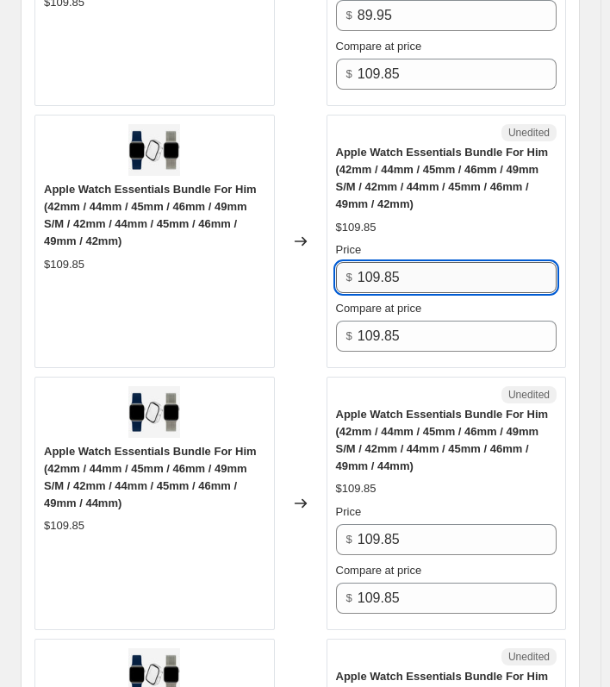
click at [417, 264] on input "109.85" at bounding box center [457, 277] width 199 height 31
type input "89.95"
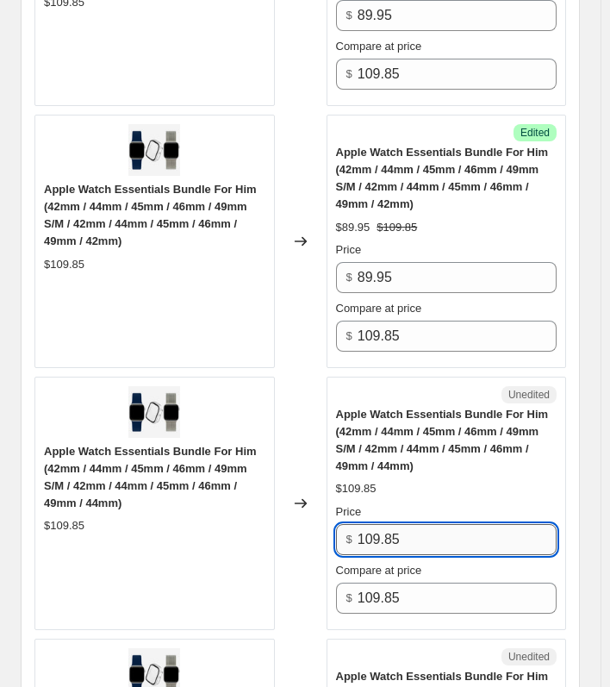
click at [441, 533] on input "109.85" at bounding box center [457, 539] width 199 height 31
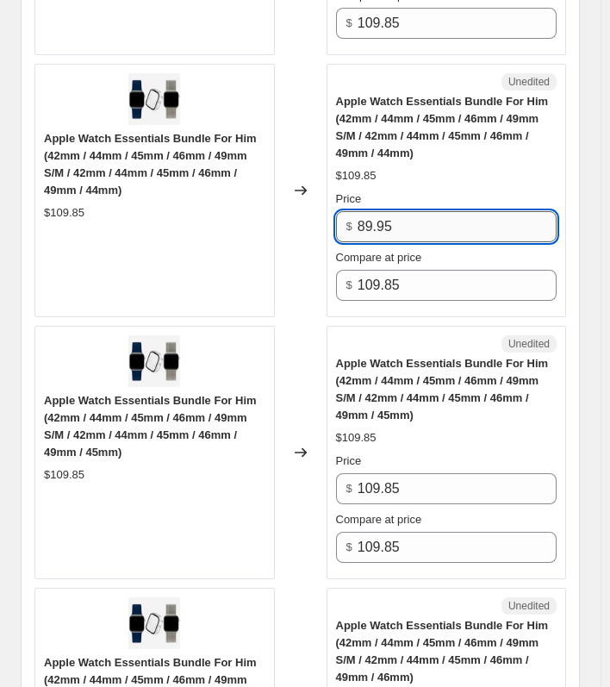
scroll to position [3535, 0]
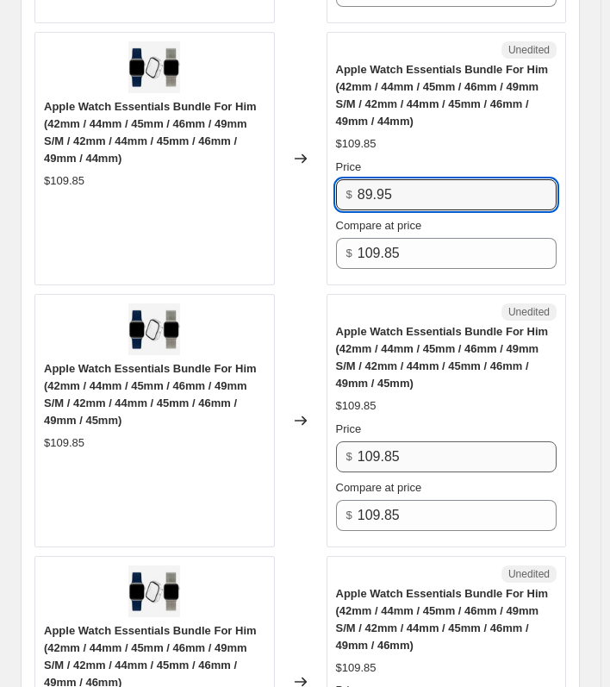
type input "89.95"
click at [440, 454] on input "109.85" at bounding box center [457, 456] width 199 height 31
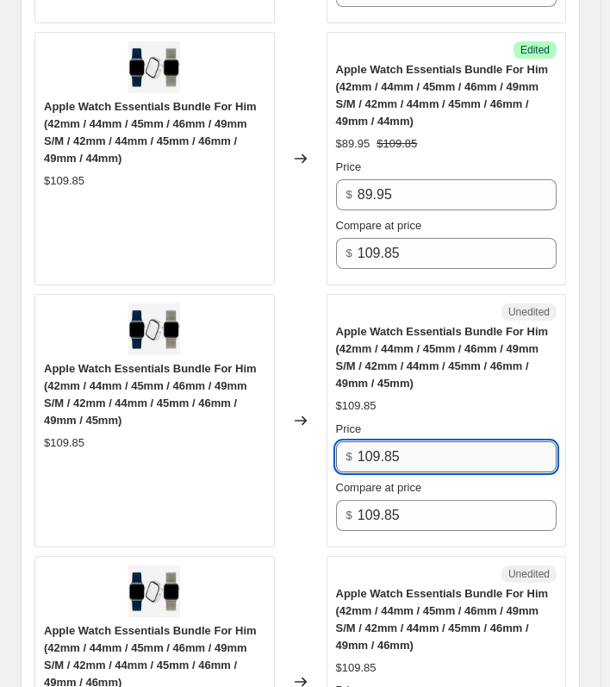
click at [440, 454] on input "109.85" at bounding box center [457, 456] width 199 height 31
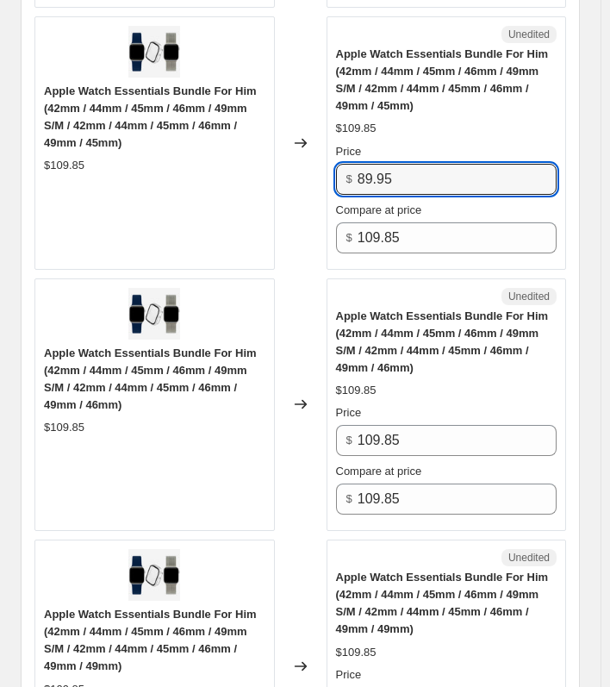
scroll to position [3880, 0]
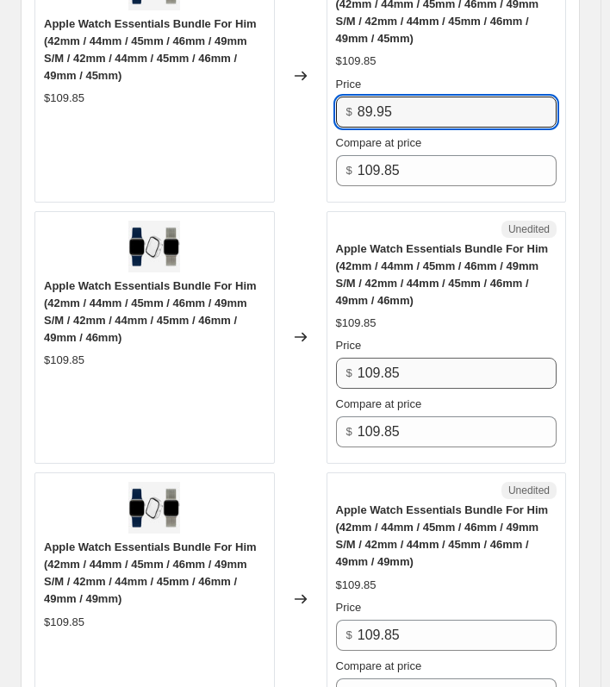
type input "89.95"
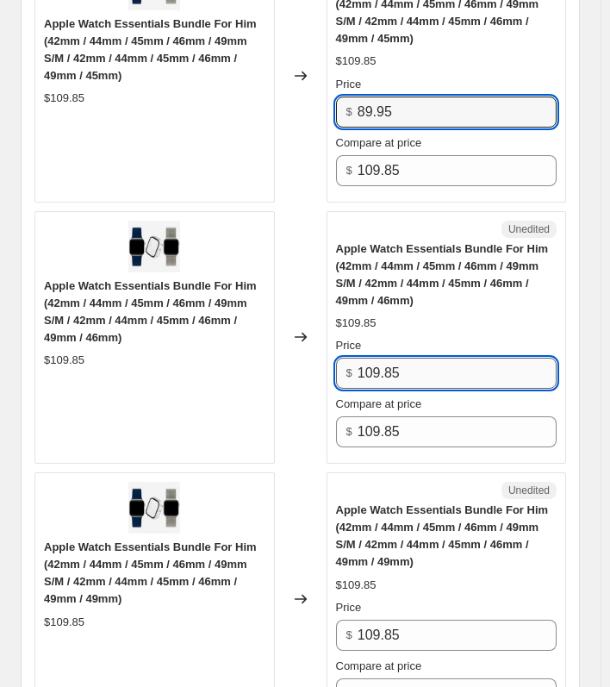
click at [408, 366] on input "109.85" at bounding box center [457, 373] width 199 height 31
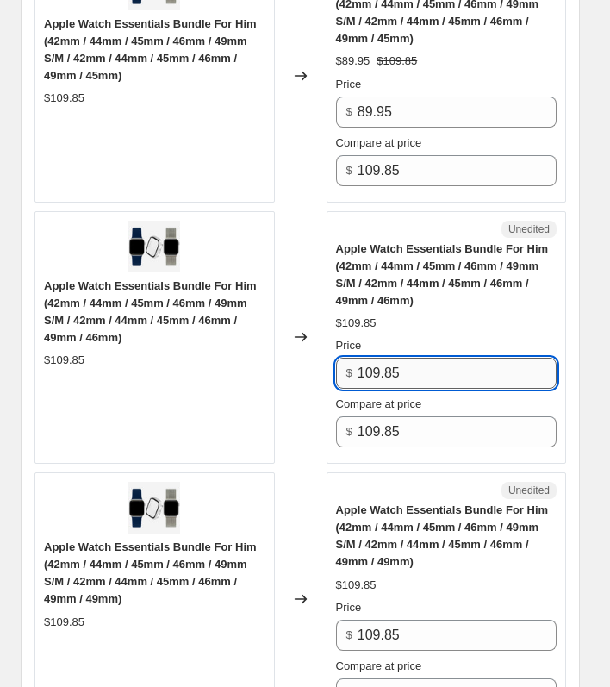
click at [408, 366] on input "109.85" at bounding box center [457, 373] width 199 height 31
type input "89.95"
click at [395, 634] on input "109.85" at bounding box center [457, 635] width 199 height 31
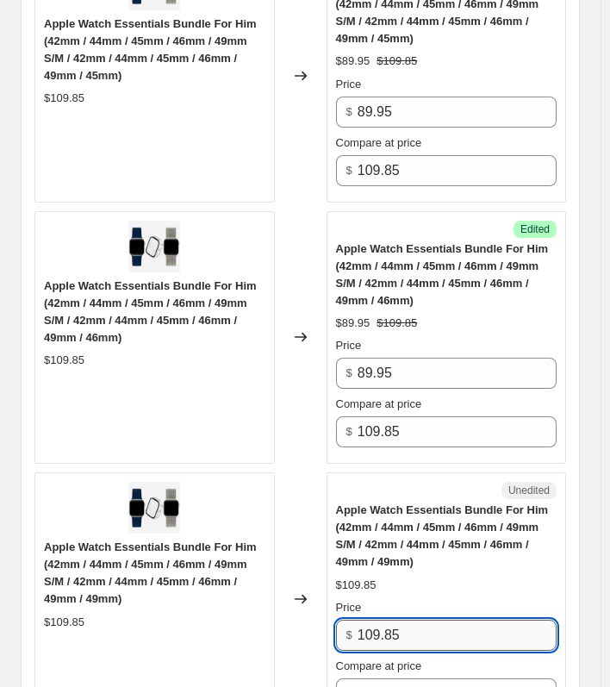
click at [395, 634] on input "109.85" at bounding box center [457, 635] width 199 height 31
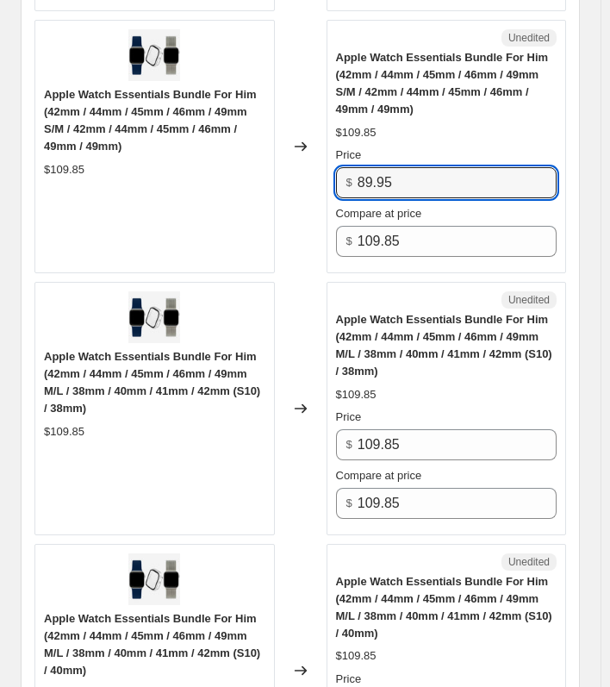
scroll to position [4397, 0]
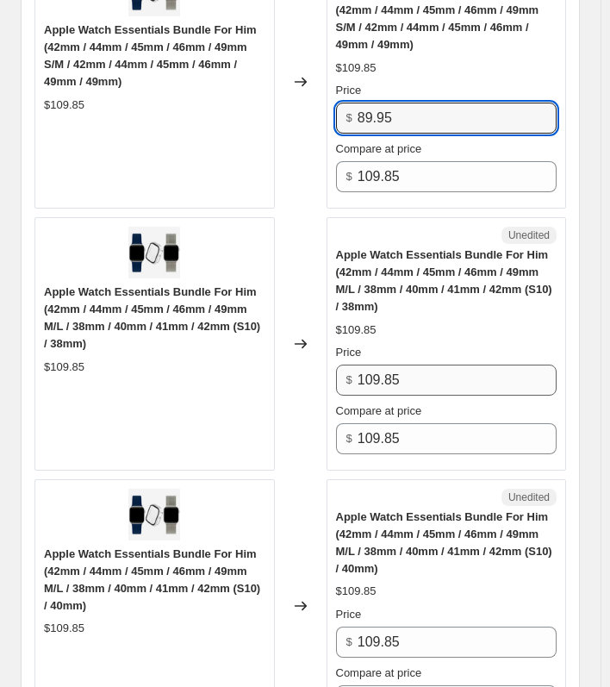
type input "89.95"
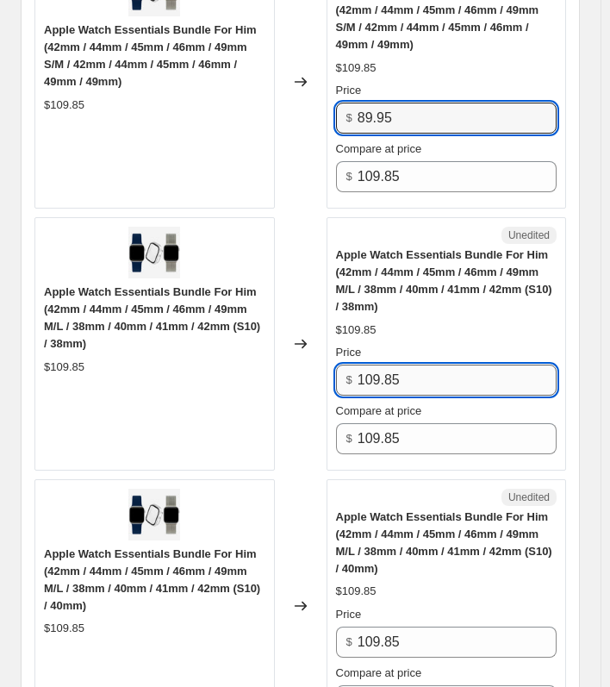
click at [440, 374] on input "109.85" at bounding box center [457, 380] width 199 height 31
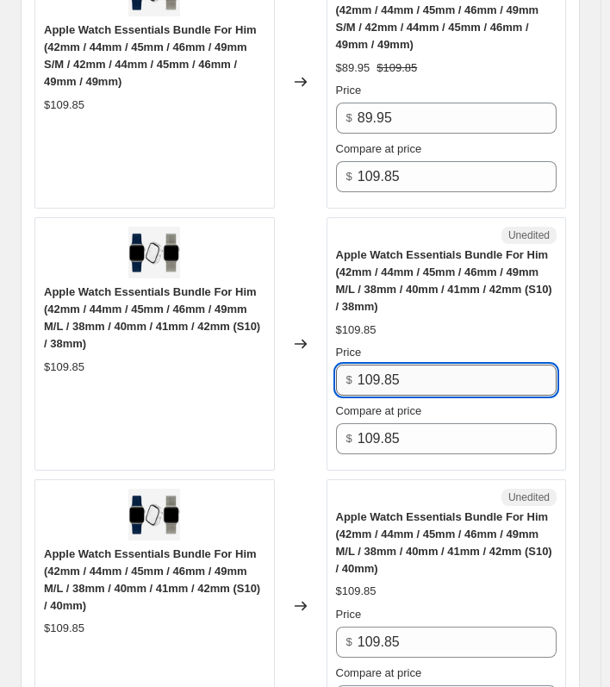
click at [440, 374] on input "109.85" at bounding box center [457, 380] width 199 height 31
type input "89.95"
click at [408, 635] on input "109.85" at bounding box center [457, 642] width 199 height 31
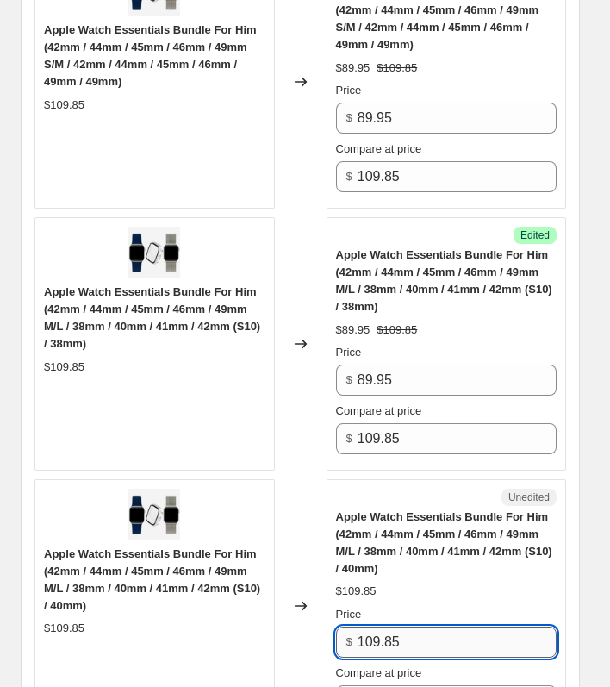
click at [408, 635] on input "109.85" at bounding box center [457, 642] width 199 height 31
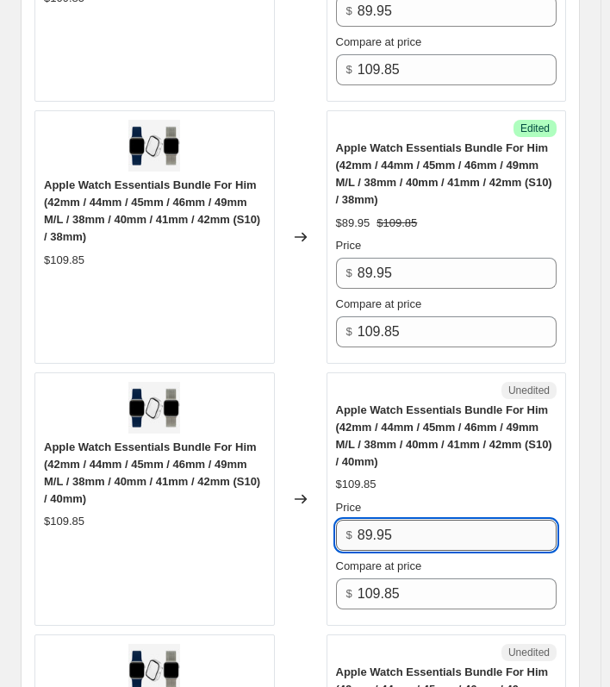
scroll to position [4656, 0]
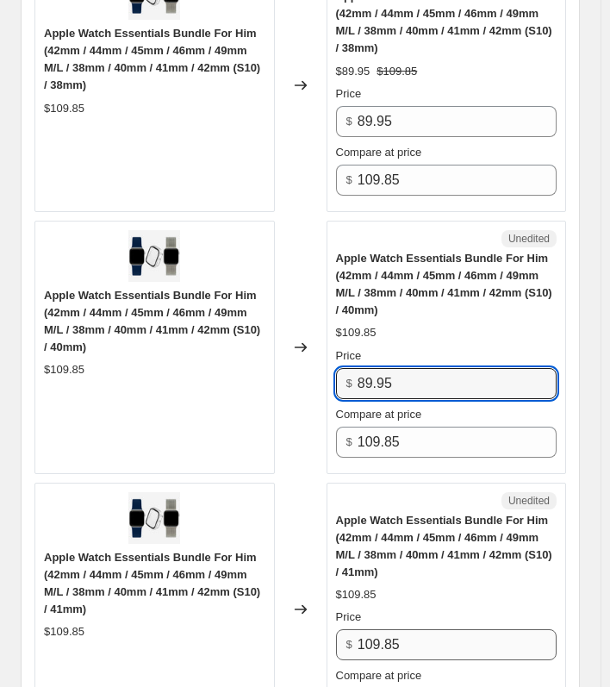
type input "89.95"
click at [411, 639] on input "109.85" at bounding box center [457, 644] width 199 height 31
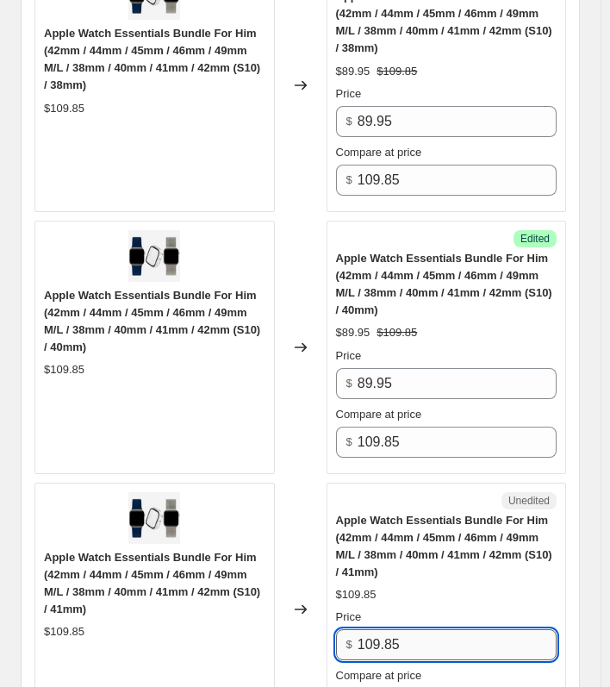
click at [411, 639] on input "109.85" at bounding box center [457, 644] width 199 height 31
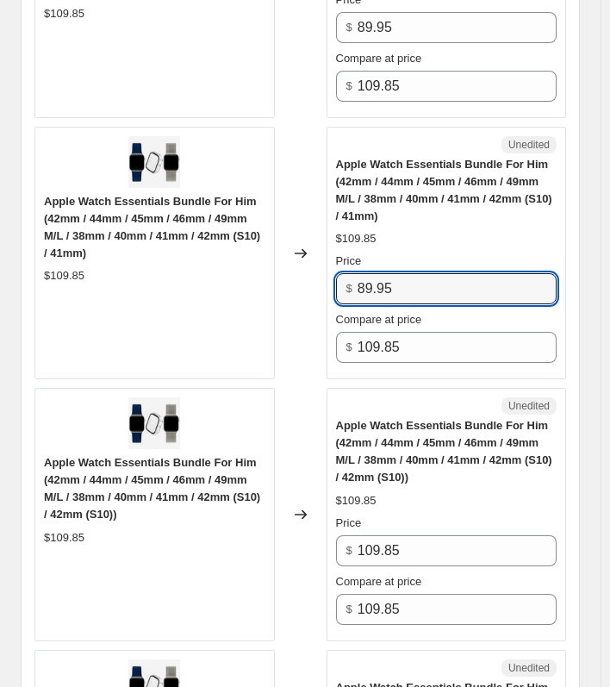
scroll to position [5087, 0]
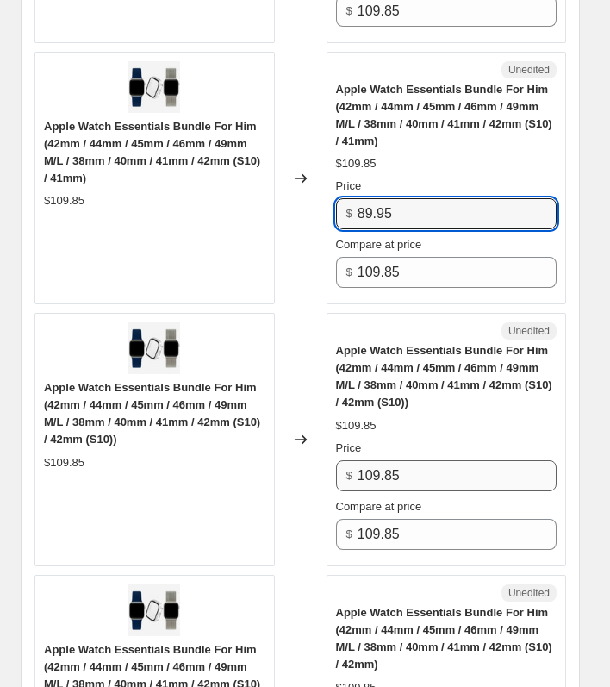
type input "89.95"
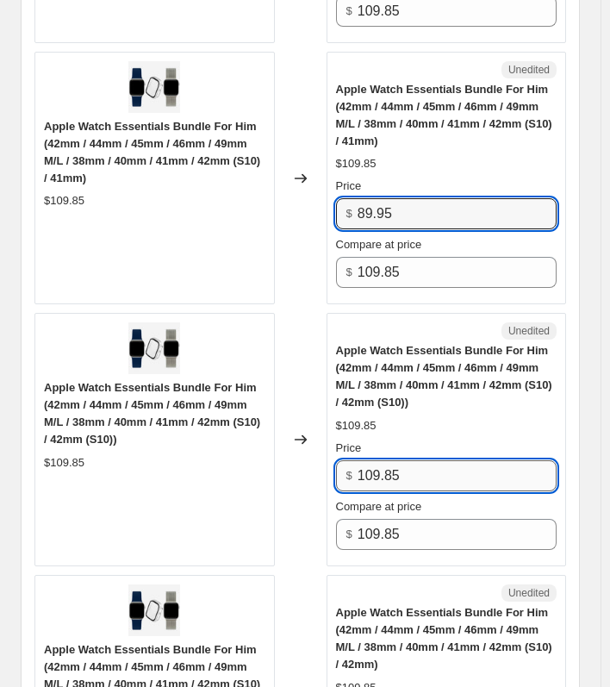
click at [403, 468] on input "109.85" at bounding box center [457, 475] width 199 height 31
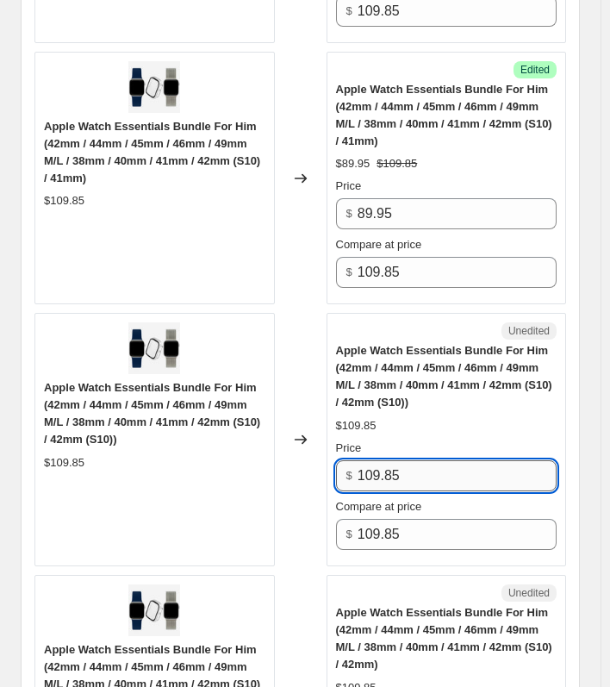
click at [403, 468] on input "109.85" at bounding box center [457, 475] width 199 height 31
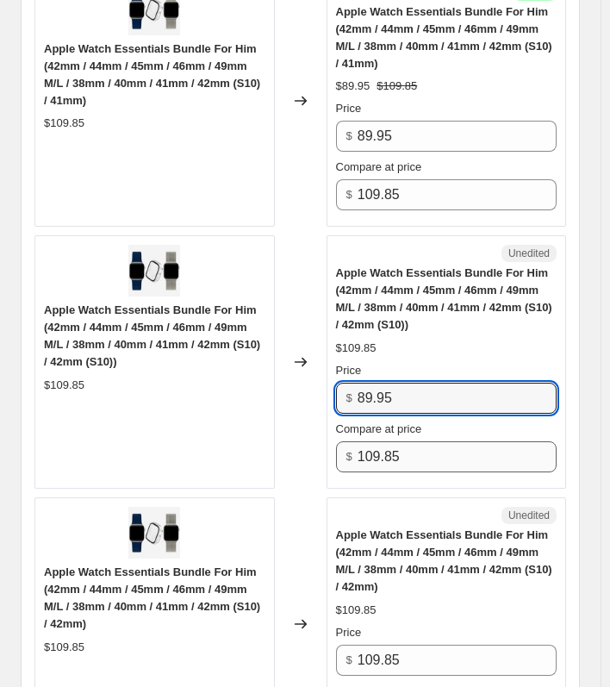
scroll to position [5432, 0]
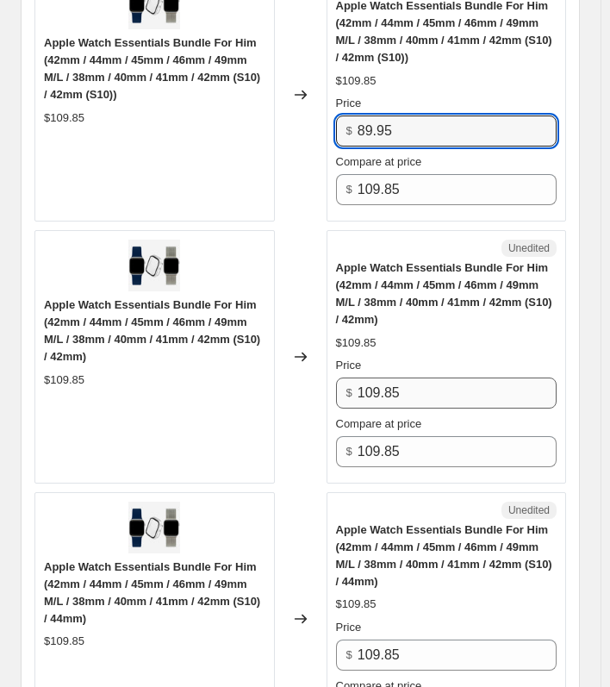
type input "89.95"
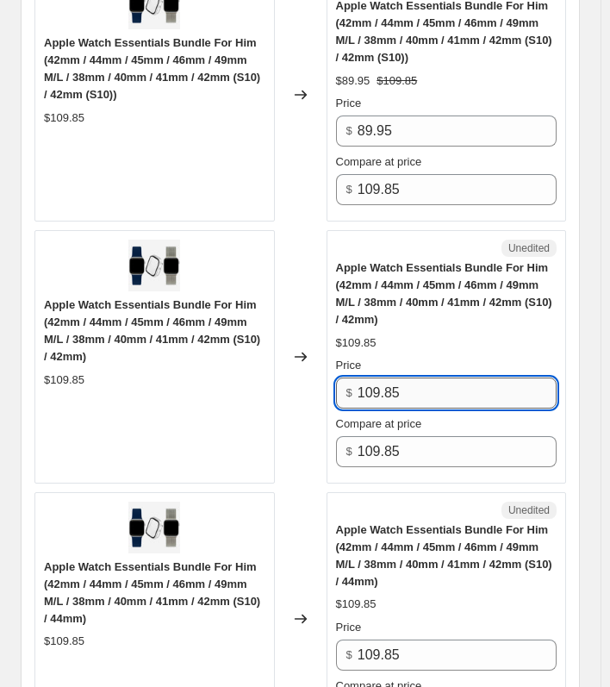
click at [428, 386] on input "109.85" at bounding box center [457, 393] width 199 height 31
type input "89.95"
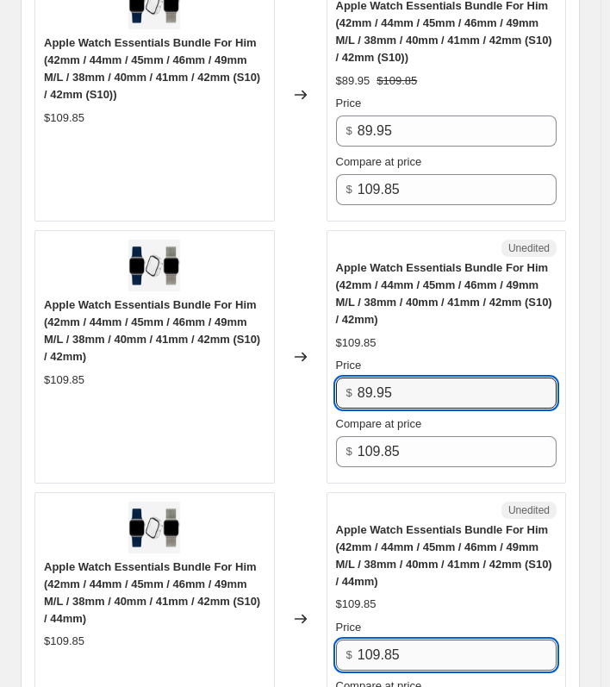
click at [431, 659] on input "109.85" at bounding box center [457, 655] width 199 height 31
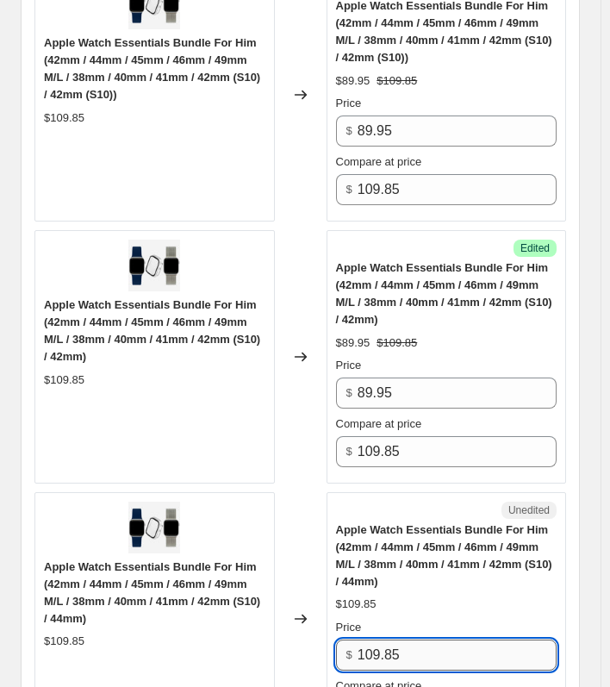
click at [431, 659] on input "109.85" at bounding box center [457, 655] width 199 height 31
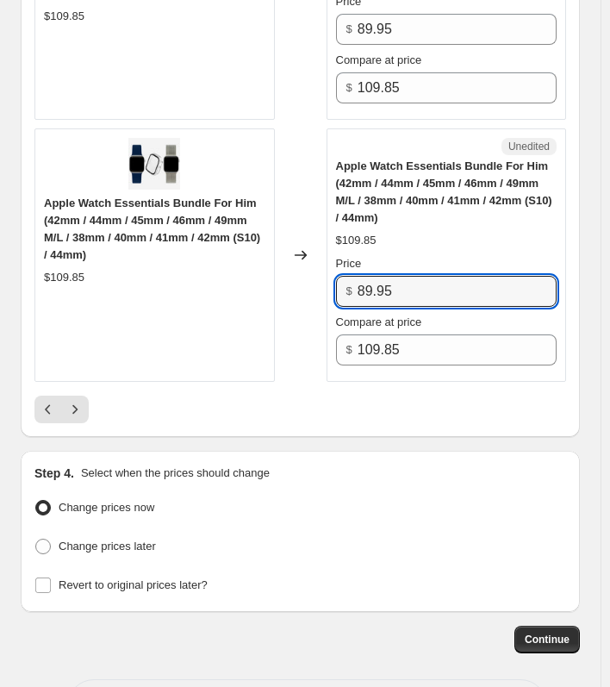
scroll to position [5856, 0]
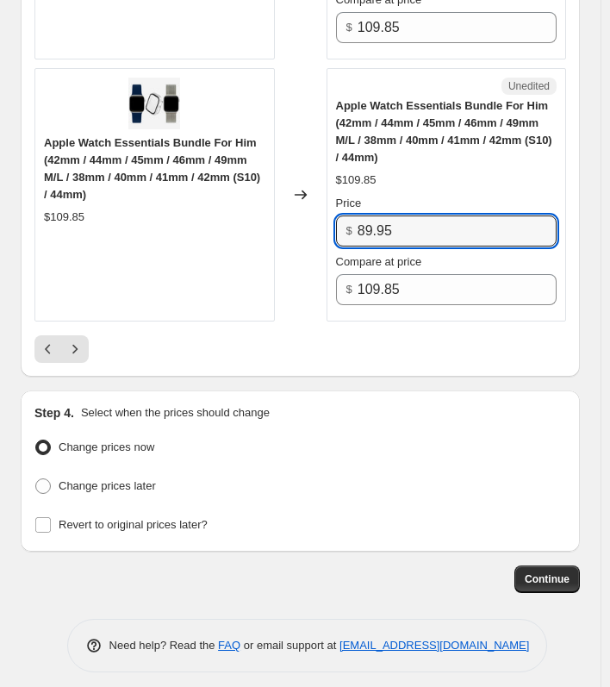
type input "89.95"
click at [404, 460] on ul "Change prices now Change prices later" at bounding box center [300, 467] width 532 height 64
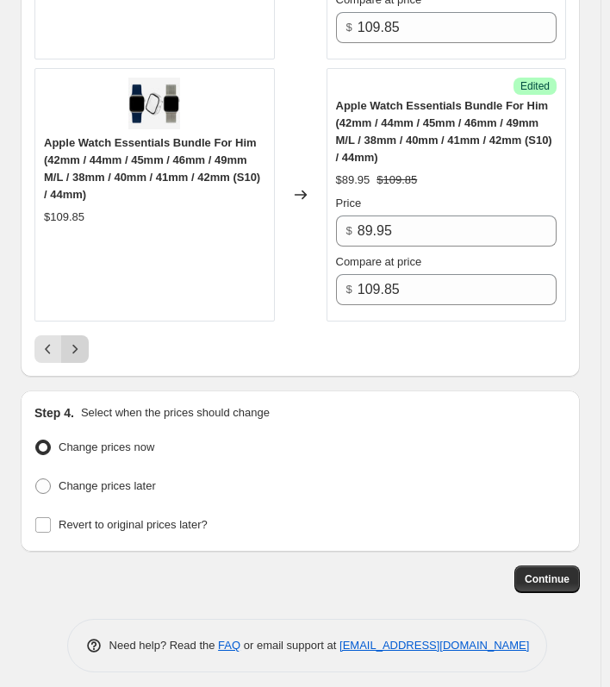
click at [74, 341] on icon "Next" at bounding box center [74, 349] width 17 height 17
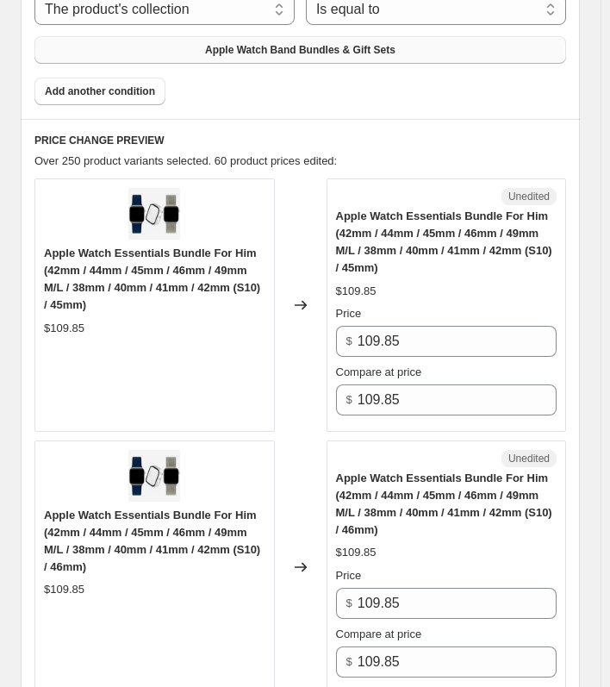
scroll to position [855, 0]
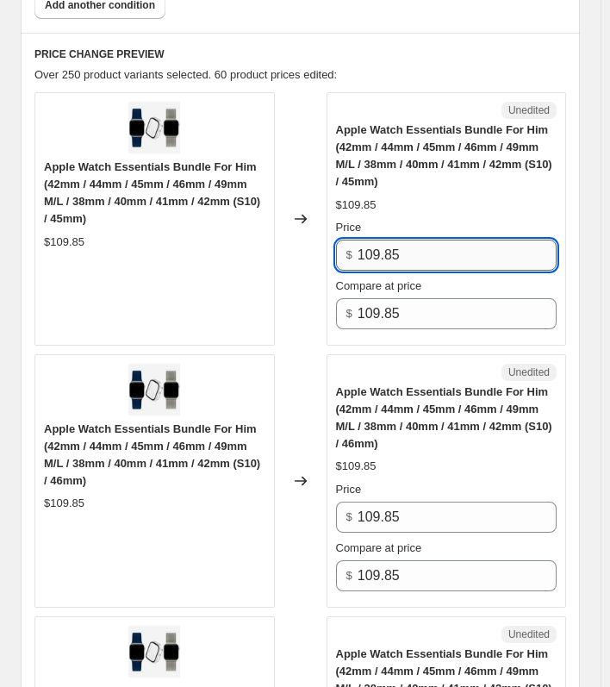
click at [411, 251] on input "109.85" at bounding box center [457, 255] width 199 height 31
type input "89.95"
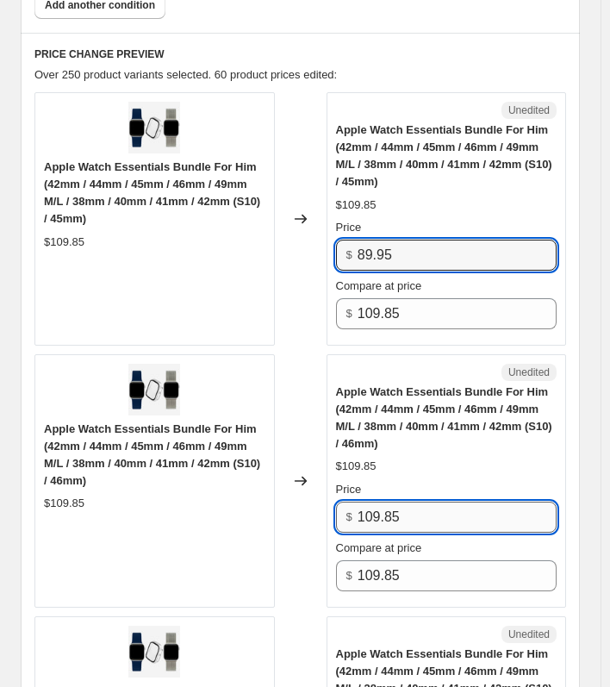
click at [446, 509] on input "109.85" at bounding box center [457, 517] width 199 height 31
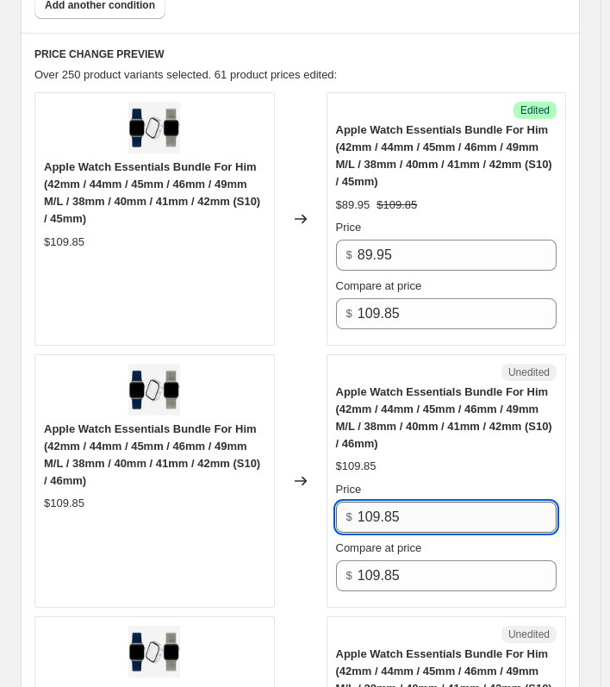
click at [446, 509] on input "109.85" at bounding box center [457, 517] width 199 height 31
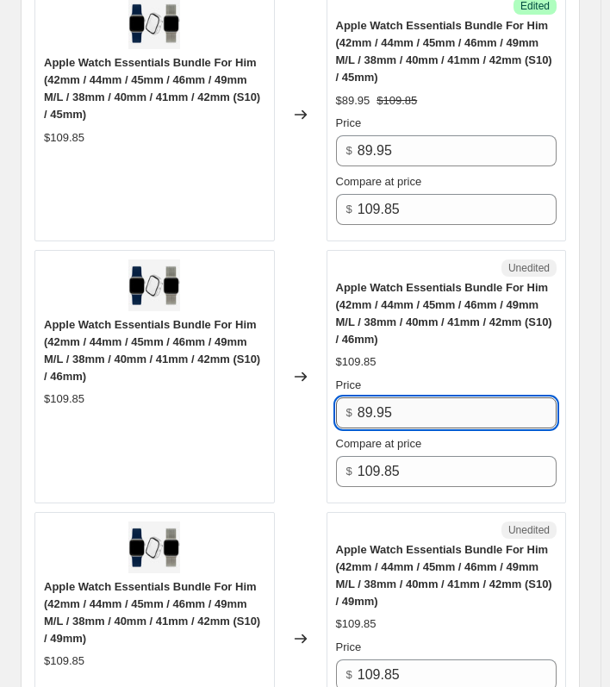
scroll to position [1114, 0]
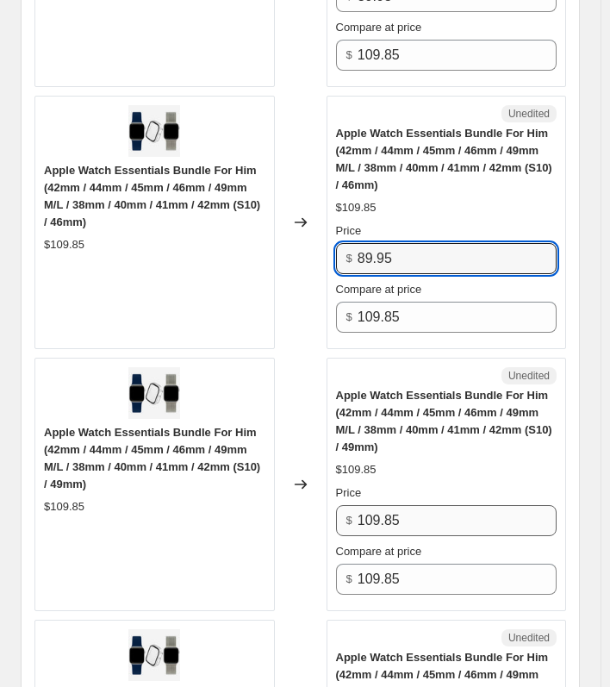
type input "89.95"
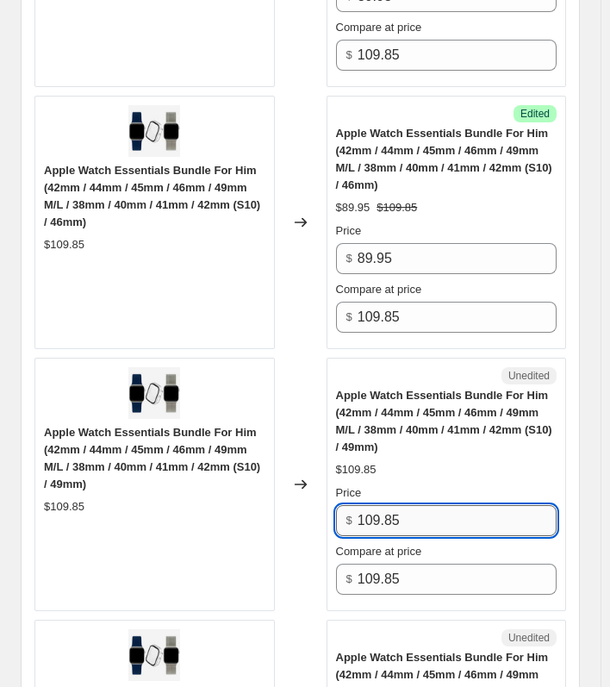
click at [435, 515] on input "109.85" at bounding box center [457, 520] width 199 height 31
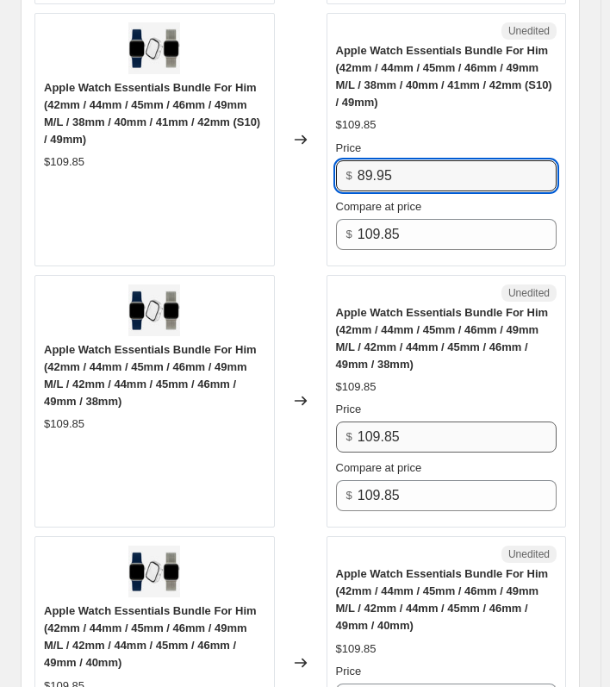
type input "89.95"
click at [427, 444] on input "109.85" at bounding box center [457, 437] width 199 height 31
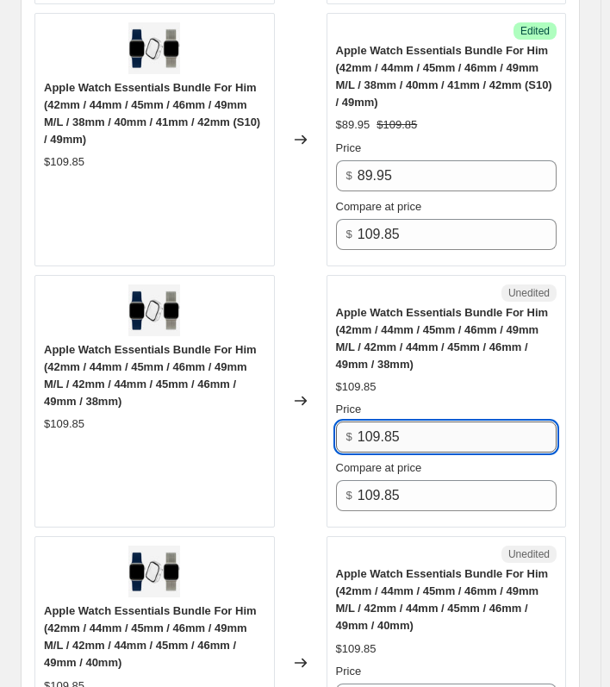
click at [427, 444] on input "109.85" at bounding box center [457, 437] width 199 height 31
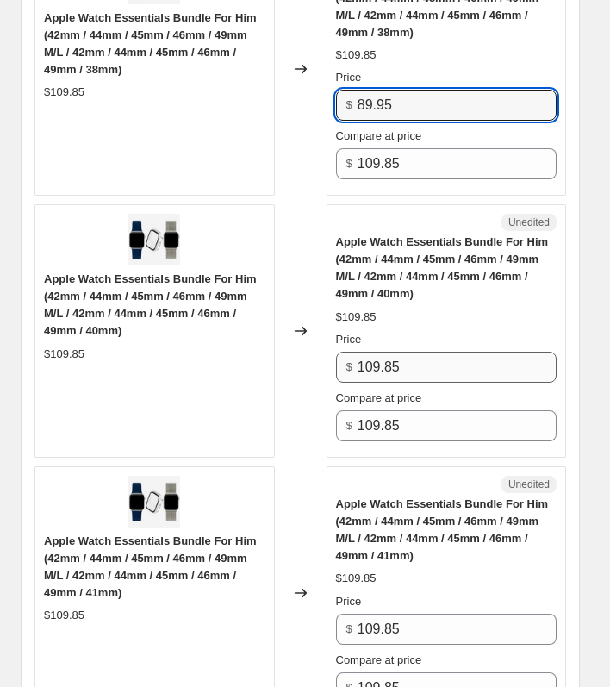
scroll to position [1804, 0]
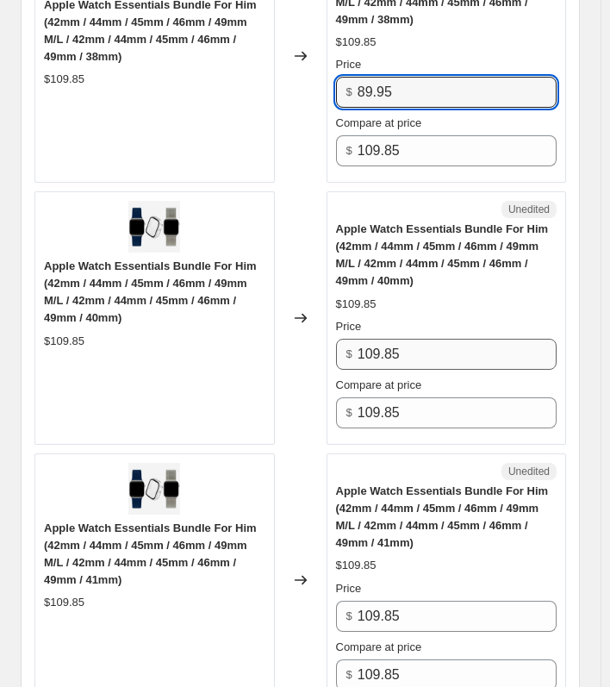
type input "89.95"
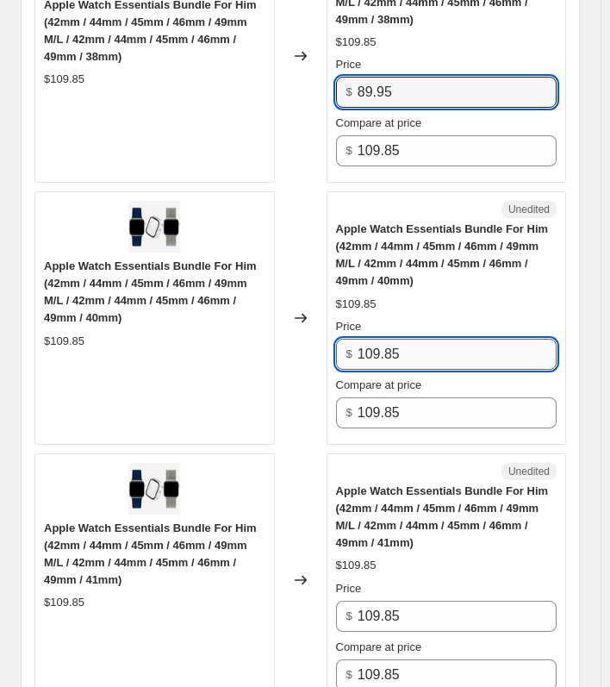
click at [436, 342] on input "109.85" at bounding box center [457, 354] width 199 height 31
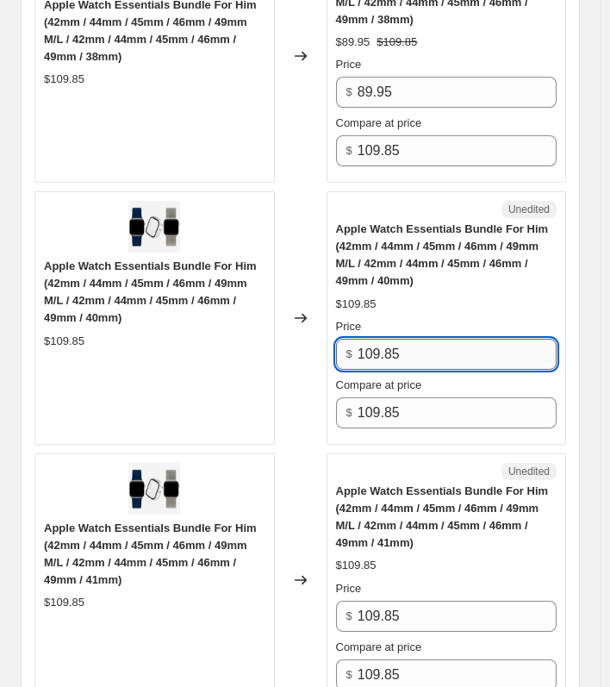
click at [436, 342] on input "109.85" at bounding box center [457, 354] width 199 height 31
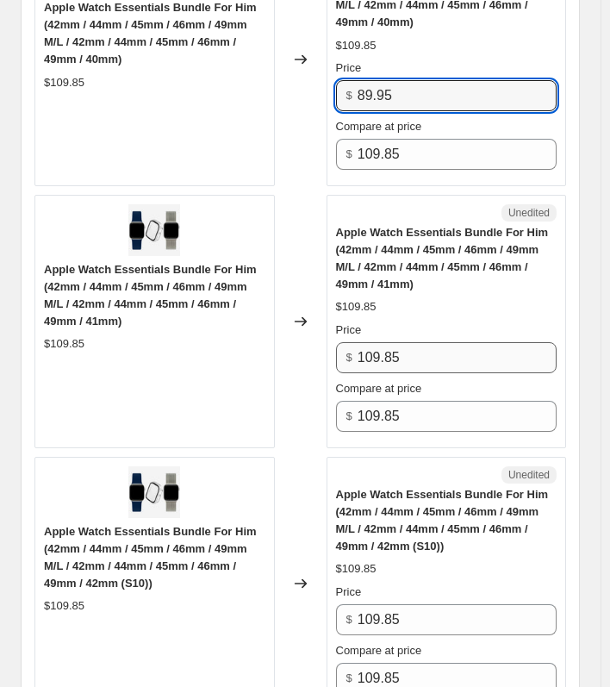
type input "89.95"
click at [434, 356] on input "109.85" at bounding box center [457, 357] width 199 height 31
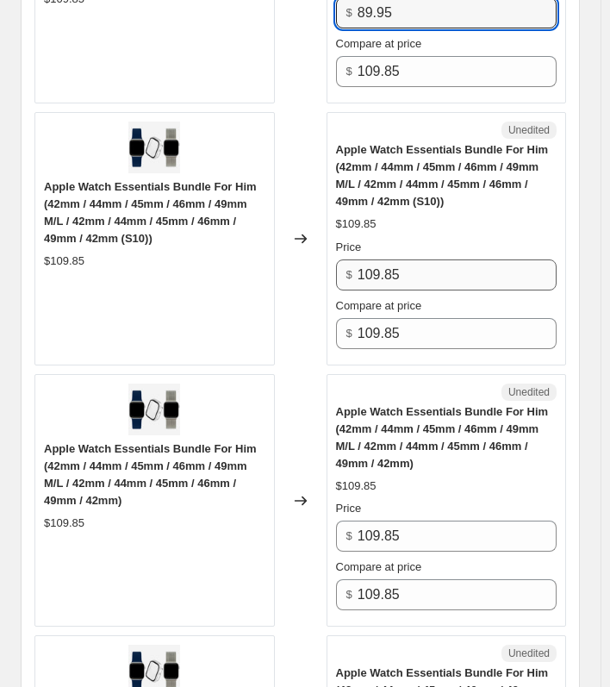
type input "89.95"
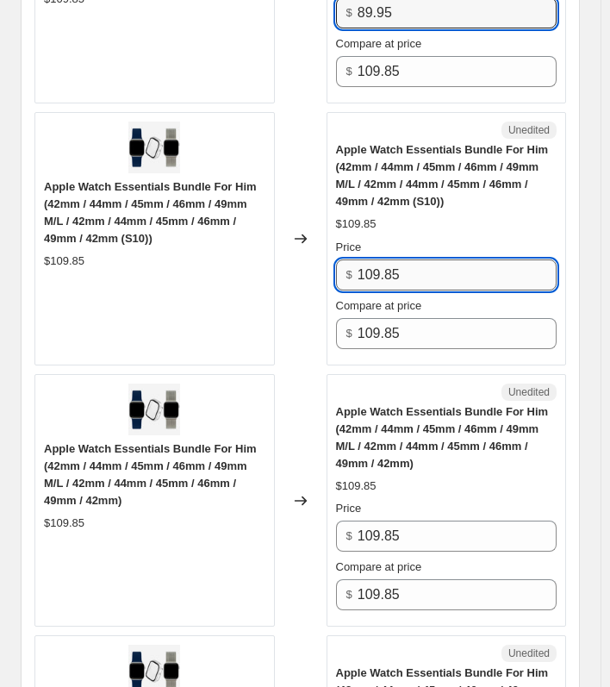
click at [413, 263] on input "109.85" at bounding box center [457, 275] width 199 height 31
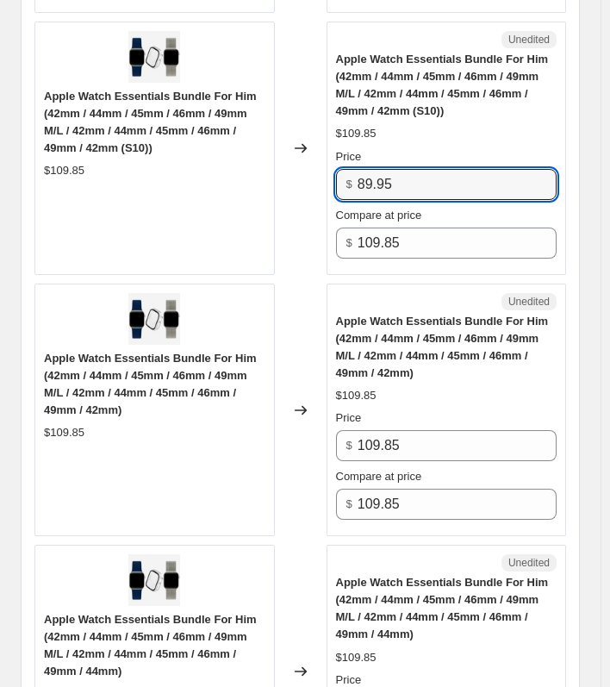
scroll to position [2666, 0]
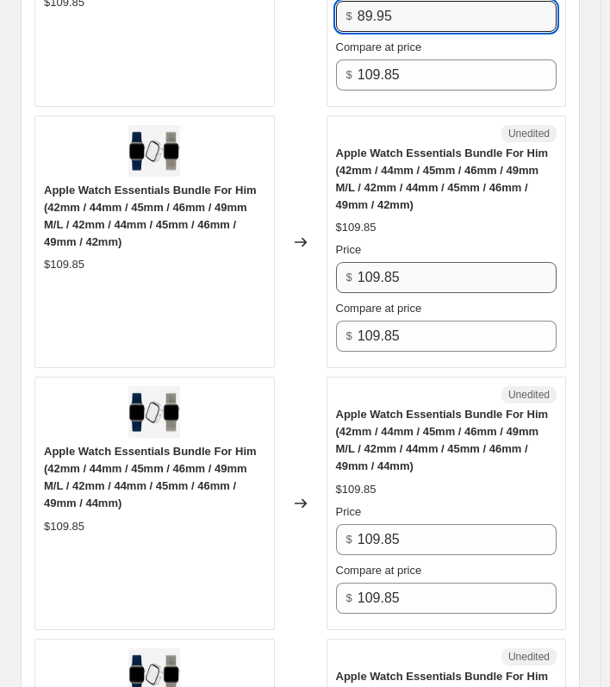
type input "89.95"
click at [383, 265] on input "109.85" at bounding box center [457, 277] width 199 height 31
click at [383, 265] on input "89.95" at bounding box center [457, 277] width 199 height 31
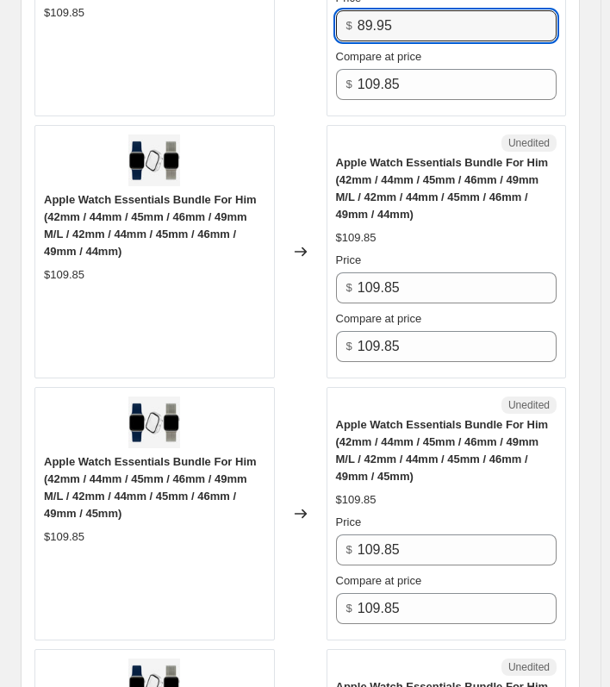
scroll to position [2925, 0]
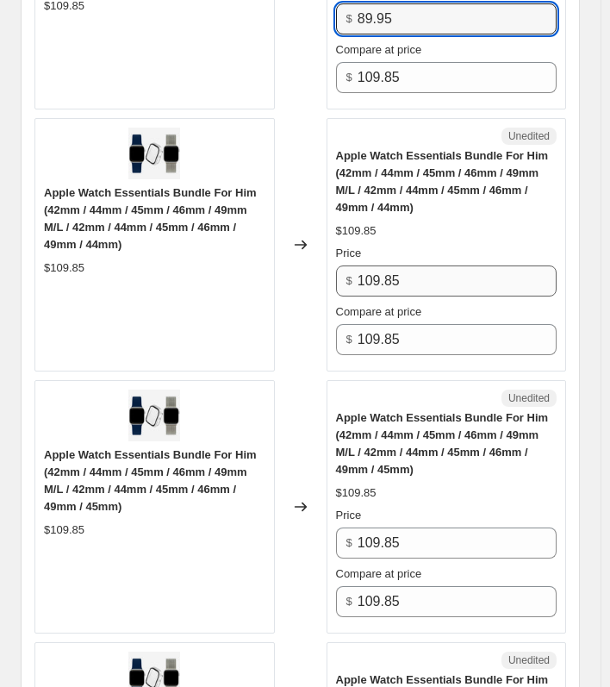
type input "89.95"
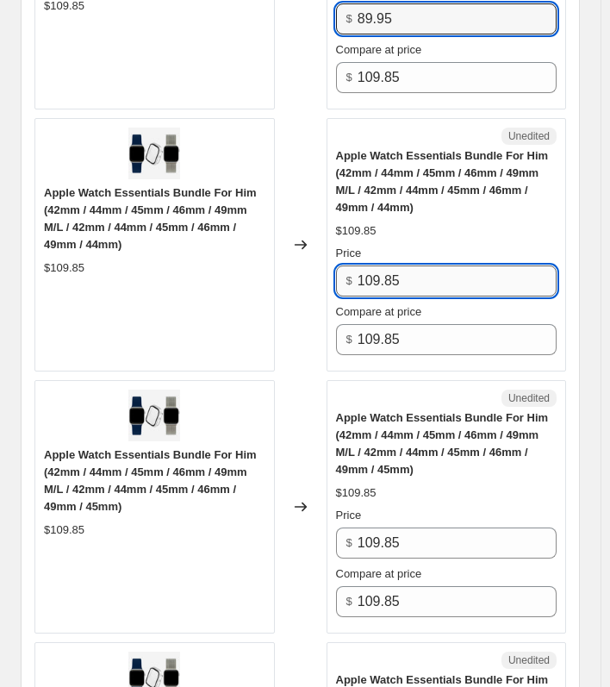
click at [410, 279] on input "109.85" at bounding box center [457, 281] width 199 height 31
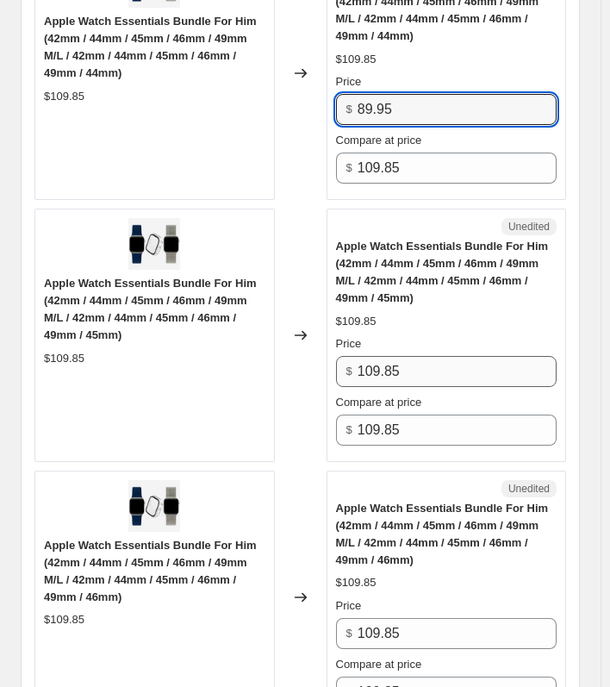
scroll to position [3097, 0]
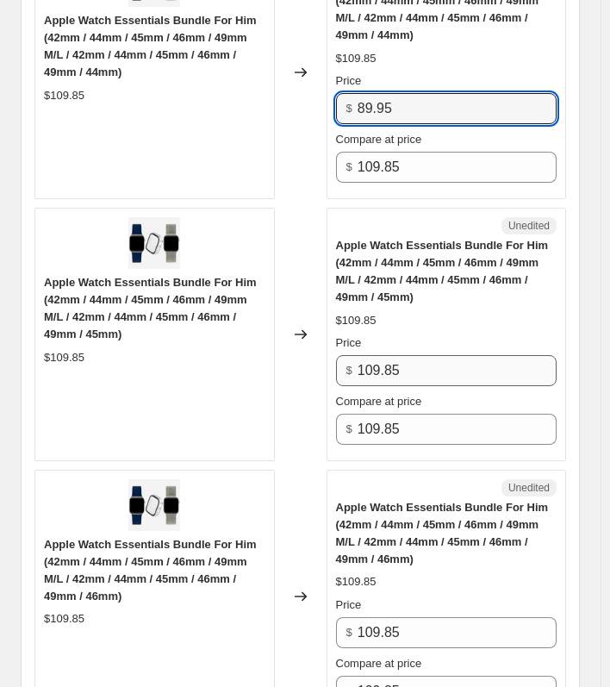
type input "89.95"
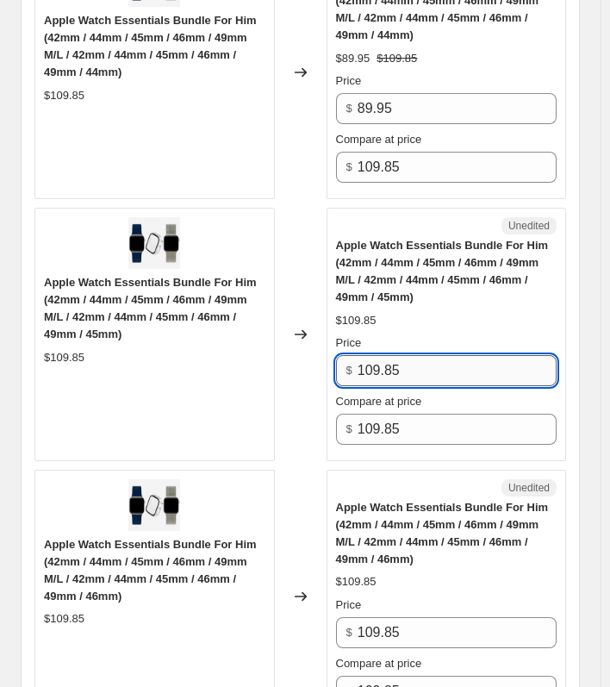
click at [390, 355] on input "109.85" at bounding box center [457, 370] width 199 height 31
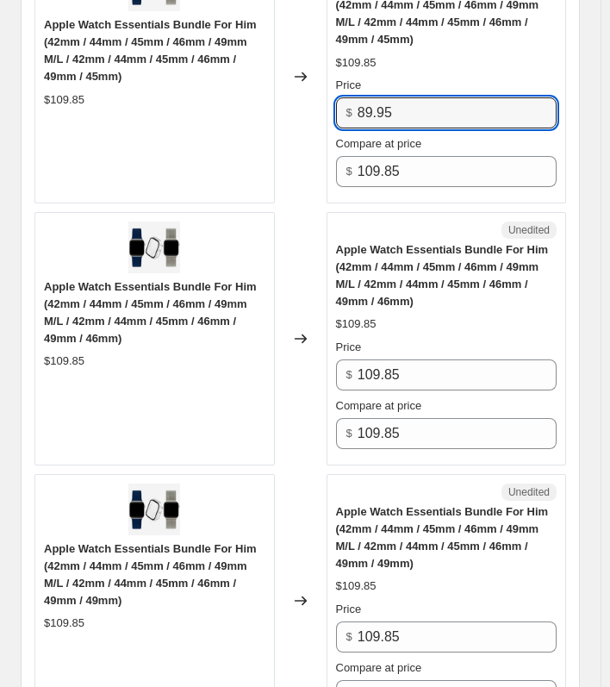
scroll to position [3442, 0]
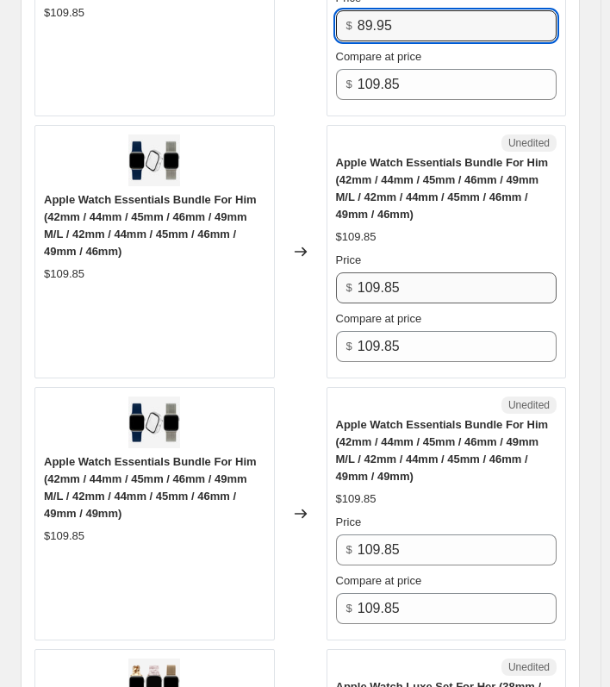
type input "89.95"
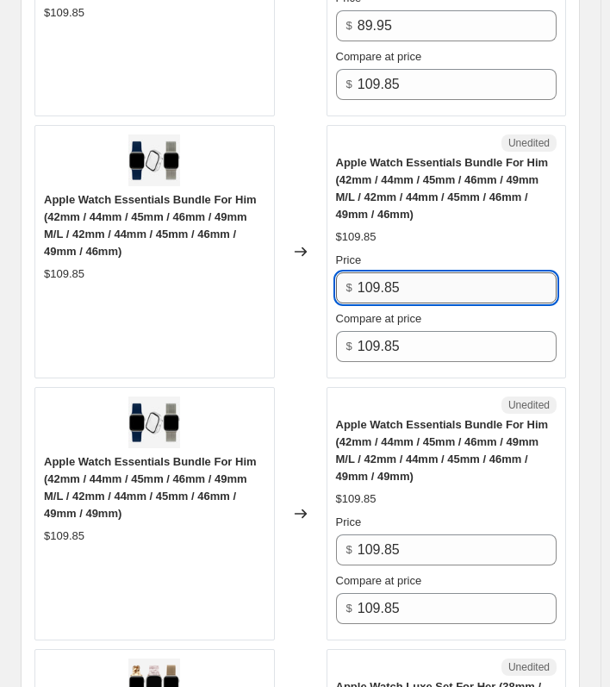
click at [428, 280] on input "109.85" at bounding box center [457, 287] width 199 height 31
type input "89.95"
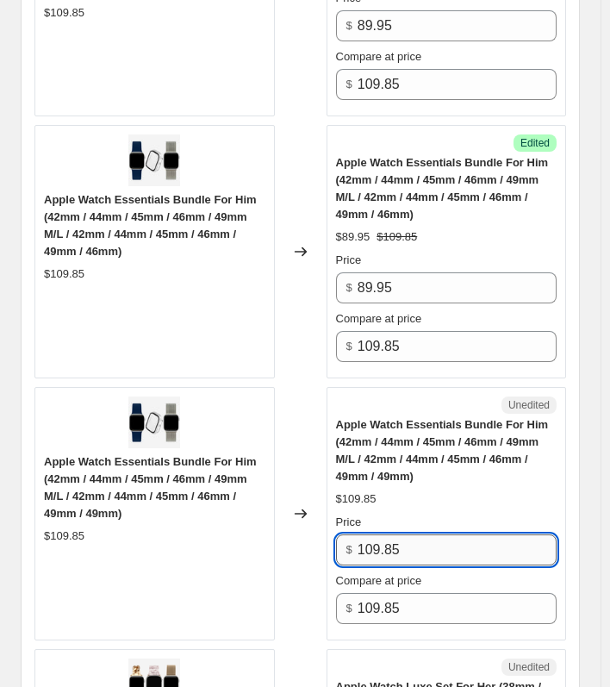
click at [390, 535] on input "109.85" at bounding box center [457, 550] width 199 height 31
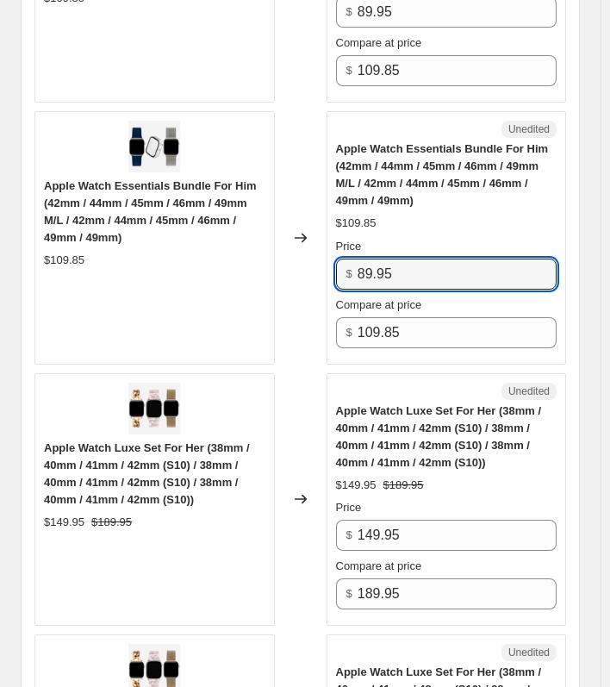
scroll to position [3959, 0]
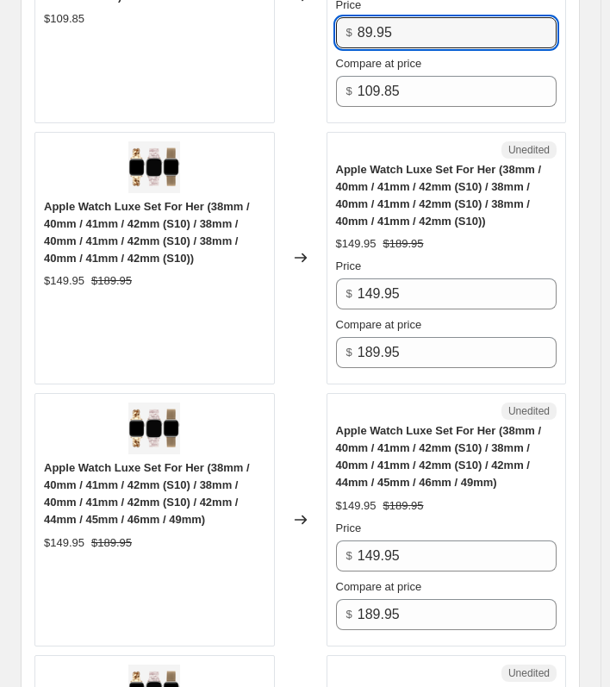
type input "89.95"
click at [411, 247] on div "Apple Watch Luxe Set For Her (38mm / 40mm / 41mm / 42mm (S10) / 38mm / 40mm / 4…" at bounding box center [447, 265] width 222 height 208
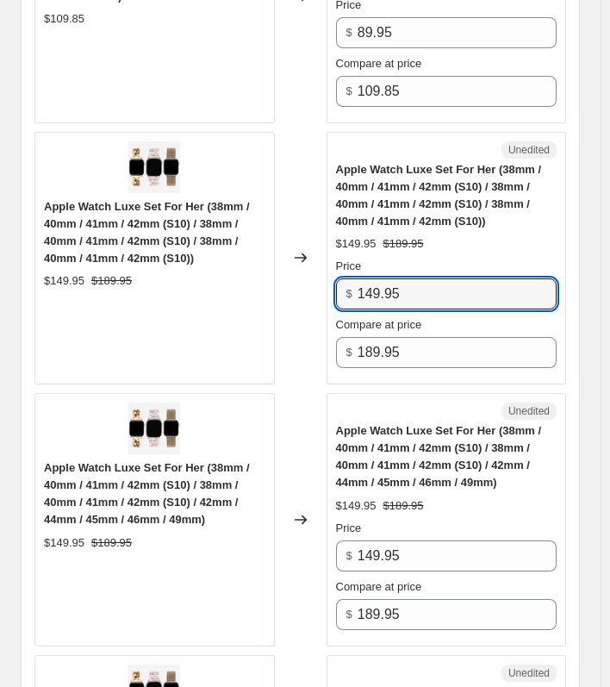
drag, startPoint x: 329, startPoint y: 293, endPoint x: 80, endPoint y: 273, distance: 249.1
click at [80, 273] on div "Apple Watch Luxe Set For Her (38mm / 40mm / 41mm / 42mm (S10) / 38mm / 40mm / 4…" at bounding box center [300, 259] width 532 height 254
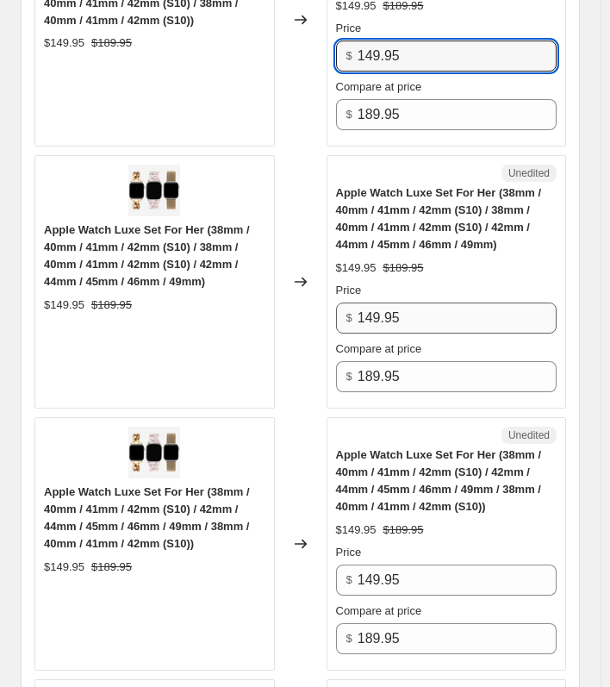
scroll to position [4046, 0]
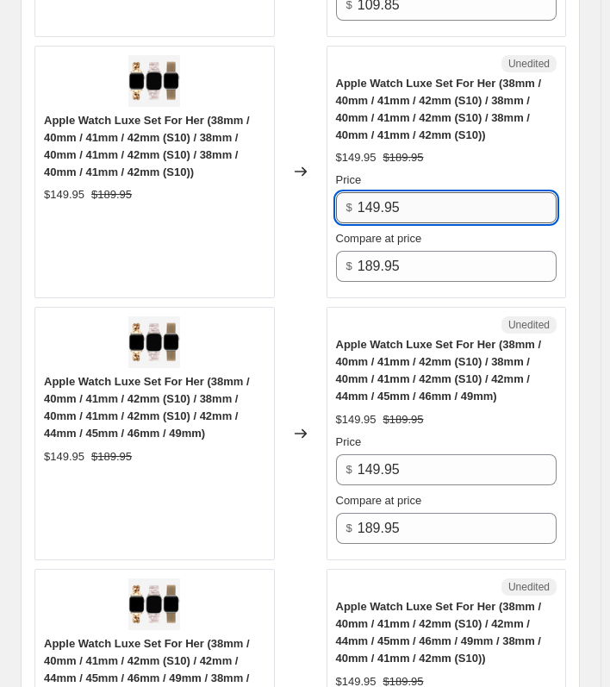
click at [452, 197] on input "149.95" at bounding box center [457, 207] width 199 height 31
click at [533, 130] on div "Apple Watch Luxe Set For Her (38mm / 40mm / 41mm / 42mm (S10) / 38mm / 40mm / 4…" at bounding box center [447, 109] width 222 height 69
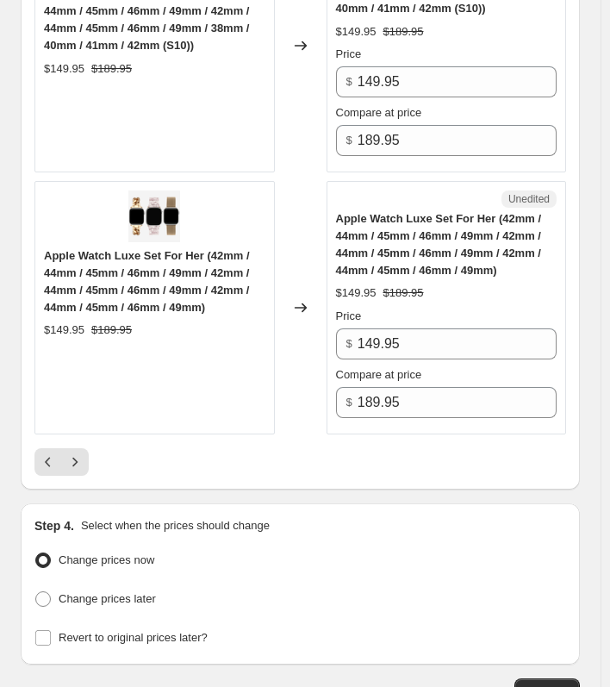
scroll to position [5856, 0]
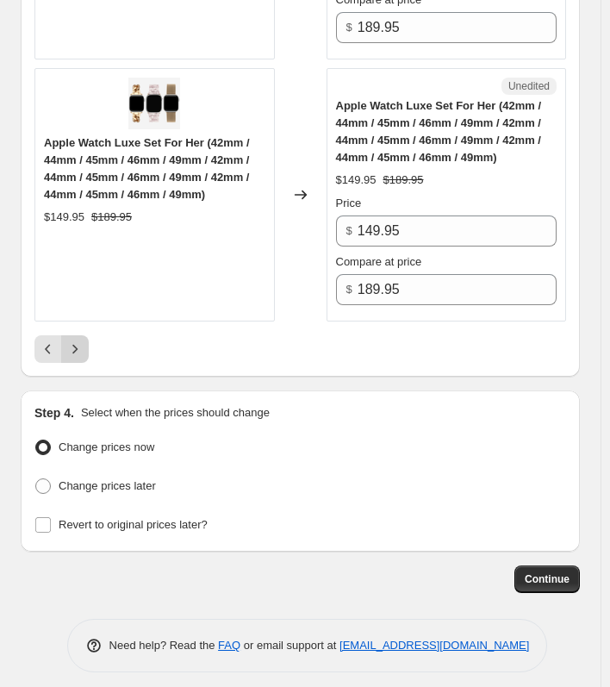
click at [68, 341] on icon "Next" at bounding box center [74, 349] width 17 height 17
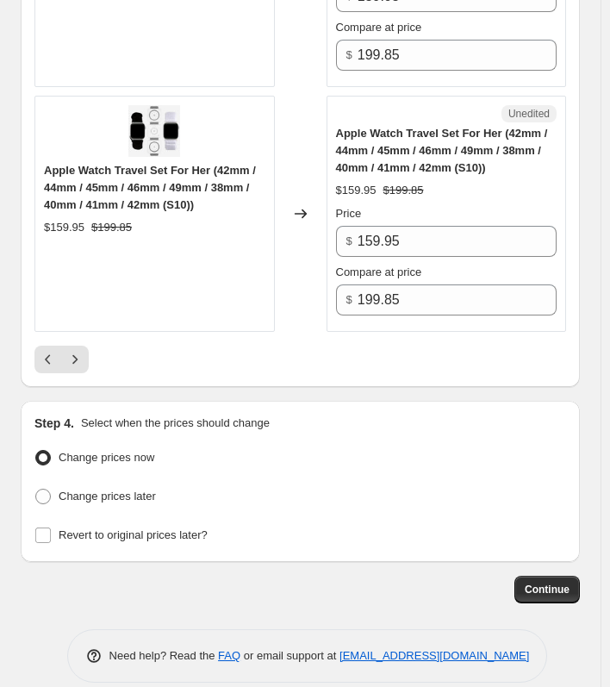
scroll to position [5805, 0]
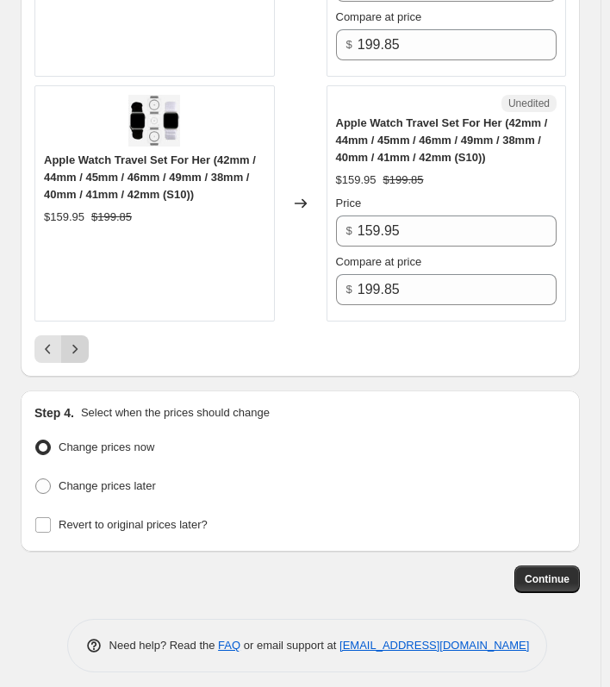
click at [73, 345] on icon "Next" at bounding box center [74, 349] width 5 height 9
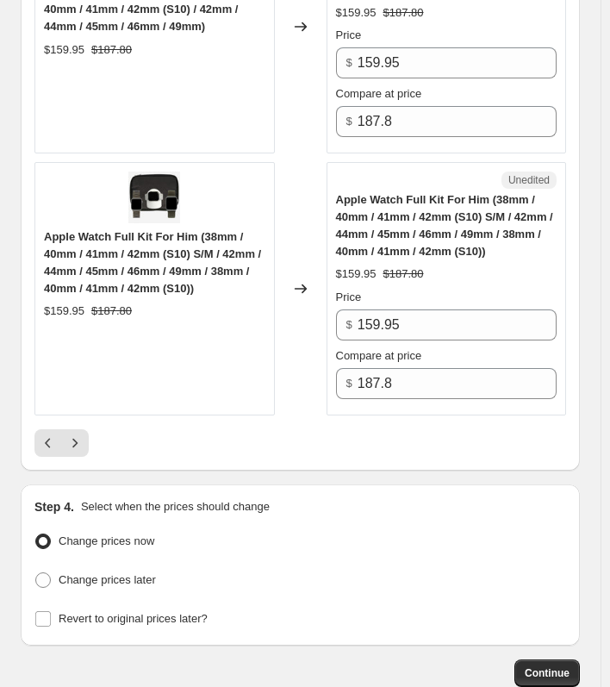
scroll to position [5615, 0]
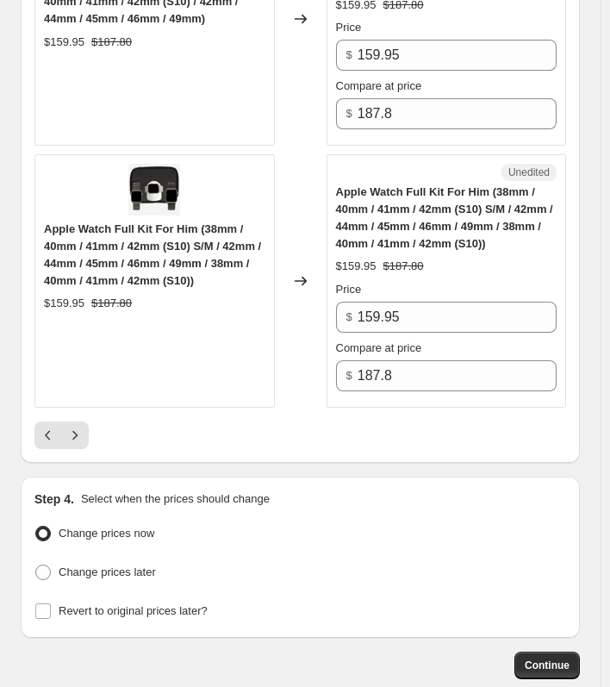
click at [76, 427] on icon "Next" at bounding box center [74, 435] width 17 height 17
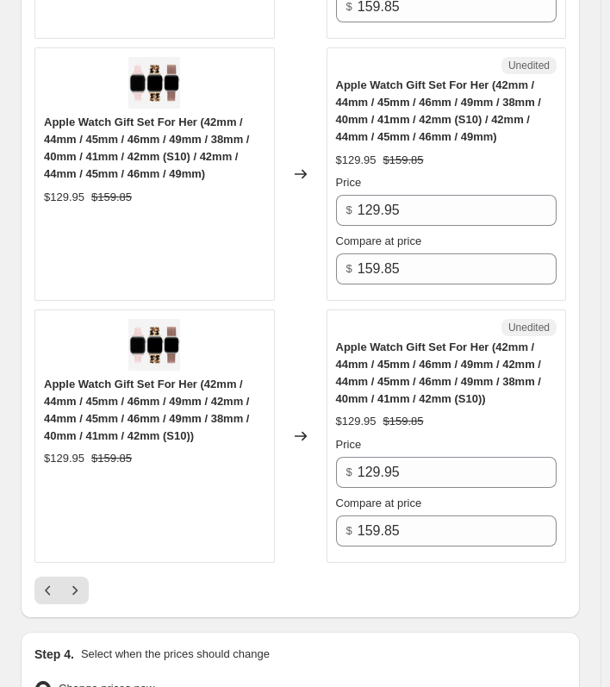
scroll to position [5701, 0]
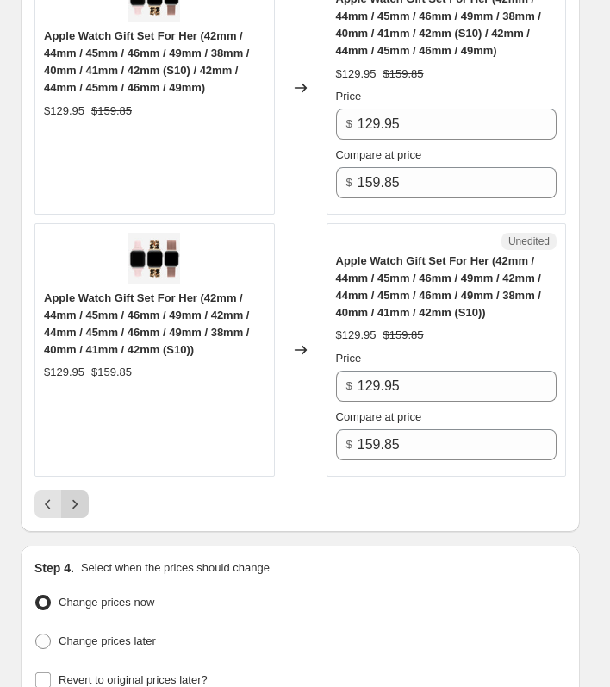
click at [78, 496] on icon "Next" at bounding box center [74, 504] width 17 height 17
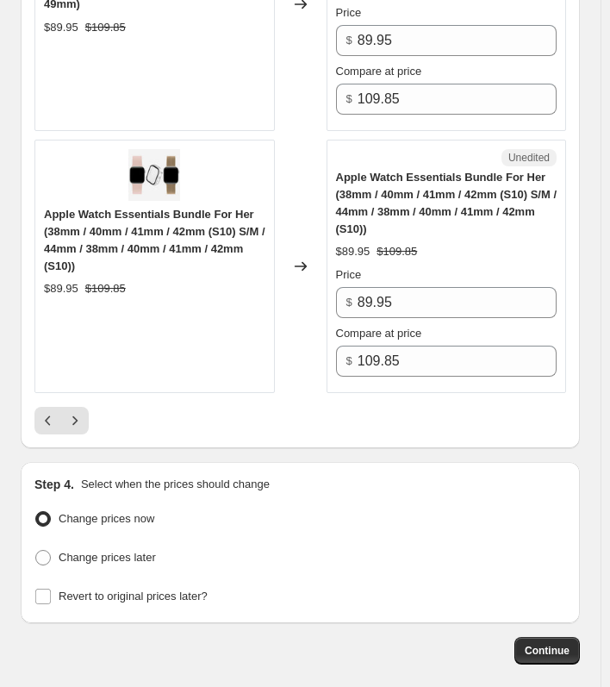
scroll to position [5792, 0]
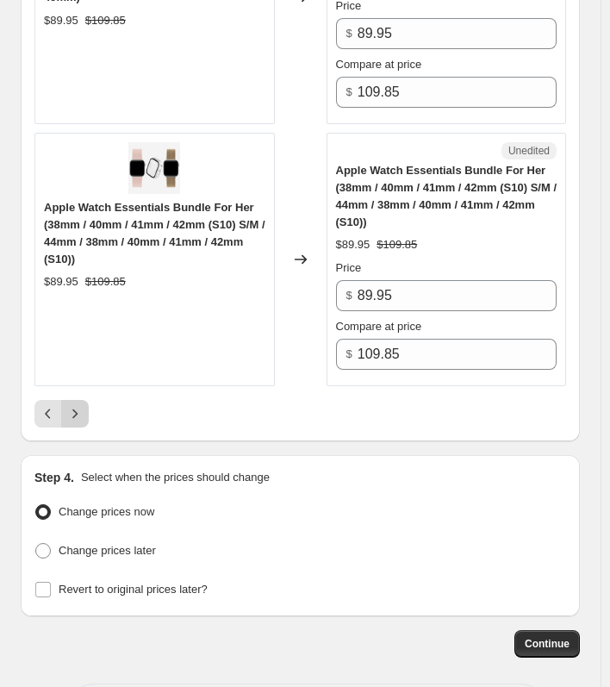
click at [82, 405] on icon "Next" at bounding box center [74, 413] width 17 height 17
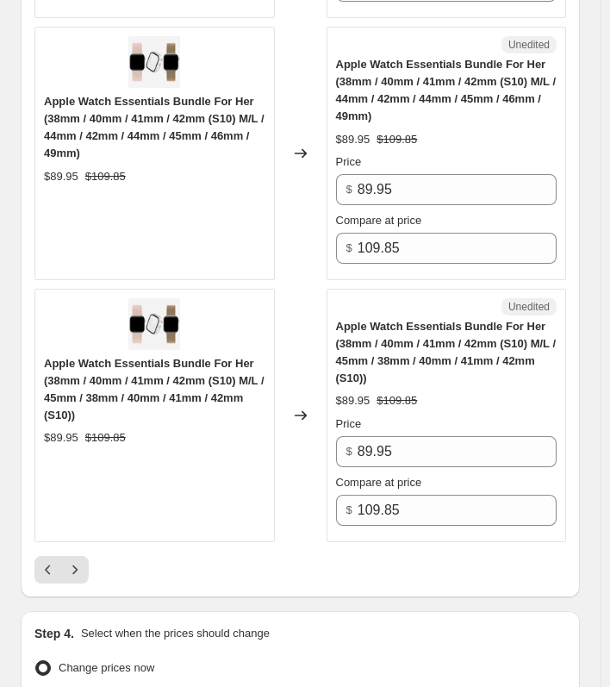
scroll to position [5666, 0]
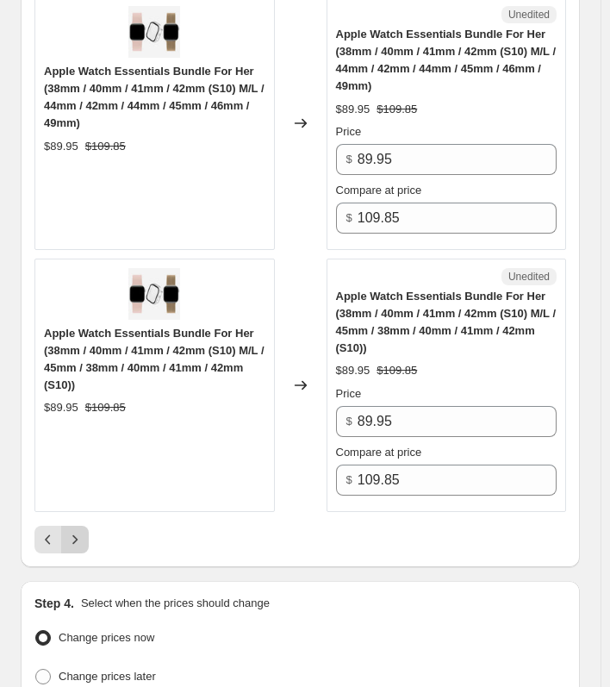
click at [82, 533] on icon "Next" at bounding box center [74, 539] width 17 height 17
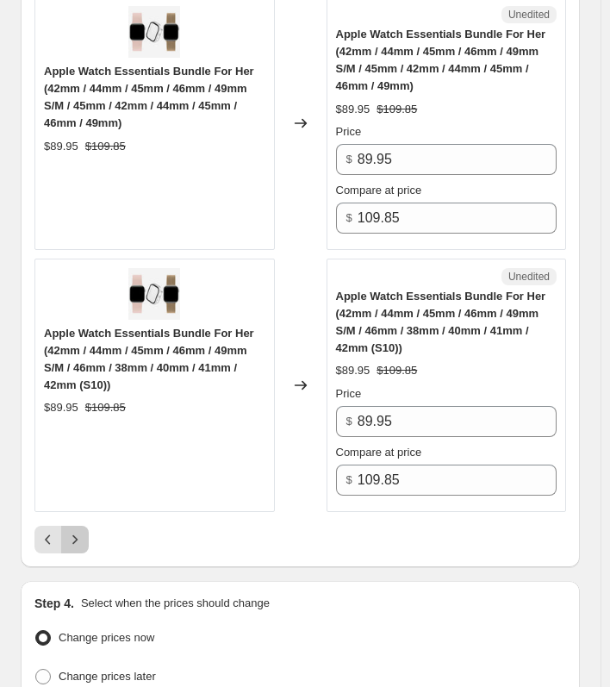
click at [70, 536] on icon "Next" at bounding box center [74, 539] width 17 height 17
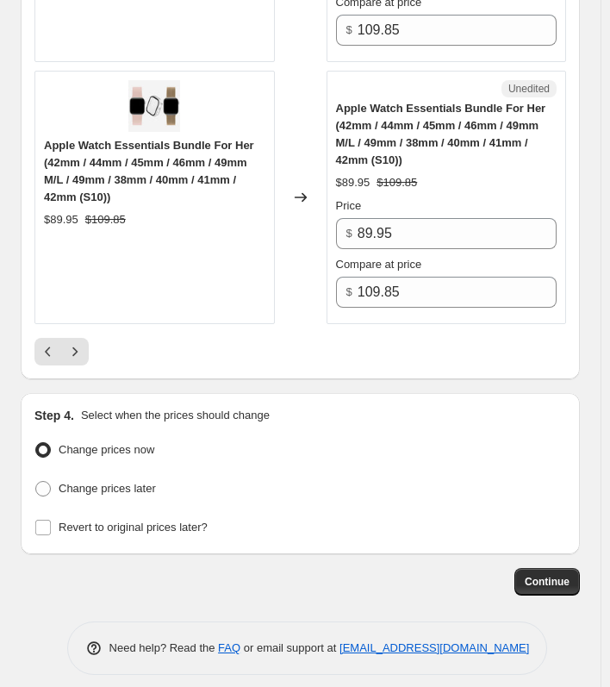
scroll to position [5856, 0]
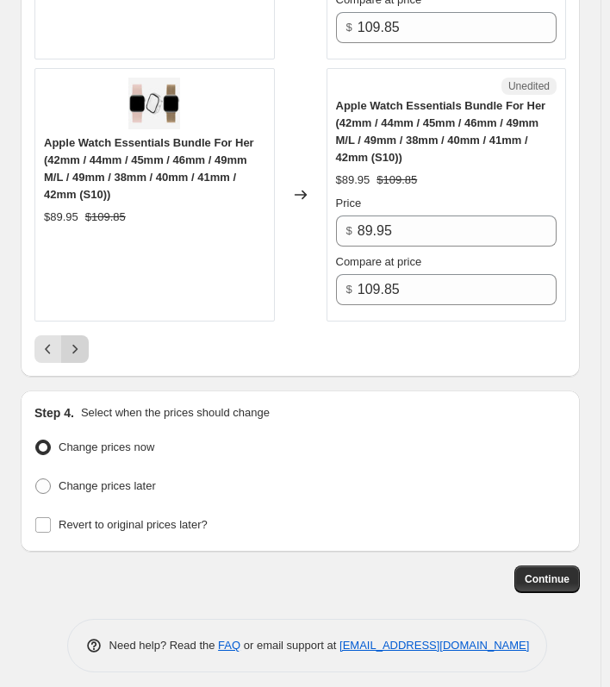
click at [85, 343] on button "Next" at bounding box center [75, 349] width 28 height 28
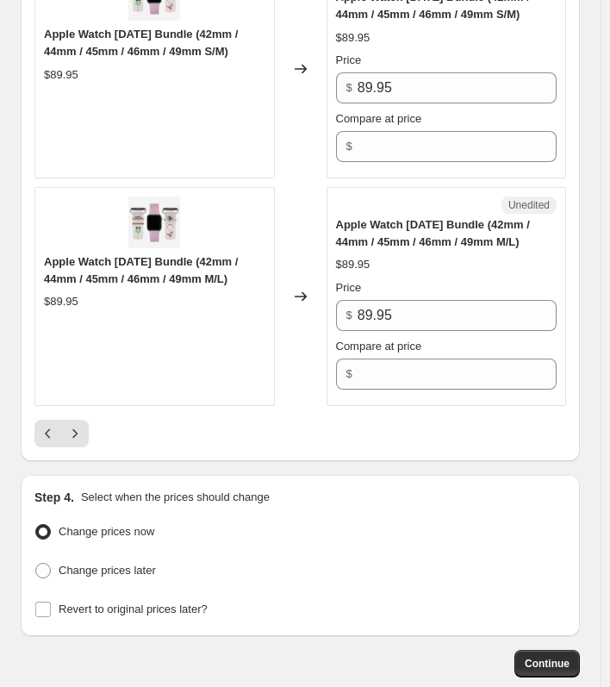
scroll to position [5639, 0]
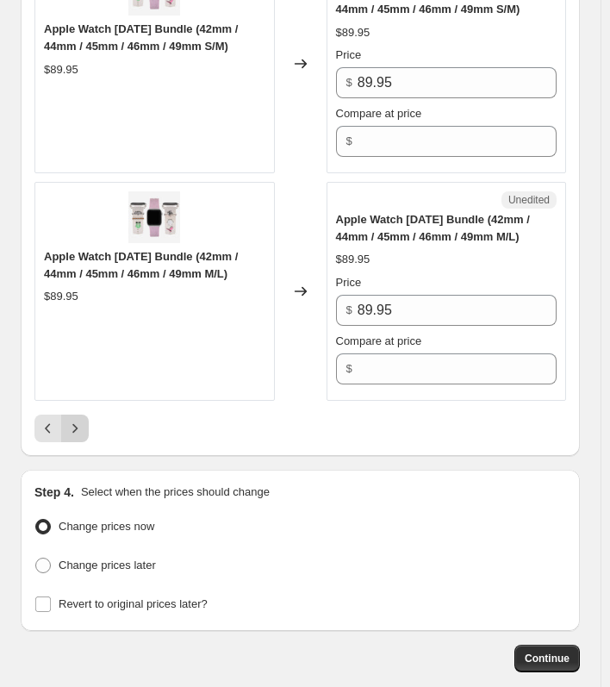
click at [77, 420] on icon "Next" at bounding box center [74, 428] width 17 height 17
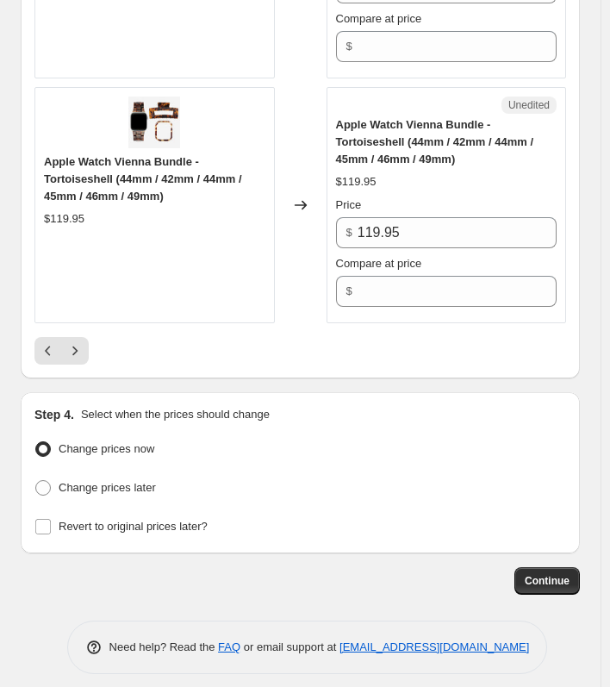
scroll to position [5511, 0]
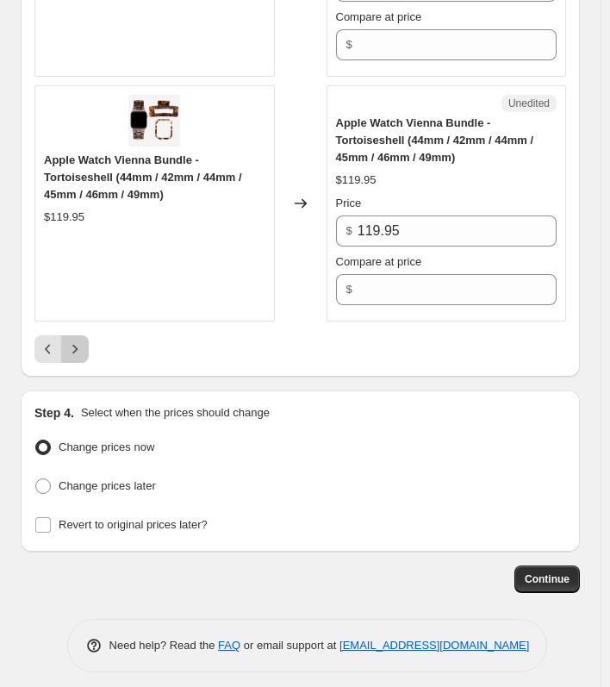
click at [83, 349] on button "Next" at bounding box center [75, 349] width 28 height 28
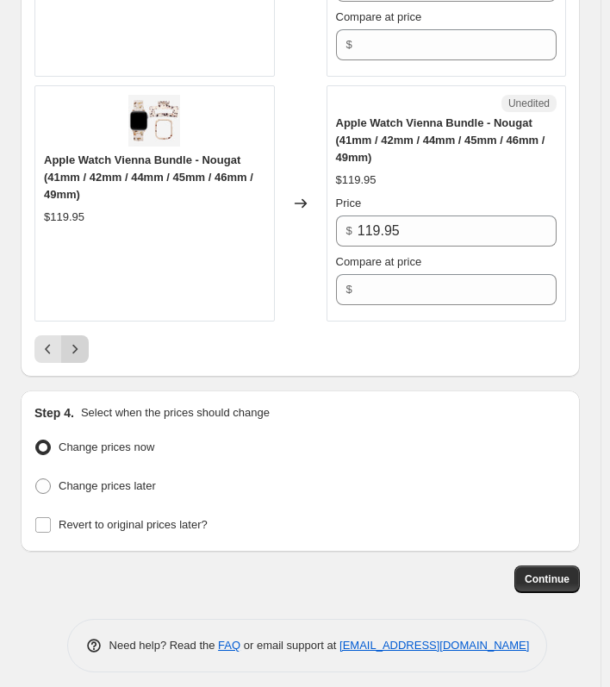
click at [84, 335] on button "Next" at bounding box center [75, 349] width 28 height 28
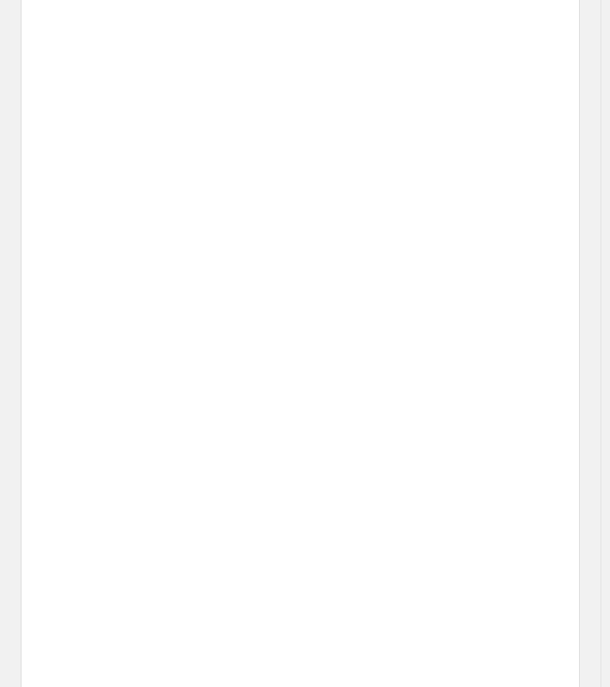
scroll to position [2575, 0]
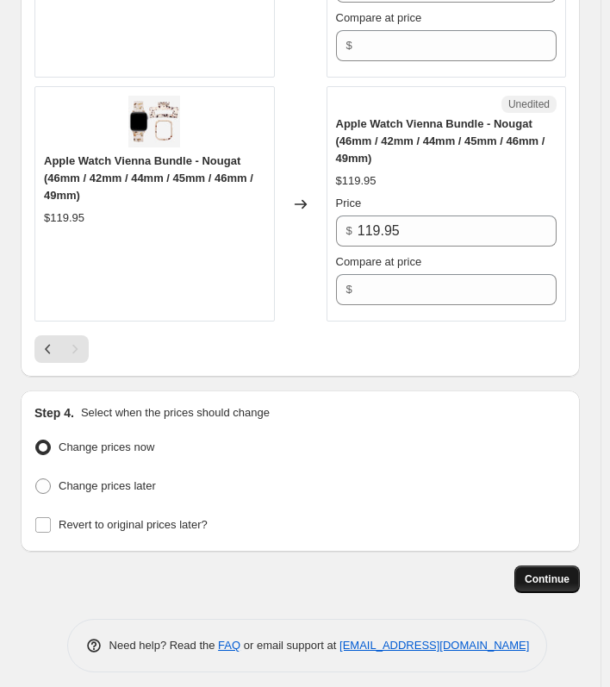
click at [550, 573] on span "Continue" at bounding box center [547, 580] width 45 height 14
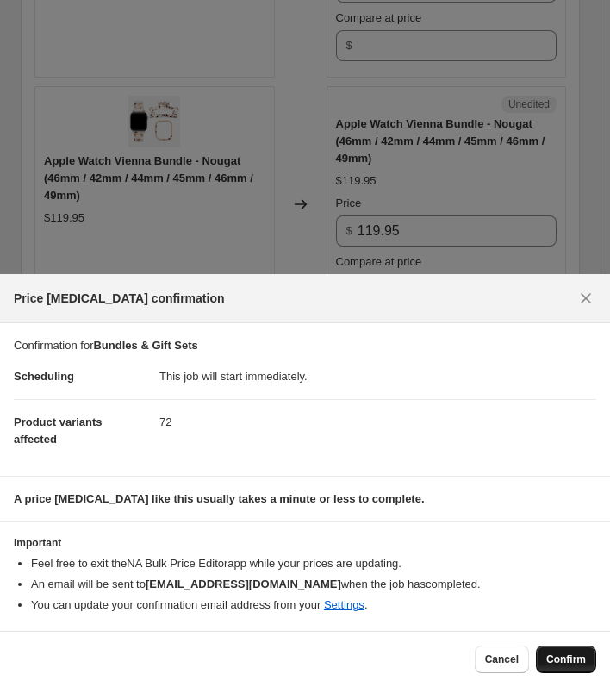
click at [567, 659] on span "Confirm" at bounding box center [567, 660] width 40 height 14
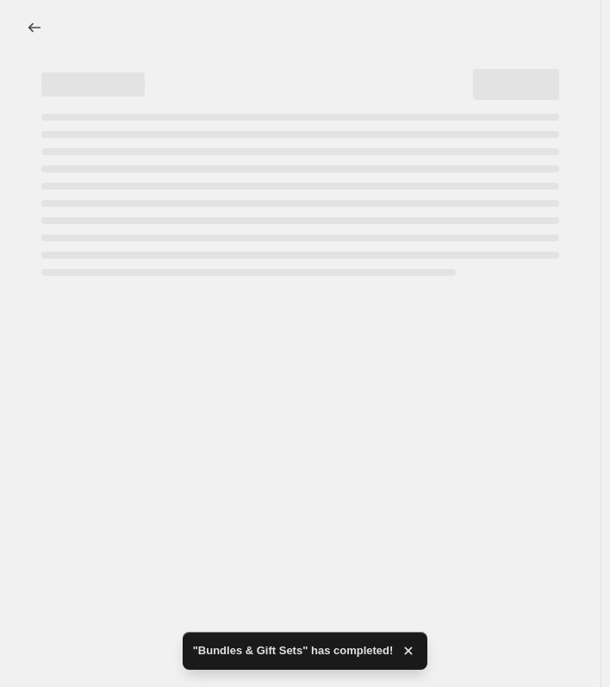
select select "collection"
